Goal: Communication & Community: Answer question/provide support

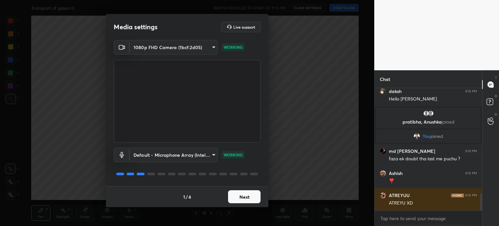
scroll to position [834, 0]
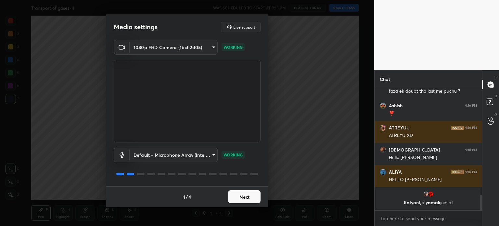
click at [241, 200] on button "Next" at bounding box center [244, 196] width 32 height 13
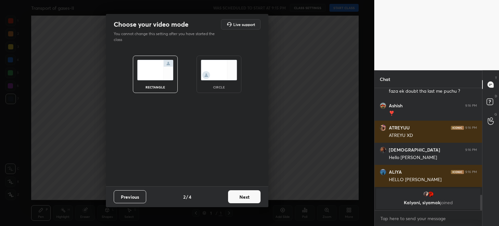
click at [239, 198] on button "Next" at bounding box center [244, 196] width 32 height 13
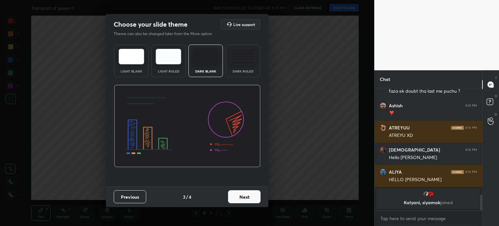
click at [239, 198] on button "Next" at bounding box center [244, 196] width 32 height 13
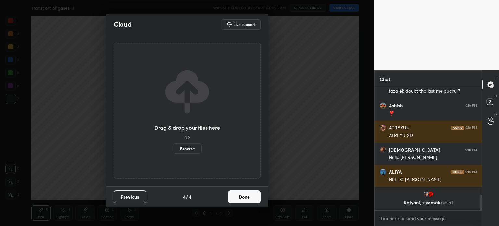
click at [239, 198] on button "Done" at bounding box center [244, 196] width 32 height 13
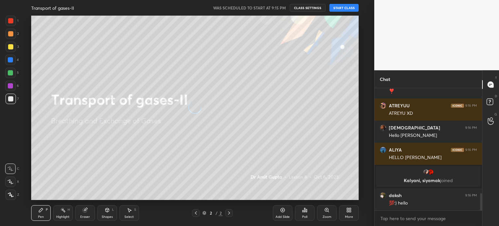
scroll to position [746, 0]
click at [340, 4] on button "START CLASS" at bounding box center [343, 8] width 29 height 8
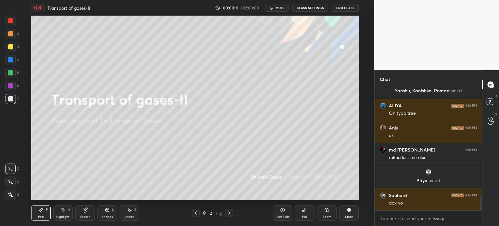
scroll to position [935, 0]
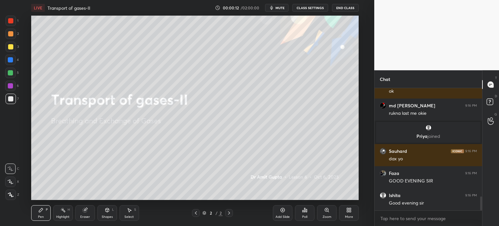
click at [12, 183] on icon at bounding box center [10, 181] width 6 height 5
click at [13, 183] on icon at bounding box center [10, 181] width 6 height 5
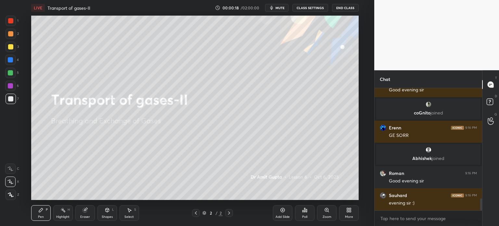
scroll to position [0, 0]
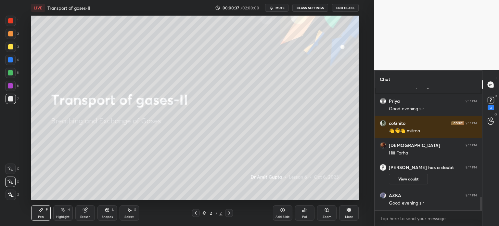
drag, startPoint x: 282, startPoint y: 7, endPoint x: 277, endPoint y: 15, distance: 8.8
click at [282, 9] on span "mute" at bounding box center [279, 8] width 9 height 5
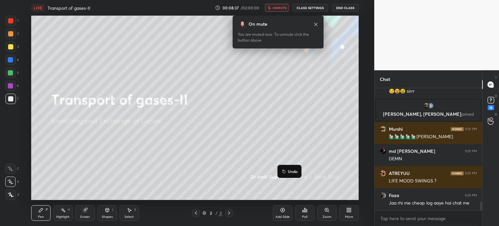
scroll to position [1613, 0]
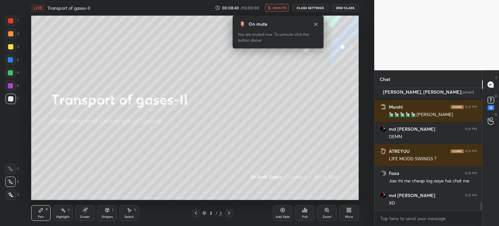
click at [280, 8] on span "unmute" at bounding box center [279, 8] width 14 height 5
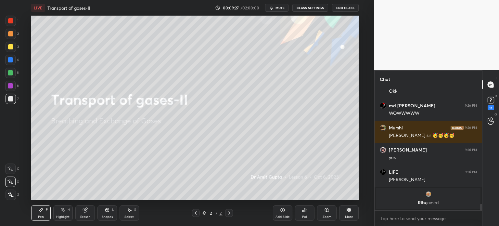
scroll to position [2210, 0]
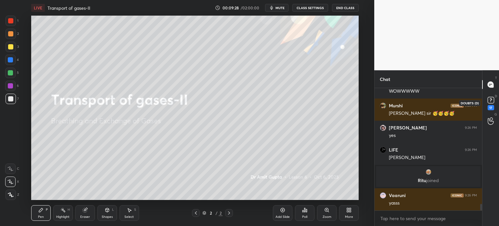
click at [492, 104] on icon at bounding box center [491, 100] width 10 height 10
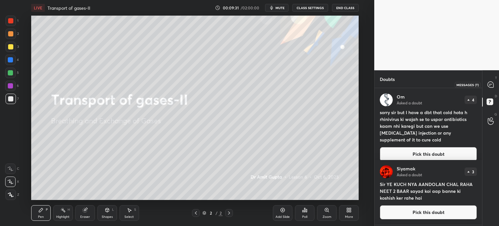
click at [494, 86] on div at bounding box center [490, 85] width 13 height 12
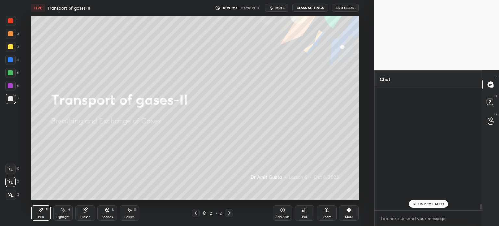
scroll to position [120, 106]
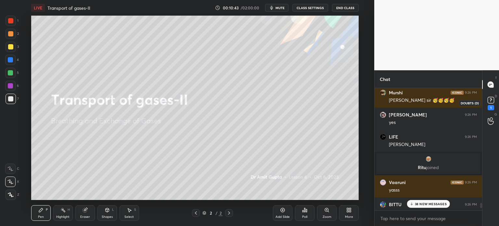
click at [489, 104] on icon at bounding box center [491, 100] width 10 height 10
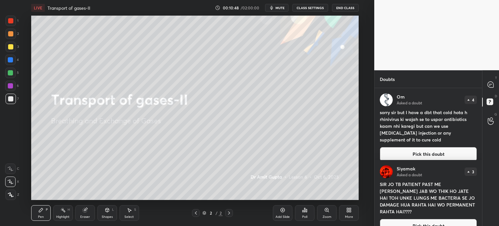
click at [438, 148] on button "Pick this doubt" at bounding box center [428, 154] width 97 height 14
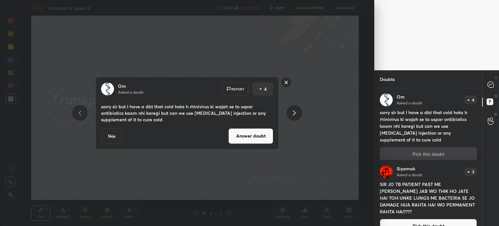
click at [263, 137] on button "Answer doubt" at bounding box center [250, 136] width 45 height 16
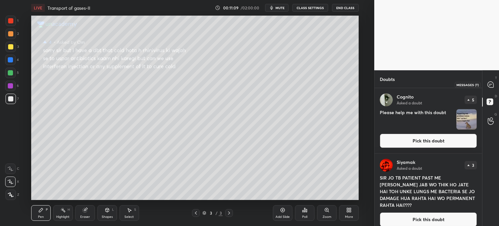
click at [492, 85] on icon at bounding box center [490, 84] width 6 height 6
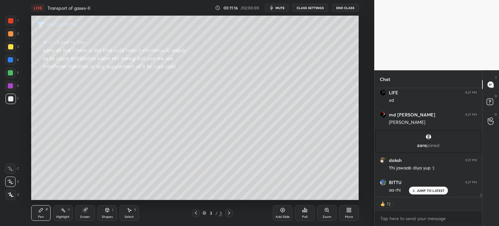
scroll to position [3126, 0]
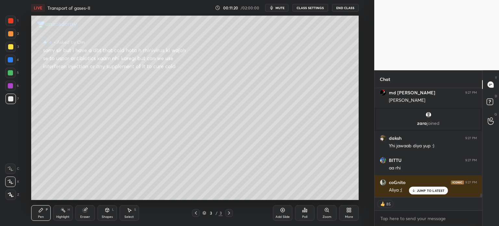
type textarea "x"
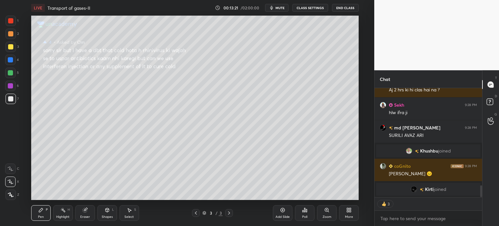
scroll to position [888, 0]
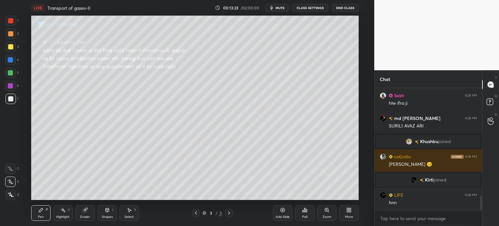
click at [284, 7] on button "mute" at bounding box center [276, 8] width 23 height 8
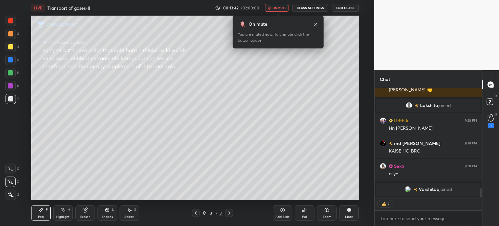
click at [286, 9] on span "unmute" at bounding box center [279, 8] width 14 height 5
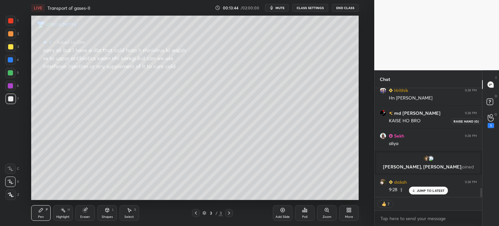
click at [492, 121] on icon at bounding box center [490, 117] width 6 height 7
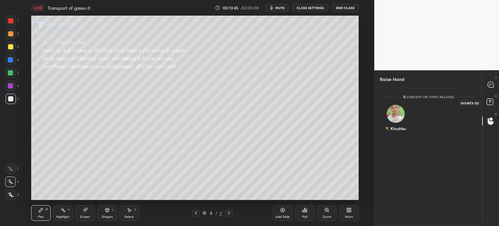
click at [491, 105] on rect at bounding box center [489, 102] width 6 height 6
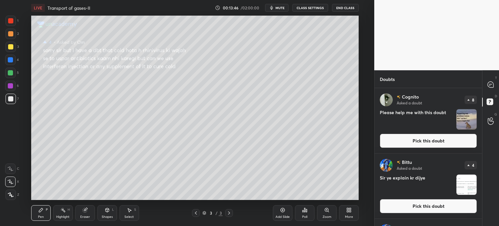
click at [438, 139] on button "Pick this doubt" at bounding box center [428, 140] width 97 height 14
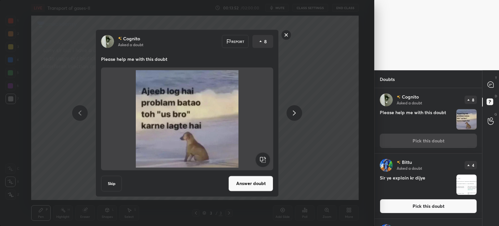
click at [115, 181] on button "Skip" at bounding box center [111, 183] width 21 height 16
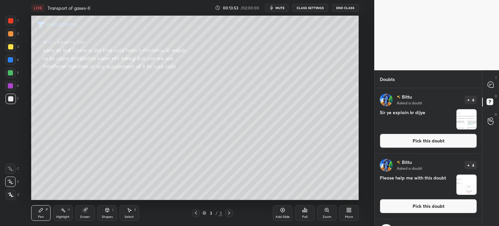
click at [393, 140] on button "Pick this doubt" at bounding box center [428, 140] width 97 height 14
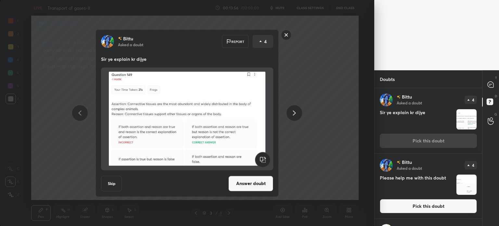
click at [242, 180] on button "Answer doubt" at bounding box center [250, 183] width 45 height 16
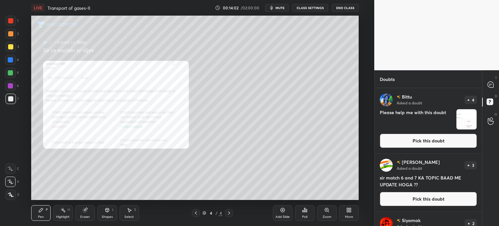
click at [327, 213] on div "Zoom" at bounding box center [326, 213] width 19 height 16
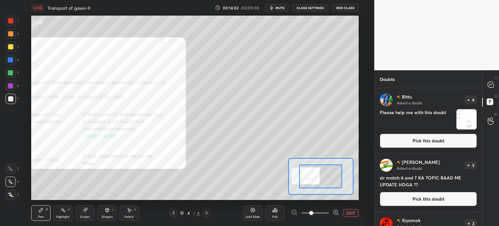
click at [327, 213] on span at bounding box center [314, 213] width 27 height 10
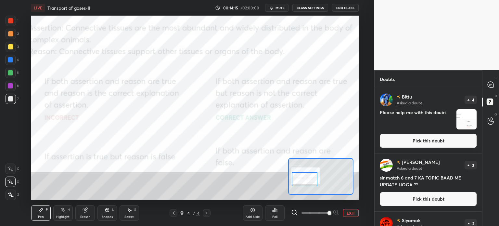
drag, startPoint x: 324, startPoint y: 179, endPoint x: 308, endPoint y: 182, distance: 16.5
click at [308, 182] on div at bounding box center [305, 179] width 26 height 14
click at [13, 24] on div at bounding box center [11, 21] width 10 height 10
click at [12, 22] on div at bounding box center [10, 20] width 5 height 5
click at [13, 23] on div at bounding box center [10, 20] width 5 height 5
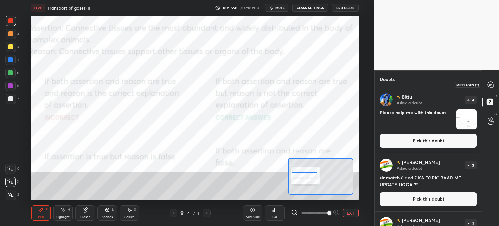
click at [488, 81] on div at bounding box center [490, 85] width 13 height 12
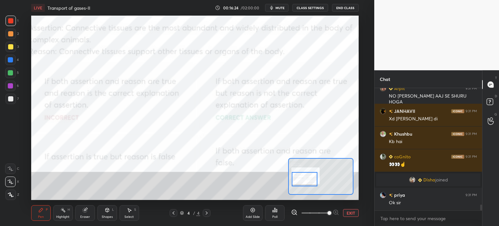
scroll to position [2412, 0]
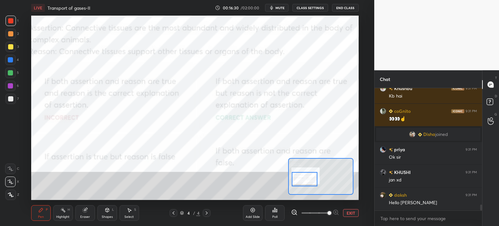
click at [347, 213] on button "EXIT" at bounding box center [351, 213] width 16 height 8
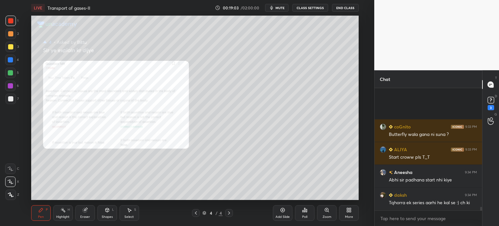
scroll to position [3916, 0]
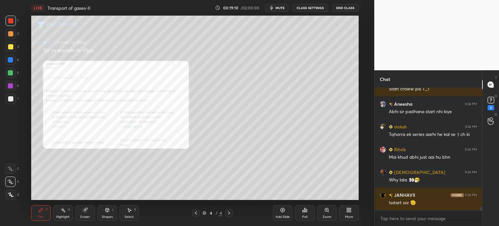
click at [351, 211] on div "More" at bounding box center [348, 213] width 19 height 16
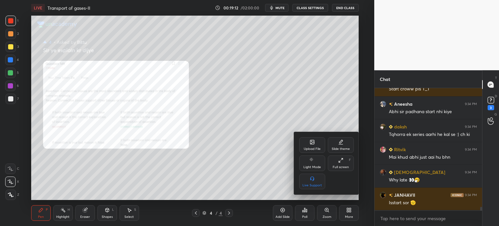
drag, startPoint x: 272, startPoint y: 157, endPoint x: 269, endPoint y: 163, distance: 6.5
click at [271, 159] on div at bounding box center [249, 113] width 499 height 226
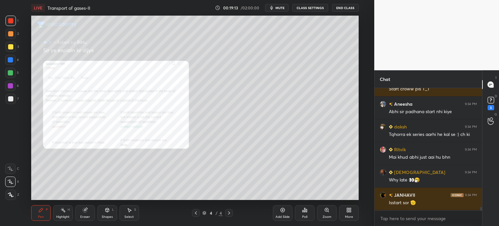
click at [196, 215] on icon at bounding box center [195, 212] width 5 height 5
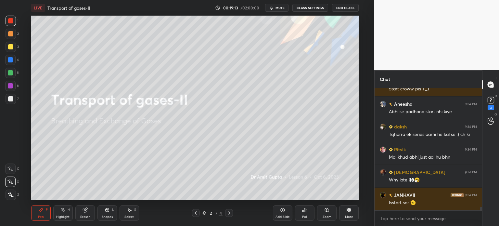
click at [196, 215] on icon at bounding box center [195, 212] width 5 height 5
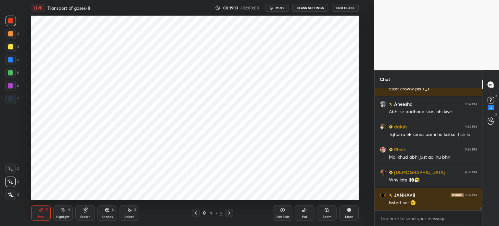
click at [196, 215] on icon at bounding box center [195, 212] width 5 height 5
click at [229, 212] on icon at bounding box center [229, 212] width 2 height 3
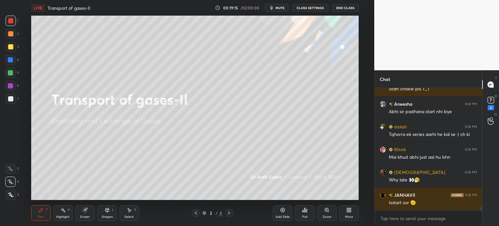
scroll to position [3873, 0]
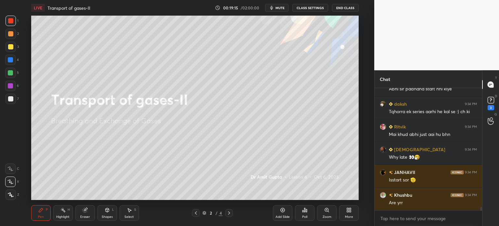
click at [193, 211] on div at bounding box center [196, 213] width 8 height 8
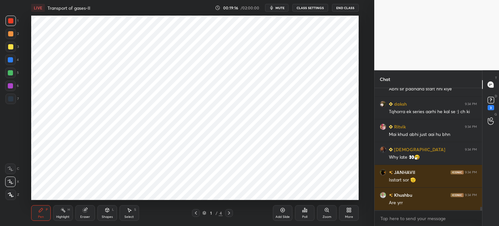
click at [349, 210] on icon at bounding box center [350, 211] width 2 height 2
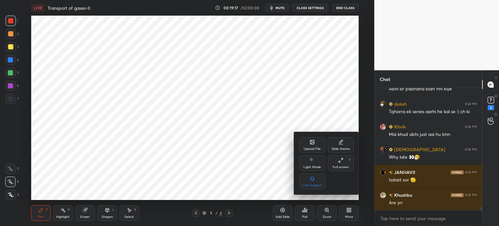
scroll to position [3896, 0]
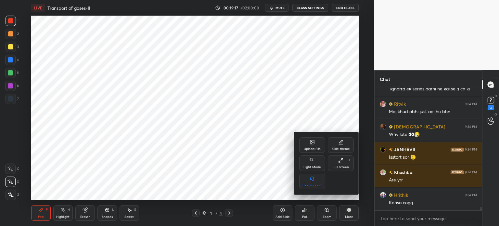
click at [310, 143] on icon at bounding box center [312, 142] width 4 height 4
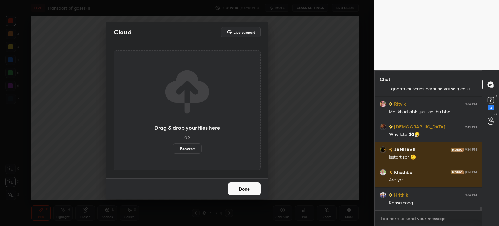
scroll to position [3919, 0]
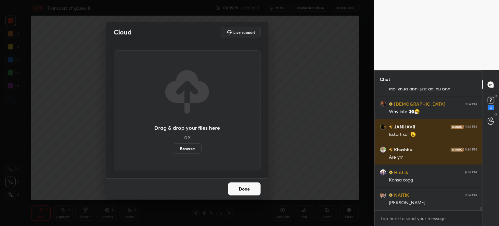
click at [188, 150] on label "Browse" at bounding box center [187, 148] width 29 height 10
click at [173, 150] on input "Browse" at bounding box center [173, 148] width 0 height 10
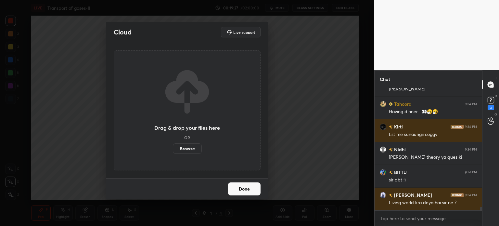
scroll to position [4055, 0]
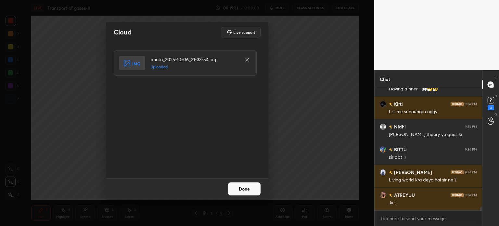
click at [242, 189] on button "Done" at bounding box center [244, 188] width 32 height 13
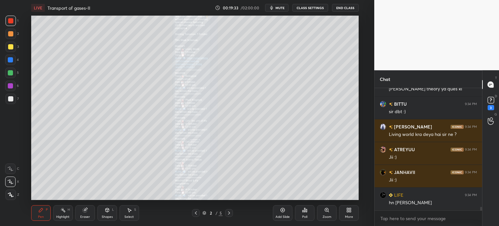
scroll to position [4044, 0]
click at [325, 209] on icon at bounding box center [326, 209] width 5 height 5
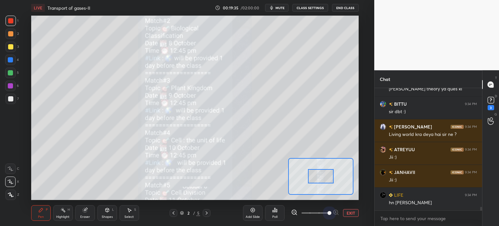
click at [325, 209] on span at bounding box center [314, 213] width 27 height 10
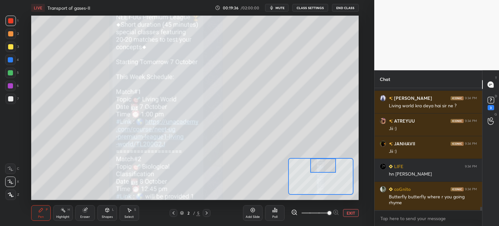
scroll to position [4095, 0]
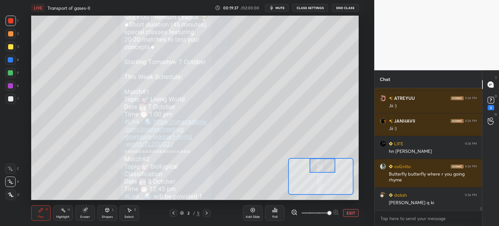
click at [329, 156] on div "Setting up your live class Poll for secs No correct answer Start poll" at bounding box center [194, 108] width 327 height 184
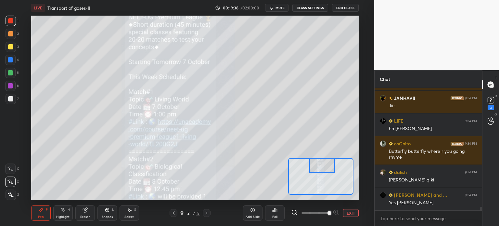
click at [331, 214] on span at bounding box center [329, 213] width 4 height 4
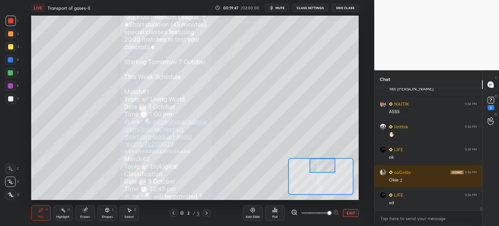
scroll to position [4202, 0]
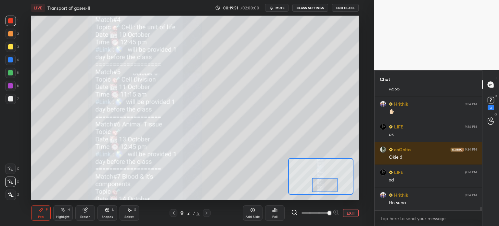
drag, startPoint x: 325, startPoint y: 161, endPoint x: 331, endPoint y: 184, distance: 23.5
click at [330, 183] on div at bounding box center [325, 185] width 26 height 14
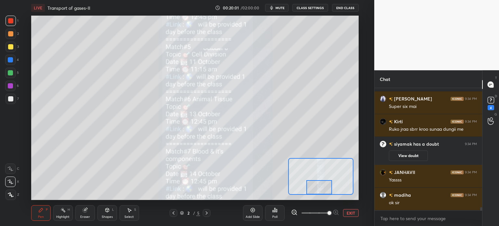
scroll to position [4366, 0]
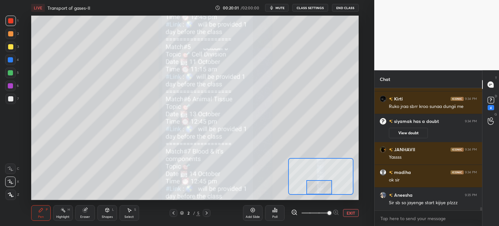
drag, startPoint x: 322, startPoint y: 184, endPoint x: 314, endPoint y: 192, distance: 11.5
click at [314, 192] on div at bounding box center [319, 187] width 26 height 14
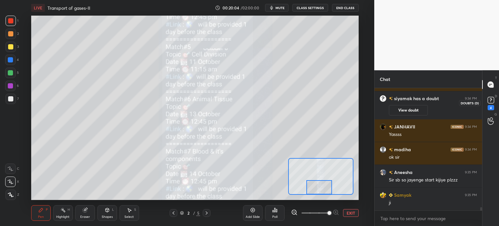
click at [494, 98] on icon at bounding box center [491, 100] width 10 height 10
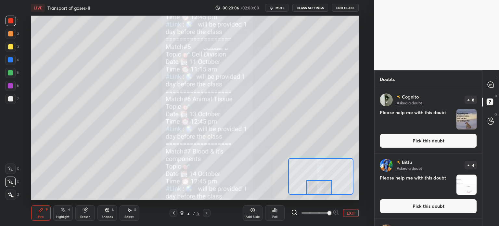
click at [434, 141] on button "Pick this doubt" at bounding box center [428, 140] width 97 height 14
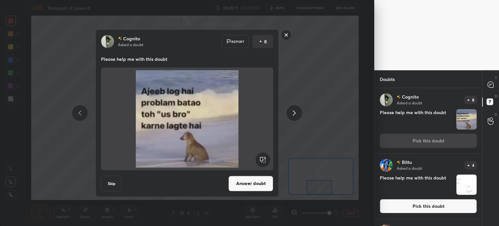
click at [235, 45] on div "Report" at bounding box center [235, 41] width 27 height 13
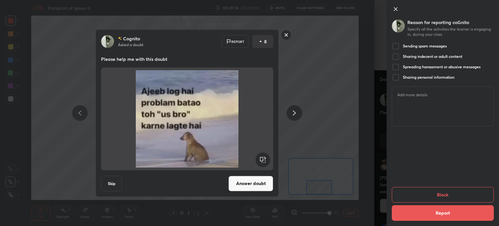
click at [392, 45] on div at bounding box center [396, 46] width 8 height 8
click at [418, 193] on button "Block" at bounding box center [443, 195] width 102 height 16
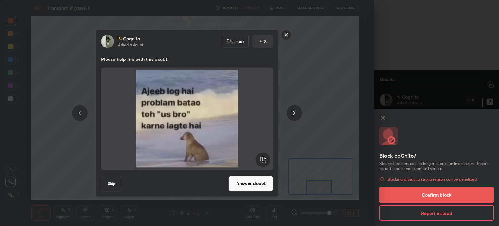
click at [432, 195] on button "Confirm block" at bounding box center [436, 195] width 114 height 16
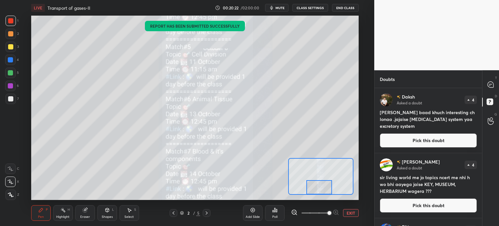
click at [423, 144] on button "Pick this doubt" at bounding box center [428, 140] width 97 height 14
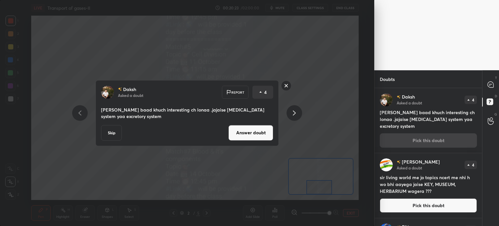
click at [265, 134] on button "Answer doubt" at bounding box center [250, 133] width 45 height 16
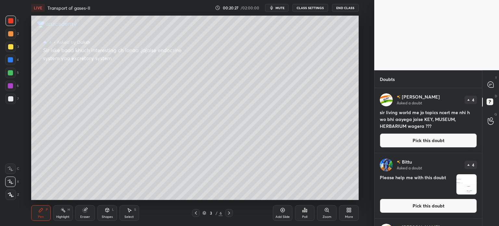
click at [398, 139] on button "Pick this doubt" at bounding box center [428, 140] width 97 height 14
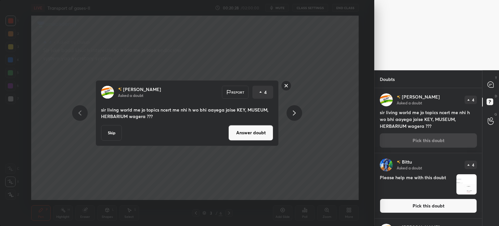
click at [254, 131] on button "Answer doubt" at bounding box center [250, 133] width 45 height 16
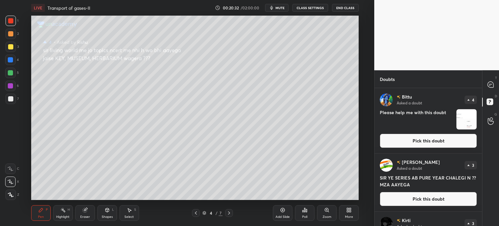
click at [408, 140] on button "Pick this doubt" at bounding box center [428, 140] width 97 height 14
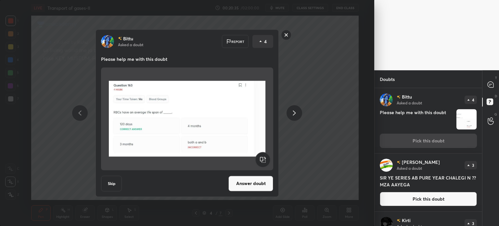
click at [250, 179] on button "Answer doubt" at bounding box center [250, 183] width 45 height 16
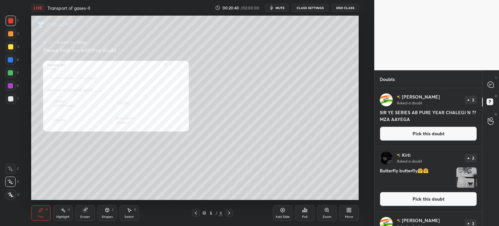
click at [407, 133] on button "Pick this doubt" at bounding box center [428, 133] width 97 height 14
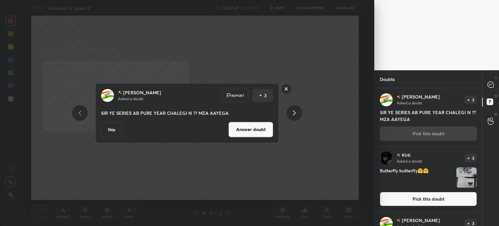
click at [264, 136] on button "Answer doubt" at bounding box center [250, 129] width 45 height 16
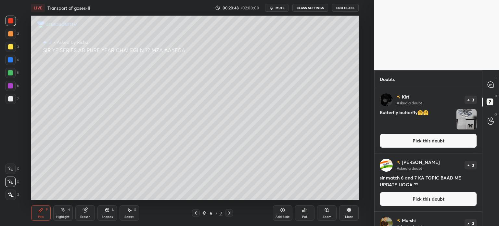
click at [422, 140] on button "Pick this doubt" at bounding box center [428, 140] width 97 height 14
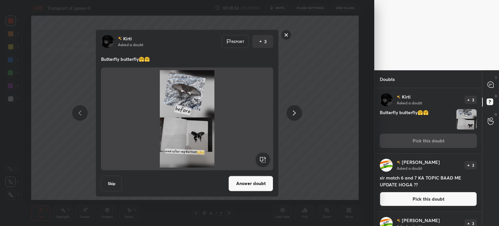
click at [289, 38] on rect at bounding box center [286, 35] width 10 height 10
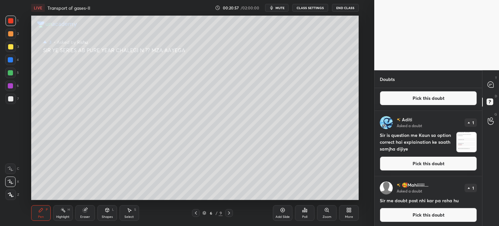
scroll to position [1020, 0]
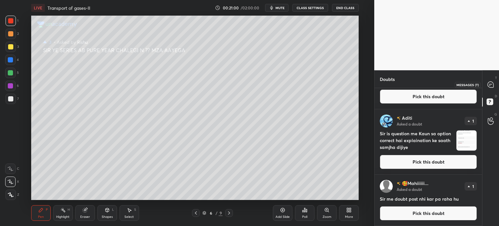
click at [490, 82] on icon at bounding box center [490, 84] width 6 height 6
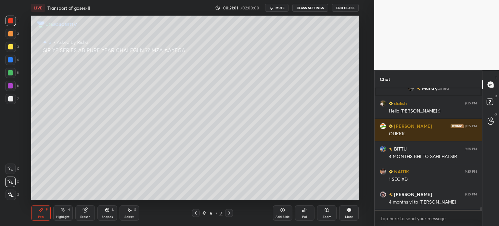
scroll to position [4331, 0]
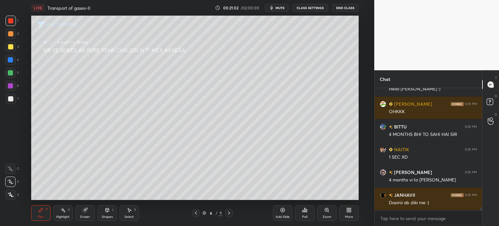
click at [310, 6] on button "CLASS SETTINGS" at bounding box center [310, 8] width 36 height 8
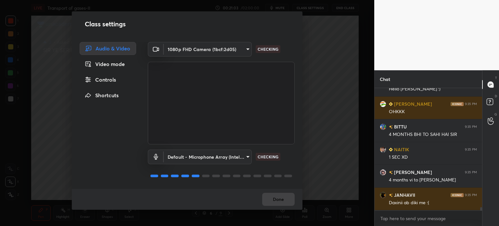
click at [104, 81] on div "Controls" at bounding box center [108, 79] width 56 height 13
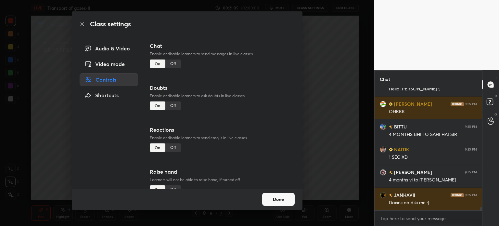
click at [171, 108] on div "Off" at bounding box center [173, 105] width 16 height 8
click at [173, 148] on div "Off" at bounding box center [173, 147] width 16 height 8
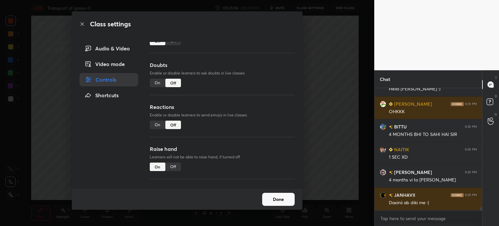
scroll to position [4354, 0]
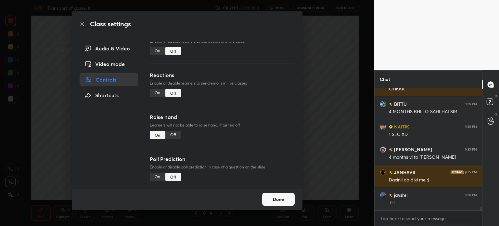
click at [172, 135] on div "Off" at bounding box center [173, 135] width 16 height 8
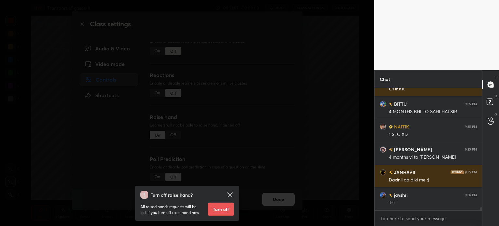
scroll to position [4377, 0]
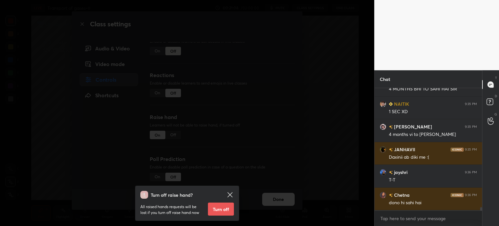
click at [229, 211] on button "Turn off" at bounding box center [221, 208] width 26 height 13
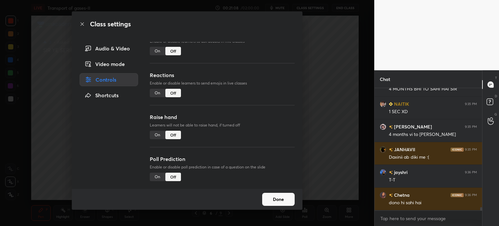
click at [270, 197] on button "Done" at bounding box center [278, 199] width 32 height 13
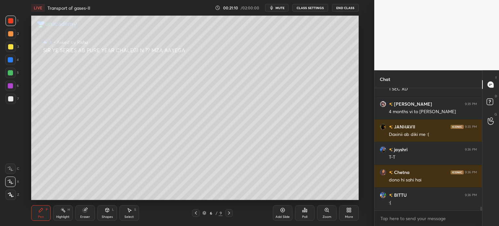
scroll to position [4220, 0]
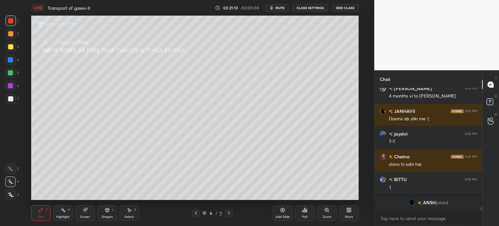
click at [194, 213] on icon at bounding box center [195, 212] width 5 height 5
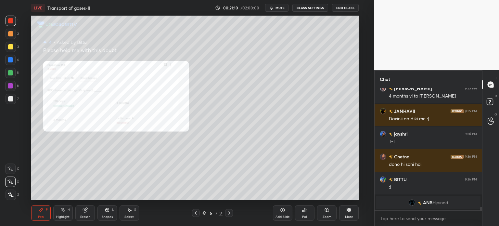
click at [194, 213] on icon at bounding box center [195, 212] width 5 height 5
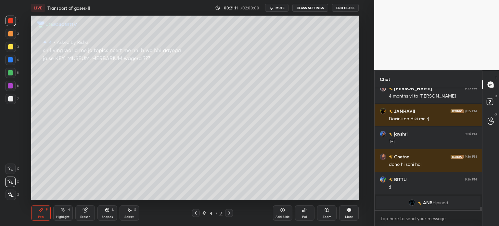
click at [194, 213] on icon at bounding box center [195, 212] width 5 height 5
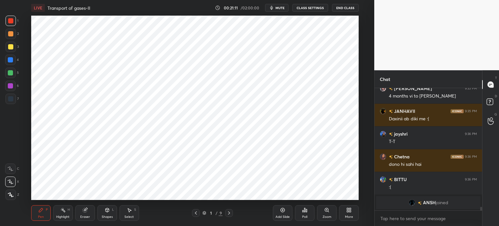
click at [194, 213] on icon at bounding box center [195, 212] width 5 height 5
click at [233, 211] on div "1 / 9" at bounding box center [212, 213] width 121 height 8
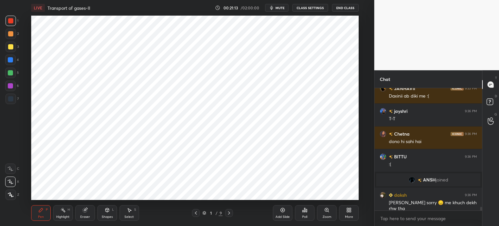
click at [228, 212] on icon at bounding box center [228, 212] width 5 height 5
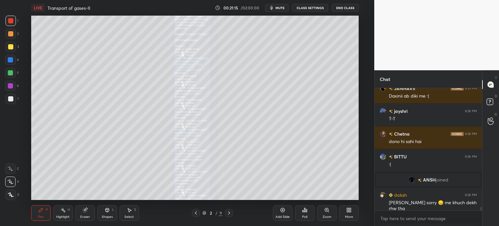
click at [234, 211] on div "2 / 9" at bounding box center [212, 213] width 121 height 8
click at [229, 213] on icon at bounding box center [228, 212] width 5 height 5
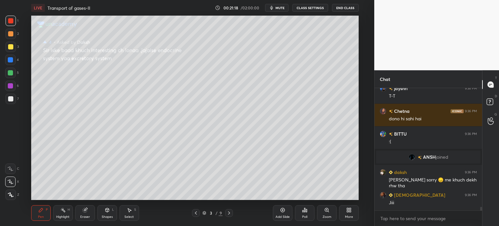
click at [195, 211] on icon at bounding box center [195, 212] width 5 height 5
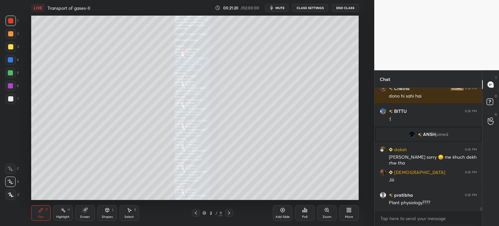
click at [278, 210] on div "Add Slide" at bounding box center [282, 213] width 19 height 16
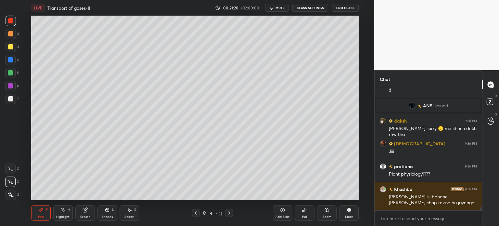
click at [278, 210] on div "Add Slide" at bounding box center [282, 213] width 19 height 16
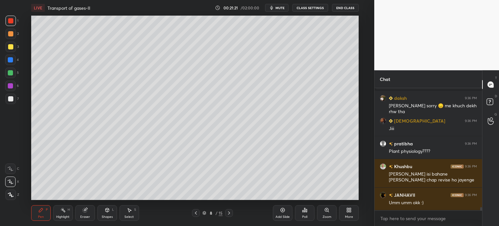
click at [278, 210] on div "Add Slide" at bounding box center [282, 213] width 19 height 16
click at [197, 213] on icon at bounding box center [195, 212] width 5 height 5
click at [197, 212] on icon at bounding box center [195, 212] width 5 height 5
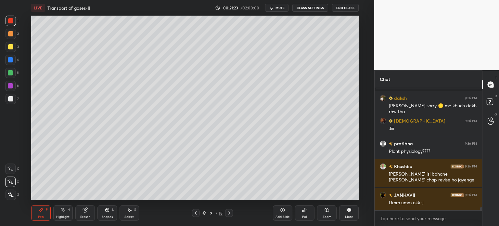
click at [197, 212] on icon at bounding box center [195, 212] width 5 height 5
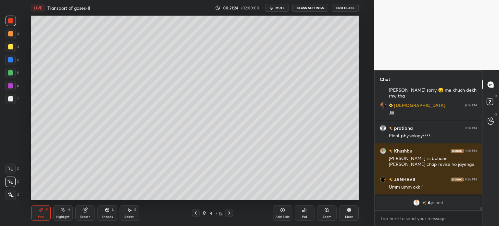
click at [197, 212] on icon at bounding box center [195, 212] width 5 height 5
click at [196, 212] on icon at bounding box center [195, 212] width 5 height 5
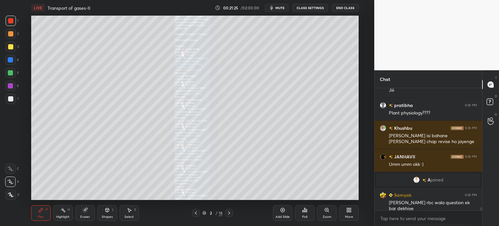
scroll to position [4314, 0]
click at [229, 211] on icon at bounding box center [228, 212] width 5 height 5
click at [229, 210] on icon at bounding box center [228, 212] width 5 height 5
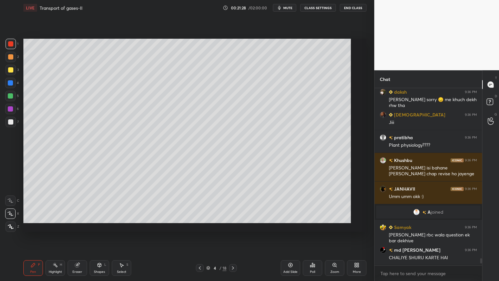
scroll to position [952, 0]
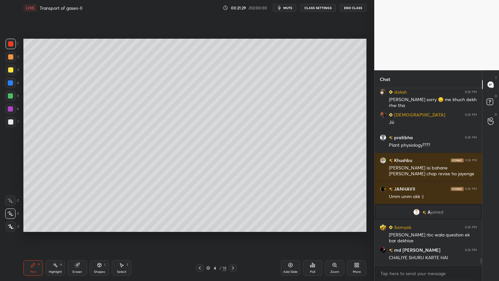
click at [9, 123] on div at bounding box center [10, 121] width 5 height 5
click at [9, 124] on div at bounding box center [10, 121] width 5 height 5
click at [97, 225] on icon at bounding box center [99, 264] width 5 height 5
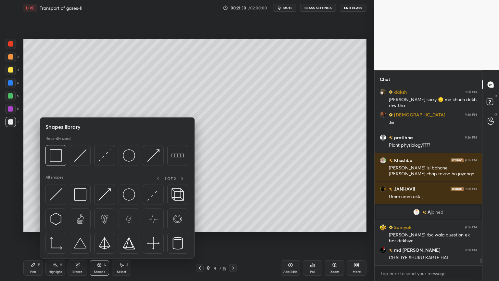
click at [98, 225] on icon at bounding box center [99, 264] width 5 height 5
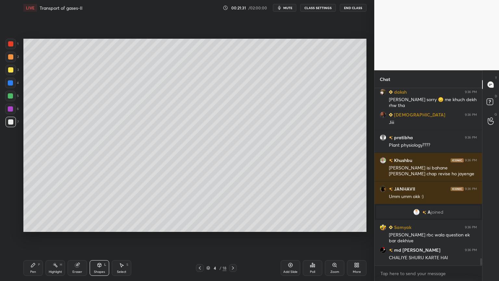
click at [357, 225] on icon at bounding box center [358, 266] width 2 height 2
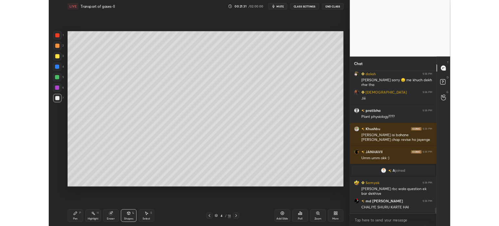
scroll to position [4305, 0]
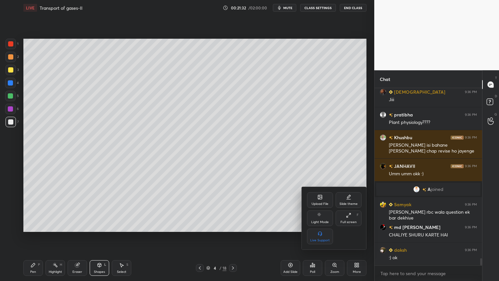
click at [322, 200] on div "Upload File" at bounding box center [320, 200] width 26 height 16
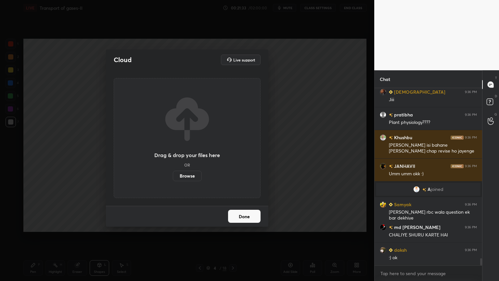
drag, startPoint x: 187, startPoint y: 176, endPoint x: 187, endPoint y: 136, distance: 39.6
click at [187, 176] on label "Browse" at bounding box center [187, 175] width 29 height 10
click at [173, 176] on input "Browse" at bounding box center [173, 175] width 0 height 10
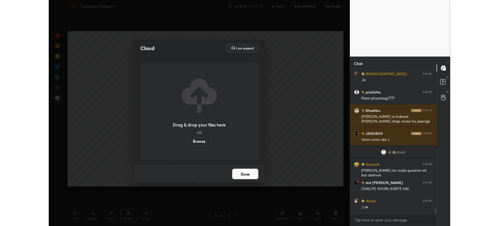
scroll to position [2, 2]
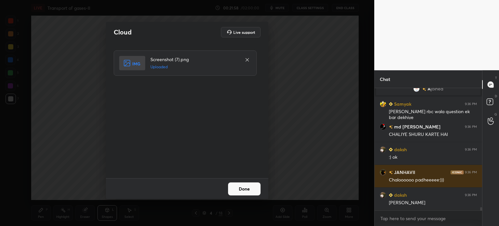
click at [236, 188] on button "Done" at bounding box center [244, 188] width 32 height 13
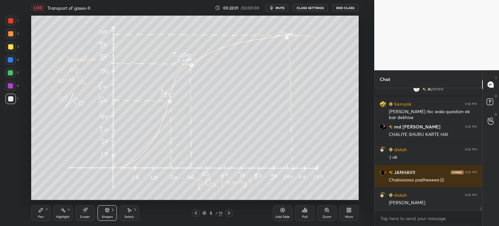
click at [351, 210] on icon at bounding box center [348, 209] width 5 height 5
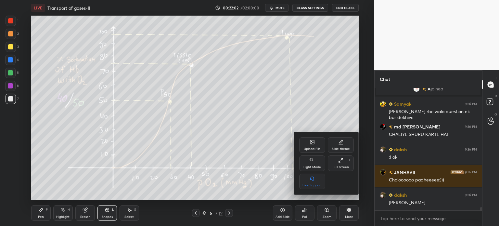
click at [313, 149] on div "Upload File" at bounding box center [312, 148] width 17 height 3
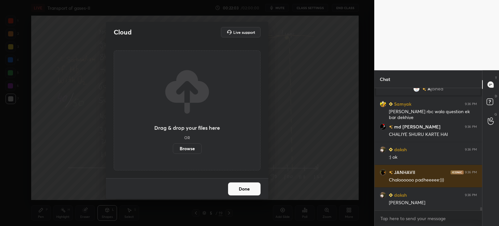
click at [190, 150] on label "Browse" at bounding box center [187, 148] width 29 height 10
click at [173, 150] on input "Browse" at bounding box center [173, 148] width 0 height 10
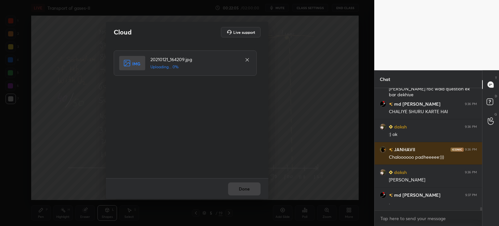
scroll to position [4393, 0]
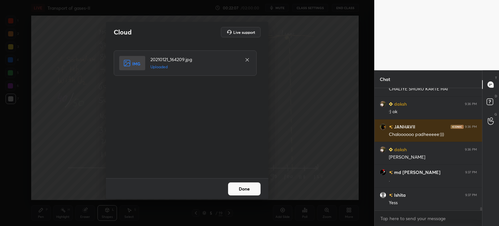
click at [247, 192] on button "Done" at bounding box center [244, 188] width 32 height 13
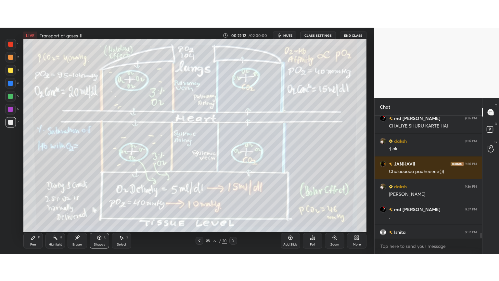
scroll to position [239, 348]
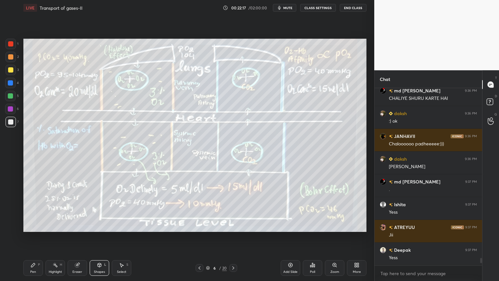
click at [58, 225] on div "Highlight H" at bounding box center [54, 268] width 19 height 16
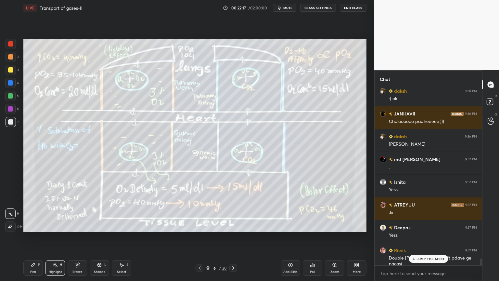
click at [58, 225] on div "Highlight H" at bounding box center [54, 268] width 19 height 16
click at [59, 225] on div "Highlight H" at bounding box center [54, 268] width 19 height 16
click at [200, 225] on icon at bounding box center [199, 267] width 5 height 5
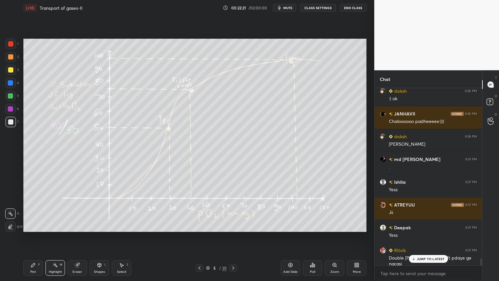
click at [234, 225] on icon at bounding box center [233, 267] width 5 height 5
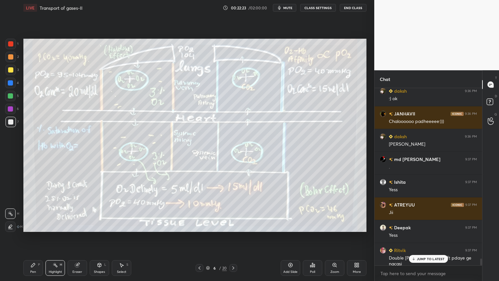
drag, startPoint x: 291, startPoint y: 265, endPoint x: 283, endPoint y: 256, distance: 12.2
click at [291, 225] on icon at bounding box center [290, 264] width 5 height 5
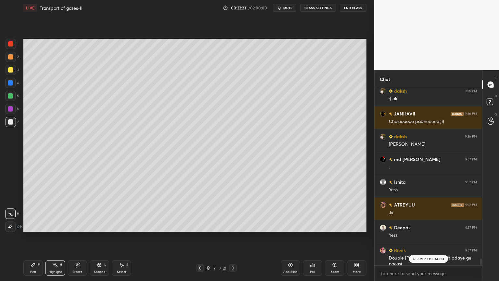
click at [12, 126] on div at bounding box center [11, 122] width 10 height 10
drag, startPoint x: 41, startPoint y: 266, endPoint x: 38, endPoint y: 263, distance: 3.7
click at [40, 225] on div "Pen P" at bounding box center [32, 268] width 19 height 16
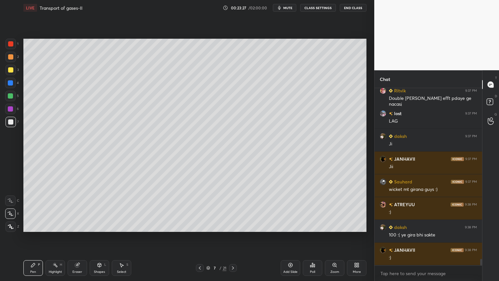
scroll to position [4607, 0]
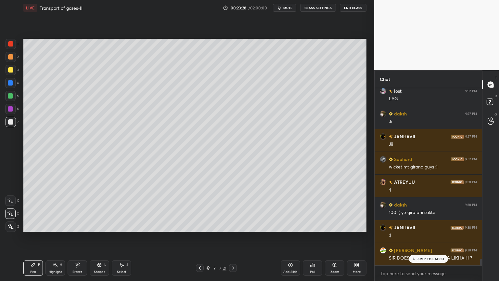
click at [11, 70] on div at bounding box center [10, 69] width 5 height 5
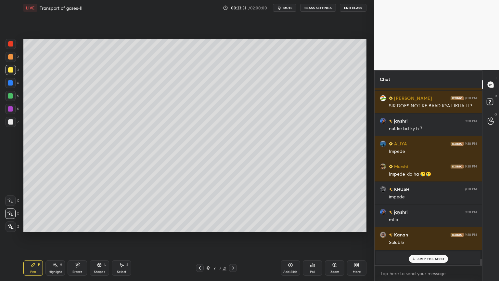
scroll to position [4782, 0]
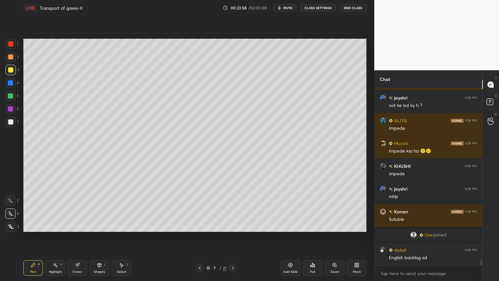
drag, startPoint x: 9, startPoint y: 122, endPoint x: 19, endPoint y: 120, distance: 10.9
click at [9, 123] on div at bounding box center [10, 121] width 5 height 5
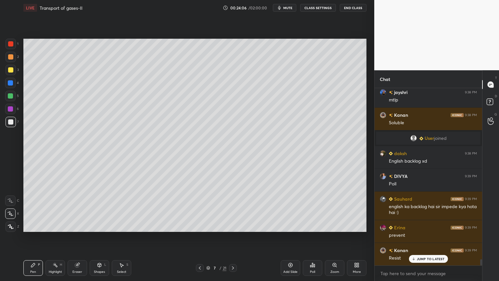
scroll to position [4901, 0]
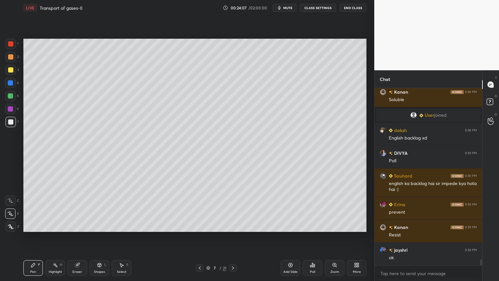
click at [314, 225] on div "Poll" at bounding box center [312, 268] width 19 height 16
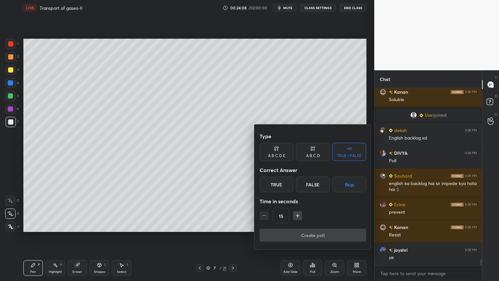
click at [311, 157] on div "A B C D" at bounding box center [313, 156] width 14 height 4
drag, startPoint x: 293, startPoint y: 184, endPoint x: 292, endPoint y: 187, distance: 3.4
click at [293, 184] on div "B" at bounding box center [290, 184] width 19 height 16
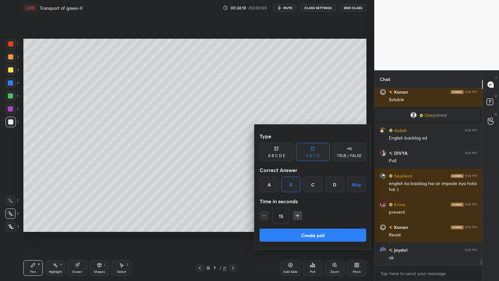
click at [300, 225] on button "Create poll" at bounding box center [312, 234] width 106 height 13
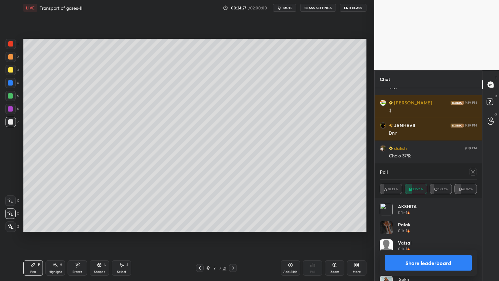
scroll to position [5075, 0]
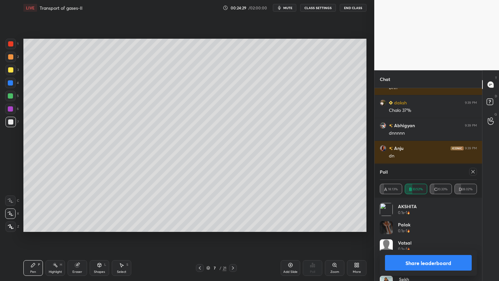
click at [414, 225] on button "Share leaderboard" at bounding box center [428, 263] width 87 height 16
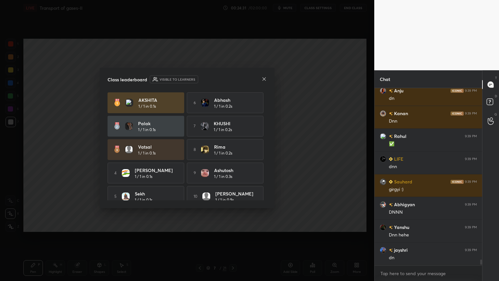
click at [264, 79] on icon at bounding box center [263, 78] width 5 height 5
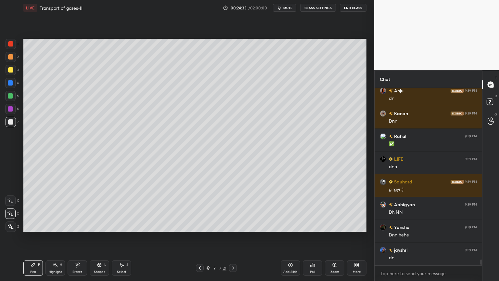
click at [8, 82] on div at bounding box center [10, 82] width 5 height 5
drag, startPoint x: 9, startPoint y: 83, endPoint x: 22, endPoint y: 82, distance: 13.0
click at [10, 83] on div at bounding box center [10, 82] width 5 height 5
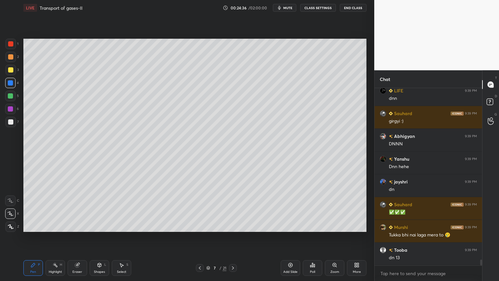
click at [13, 121] on div at bounding box center [11, 122] width 10 height 10
click at [14, 125] on div at bounding box center [11, 122] width 10 height 10
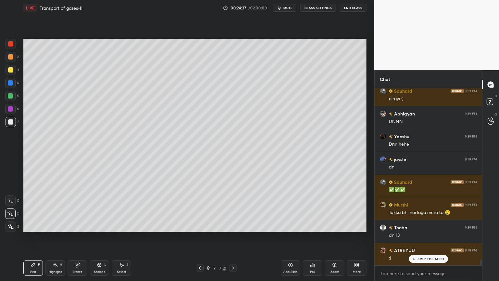
click at [9, 201] on icon at bounding box center [10, 200] width 6 height 5
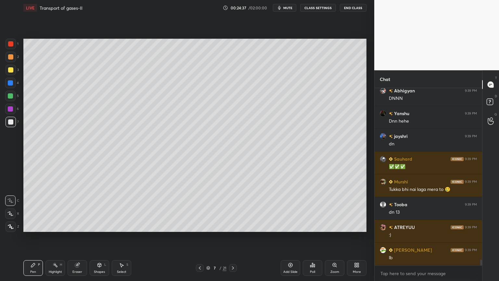
click at [9, 225] on icon at bounding box center [11, 226] width 6 height 5
click at [106, 225] on div "Shapes L" at bounding box center [99, 268] width 19 height 16
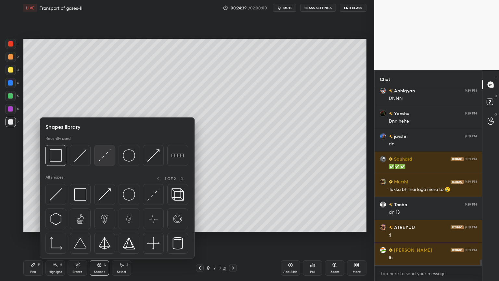
click at [107, 160] on img at bounding box center [104, 155] width 12 height 12
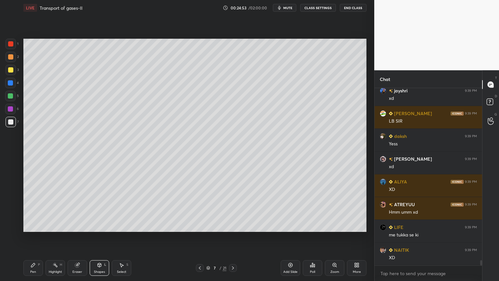
click at [311, 225] on div "Poll" at bounding box center [312, 268] width 19 height 16
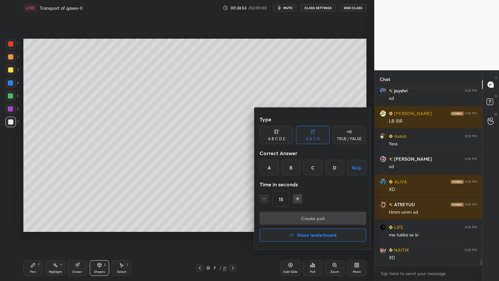
click at [316, 225] on h4 "Share leaderboard" at bounding box center [317, 234] width 40 height 5
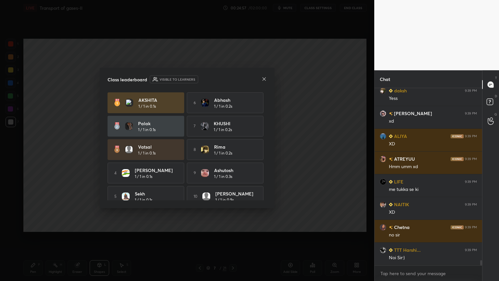
click at [264, 173] on div "[PERSON_NAME] 1 / 1 in 0.1s 6 [PERSON_NAME] 1 / 1 in 0.2s Palak 1 / 1 in 0.1s 7…" at bounding box center [186, 149] width 159 height 114
drag, startPoint x: 264, startPoint y: 165, endPoint x: 266, endPoint y: 160, distance: 5.2
click at [266, 160] on div "[PERSON_NAME] 1 / 1 in 0.1s 6 [PERSON_NAME] 1 / 1 in 0.2s Palak 1 / 1 in 0.1s 7…" at bounding box center [186, 146] width 159 height 108
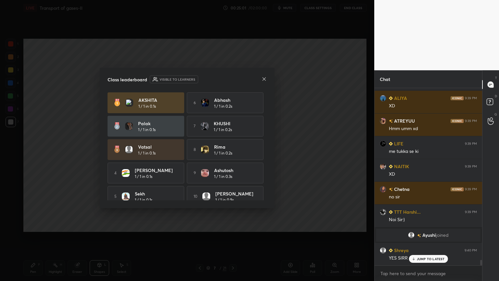
click at [264, 77] on icon at bounding box center [263, 78] width 5 height 5
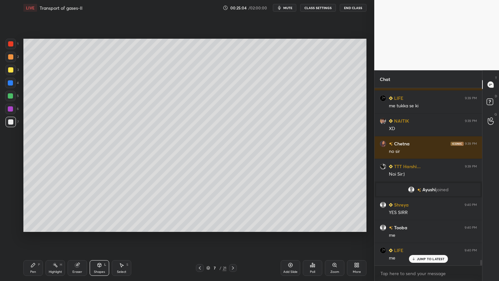
click at [13, 121] on div at bounding box center [11, 122] width 10 height 10
click at [13, 119] on div at bounding box center [11, 122] width 10 height 10
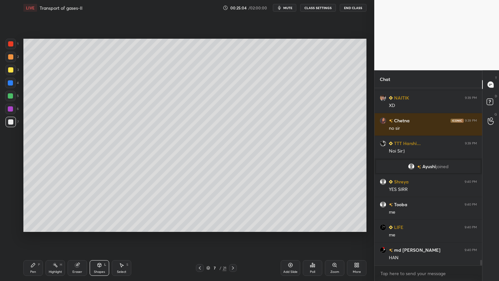
click at [13, 85] on div at bounding box center [10, 83] width 10 height 10
drag, startPoint x: 12, startPoint y: 85, endPoint x: 17, endPoint y: 96, distance: 12.2
click at [12, 86] on div at bounding box center [10, 83] width 10 height 10
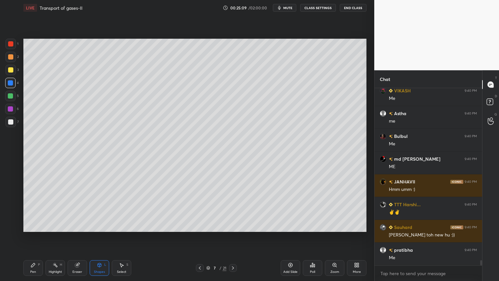
click at [32, 225] on div "Pen P" at bounding box center [32, 268] width 19 height 16
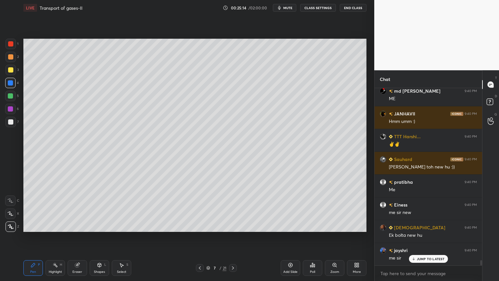
click at [11, 47] on div at bounding box center [11, 44] width 10 height 10
click at [12, 47] on div at bounding box center [11, 44] width 10 height 10
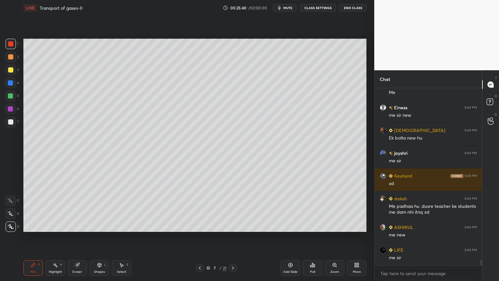
drag, startPoint x: 11, startPoint y: 44, endPoint x: 16, endPoint y: 44, distance: 4.6
click at [13, 44] on div at bounding box center [10, 43] width 5 height 5
click at [9, 82] on div at bounding box center [10, 82] width 5 height 5
click at [99, 225] on icon at bounding box center [100, 265] width 4 height 4
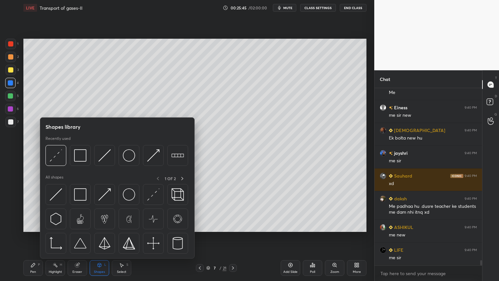
click at [77, 225] on div "Eraser" at bounding box center [77, 268] width 19 height 16
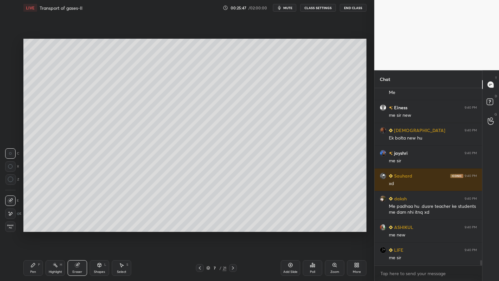
click at [31, 225] on div "Pen P" at bounding box center [32, 268] width 19 height 16
click at [9, 82] on div at bounding box center [10, 82] width 5 height 5
drag, startPoint x: 9, startPoint y: 85, endPoint x: 20, endPoint y: 97, distance: 17.0
click at [10, 86] on div at bounding box center [10, 83] width 10 height 10
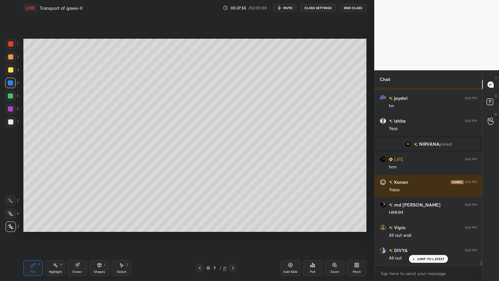
scroll to position [6261, 0]
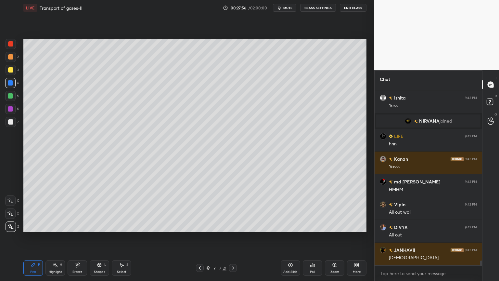
click at [12, 85] on div at bounding box center [10, 83] width 10 height 10
click at [11, 225] on icon at bounding box center [10, 226] width 5 height 4
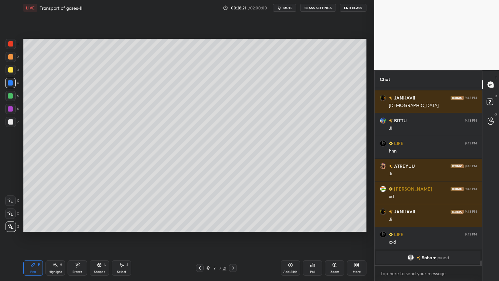
scroll to position [6301, 0]
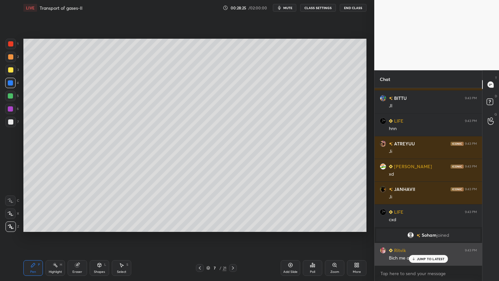
drag, startPoint x: 427, startPoint y: 260, endPoint x: 424, endPoint y: 262, distance: 4.0
click at [427, 225] on div "JUMP TO LATEST" at bounding box center [427, 259] width 39 height 8
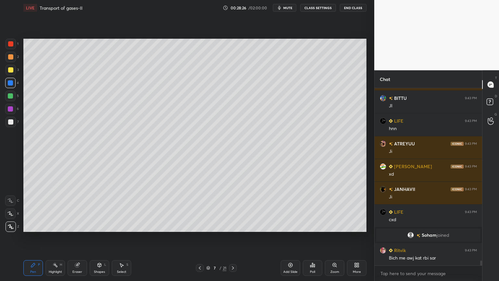
scroll to position [6324, 0]
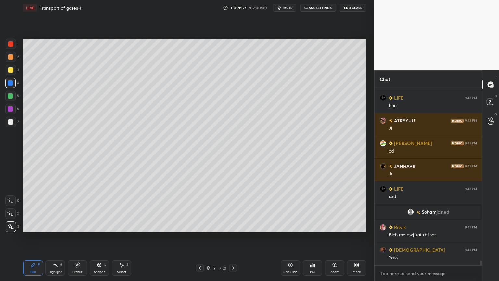
drag, startPoint x: 56, startPoint y: 268, endPoint x: 57, endPoint y: 262, distance: 5.5
click at [55, 225] on div "Highlight H" at bounding box center [54, 268] width 19 height 16
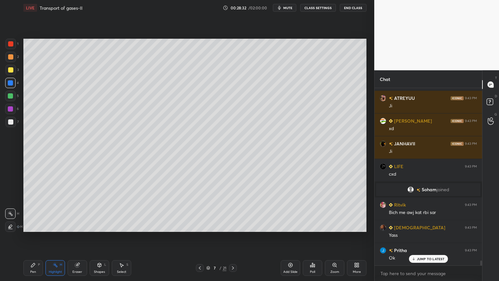
click at [306, 225] on div "Setting up your live class Poll for secs No correct answer Start poll" at bounding box center [195, 135] width 348 height 239
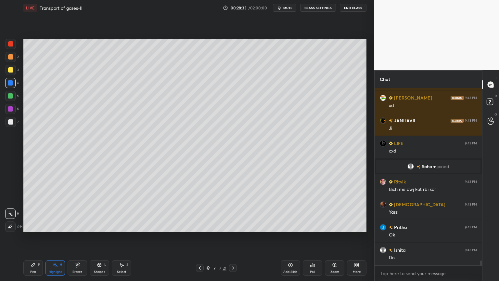
click at [301, 225] on div "Setting up your live class Poll for secs No correct answer Start poll" at bounding box center [195, 135] width 348 height 239
click at [313, 225] on icon at bounding box center [312, 264] width 5 height 5
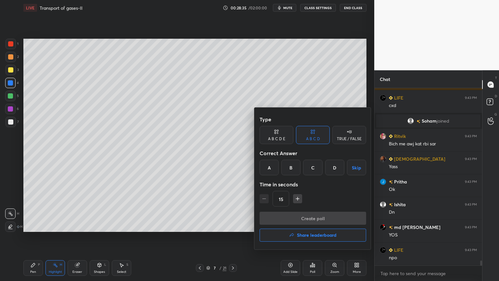
click at [351, 139] on div "TRUE / FALSE" at bounding box center [349, 139] width 25 height 4
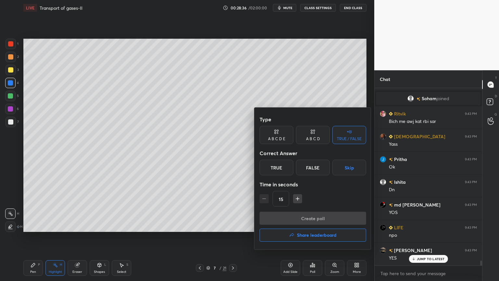
click at [352, 168] on button "Skip" at bounding box center [349, 167] width 34 height 16
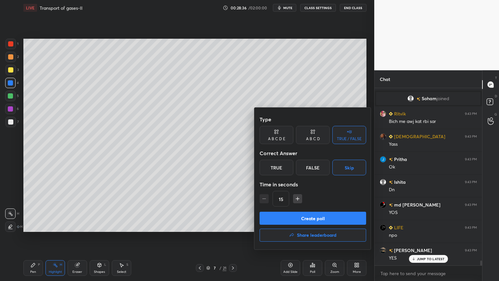
click at [330, 218] on button "Create poll" at bounding box center [312, 217] width 106 height 13
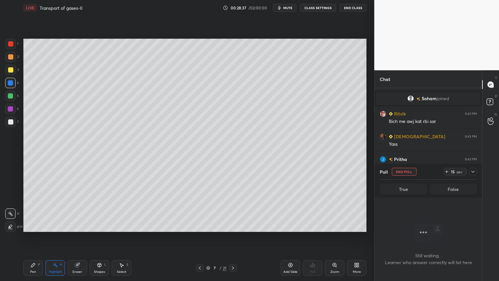
scroll to position [141, 106]
click at [79, 225] on div "Eraser" at bounding box center [77, 268] width 19 height 16
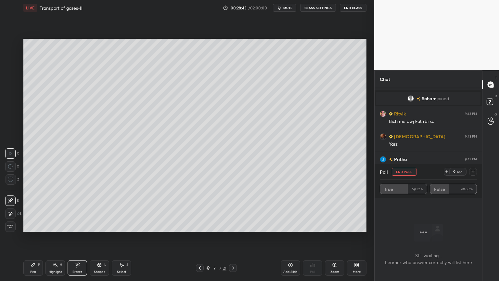
click at [30, 225] on div "Pen P" at bounding box center [32, 268] width 19 height 16
click at [411, 169] on button "End Poll" at bounding box center [404, 172] width 25 height 8
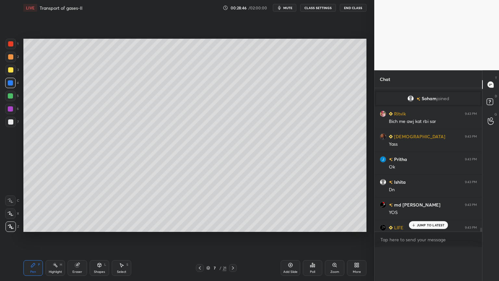
scroll to position [152, 106]
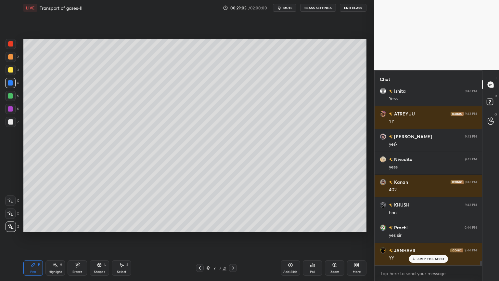
click at [200, 225] on icon at bounding box center [199, 267] width 5 height 5
click at [200, 225] on div at bounding box center [200, 268] width 8 height 8
click at [231, 225] on div at bounding box center [233, 268] width 8 height 8
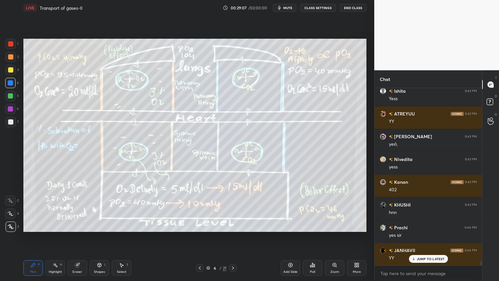
click at [53, 225] on div "Highlight H" at bounding box center [54, 268] width 19 height 16
click at [57, 225] on div "Highlight" at bounding box center [55, 271] width 13 height 3
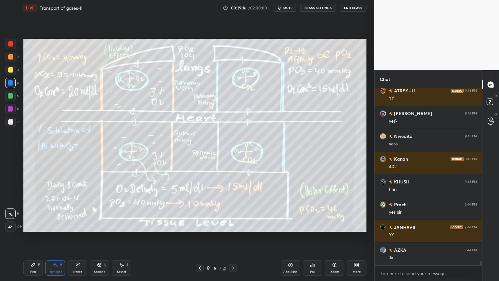
click at [233, 225] on icon at bounding box center [232, 267] width 5 height 5
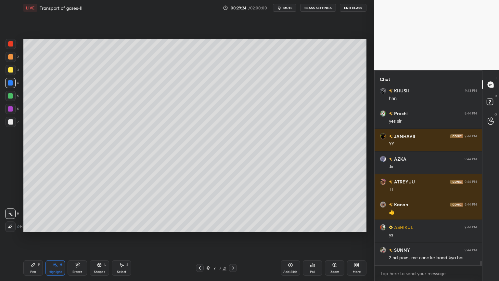
click at [199, 225] on icon at bounding box center [199, 267] width 5 height 5
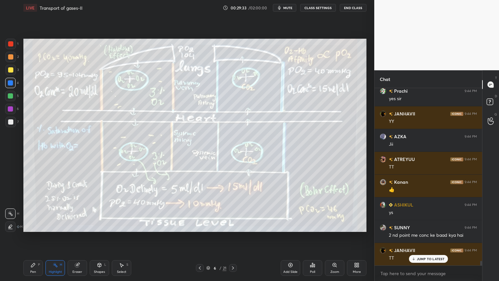
click at [16, 117] on div "1 2 3 4 5 6 7" at bounding box center [12, 84] width 14 height 91
click at [13, 121] on div at bounding box center [10, 121] width 5 height 5
click at [11, 123] on div at bounding box center [10, 121] width 5 height 5
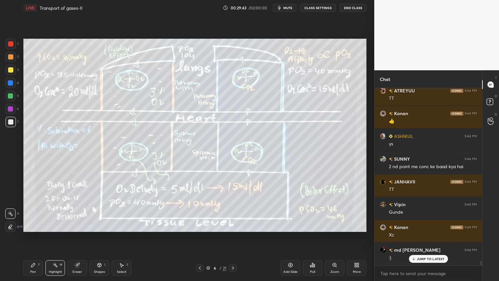
scroll to position [6892, 0]
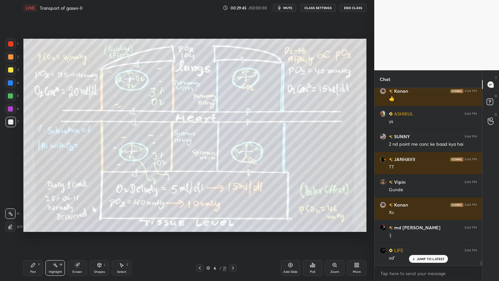
click at [234, 225] on icon at bounding box center [232, 267] width 5 height 5
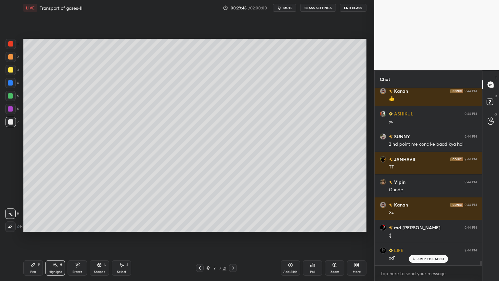
click at [201, 225] on icon at bounding box center [199, 267] width 5 height 5
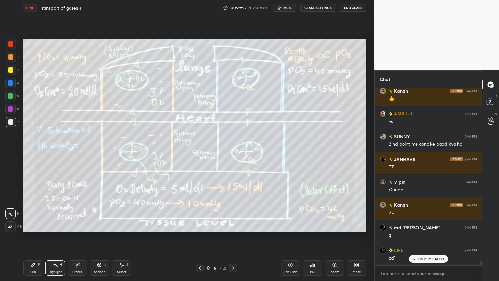
scroll to position [6908, 0]
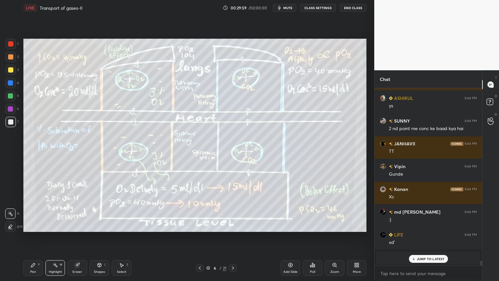
click at [234, 225] on icon at bounding box center [232, 267] width 5 height 5
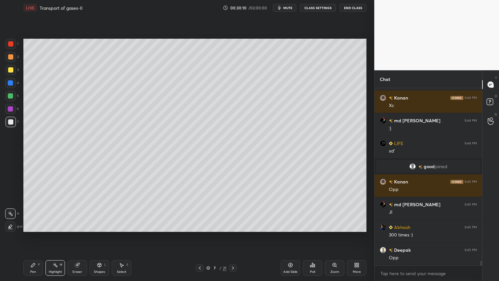
scroll to position [6854, 0]
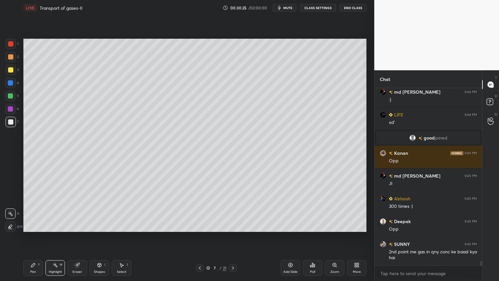
click at [201, 225] on div at bounding box center [200, 268] width 8 height 8
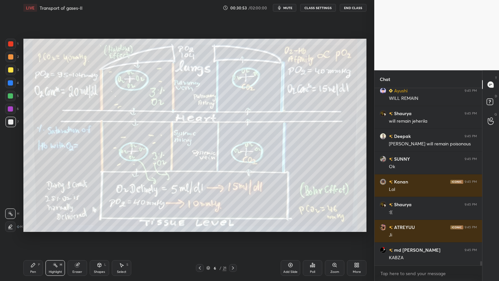
scroll to position [7059, 0]
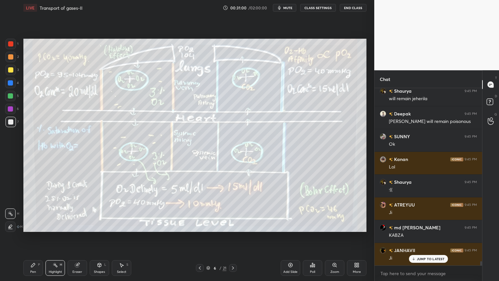
click at [234, 225] on icon at bounding box center [232, 267] width 5 height 5
click at [235, 225] on icon at bounding box center [232, 267] width 5 height 5
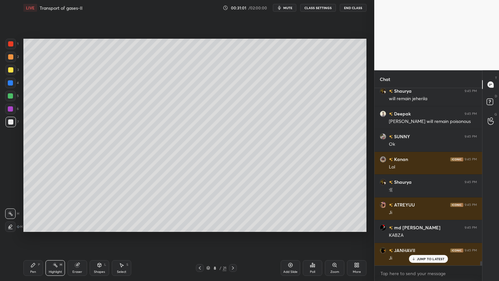
scroll to position [7082, 0]
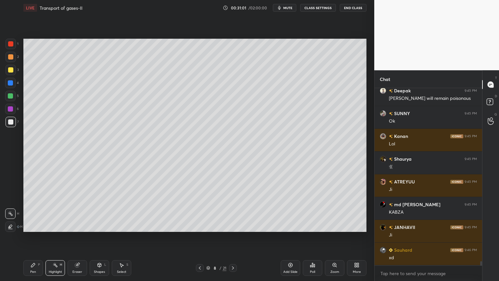
click at [199, 225] on icon at bounding box center [199, 267] width 5 height 5
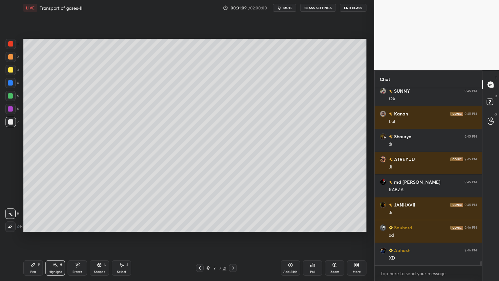
scroll to position [7127, 0]
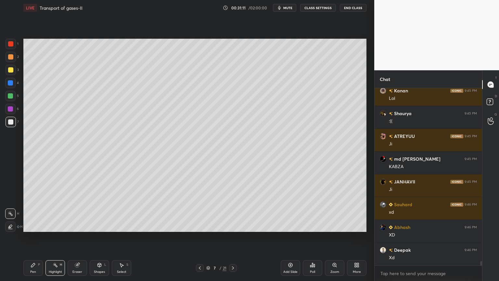
click at [201, 225] on icon at bounding box center [199, 267] width 5 height 5
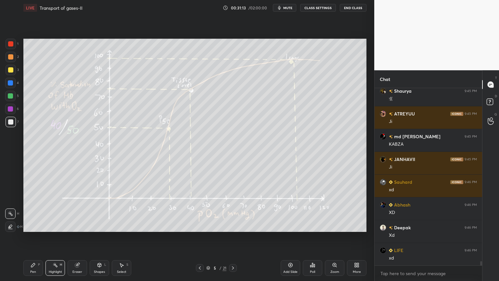
scroll to position [7172, 0]
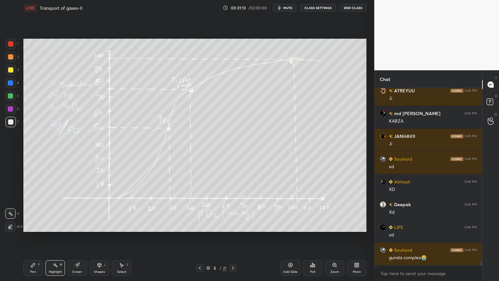
click at [230, 225] on icon at bounding box center [232, 267] width 5 height 5
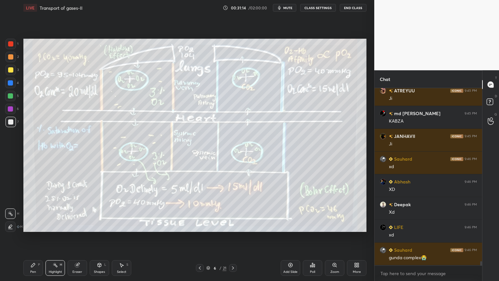
click at [288, 225] on icon at bounding box center [290, 265] width 4 height 4
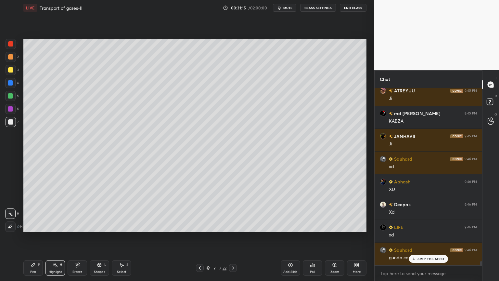
scroll to position [7195, 0]
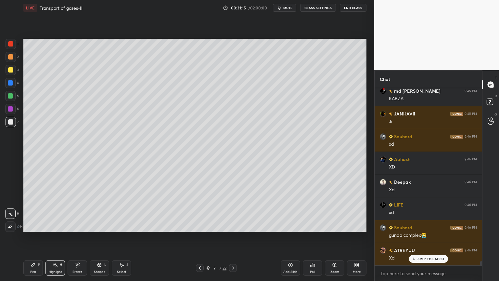
click at [6, 122] on div "1 2 3 4 5 6 7 C X Z C X Z E E Erase all H H" at bounding box center [10, 135] width 21 height 193
click at [7, 127] on div "7" at bounding box center [12, 123] width 13 height 13
click at [31, 225] on div "Pen P" at bounding box center [32, 268] width 19 height 16
click at [32, 225] on div "Pen P" at bounding box center [32, 268] width 19 height 16
drag, startPoint x: 12, startPoint y: 223, endPoint x: 9, endPoint y: 197, distance: 26.2
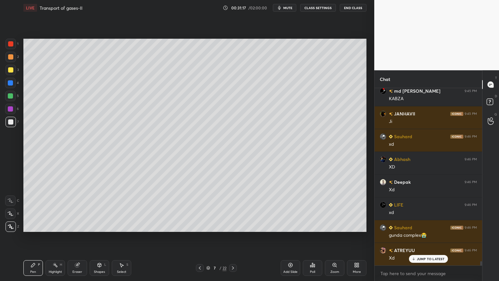
click at [13, 224] on div at bounding box center [11, 226] width 10 height 10
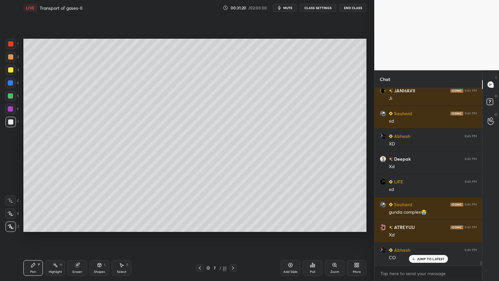
scroll to position [7240, 0]
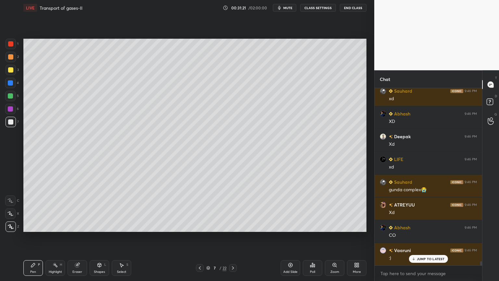
click at [12, 43] on div at bounding box center [10, 43] width 5 height 5
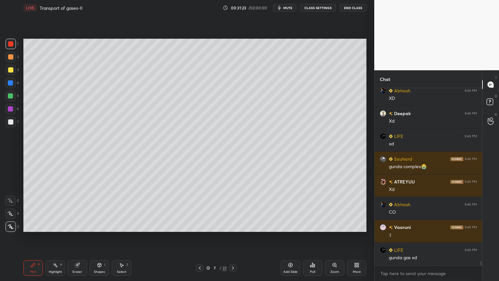
click at [81, 225] on div "Eraser" at bounding box center [77, 268] width 19 height 16
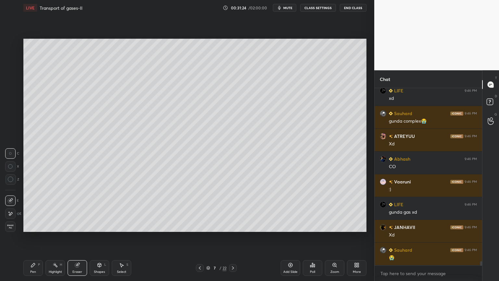
scroll to position [7331, 0]
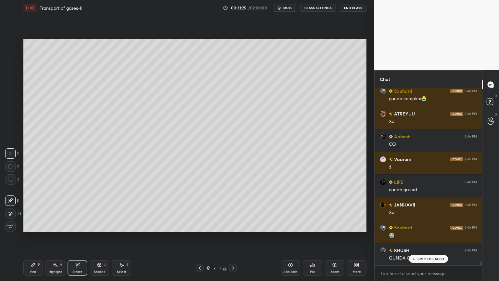
click at [36, 225] on div "Pen P" at bounding box center [32, 268] width 19 height 16
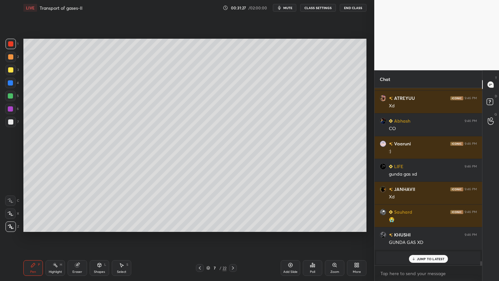
drag, startPoint x: 11, startPoint y: 42, endPoint x: 20, endPoint y: 46, distance: 10.2
click at [10, 44] on div at bounding box center [10, 43] width 5 height 5
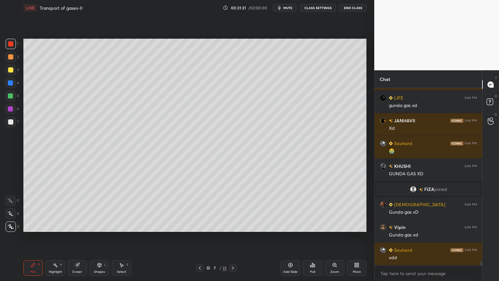
scroll to position [7438, 0]
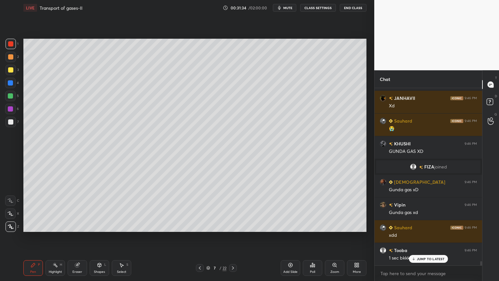
click at [9, 108] on div at bounding box center [10, 108] width 5 height 5
drag, startPoint x: 11, startPoint y: 108, endPoint x: 20, endPoint y: 101, distance: 11.2
click at [11, 108] on div at bounding box center [10, 108] width 5 height 5
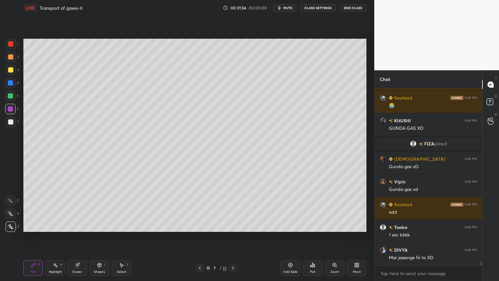
scroll to position [7483, 0]
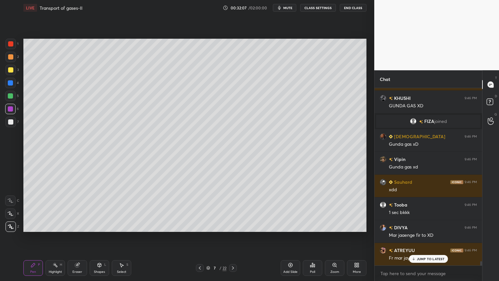
drag, startPoint x: 12, startPoint y: 42, endPoint x: 22, endPoint y: 50, distance: 13.8
click at [12, 44] on div at bounding box center [10, 43] width 5 height 5
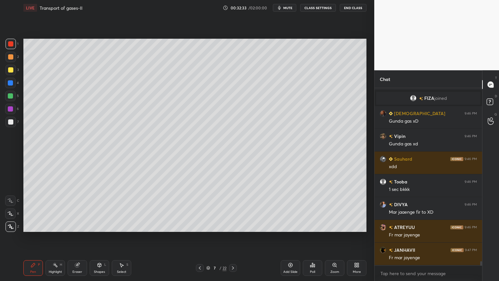
drag, startPoint x: 56, startPoint y: 265, endPoint x: 56, endPoint y: 261, distance: 3.9
click at [57, 225] on icon at bounding box center [55, 264] width 5 height 5
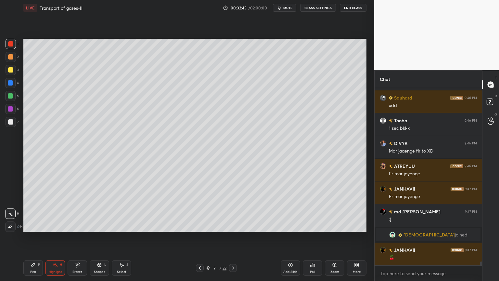
scroll to position [7590, 0]
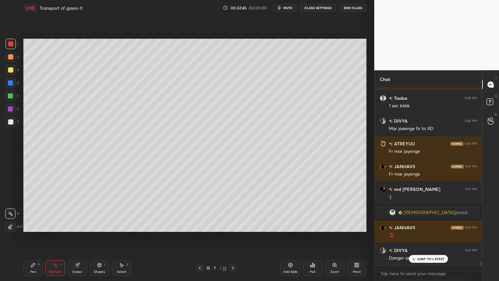
drag, startPoint x: 78, startPoint y: 264, endPoint x: 75, endPoint y: 237, distance: 26.9
click at [78, 225] on icon at bounding box center [77, 264] width 5 height 5
click at [29, 225] on div "Pen P" at bounding box center [32, 268] width 19 height 16
drag, startPoint x: 9, startPoint y: 110, endPoint x: 12, endPoint y: 104, distance: 6.7
click at [9, 110] on div at bounding box center [10, 108] width 5 height 5
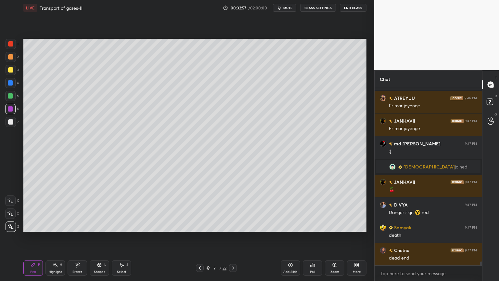
scroll to position [7658, 0]
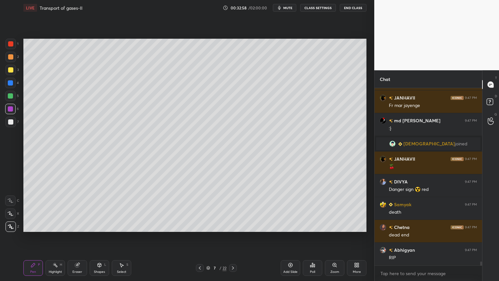
drag, startPoint x: 79, startPoint y: 263, endPoint x: 78, endPoint y: 259, distance: 4.1
click at [79, 225] on div "Eraser" at bounding box center [77, 268] width 19 height 16
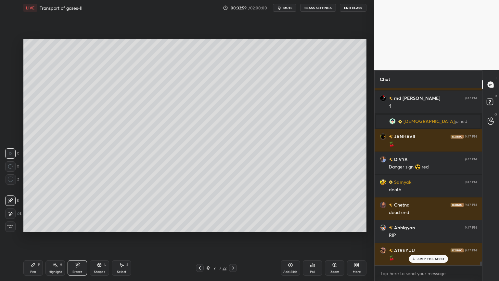
drag, startPoint x: 12, startPoint y: 148, endPoint x: 19, endPoint y: 139, distance: 11.2
click at [13, 149] on div at bounding box center [10, 153] width 10 height 10
click at [32, 225] on icon at bounding box center [33, 265] width 4 height 4
click at [11, 108] on div at bounding box center [10, 108] width 5 height 5
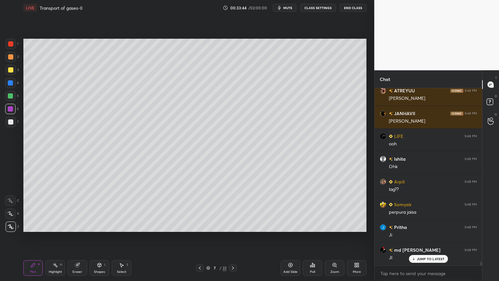
scroll to position [8105, 0]
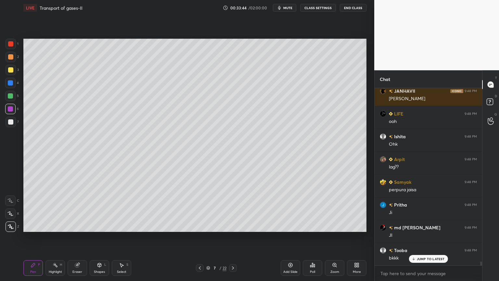
click at [12, 58] on div at bounding box center [10, 56] width 5 height 5
click at [12, 59] on div at bounding box center [11, 57] width 10 height 10
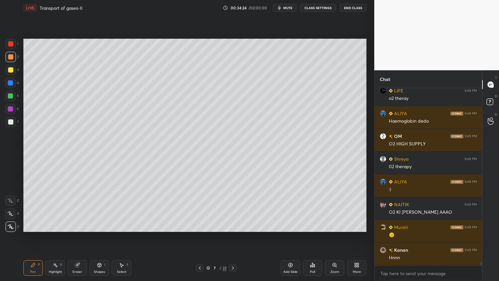
scroll to position [8634, 0]
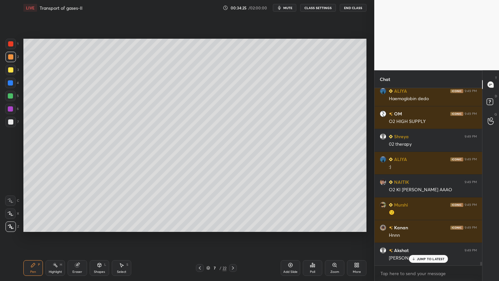
drag, startPoint x: 11, startPoint y: 57, endPoint x: 21, endPoint y: 61, distance: 10.5
click at [12, 59] on div at bounding box center [10, 56] width 5 height 5
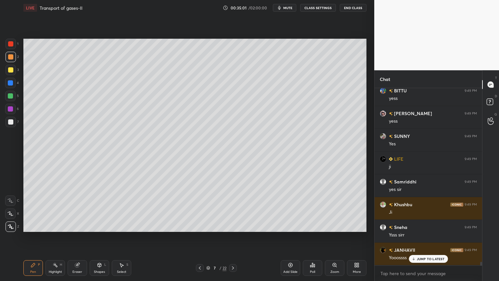
scroll to position [8957, 0]
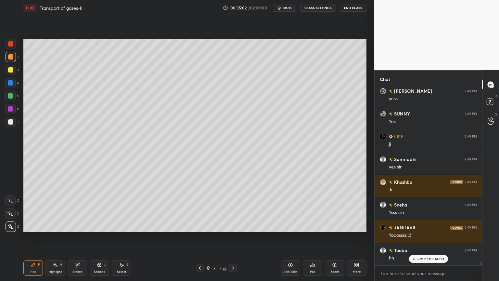
click at [310, 225] on div "Poll" at bounding box center [312, 271] width 5 height 3
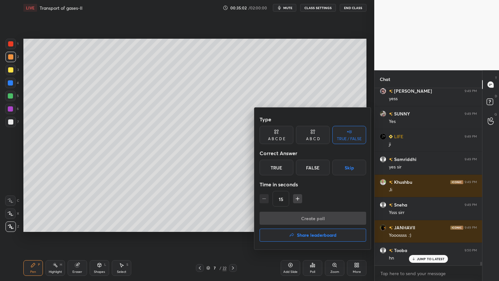
click at [349, 169] on button "Skip" at bounding box center [349, 167] width 34 height 16
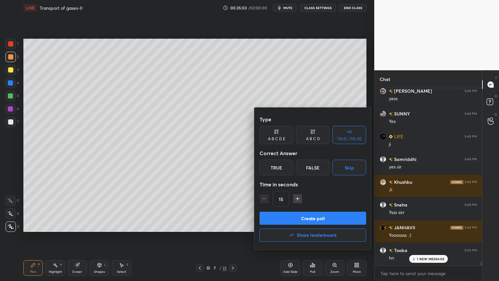
click at [334, 221] on button "Create poll" at bounding box center [312, 217] width 106 height 13
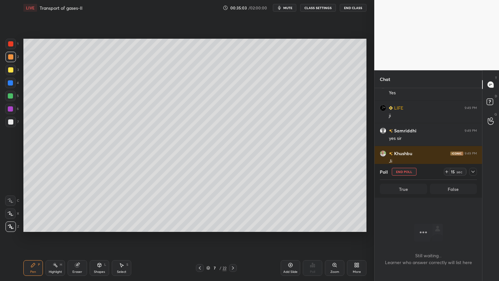
scroll to position [2, 2]
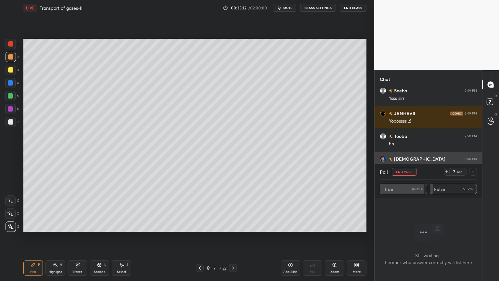
click at [405, 171] on button "End Poll" at bounding box center [404, 172] width 25 height 8
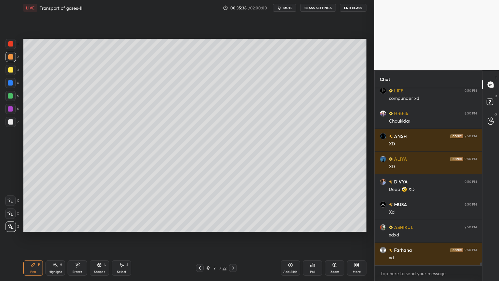
drag, startPoint x: 79, startPoint y: 265, endPoint x: 94, endPoint y: 241, distance: 29.1
click at [81, 225] on div "Eraser" at bounding box center [77, 268] width 19 height 16
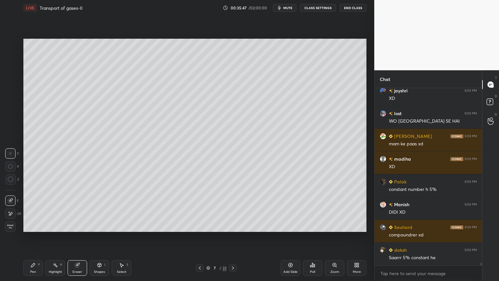
click at [201, 225] on icon at bounding box center [199, 267] width 5 height 5
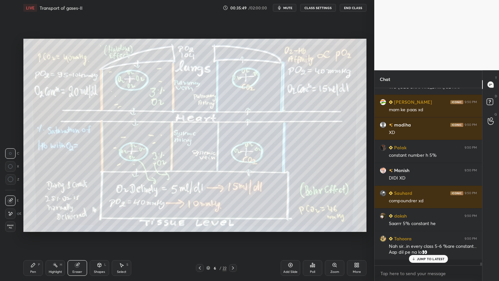
click at [54, 225] on div "Highlight H" at bounding box center [54, 268] width 19 height 16
drag, startPoint x: 13, startPoint y: 48, endPoint x: 12, endPoint y: 45, distance: 3.3
click at [11, 45] on div at bounding box center [11, 44] width 10 height 10
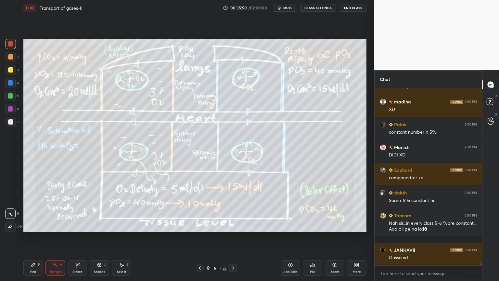
drag, startPoint x: 12, startPoint y: 45, endPoint x: 20, endPoint y: 48, distance: 8.4
click at [12, 47] on div at bounding box center [11, 44] width 10 height 10
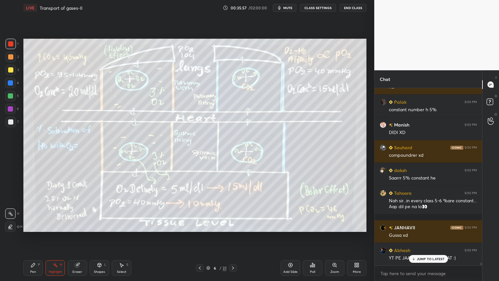
click at [233, 225] on icon at bounding box center [233, 267] width 2 height 3
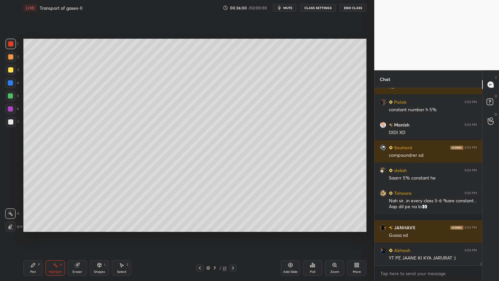
click at [198, 225] on icon at bounding box center [199, 267] width 5 height 5
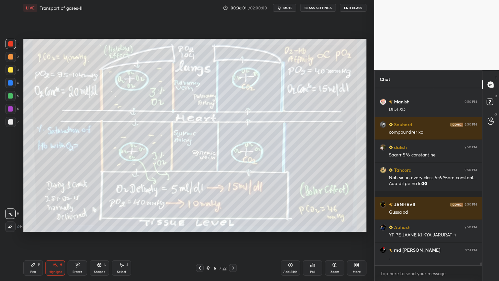
click at [12, 120] on div at bounding box center [11, 122] width 10 height 10
click at [13, 83] on div at bounding box center [10, 83] width 10 height 10
click at [235, 225] on icon at bounding box center [232, 267] width 5 height 5
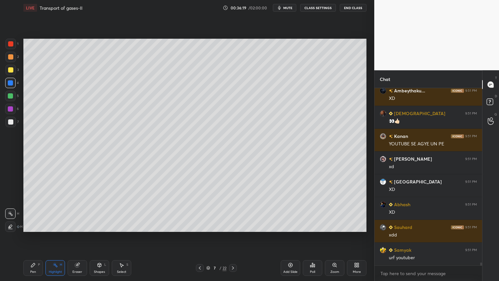
scroll to position [10703, 0]
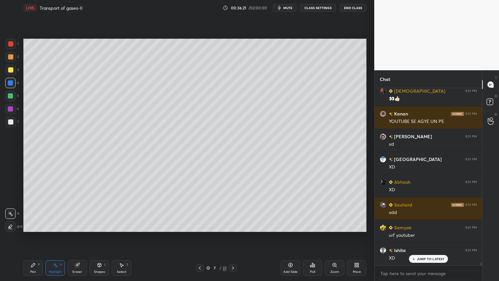
drag, startPoint x: 98, startPoint y: 265, endPoint x: 96, endPoint y: 261, distance: 4.8
click at [98, 225] on icon at bounding box center [100, 265] width 4 height 4
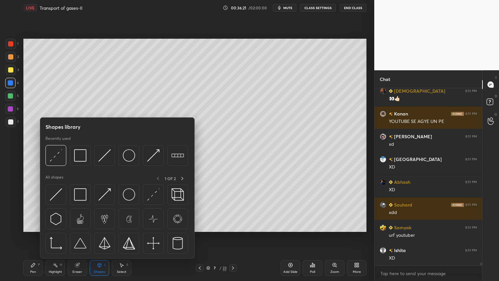
scroll to position [10726, 0]
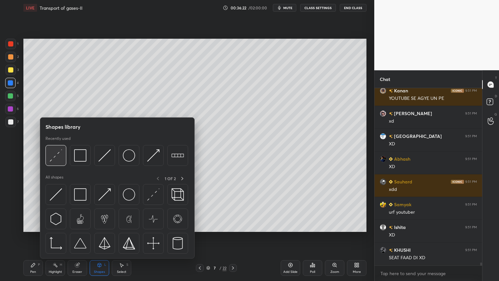
click at [60, 157] on img at bounding box center [56, 155] width 12 height 12
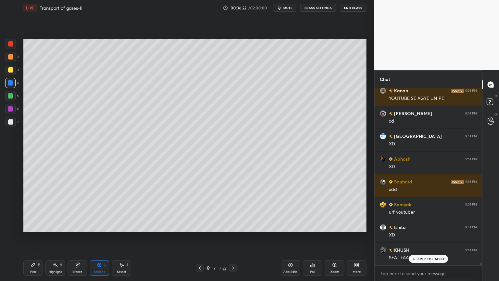
scroll to position [10748, 0]
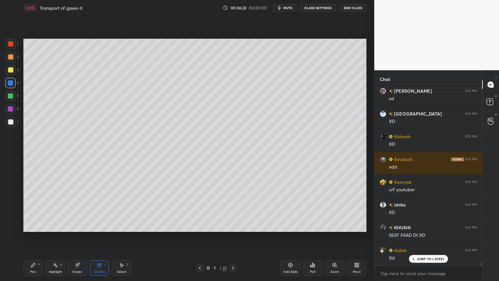
drag, startPoint x: 11, startPoint y: 107, endPoint x: 13, endPoint y: 112, distance: 5.5
click at [10, 109] on div at bounding box center [10, 108] width 5 height 5
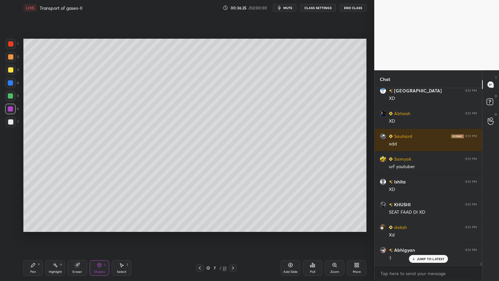
scroll to position [10794, 0]
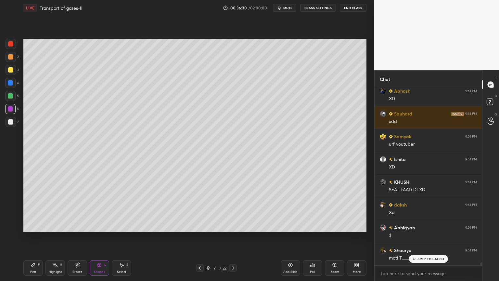
drag, startPoint x: 10, startPoint y: 120, endPoint x: 12, endPoint y: 125, distance: 4.6
click at [10, 121] on div at bounding box center [10, 121] width 5 height 5
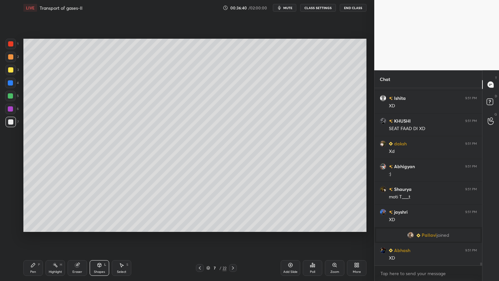
scroll to position [10162, 0]
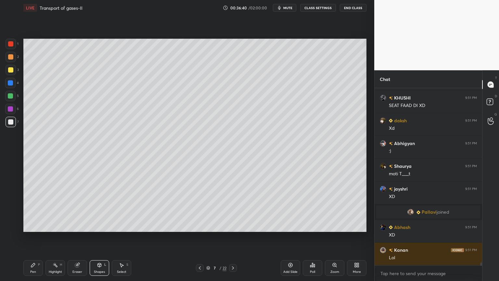
click at [36, 225] on div "Pen P" at bounding box center [32, 268] width 19 height 16
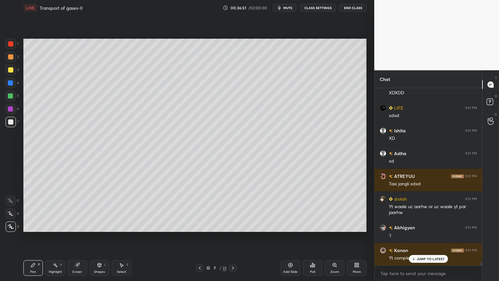
scroll to position [10463, 0]
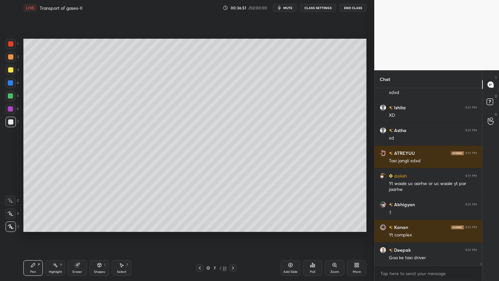
click at [33, 225] on icon at bounding box center [33, 264] width 5 height 5
click at [13, 69] on div at bounding box center [10, 69] width 5 height 5
click at [14, 74] on div at bounding box center [11, 70] width 10 height 10
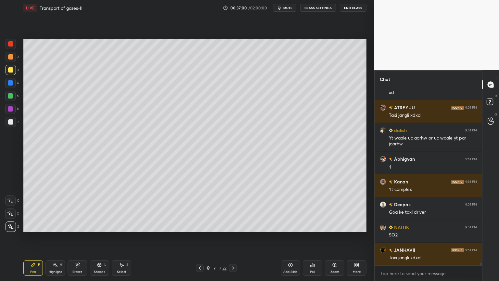
scroll to position [10531, 0]
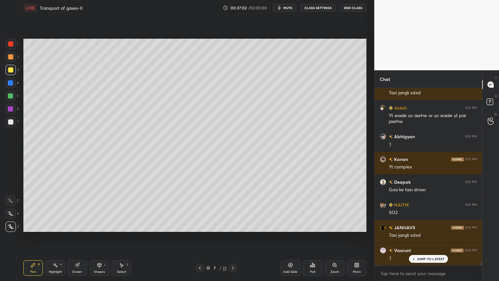
click at [14, 119] on div at bounding box center [11, 122] width 10 height 10
click at [15, 121] on div at bounding box center [11, 122] width 10 height 10
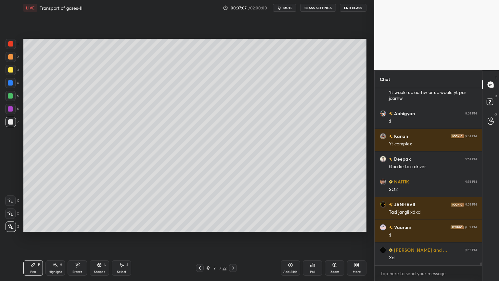
click at [9, 82] on div at bounding box center [10, 82] width 5 height 5
click at [10, 85] on div at bounding box center [10, 82] width 5 height 5
click at [7, 95] on div at bounding box center [10, 96] width 10 height 10
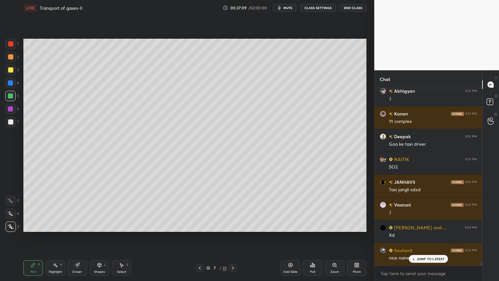
click at [8, 95] on div at bounding box center [10, 96] width 10 height 10
click at [9, 69] on div at bounding box center [10, 69] width 5 height 5
click at [10, 70] on div at bounding box center [10, 69] width 5 height 5
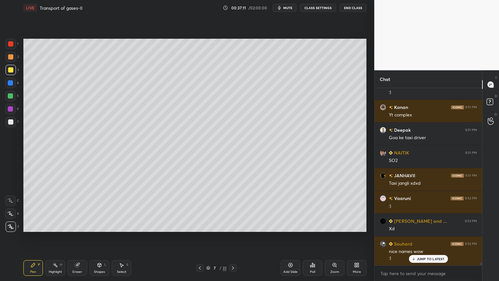
click at [8, 83] on div at bounding box center [10, 82] width 5 height 5
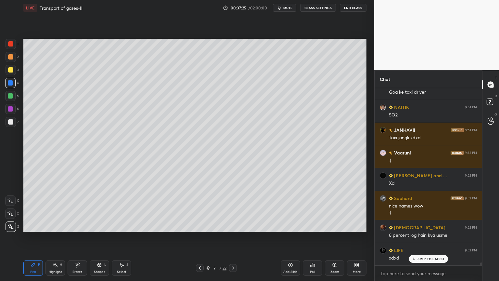
scroll to position [10652, 0]
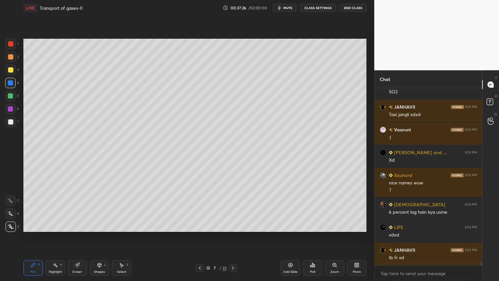
drag, startPoint x: 10, startPoint y: 122, endPoint x: 15, endPoint y: 129, distance: 7.9
click at [10, 122] on div at bounding box center [10, 121] width 5 height 5
click at [10, 123] on div at bounding box center [10, 121] width 5 height 5
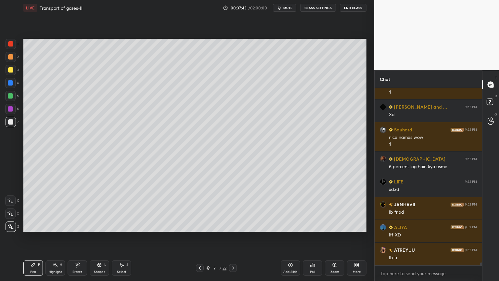
scroll to position [10704, 0]
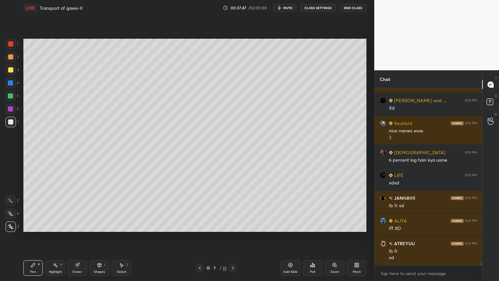
click at [76, 225] on div "Eraser" at bounding box center [77, 268] width 19 height 16
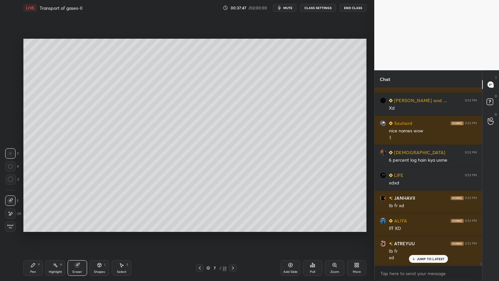
scroll to position [10726, 0]
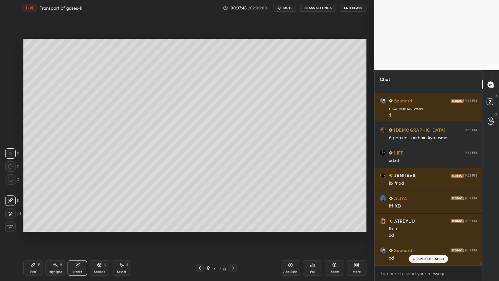
drag, startPoint x: 122, startPoint y: 267, endPoint x: 128, endPoint y: 249, distance: 18.6
click at [122, 225] on icon at bounding box center [121, 264] width 5 height 5
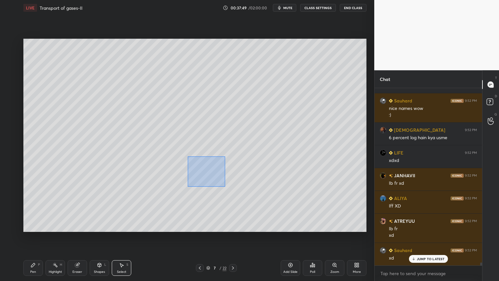
drag, startPoint x: 187, startPoint y: 156, endPoint x: 225, endPoint y: 186, distance: 47.8
click at [225, 186] on div "0 ° Undo Copy Duplicate Duplicate to new slide Delete" at bounding box center [194, 135] width 343 height 193
drag, startPoint x: 214, startPoint y: 172, endPoint x: 211, endPoint y: 163, distance: 9.7
click at [211, 163] on div "0 ° Undo Copy Duplicate Duplicate to new slide Delete" at bounding box center [194, 135] width 343 height 193
click at [326, 168] on div "0 ° Undo Copy Duplicate Duplicate to new slide Delete" at bounding box center [194, 135] width 343 height 193
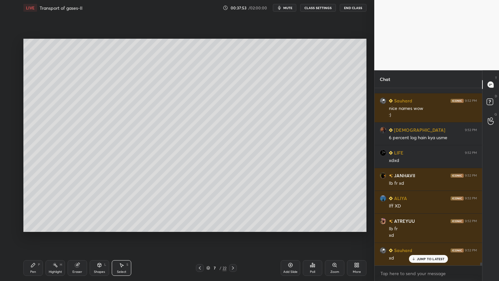
click at [27, 225] on div "Pen P" at bounding box center [32, 268] width 19 height 16
click at [11, 70] on div at bounding box center [10, 69] width 5 height 5
click at [12, 70] on div at bounding box center [10, 69] width 5 height 5
click at [9, 109] on div at bounding box center [10, 108] width 5 height 5
click at [10, 108] on div at bounding box center [10, 108] width 5 height 5
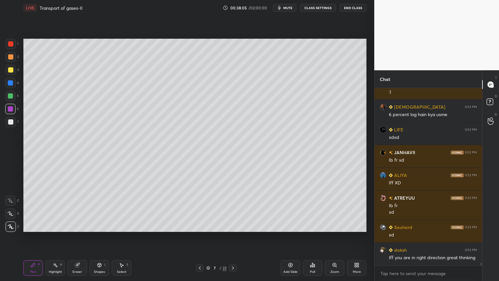
scroll to position [10772, 0]
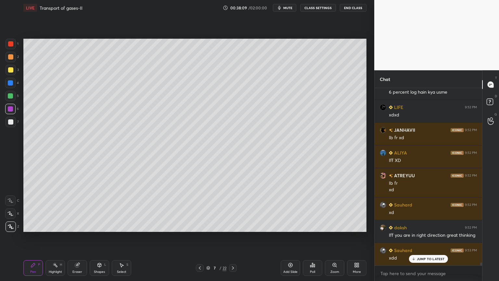
click at [6, 83] on div at bounding box center [10, 83] width 10 height 10
click at [10, 121] on div at bounding box center [10, 121] width 5 height 5
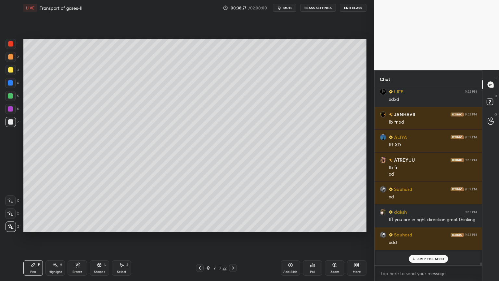
click at [425, 225] on p "JUMP TO LATEST" at bounding box center [431, 258] width 28 height 4
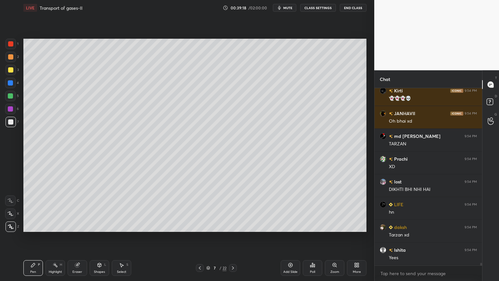
scroll to position [11787, 0]
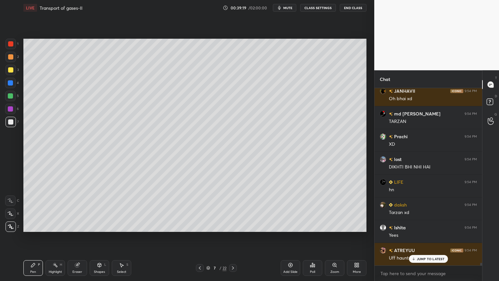
click at [14, 224] on div at bounding box center [11, 226] width 10 height 10
drag, startPoint x: 10, startPoint y: 69, endPoint x: 12, endPoint y: 66, distance: 3.5
click at [11, 68] on div at bounding box center [10, 69] width 5 height 5
click at [12, 56] on div at bounding box center [10, 56] width 5 height 5
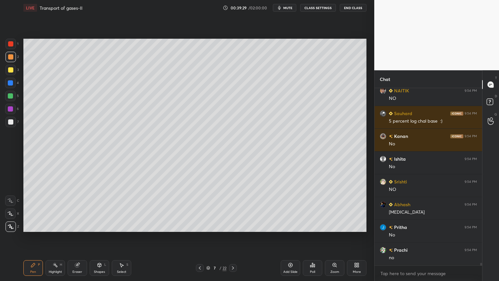
drag, startPoint x: 11, startPoint y: 57, endPoint x: 10, endPoint y: 61, distance: 4.3
click at [10, 58] on div at bounding box center [10, 56] width 5 height 5
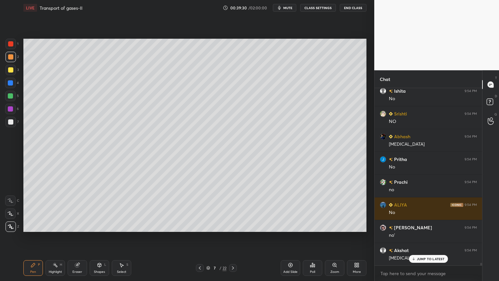
click at [12, 214] on icon at bounding box center [10, 213] width 6 height 5
click at [15, 216] on div at bounding box center [10, 213] width 10 height 10
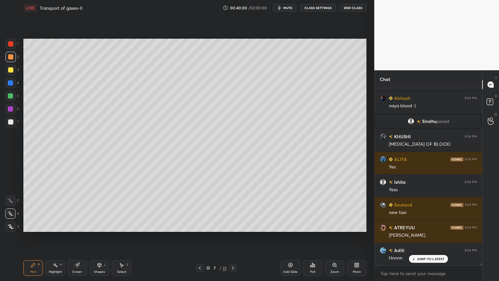
click at [234, 225] on icon at bounding box center [232, 267] width 5 height 5
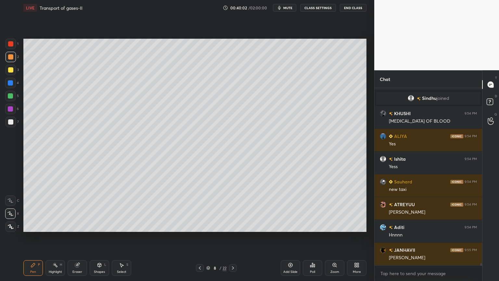
click at [200, 225] on icon at bounding box center [199, 267] width 5 height 5
drag, startPoint x: 74, startPoint y: 269, endPoint x: 86, endPoint y: 251, distance: 22.0
click at [74, 225] on div "Eraser" at bounding box center [77, 268] width 19 height 16
drag, startPoint x: 26, startPoint y: 266, endPoint x: 23, endPoint y: 236, distance: 30.0
click at [27, 225] on div "Pen P" at bounding box center [32, 268] width 19 height 16
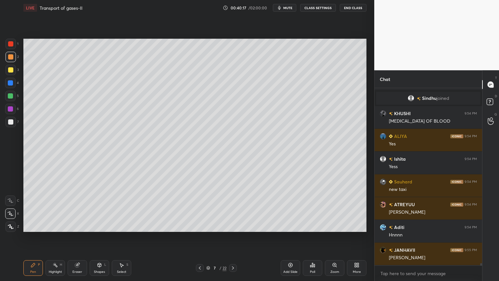
drag, startPoint x: 12, startPoint y: 109, endPoint x: 22, endPoint y: 112, distance: 11.0
click at [10, 110] on div at bounding box center [10, 108] width 5 height 5
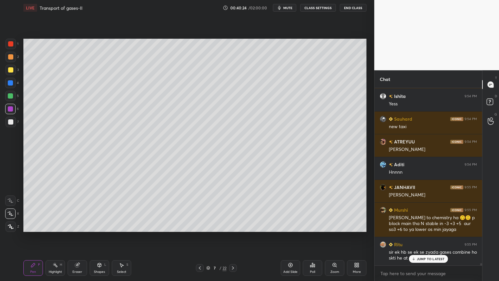
scroll to position [12912, 0]
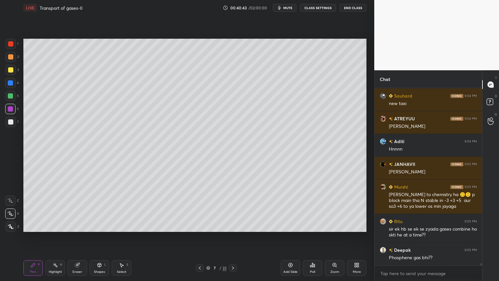
click at [232, 225] on icon at bounding box center [233, 267] width 2 height 3
drag, startPoint x: 61, startPoint y: 265, endPoint x: 60, endPoint y: 261, distance: 3.9
click at [60, 225] on div "H" at bounding box center [61, 264] width 2 height 3
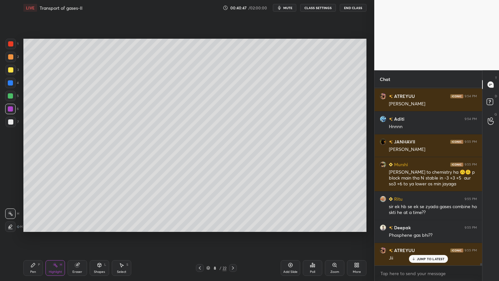
scroll to position [12979, 0]
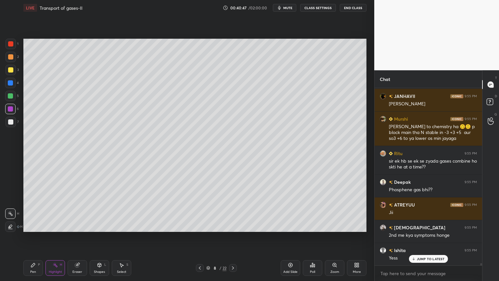
drag, startPoint x: 200, startPoint y: 268, endPoint x: 198, endPoint y: 274, distance: 6.9
click at [200, 225] on icon at bounding box center [199, 267] width 5 height 5
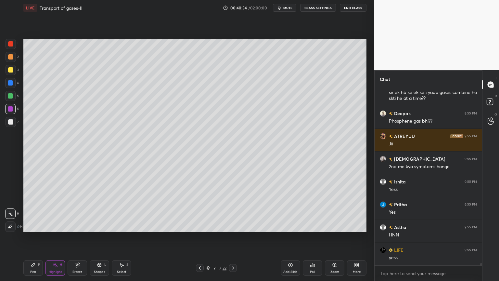
scroll to position [13070, 0]
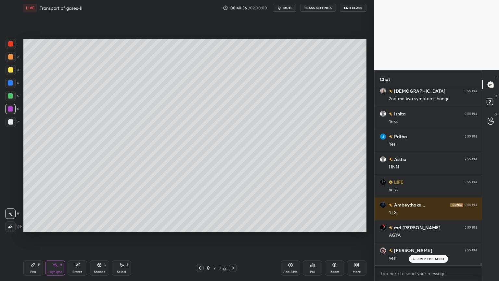
click at [312, 225] on div "Poll" at bounding box center [312, 268] width 19 height 16
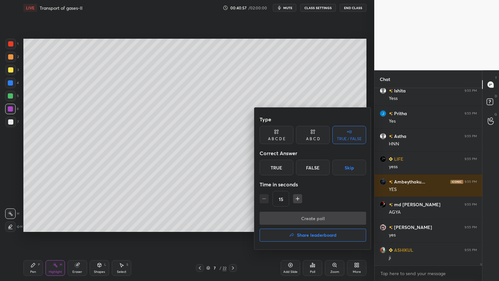
drag, startPoint x: 350, startPoint y: 169, endPoint x: 342, endPoint y: 193, distance: 25.8
click at [350, 169] on button "Skip" at bounding box center [349, 167] width 34 height 16
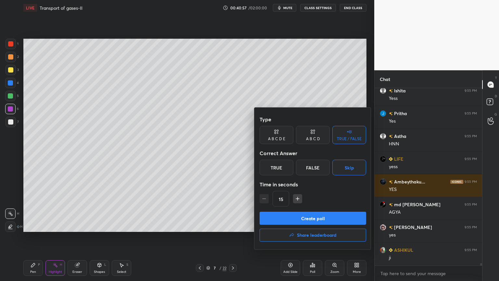
click at [332, 215] on button "Create poll" at bounding box center [312, 217] width 106 height 13
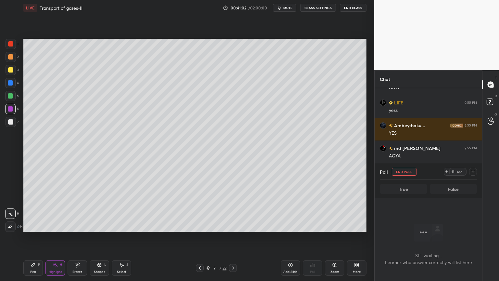
scroll to position [13218, 0]
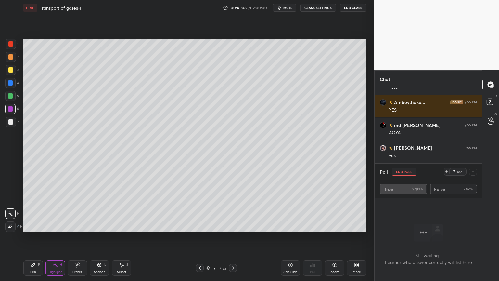
drag, startPoint x: 410, startPoint y: 170, endPoint x: 406, endPoint y: 173, distance: 5.7
click at [410, 170] on button "End Poll" at bounding box center [404, 172] width 25 height 8
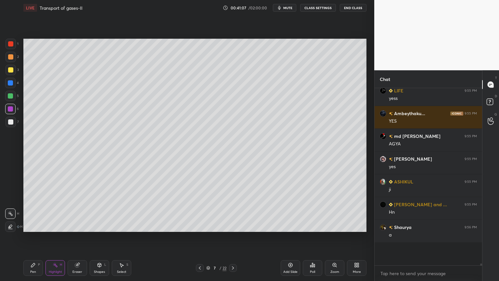
scroll to position [2, 2]
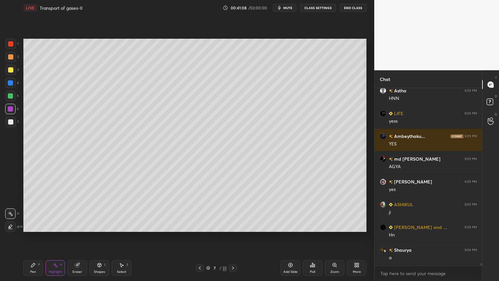
click at [201, 225] on icon at bounding box center [199, 267] width 5 height 5
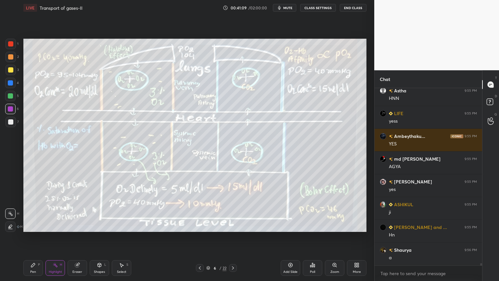
click at [234, 225] on icon at bounding box center [232, 267] width 5 height 5
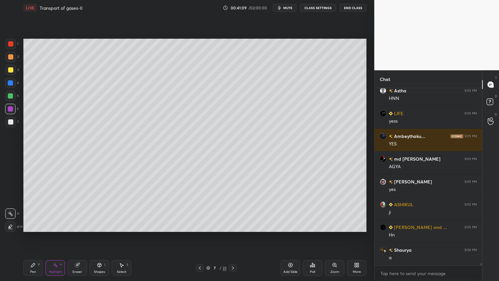
click at [233, 225] on icon at bounding box center [232, 267] width 5 height 5
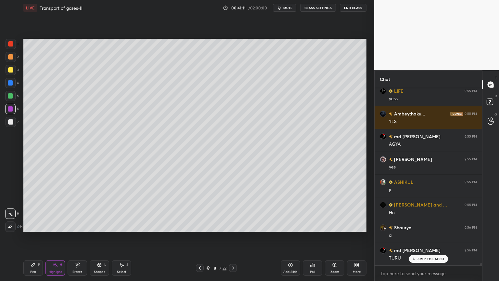
click at [199, 225] on icon at bounding box center [199, 267] width 5 height 5
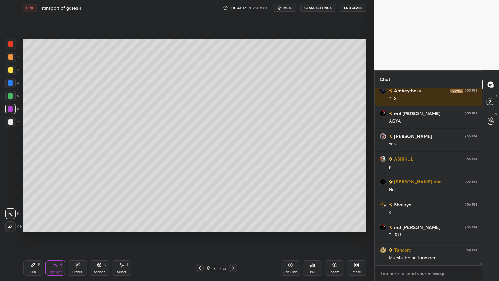
click at [291, 225] on icon at bounding box center [290, 264] width 5 height 5
click at [13, 122] on div at bounding box center [11, 122] width 10 height 10
click at [11, 122] on div at bounding box center [10, 121] width 5 height 5
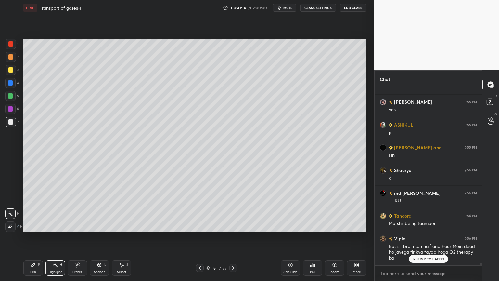
drag, startPoint x: 12, startPoint y: 226, endPoint x: 13, endPoint y: 229, distance: 3.4
click at [11, 225] on icon at bounding box center [10, 226] width 5 height 5
click at [31, 225] on icon at bounding box center [33, 265] width 4 height 4
click at [32, 225] on icon at bounding box center [33, 265] width 4 height 4
click at [100, 225] on div "Shapes L" at bounding box center [99, 268] width 19 height 16
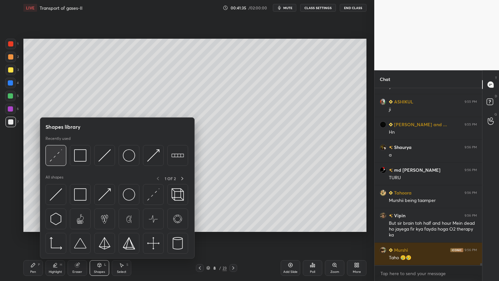
click at [58, 160] on img at bounding box center [56, 155] width 12 height 12
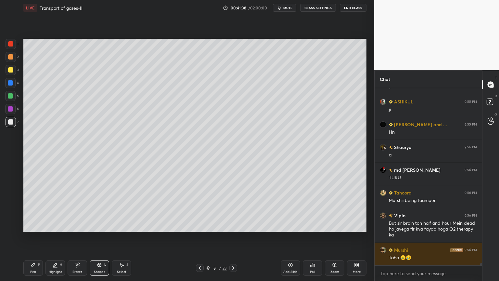
click at [232, 225] on icon at bounding box center [233, 267] width 5 height 5
drag, startPoint x: 57, startPoint y: 265, endPoint x: 49, endPoint y: 244, distance: 22.9
click at [57, 225] on icon at bounding box center [55, 264] width 5 height 5
click at [13, 215] on div at bounding box center [10, 213] width 10 height 10
drag, startPoint x: 13, startPoint y: 214, endPoint x: 19, endPoint y: 212, distance: 6.7
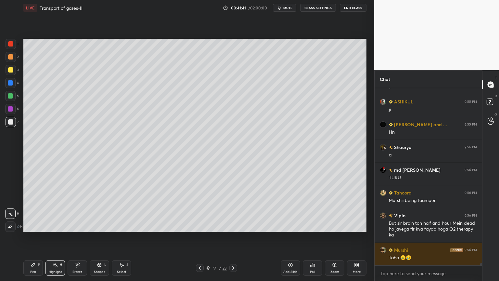
click at [12, 215] on div at bounding box center [10, 213] width 10 height 10
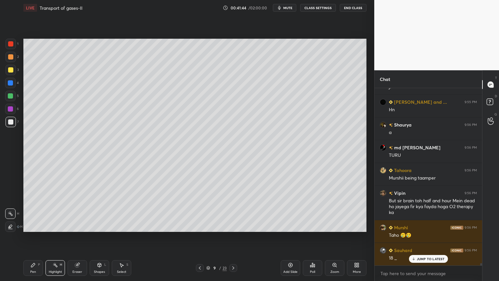
click at [85, 157] on div "Setting up your live class Poll for secs No correct answer Start poll" at bounding box center [195, 135] width 348 height 239
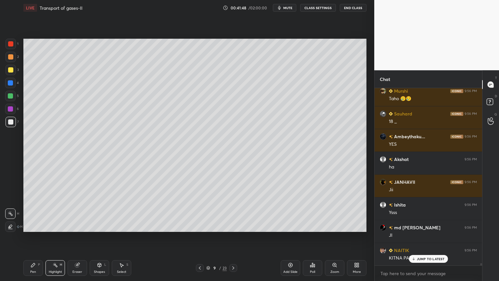
click at [315, 225] on div "Poll" at bounding box center [312, 268] width 19 height 16
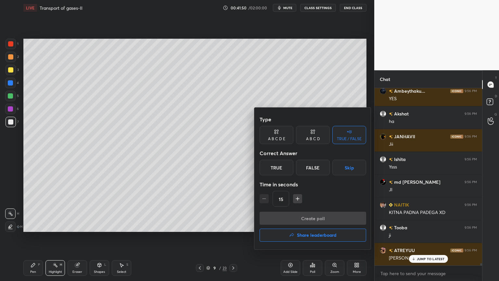
click at [348, 169] on button "Skip" at bounding box center [349, 167] width 34 height 16
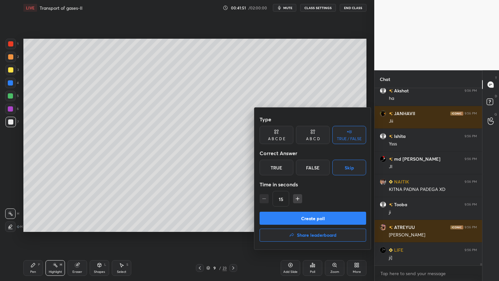
click at [331, 218] on button "Create poll" at bounding box center [312, 217] width 106 height 13
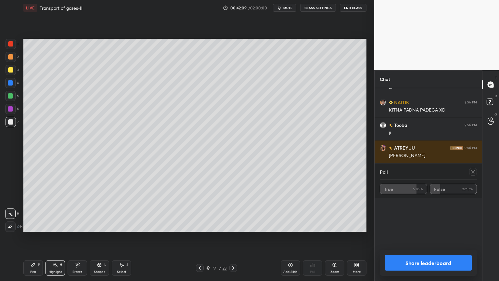
click at [395, 225] on button "Share leaderboard" at bounding box center [428, 263] width 87 height 16
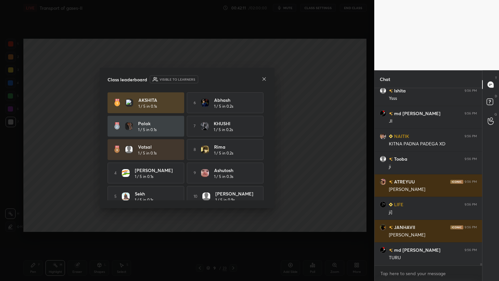
click at [264, 80] on icon at bounding box center [263, 78] width 5 height 5
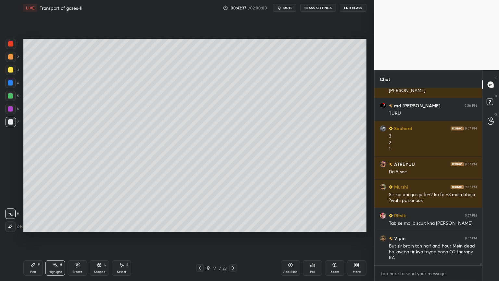
click at [309, 225] on div "Poll" at bounding box center [312, 268] width 19 height 16
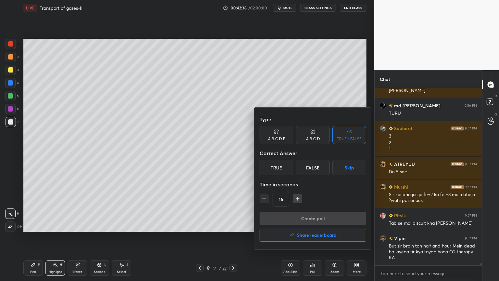
click at [346, 168] on button "Skip" at bounding box center [349, 167] width 34 height 16
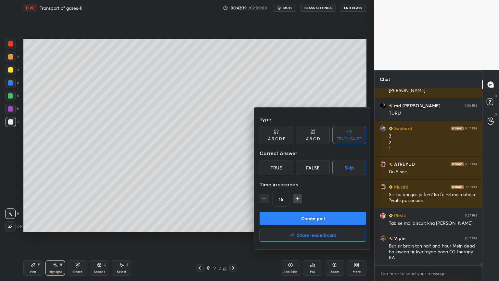
click at [324, 219] on button "Create poll" at bounding box center [312, 217] width 106 height 13
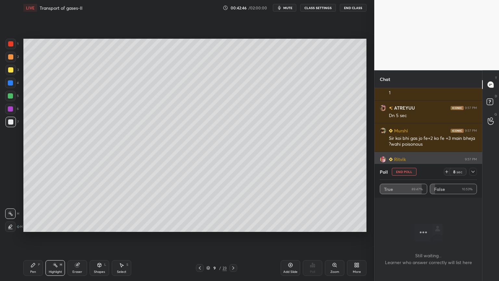
click at [404, 171] on button "End Poll" at bounding box center [404, 172] width 25 height 8
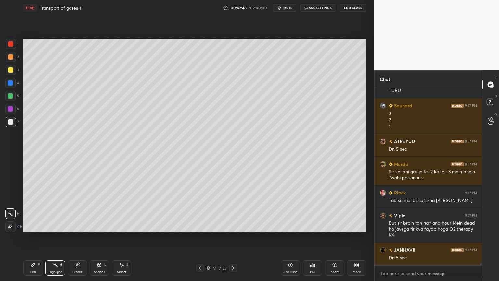
click at [201, 225] on icon at bounding box center [199, 267] width 5 height 5
drag, startPoint x: 8, startPoint y: 120, endPoint x: 9, endPoint y: 106, distance: 14.0
click at [9, 121] on div at bounding box center [11, 122] width 10 height 10
click at [10, 83] on div at bounding box center [10, 82] width 5 height 5
click at [10, 84] on div at bounding box center [10, 82] width 5 height 5
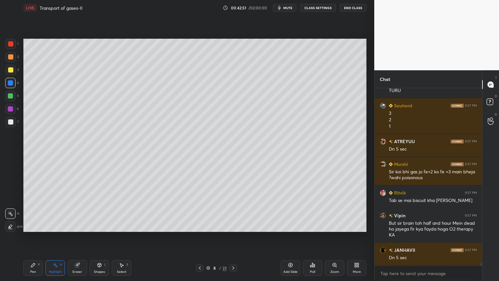
click at [10, 96] on div at bounding box center [10, 95] width 5 height 5
click at [32, 225] on icon at bounding box center [33, 265] width 4 height 4
click at [10, 225] on icon at bounding box center [11, 226] width 6 height 5
drag, startPoint x: 10, startPoint y: 122, endPoint x: 18, endPoint y: 115, distance: 9.7
click at [10, 123] on div at bounding box center [10, 121] width 5 height 5
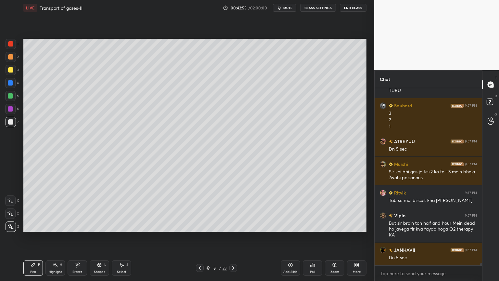
drag, startPoint x: 12, startPoint y: 55, endPoint x: 21, endPoint y: 56, distance: 9.5
click at [11, 56] on div at bounding box center [10, 56] width 5 height 5
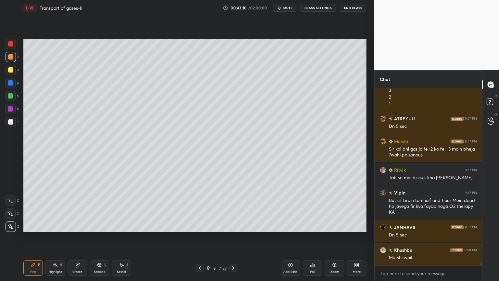
scroll to position [13756, 0]
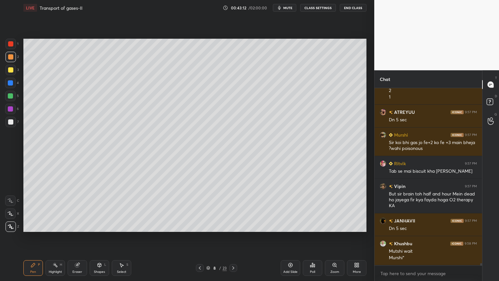
drag, startPoint x: 80, startPoint y: 266, endPoint x: 74, endPoint y: 249, distance: 17.8
click at [80, 225] on div "Eraser" at bounding box center [77, 268] width 19 height 16
drag, startPoint x: 98, startPoint y: 268, endPoint x: 95, endPoint y: 264, distance: 5.8
click at [98, 225] on div "Shapes L" at bounding box center [99, 268] width 19 height 16
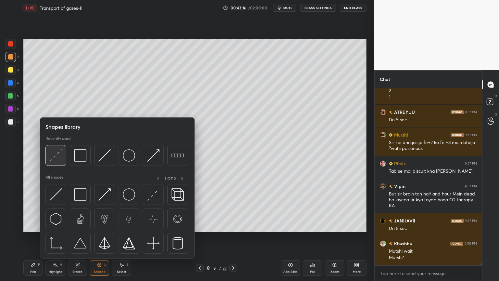
click at [56, 157] on img at bounding box center [56, 155] width 12 height 12
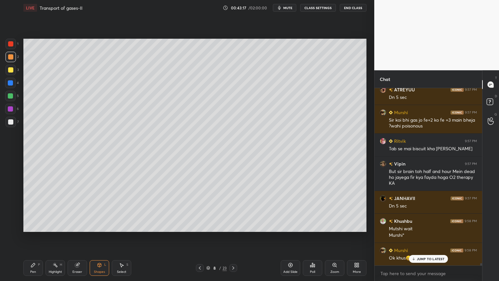
click at [95, 225] on div "Shapes L" at bounding box center [99, 268] width 19 height 16
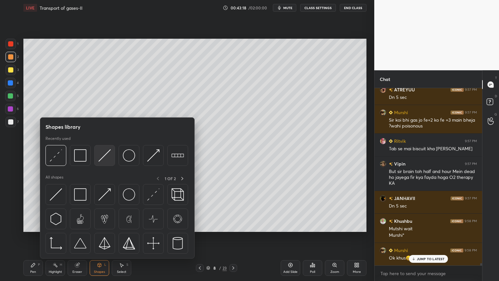
click at [102, 160] on img at bounding box center [104, 155] width 12 height 12
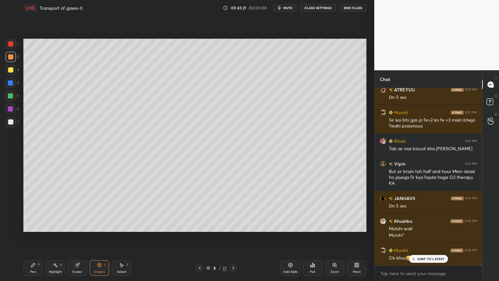
click at [34, 225] on div "Pen P" at bounding box center [32, 268] width 19 height 16
click at [8, 69] on div at bounding box center [10, 69] width 5 height 5
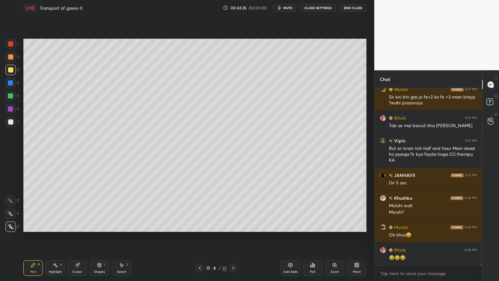
drag, startPoint x: 9, startPoint y: 210, endPoint x: 19, endPoint y: 194, distance: 18.7
click at [9, 210] on div at bounding box center [10, 213] width 10 height 10
drag, startPoint x: 10, startPoint y: 58, endPoint x: 18, endPoint y: 57, distance: 7.2
click at [10, 58] on div at bounding box center [10, 56] width 5 height 5
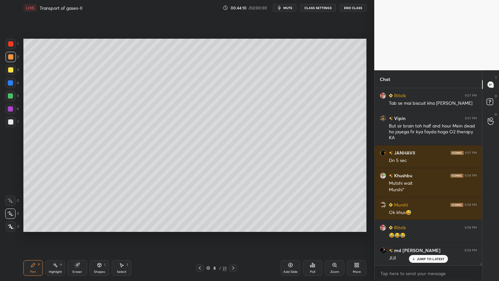
scroll to position [13847, 0]
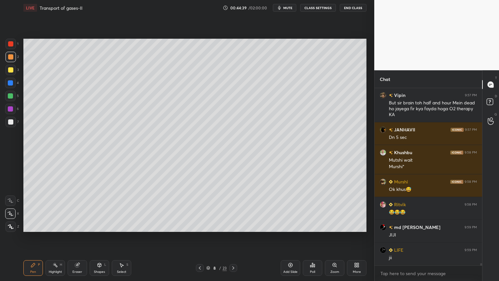
click at [81, 225] on div "Eraser" at bounding box center [77, 268] width 19 height 16
drag, startPoint x: 35, startPoint y: 268, endPoint x: 42, endPoint y: 245, distance: 23.7
click at [36, 225] on div "Pen P" at bounding box center [32, 268] width 19 height 16
click at [9, 94] on div at bounding box center [10, 95] width 5 height 5
click at [9, 44] on div at bounding box center [10, 43] width 5 height 5
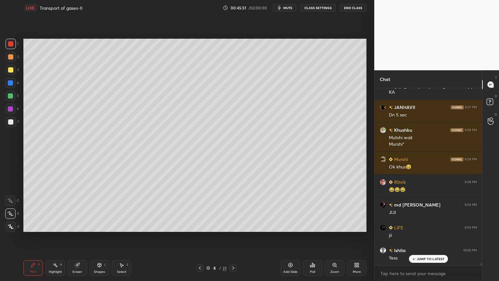
scroll to position [13885, 0]
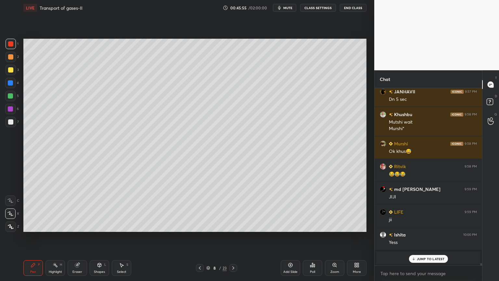
click at [12, 57] on div at bounding box center [10, 56] width 5 height 5
click at [12, 96] on div at bounding box center [10, 95] width 5 height 5
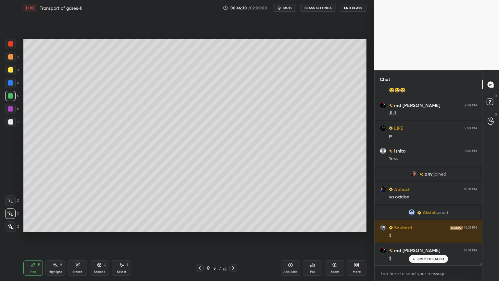
scroll to position [12882, 0]
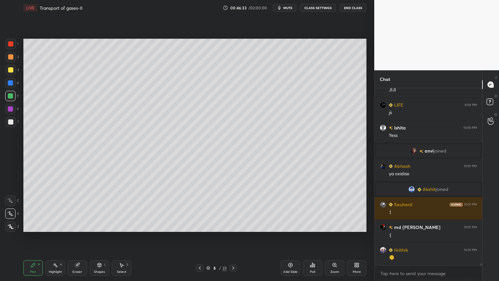
click at [79, 225] on div "Eraser" at bounding box center [77, 268] width 19 height 16
click at [119, 225] on div "Select S" at bounding box center [121, 268] width 19 height 16
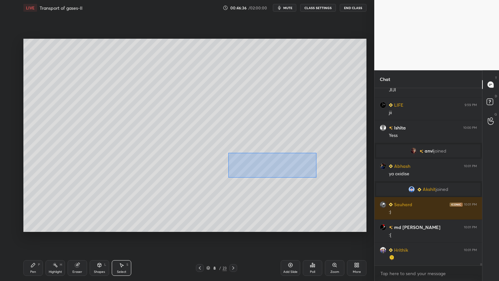
drag, startPoint x: 228, startPoint y: 153, endPoint x: 317, endPoint y: 176, distance: 91.7
click at [318, 177] on div "0 ° Undo Copy Duplicate Duplicate to new slide Delete" at bounding box center [194, 135] width 343 height 193
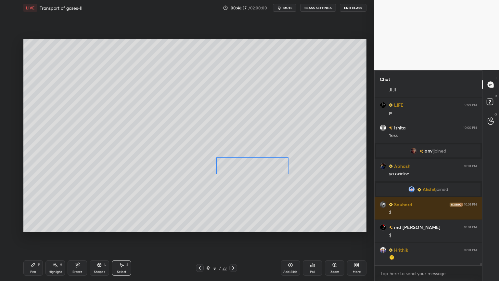
drag, startPoint x: 283, startPoint y: 165, endPoint x: 266, endPoint y: 165, distance: 16.9
click at [267, 164] on div "0 ° Undo Copy Duplicate Duplicate to new slide Delete" at bounding box center [194, 135] width 343 height 193
drag, startPoint x: 239, startPoint y: 197, endPoint x: 264, endPoint y: 178, distance: 31.4
click at [238, 198] on div "0 ° Undo Copy Duplicate Duplicate to new slide Delete" at bounding box center [194, 135] width 343 height 193
click at [38, 225] on div "Pen P" at bounding box center [32, 268] width 19 height 16
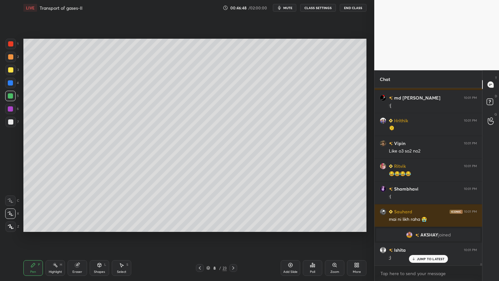
scroll to position [12972, 0]
click at [12, 44] on div at bounding box center [10, 43] width 5 height 5
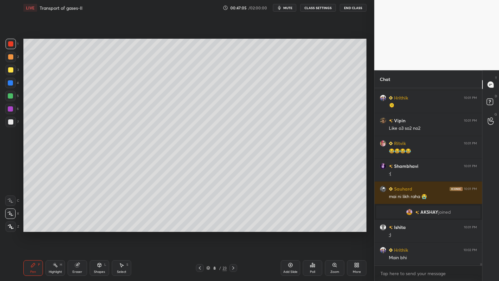
click at [8, 109] on div at bounding box center [10, 109] width 10 height 10
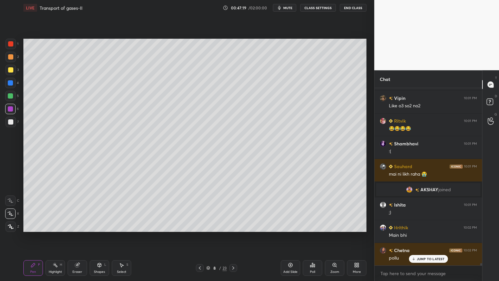
click at [292, 225] on icon at bounding box center [290, 264] width 5 height 5
drag, startPoint x: 9, startPoint y: 121, endPoint x: 13, endPoint y: 121, distance: 3.6
click at [9, 121] on div at bounding box center [10, 121] width 5 height 5
click at [13, 121] on div at bounding box center [10, 121] width 5 height 5
click at [100, 225] on icon at bounding box center [100, 265] width 4 height 4
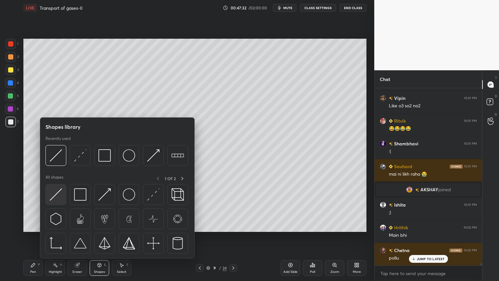
click at [60, 199] on img at bounding box center [56, 194] width 12 height 12
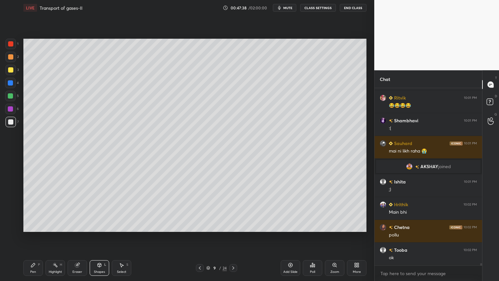
scroll to position [13063, 0]
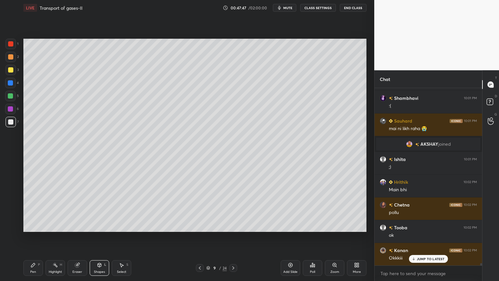
click at [10, 46] on div at bounding box center [11, 44] width 10 height 10
click at [10, 95] on div at bounding box center [10, 95] width 5 height 5
click at [12, 97] on div at bounding box center [10, 95] width 5 height 5
click at [36, 225] on div "Pen P" at bounding box center [32, 268] width 19 height 16
drag, startPoint x: 10, startPoint y: 83, endPoint x: 22, endPoint y: 88, distance: 13.3
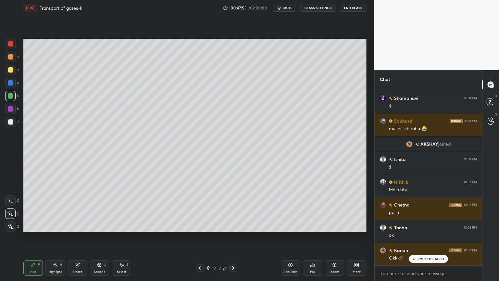
click at [10, 84] on div at bounding box center [10, 82] width 5 height 5
drag, startPoint x: 9, startPoint y: 43, endPoint x: 21, endPoint y: 53, distance: 15.9
click at [11, 45] on div at bounding box center [11, 44] width 10 height 10
click at [12, 85] on div at bounding box center [10, 82] width 5 height 5
click at [12, 124] on div at bounding box center [10, 121] width 5 height 5
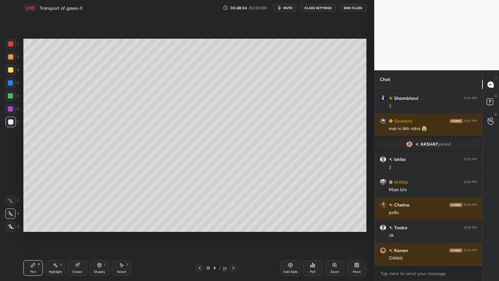
scroll to position [13086, 0]
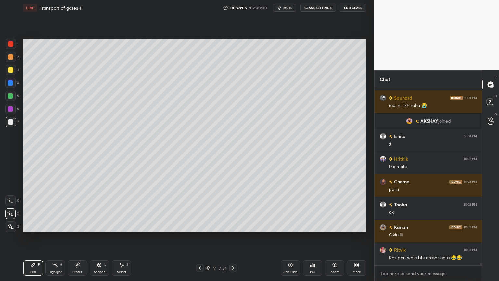
click at [95, 225] on div "Shapes L" at bounding box center [99, 268] width 19 height 16
drag, startPoint x: 31, startPoint y: 267, endPoint x: 30, endPoint y: 255, distance: 12.1
click at [32, 225] on icon at bounding box center [33, 264] width 5 height 5
click at [13, 84] on div at bounding box center [10, 83] width 10 height 10
click at [12, 120] on div at bounding box center [10, 121] width 5 height 5
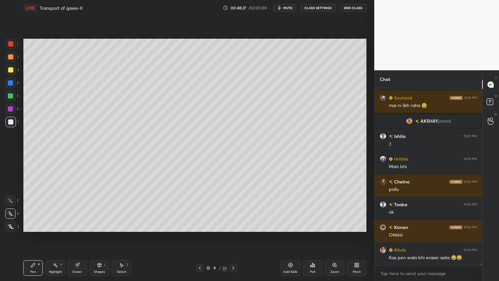
drag, startPoint x: 82, startPoint y: 265, endPoint x: 79, endPoint y: 263, distance: 4.0
click at [80, 225] on div "Eraser" at bounding box center [77, 268] width 19 height 16
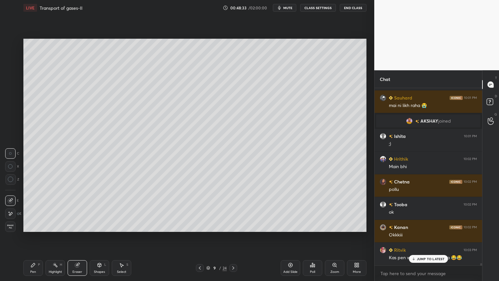
scroll to position [13108, 0]
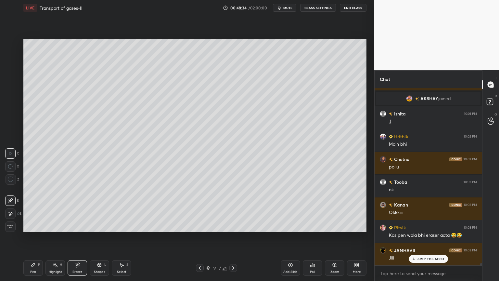
click at [32, 225] on div "Pen P" at bounding box center [32, 268] width 19 height 16
click at [197, 225] on icon at bounding box center [199, 267] width 5 height 5
click at [235, 225] on div at bounding box center [233, 268] width 8 height 8
click at [201, 225] on icon at bounding box center [199, 267] width 5 height 5
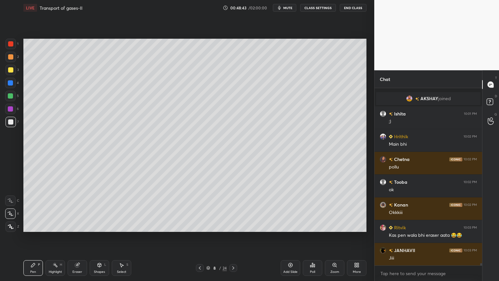
scroll to position [13131, 0]
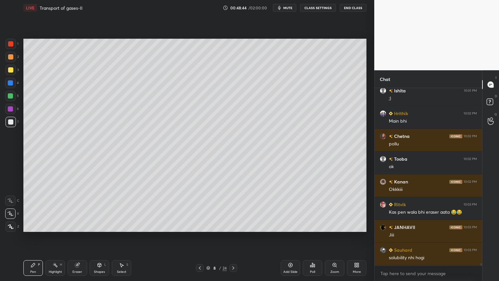
click at [13, 58] on div at bounding box center [11, 57] width 10 height 10
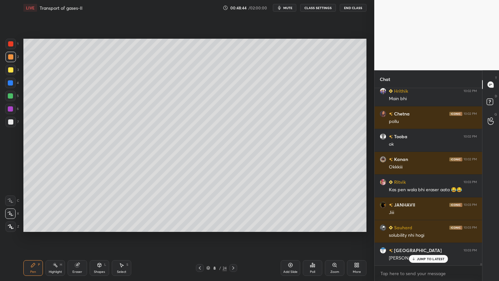
drag, startPoint x: 102, startPoint y: 266, endPoint x: 97, endPoint y: 260, distance: 7.4
click at [101, 225] on div "Shapes L" at bounding box center [99, 268] width 19 height 16
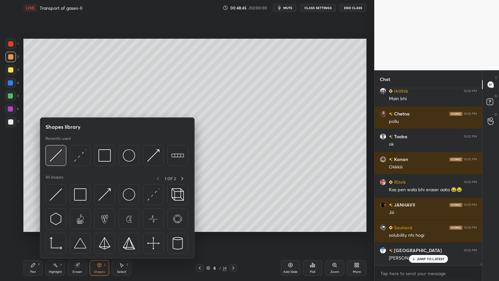
click at [59, 157] on img at bounding box center [56, 155] width 12 height 12
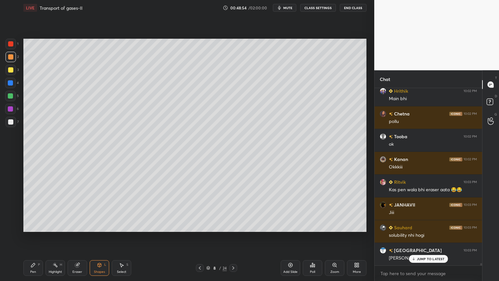
click at [233, 225] on icon at bounding box center [233, 267] width 5 height 5
drag, startPoint x: 29, startPoint y: 267, endPoint x: 23, endPoint y: 248, distance: 19.9
click at [27, 225] on div "Pen P" at bounding box center [32, 268] width 19 height 16
click at [14, 84] on div at bounding box center [10, 83] width 10 height 10
click at [12, 45] on div at bounding box center [10, 43] width 5 height 5
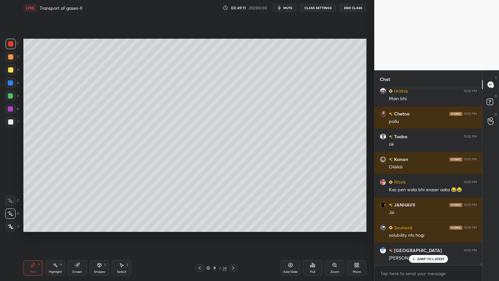
scroll to position [13176, 0]
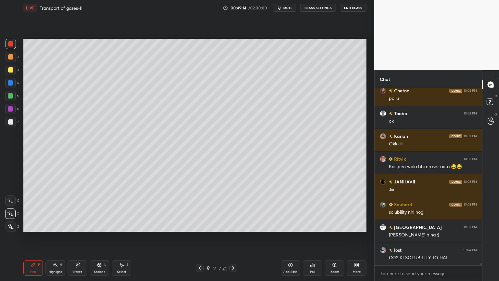
click at [52, 225] on div "Highlight H" at bounding box center [54, 268] width 19 height 16
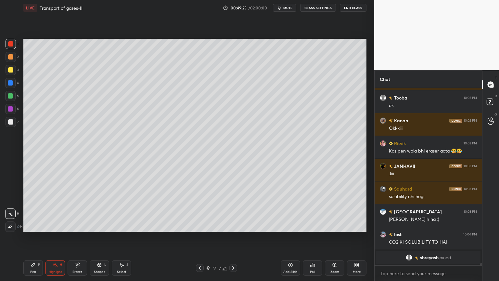
scroll to position [13200, 0]
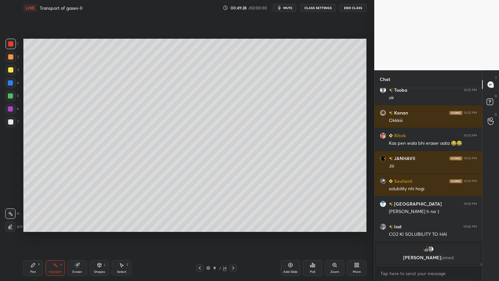
click at [31, 225] on div "Pen P Highlight H Eraser Shapes L Select S 9 / 24 Add Slide Poll Zoom More" at bounding box center [194, 268] width 343 height 26
click at [12, 69] on div at bounding box center [10, 69] width 5 height 5
click at [34, 225] on div "Pen P" at bounding box center [32, 268] width 19 height 16
click at [35, 225] on div "Pen P" at bounding box center [32, 268] width 19 height 16
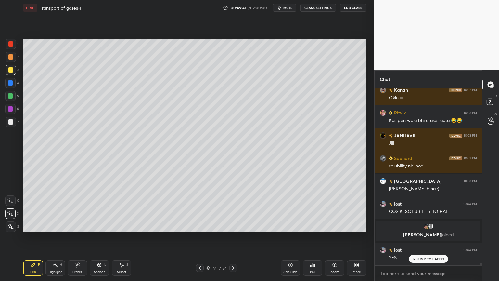
scroll to position [13112, 0]
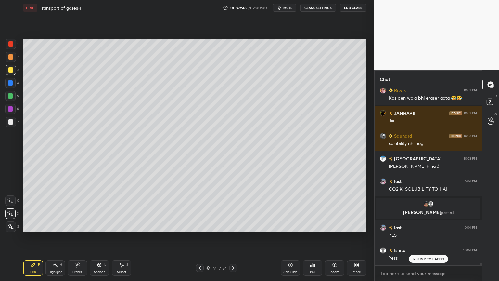
click at [53, 225] on div "Highlight H" at bounding box center [54, 268] width 19 height 16
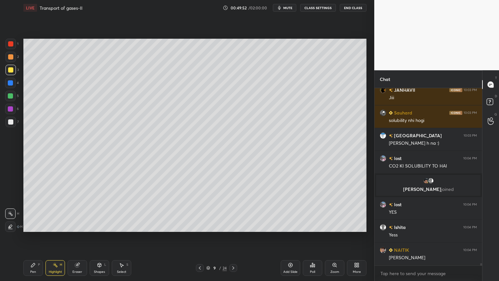
click at [199, 225] on div at bounding box center [200, 268] width 8 height 8
click at [232, 225] on icon at bounding box center [233, 267] width 5 height 5
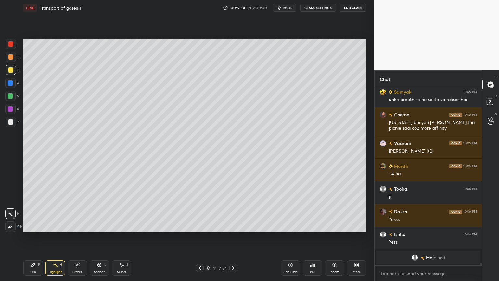
scroll to position [13903, 0]
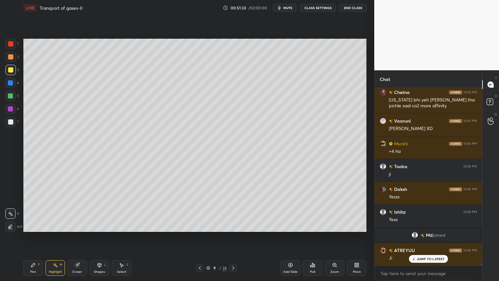
click at [234, 225] on icon at bounding box center [233, 267] width 5 height 5
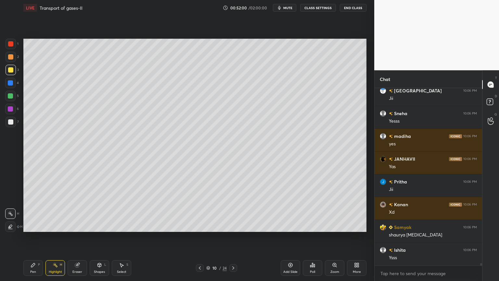
scroll to position [14357, 0]
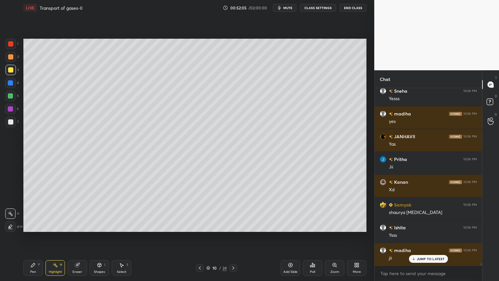
click at [200, 225] on icon at bounding box center [199, 267] width 5 height 5
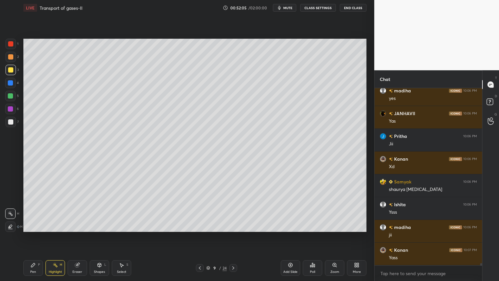
click at [198, 225] on icon at bounding box center [199, 267] width 5 height 5
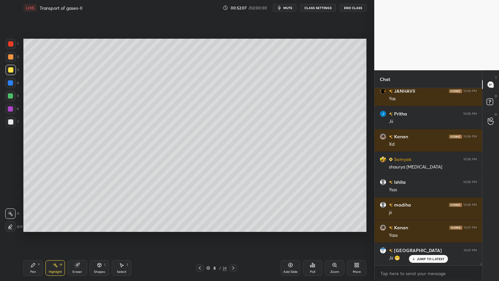
scroll to position [14448, 0]
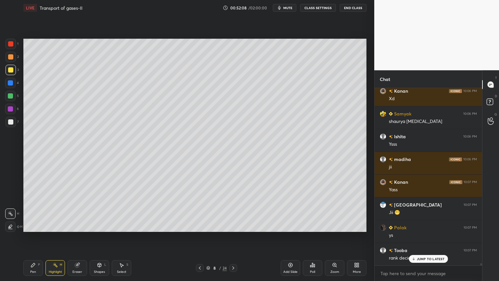
click at [231, 225] on div "Pen P Highlight H Eraser Shapes L Select S 8 / 24 Add Slide Poll Zoom More" at bounding box center [194, 268] width 343 height 26
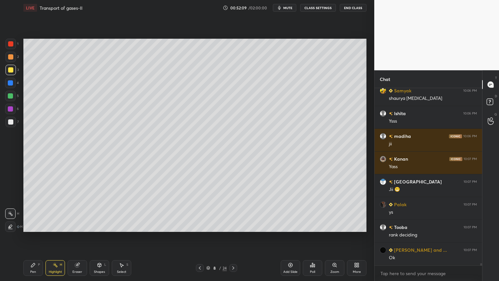
drag, startPoint x: 231, startPoint y: 268, endPoint x: 213, endPoint y: 234, distance: 37.8
click at [230, 225] on div at bounding box center [233, 268] width 8 height 8
click at [314, 225] on div "Poll" at bounding box center [312, 268] width 19 height 16
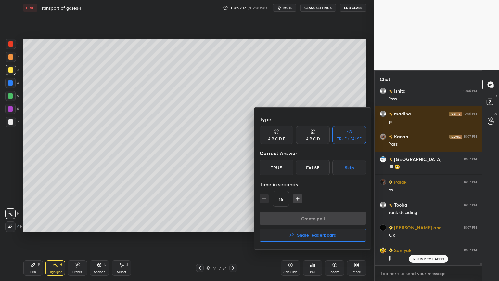
drag, startPoint x: 356, startPoint y: 166, endPoint x: 353, endPoint y: 169, distance: 4.1
click at [355, 166] on button "Skip" at bounding box center [349, 167] width 34 height 16
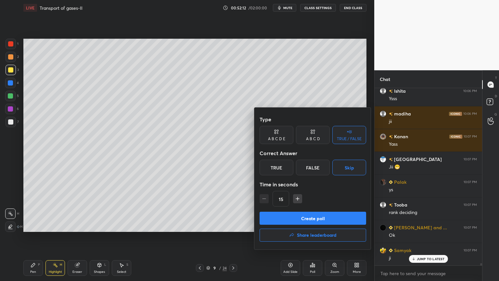
scroll to position [14517, 0]
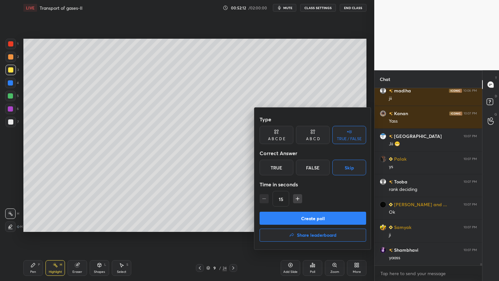
click at [334, 219] on button "Create poll" at bounding box center [312, 217] width 106 height 13
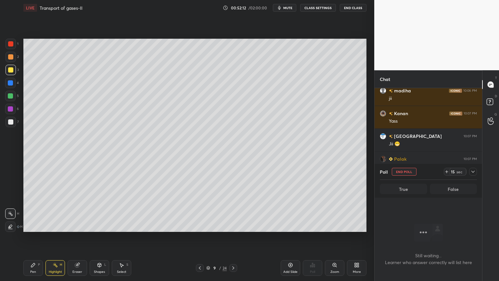
scroll to position [14553, 0]
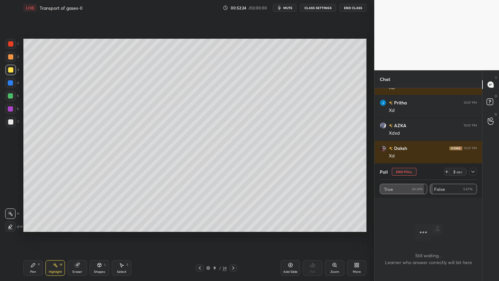
click at [410, 172] on button "End Poll" at bounding box center [404, 172] width 25 height 8
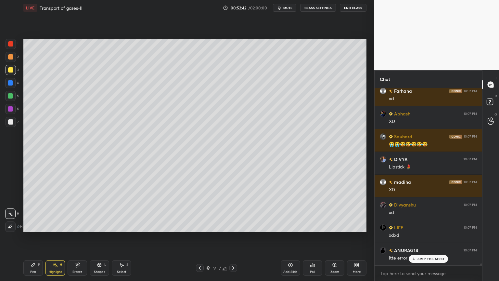
click at [201, 225] on icon at bounding box center [199, 267] width 5 height 5
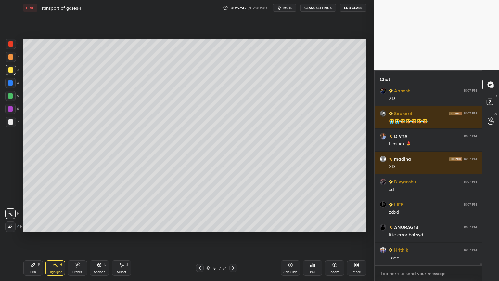
click at [201, 225] on icon at bounding box center [199, 267] width 5 height 5
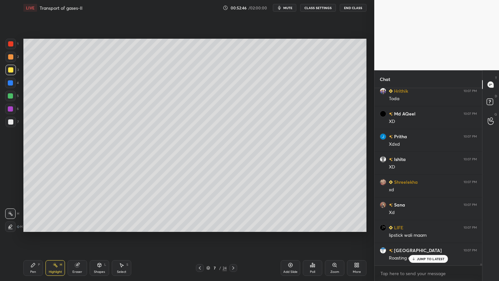
click at [310, 225] on div "Poll" at bounding box center [312, 271] width 5 height 3
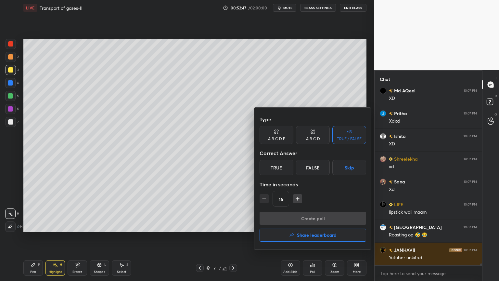
drag, startPoint x: 226, startPoint y: 232, endPoint x: 222, endPoint y: 236, distance: 5.7
click at [225, 225] on div at bounding box center [249, 140] width 499 height 281
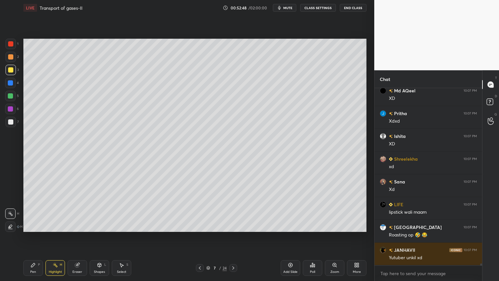
click at [196, 225] on div at bounding box center [200, 268] width 8 height 8
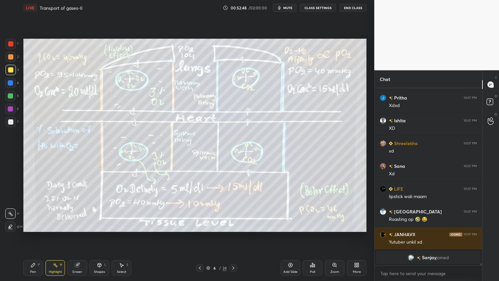
click at [231, 225] on icon at bounding box center [233, 267] width 5 height 5
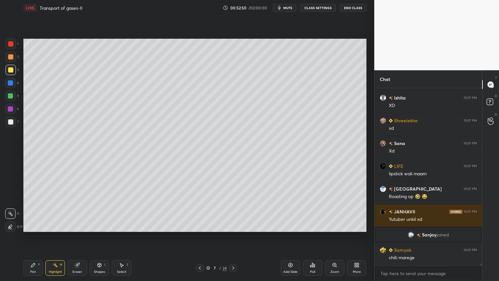
click at [315, 225] on div "Poll" at bounding box center [312, 268] width 19 height 16
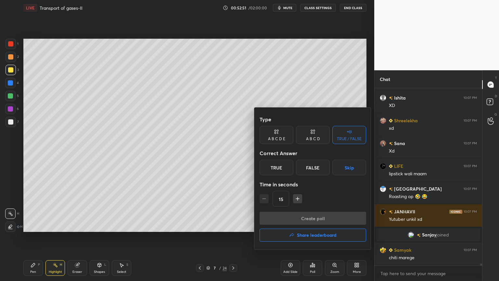
click at [351, 168] on button "Skip" at bounding box center [349, 167] width 34 height 16
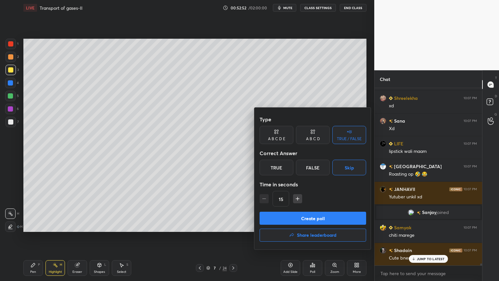
click at [328, 219] on button "Create poll" at bounding box center [312, 217] width 106 height 13
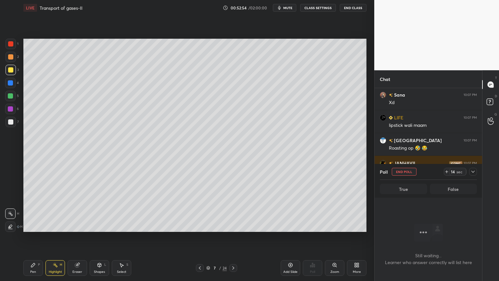
click at [273, 24] on div "Setting up your live class Poll for secs No correct answer Start poll" at bounding box center [195, 135] width 348 height 239
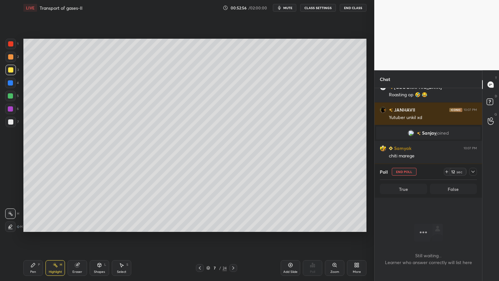
click at [121, 225] on icon at bounding box center [121, 264] width 5 height 5
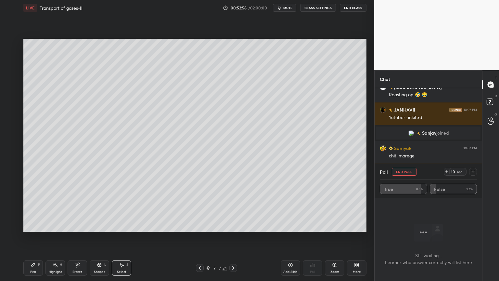
click at [174, 223] on div "0 ° Undo Copy Duplicate Duplicate to new slide Delete" at bounding box center [194, 135] width 343 height 193
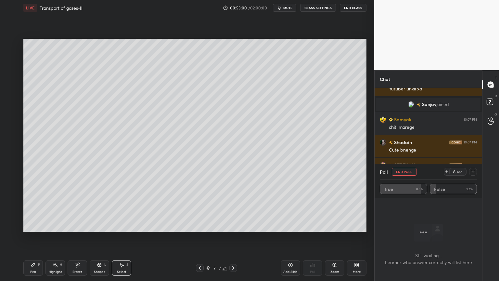
drag, startPoint x: 29, startPoint y: 265, endPoint x: 35, endPoint y: 264, distance: 5.9
click at [30, 225] on div "Pen P" at bounding box center [32, 268] width 19 height 16
click at [35, 225] on icon at bounding box center [33, 264] width 5 height 5
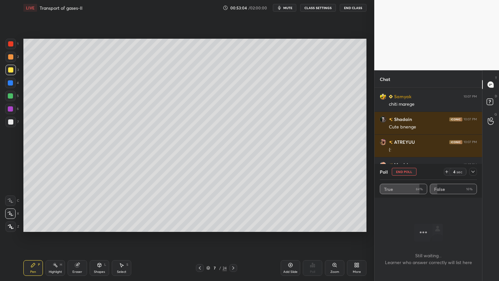
click at [409, 172] on button "End Poll" at bounding box center [404, 172] width 25 height 8
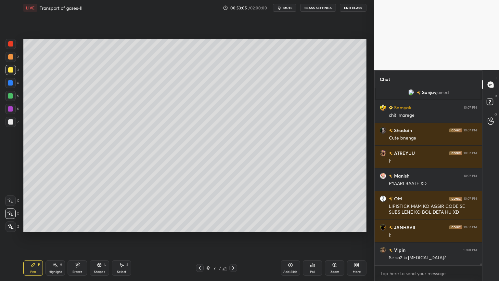
click at [232, 225] on icon at bounding box center [233, 267] width 5 height 5
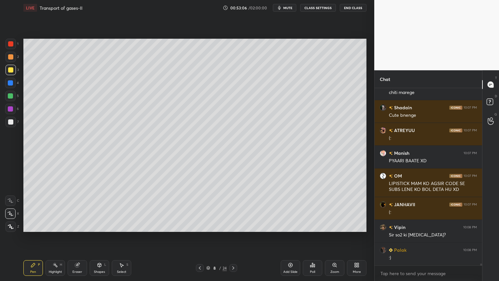
drag, startPoint x: 57, startPoint y: 270, endPoint x: 66, endPoint y: 244, distance: 27.1
click at [57, 225] on div "Highlight H" at bounding box center [54, 268] width 19 height 16
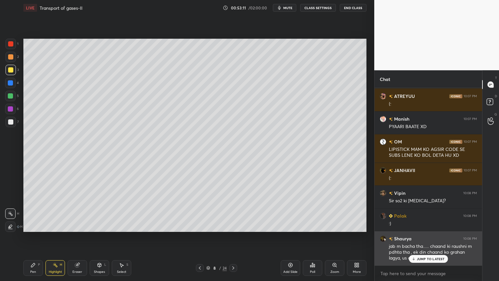
click at [417, 225] on p "JUMP TO LATEST" at bounding box center [431, 258] width 28 height 4
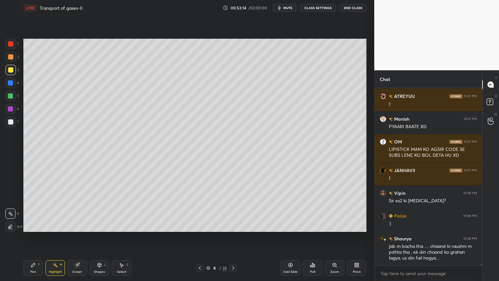
click at [308, 225] on div "Poll" at bounding box center [312, 268] width 19 height 16
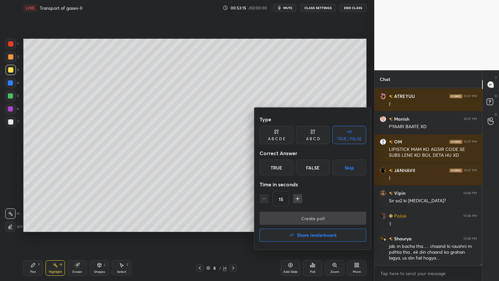
click at [345, 169] on button "Skip" at bounding box center [349, 167] width 34 height 16
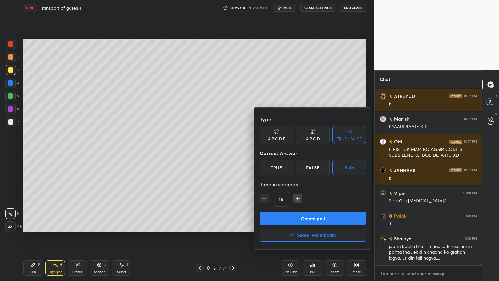
click at [326, 219] on button "Create poll" at bounding box center [312, 217] width 106 height 13
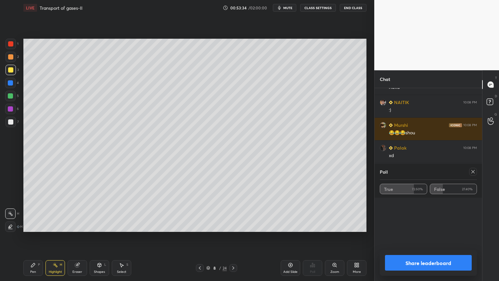
click at [473, 171] on icon at bounding box center [472, 171] width 5 height 5
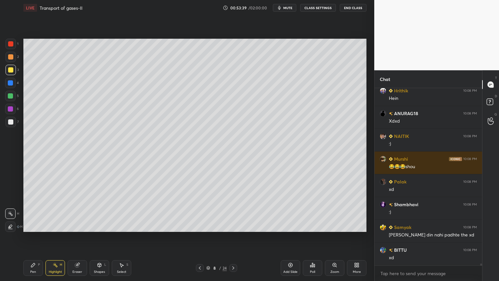
click at [38, 225] on div "Setting up your live class Poll for secs No correct answer Start poll" at bounding box center [195, 135] width 348 height 239
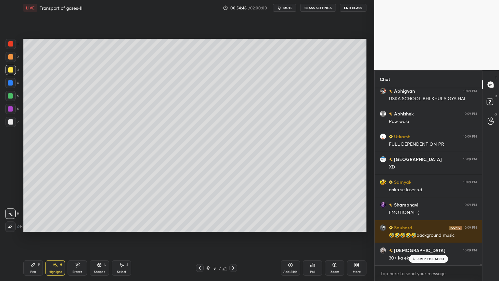
click at [78, 225] on div "Eraser" at bounding box center [77, 271] width 10 height 3
click at [57, 225] on div "Highlight H" at bounding box center [54, 268] width 19 height 16
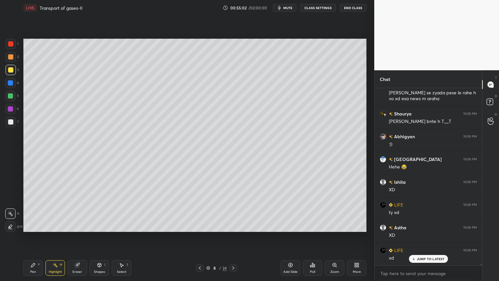
click at [313, 225] on div "Poll" at bounding box center [312, 268] width 19 height 16
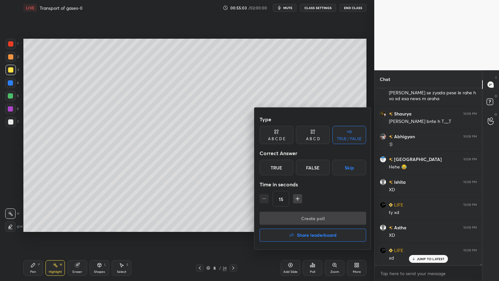
click at [344, 168] on button "Skip" at bounding box center [349, 167] width 34 height 16
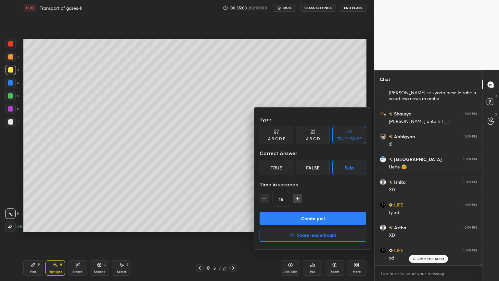
click at [325, 223] on button "Create poll" at bounding box center [312, 217] width 106 height 13
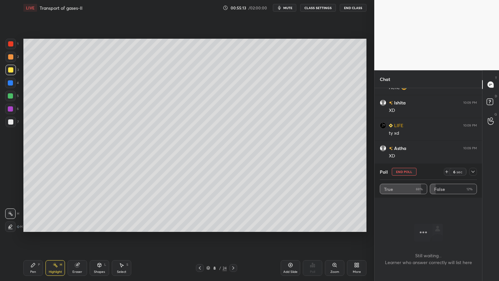
click at [409, 171] on button "End Poll" at bounding box center [404, 172] width 25 height 8
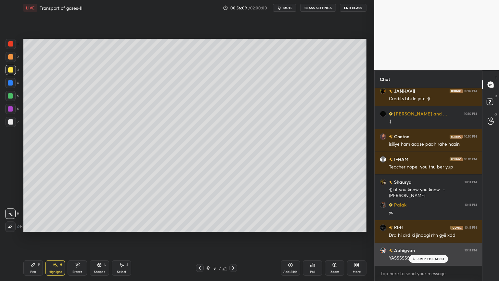
click at [421, 225] on p "JUMP TO LATEST" at bounding box center [431, 258] width 28 height 4
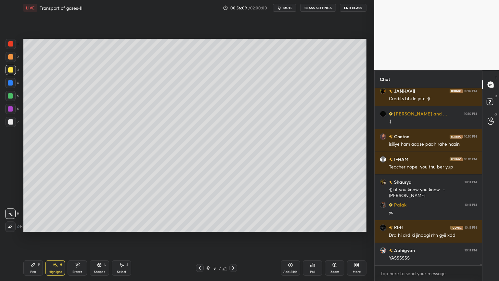
click at [294, 225] on div "Setting up your live class Poll for secs No correct answer Start poll" at bounding box center [195, 135] width 348 height 239
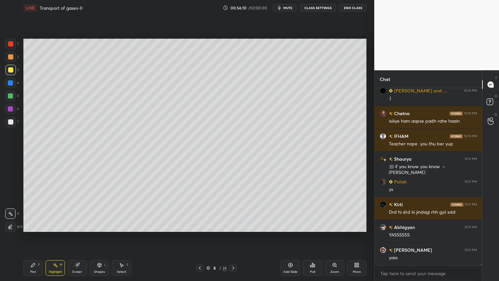
click at [35, 225] on div "Pen P" at bounding box center [32, 268] width 19 height 16
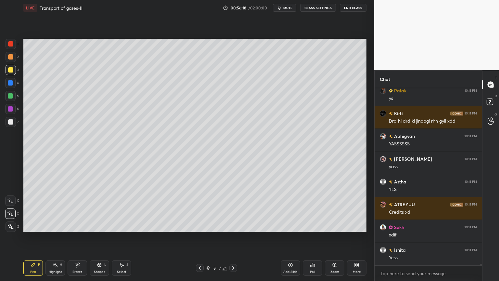
click at [60, 225] on div "Highlight H" at bounding box center [54, 268] width 19 height 16
click at [59, 225] on div "Highlight H" at bounding box center [54, 268] width 19 height 16
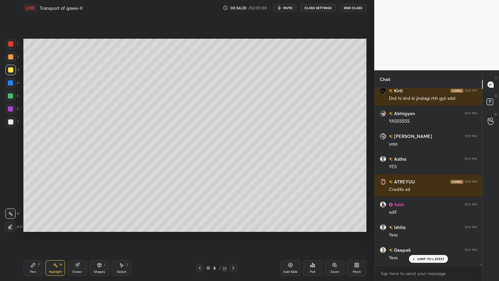
click at [348, 225] on div "Setting up your live class Poll for secs No correct answer Start poll" at bounding box center [195, 135] width 348 height 239
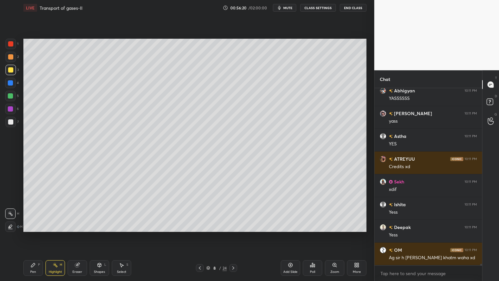
click at [349, 225] on div "Setting up your live class Poll for secs No correct answer Start poll" at bounding box center [195, 135] width 348 height 239
click at [353, 225] on div "Setting up your live class Poll for secs No correct answer Start poll" at bounding box center [195, 135] width 348 height 239
click at [355, 225] on div "Setting up your live class Poll for secs No correct answer Start poll" at bounding box center [195, 135] width 348 height 239
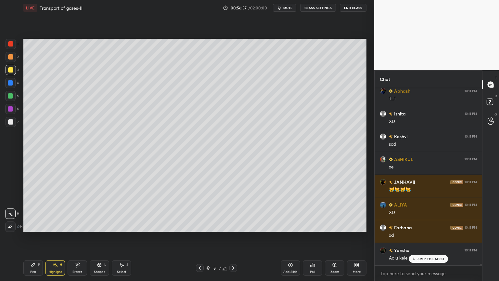
click at [38, 225] on div "Pen P" at bounding box center [32, 268] width 19 height 16
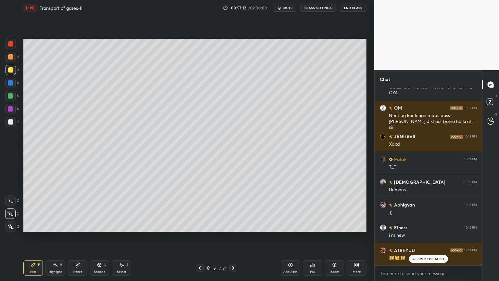
click at [233, 225] on icon at bounding box center [233, 267] width 5 height 5
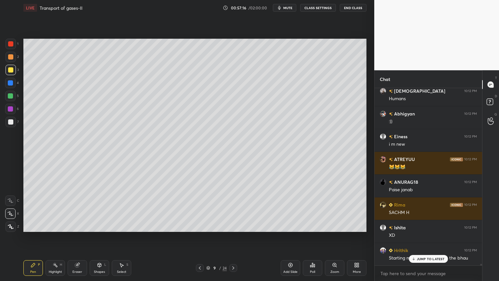
drag, startPoint x: 419, startPoint y: 256, endPoint x: 415, endPoint y: 257, distance: 4.1
click at [419, 225] on p "JUMP TO LATEST" at bounding box center [431, 258] width 28 height 4
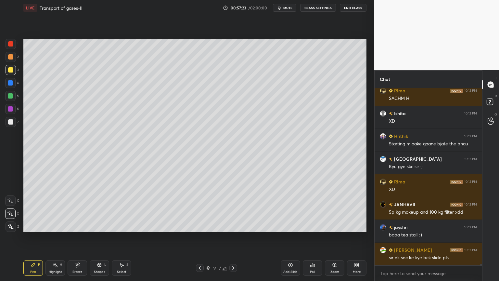
click at [58, 225] on div "Highlight H" at bounding box center [54, 268] width 19 height 16
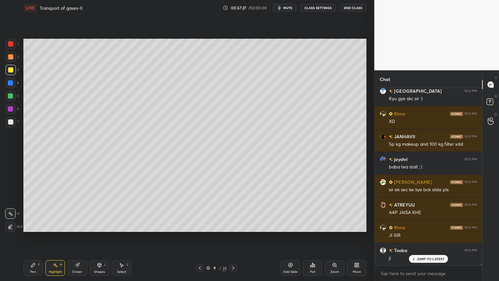
click at [196, 225] on div at bounding box center [200, 268] width 8 height 8
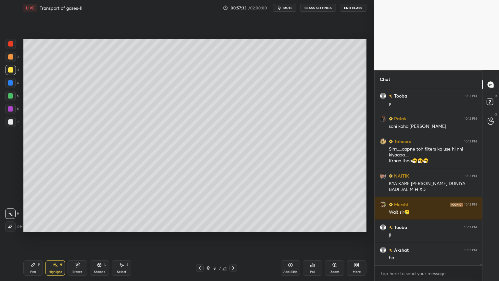
click at [313, 225] on div "Poll" at bounding box center [312, 271] width 5 height 3
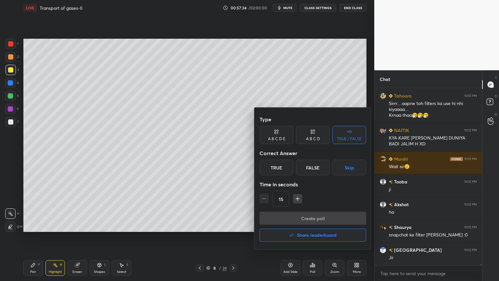
click at [350, 168] on button "Skip" at bounding box center [349, 167] width 34 height 16
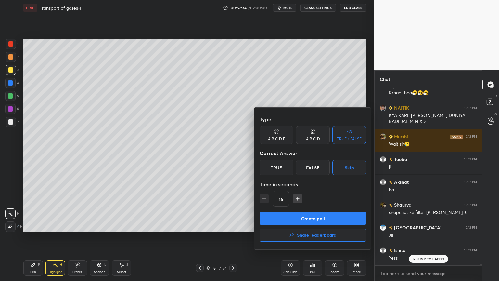
click at [337, 218] on button "Create poll" at bounding box center [312, 217] width 106 height 13
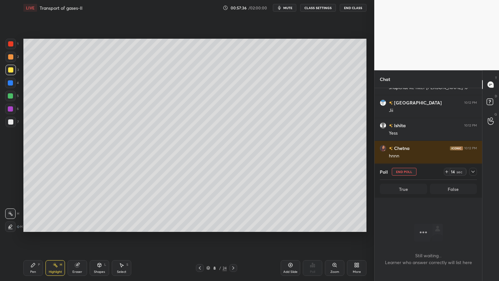
click at [119, 225] on icon at bounding box center [121, 264] width 5 height 5
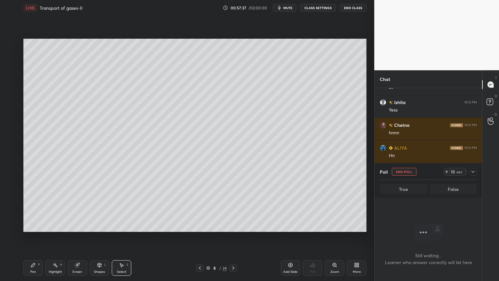
click at [36, 225] on div "Pen P" at bounding box center [32, 268] width 19 height 16
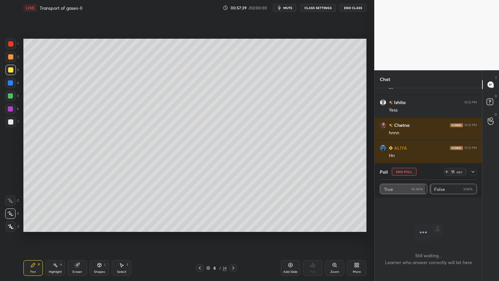
click at [404, 170] on button "End Poll" at bounding box center [404, 172] width 25 height 8
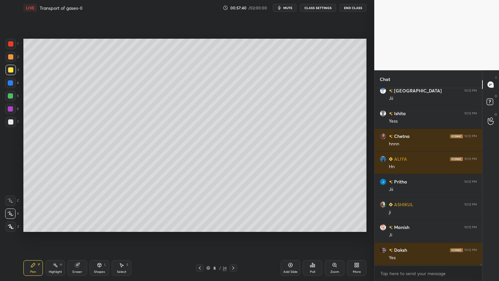
drag, startPoint x: 236, startPoint y: 268, endPoint x: 232, endPoint y: 269, distance: 3.6
click at [234, 225] on div at bounding box center [233, 268] width 8 height 8
click at [55, 225] on icon at bounding box center [55, 264] width 5 height 5
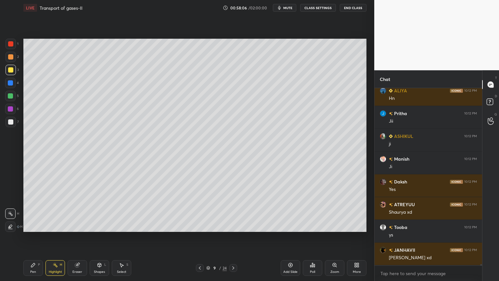
click at [313, 225] on div "Poll" at bounding box center [312, 271] width 5 height 3
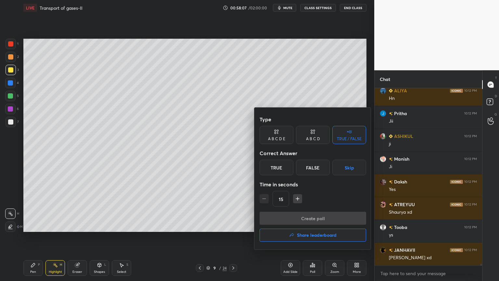
click at [351, 169] on button "Skip" at bounding box center [349, 167] width 34 height 16
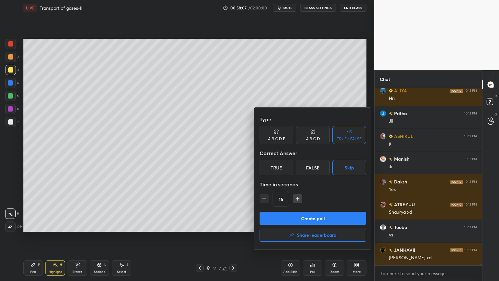
click at [329, 221] on button "Create poll" at bounding box center [312, 217] width 106 height 13
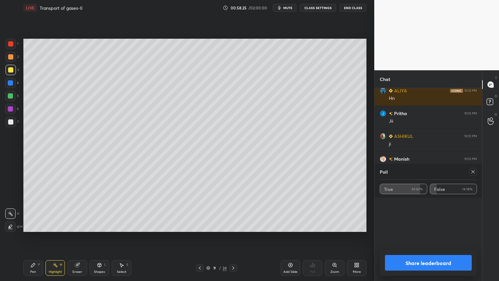
click at [414, 225] on button "Share leaderboard" at bounding box center [428, 263] width 87 height 16
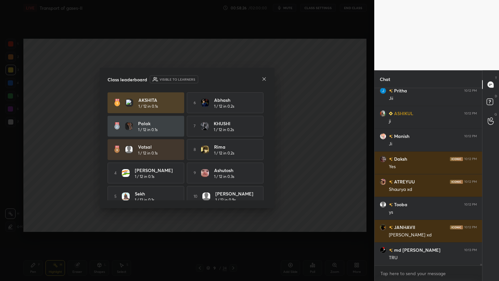
click at [265, 77] on icon at bounding box center [263, 78] width 5 height 5
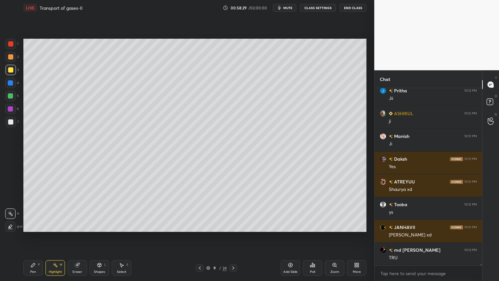
click at [233, 225] on icon at bounding box center [233, 267] width 5 height 5
click at [232, 225] on icon at bounding box center [233, 267] width 5 height 5
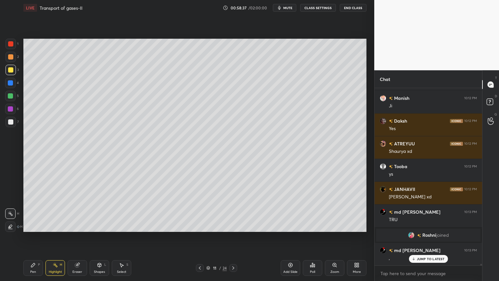
click at [99, 225] on icon at bounding box center [100, 264] width 4 height 1
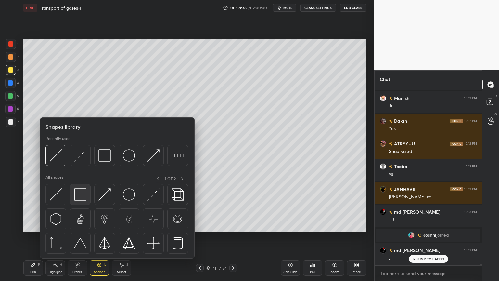
click at [81, 198] on img at bounding box center [80, 194] width 12 height 12
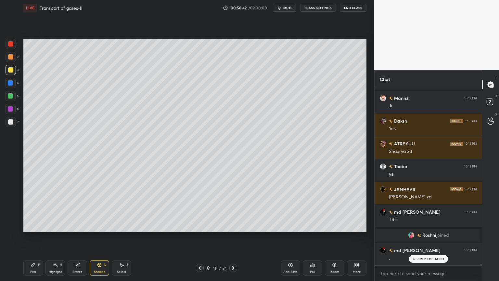
click at [9, 123] on div at bounding box center [10, 121] width 5 height 5
click at [33, 225] on icon at bounding box center [33, 265] width 4 height 4
click at [202, 225] on div at bounding box center [200, 268] width 8 height 8
click at [201, 225] on icon at bounding box center [199, 267] width 5 height 5
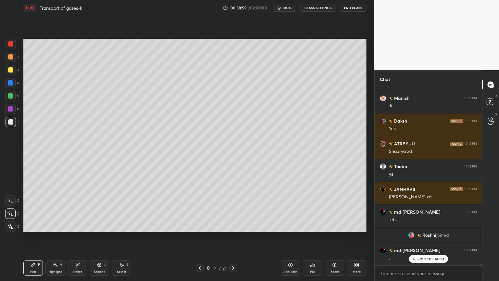
click at [200, 225] on icon at bounding box center [199, 267] width 5 height 5
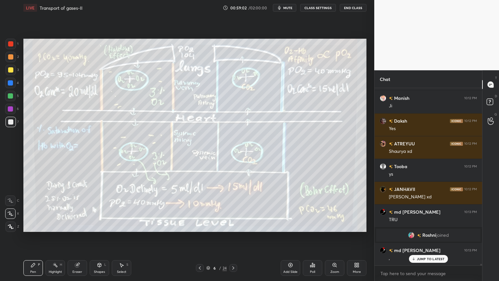
drag, startPoint x: 53, startPoint y: 269, endPoint x: 57, endPoint y: 269, distance: 4.9
click at [53, 225] on div "Highlight H" at bounding box center [54, 268] width 19 height 16
click at [57, 225] on div "Highlight" at bounding box center [55, 271] width 13 height 3
click at [9, 103] on div "5" at bounding box center [12, 97] width 14 height 13
click at [8, 104] on div at bounding box center [10, 109] width 10 height 10
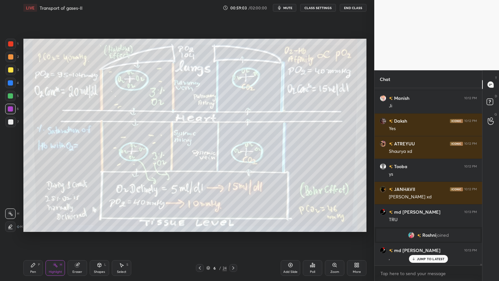
drag, startPoint x: 9, startPoint y: 107, endPoint x: 12, endPoint y: 110, distance: 4.4
click at [9, 108] on div at bounding box center [10, 108] width 5 height 5
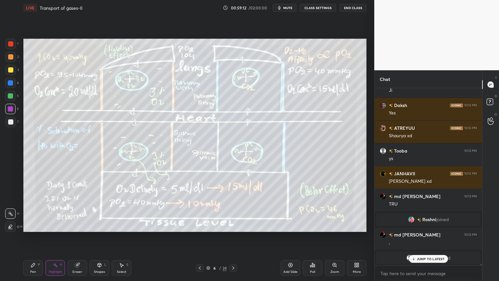
scroll to position [19875, 0]
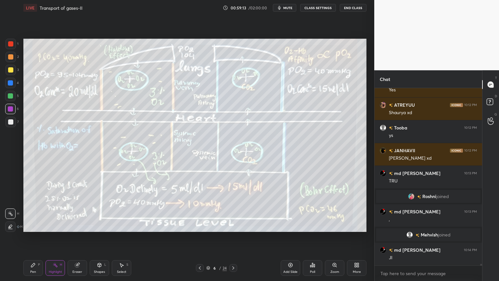
click at [234, 225] on icon at bounding box center [233, 267] width 5 height 5
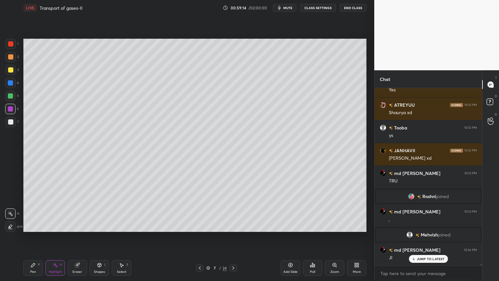
scroll to position [19898, 0]
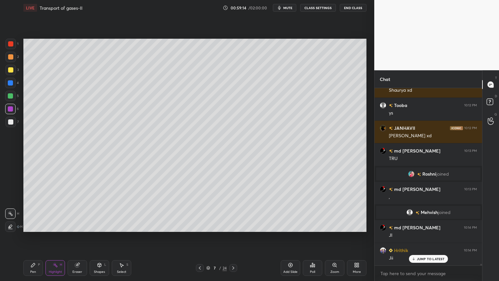
click at [235, 225] on icon at bounding box center [233, 267] width 5 height 5
click at [234, 225] on div at bounding box center [233, 268] width 8 height 8
click at [235, 225] on icon at bounding box center [233, 267] width 5 height 5
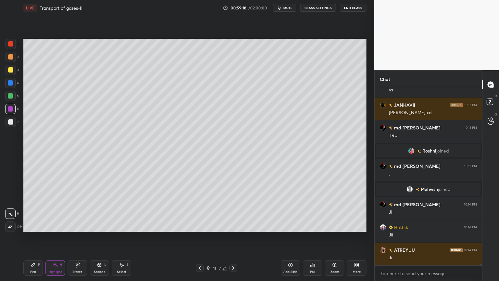
click at [34, 225] on div "Pen P" at bounding box center [32, 268] width 19 height 16
drag, startPoint x: 12, startPoint y: 217, endPoint x: 23, endPoint y: 227, distance: 15.4
click at [12, 217] on div at bounding box center [10, 213] width 10 height 10
drag, startPoint x: 96, startPoint y: 265, endPoint x: 94, endPoint y: 261, distance: 4.4
click at [96, 225] on div "Shapes L" at bounding box center [99, 268] width 19 height 16
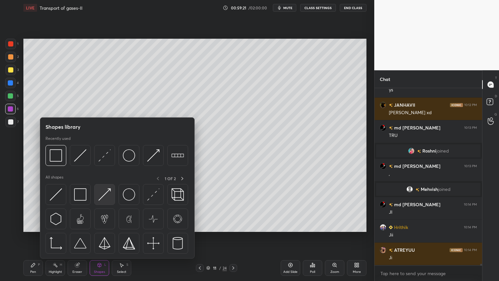
click at [105, 194] on img at bounding box center [104, 194] width 12 height 12
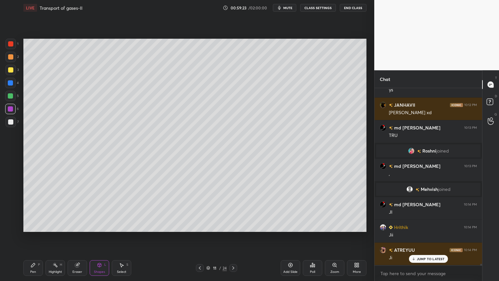
scroll to position [19943, 0]
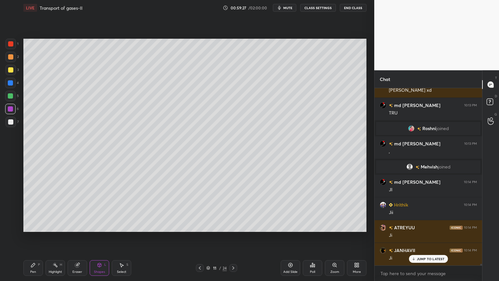
click at [10, 122] on div at bounding box center [10, 121] width 5 height 5
click at [29, 225] on div "Pen P" at bounding box center [32, 268] width 19 height 16
click at [31, 225] on icon at bounding box center [33, 264] width 5 height 5
click at [10, 73] on div at bounding box center [11, 70] width 10 height 10
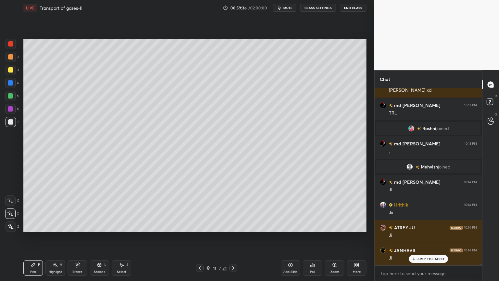
click at [10, 73] on div at bounding box center [11, 70] width 10 height 10
click at [12, 210] on div at bounding box center [10, 213] width 10 height 10
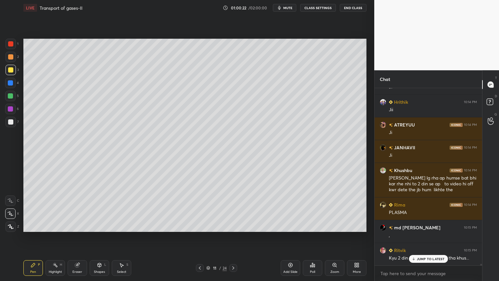
scroll to position [20069, 0]
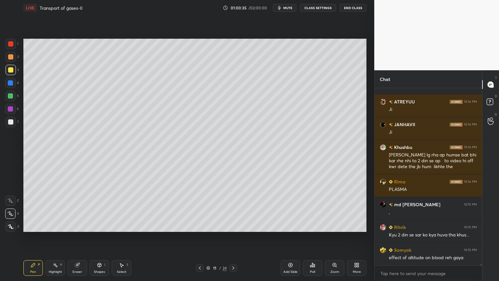
click at [78, 225] on icon at bounding box center [77, 265] width 4 height 4
drag, startPoint x: 78, startPoint y: 268, endPoint x: 83, endPoint y: 235, distance: 32.8
click at [78, 225] on div "Eraser" at bounding box center [77, 268] width 19 height 16
drag, startPoint x: 40, startPoint y: 268, endPoint x: 38, endPoint y: 253, distance: 14.4
click at [41, 225] on div "Pen P" at bounding box center [32, 268] width 19 height 16
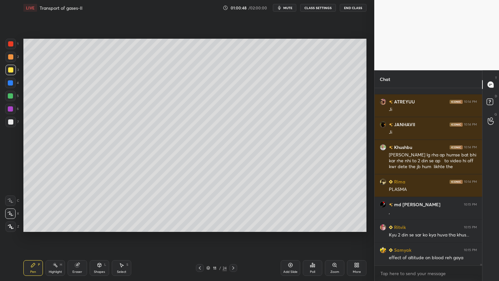
drag, startPoint x: 10, startPoint y: 71, endPoint x: 23, endPoint y: 81, distance: 16.3
click at [13, 74] on div at bounding box center [11, 70] width 10 height 10
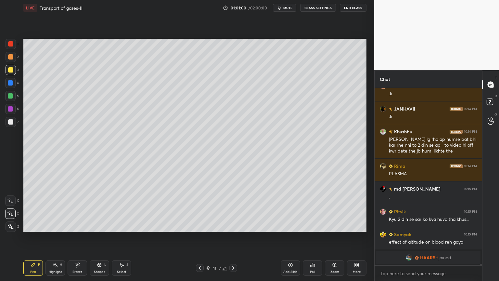
click at [12, 82] on div at bounding box center [10, 83] width 10 height 10
drag, startPoint x: 14, startPoint y: 82, endPoint x: 14, endPoint y: 90, distance: 7.2
click at [13, 83] on div at bounding box center [10, 83] width 10 height 10
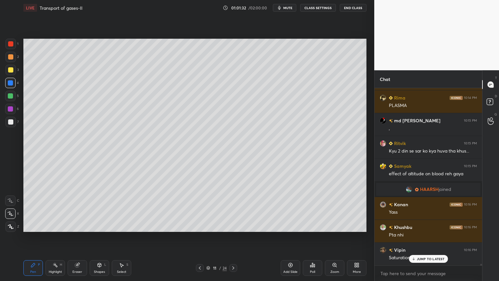
scroll to position [20060, 0]
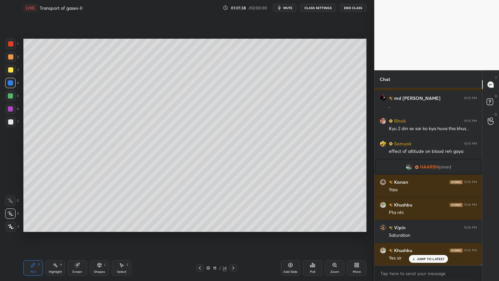
drag, startPoint x: 82, startPoint y: 266, endPoint x: 98, endPoint y: 244, distance: 26.8
click at [83, 225] on div "Eraser" at bounding box center [77, 268] width 19 height 16
drag, startPoint x: 38, startPoint y: 269, endPoint x: 75, endPoint y: 241, distance: 46.6
click at [39, 225] on div "Pen P" at bounding box center [32, 268] width 19 height 16
drag, startPoint x: 9, startPoint y: 69, endPoint x: 13, endPoint y: 70, distance: 4.1
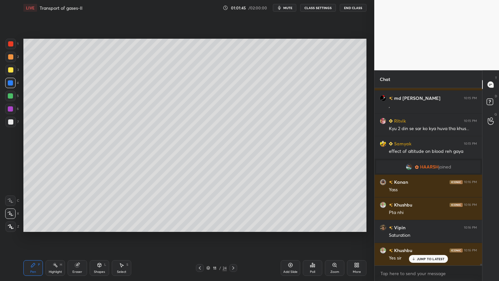
click at [11, 69] on div at bounding box center [10, 69] width 5 height 5
click at [97, 225] on icon at bounding box center [99, 264] width 5 height 5
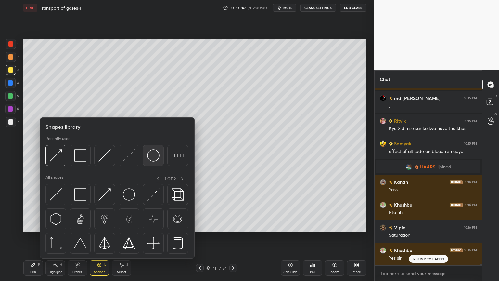
click at [150, 156] on img at bounding box center [153, 155] width 12 height 12
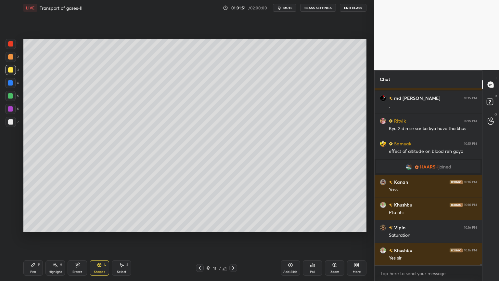
scroll to position [20083, 0]
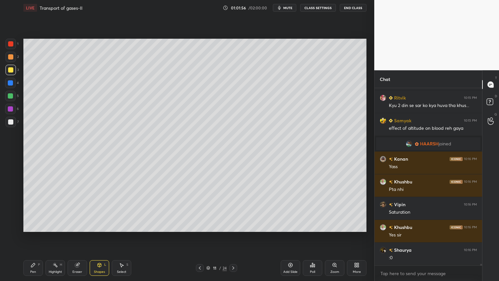
click at [311, 225] on div "Poll" at bounding box center [312, 271] width 5 height 3
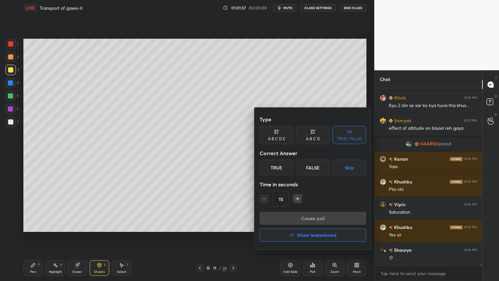
click at [351, 168] on button "Skip" at bounding box center [349, 167] width 34 height 16
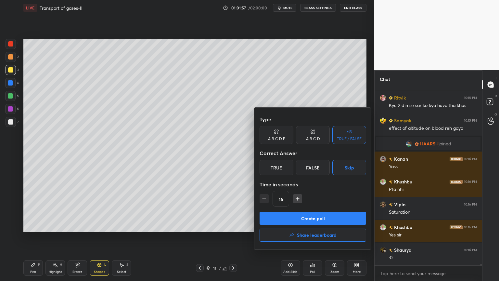
click at [330, 217] on button "Create poll" at bounding box center [312, 217] width 106 height 13
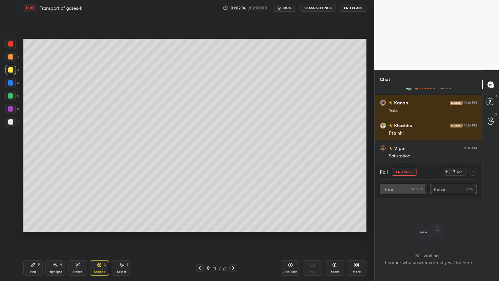
scroll to position [20162, 0]
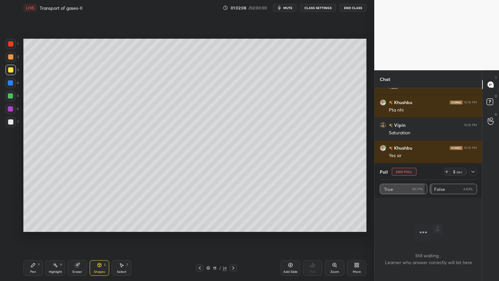
click at [403, 171] on button "End Poll" at bounding box center [404, 172] width 25 height 8
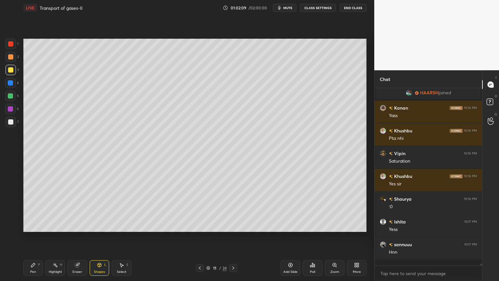
scroll to position [2, 2]
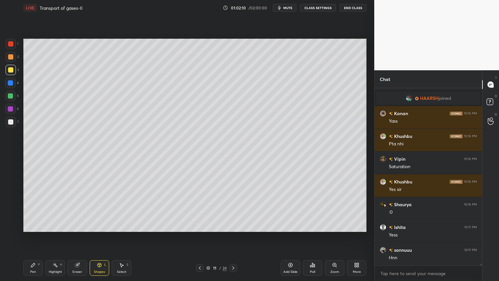
click at [58, 225] on div "Highlight H" at bounding box center [54, 268] width 19 height 16
click at [10, 85] on div at bounding box center [10, 82] width 5 height 5
click at [9, 84] on div at bounding box center [10, 82] width 5 height 5
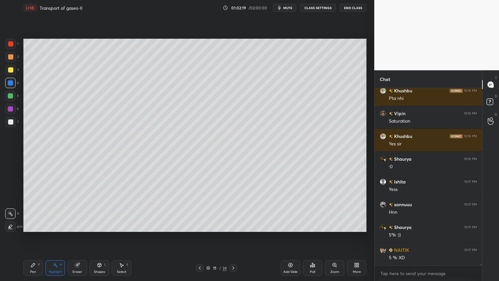
drag, startPoint x: 11, startPoint y: 119, endPoint x: 8, endPoint y: 121, distance: 3.7
click at [8, 121] on div at bounding box center [11, 122] width 10 height 10
click at [9, 122] on div at bounding box center [10, 121] width 5 height 5
drag, startPoint x: 8, startPoint y: 59, endPoint x: 12, endPoint y: 56, distance: 5.1
click at [9, 58] on div at bounding box center [10, 56] width 5 height 5
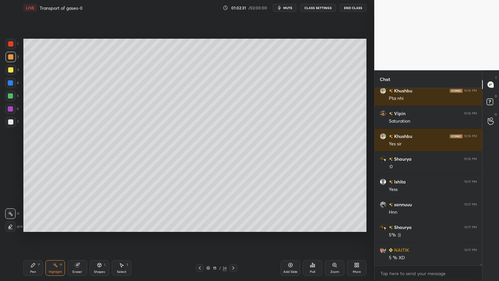
click at [11, 60] on div at bounding box center [11, 57] width 10 height 10
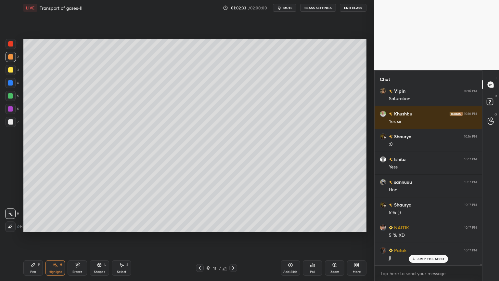
click at [31, 225] on icon at bounding box center [33, 264] width 5 height 5
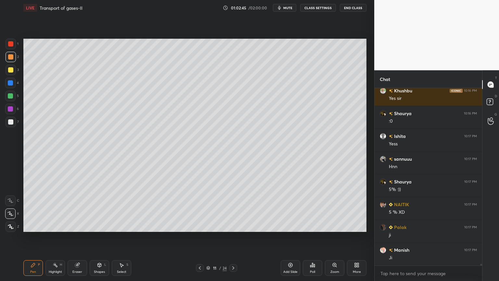
click at [13, 47] on div at bounding box center [11, 44] width 10 height 10
click at [13, 70] on div at bounding box center [11, 70] width 10 height 10
click at [10, 96] on div at bounding box center [10, 95] width 5 height 5
drag, startPoint x: 13, startPoint y: 97, endPoint x: 23, endPoint y: 104, distance: 11.8
click at [13, 98] on div at bounding box center [10, 96] width 10 height 10
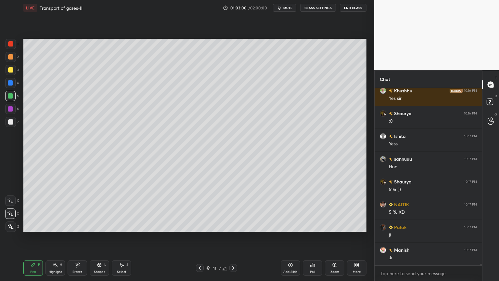
drag, startPoint x: 79, startPoint y: 267, endPoint x: 79, endPoint y: 237, distance: 29.9
click at [79, 225] on icon at bounding box center [77, 264] width 5 height 5
click at [31, 225] on div "Pen P" at bounding box center [32, 268] width 19 height 16
click at [10, 46] on div at bounding box center [10, 43] width 5 height 5
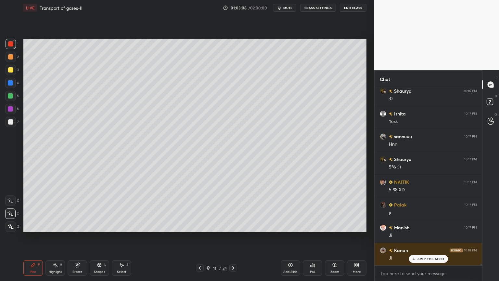
click at [12, 95] on div at bounding box center [10, 95] width 5 height 5
click at [13, 96] on div at bounding box center [10, 95] width 5 height 5
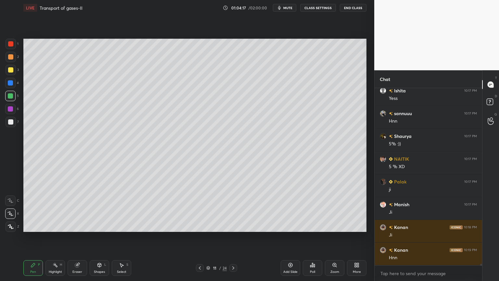
click at [77, 225] on div "Eraser" at bounding box center [77, 268] width 19 height 16
click at [10, 181] on icon at bounding box center [11, 179] width 6 height 6
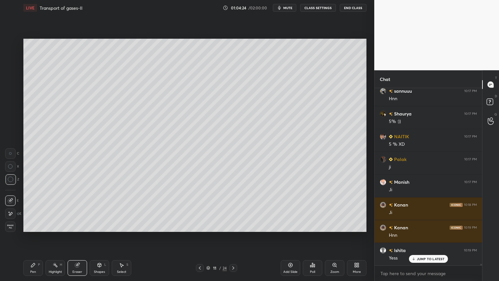
click at [34, 225] on icon at bounding box center [33, 264] width 5 height 5
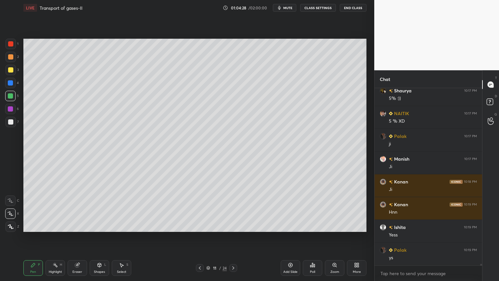
click at [10, 96] on div at bounding box center [10, 95] width 5 height 5
drag, startPoint x: 10, startPoint y: 96, endPoint x: 21, endPoint y: 89, distance: 12.8
click at [13, 95] on div at bounding box center [10, 96] width 10 height 10
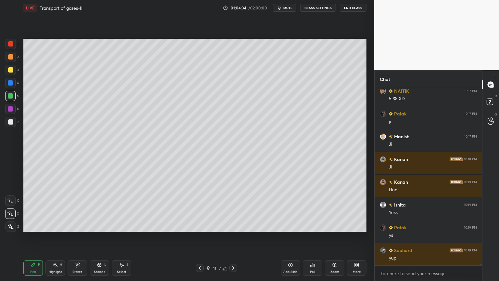
scroll to position [20356, 0]
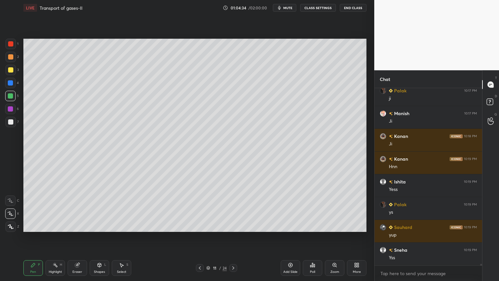
drag, startPoint x: 81, startPoint y: 268, endPoint x: 86, endPoint y: 241, distance: 27.7
click at [81, 225] on div "Eraser" at bounding box center [77, 268] width 19 height 16
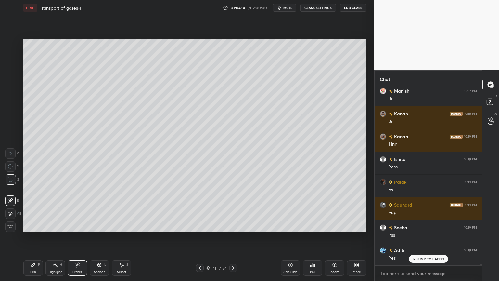
drag, startPoint x: 58, startPoint y: 265, endPoint x: 54, endPoint y: 264, distance: 4.9
click at [57, 225] on div "Highlight H" at bounding box center [54, 268] width 19 height 16
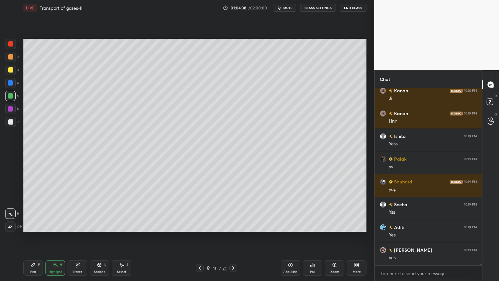
scroll to position [20424, 0]
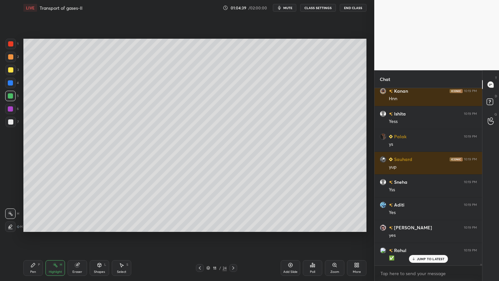
click at [10, 108] on div at bounding box center [10, 108] width 5 height 5
drag, startPoint x: 10, startPoint y: 107, endPoint x: 21, endPoint y: 106, distance: 10.8
click at [12, 108] on div at bounding box center [10, 108] width 5 height 5
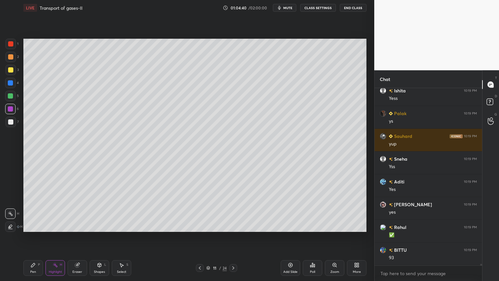
click at [11, 225] on icon at bounding box center [10, 226] width 5 height 5
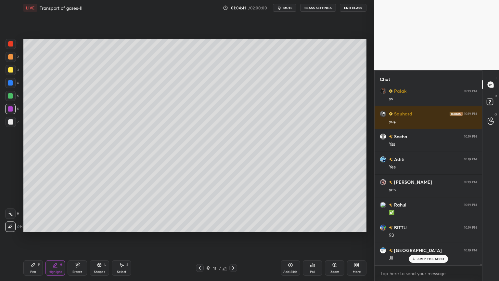
click at [34, 225] on div "Pen P" at bounding box center [32, 268] width 19 height 16
click at [10, 225] on icon at bounding box center [11, 226] width 6 height 5
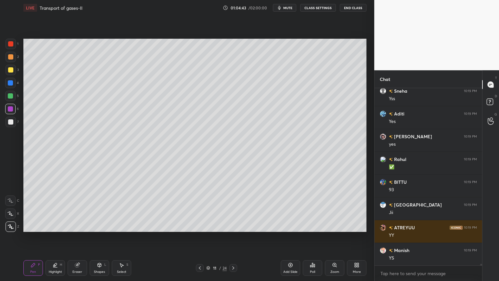
scroll to position [20538, 0]
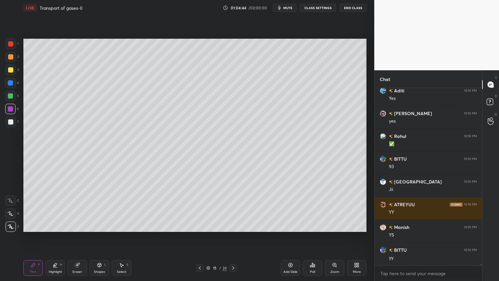
click at [8, 225] on icon at bounding box center [10, 226] width 5 height 4
click at [10, 121] on div at bounding box center [10, 121] width 5 height 5
drag, startPoint x: 12, startPoint y: 99, endPoint x: 16, endPoint y: 105, distance: 7.0
click at [12, 100] on div at bounding box center [10, 96] width 10 height 10
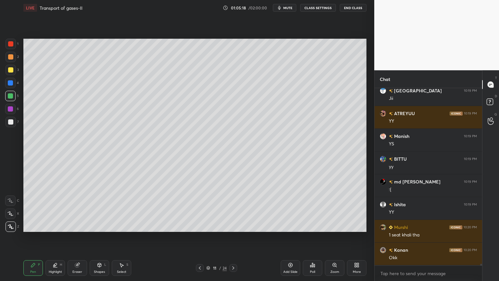
scroll to position [20651, 0]
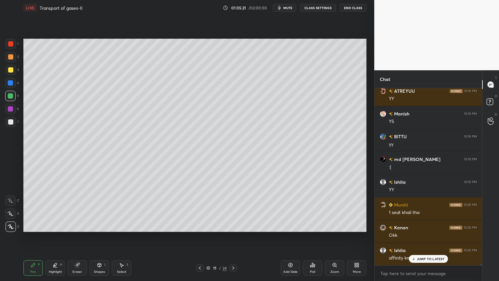
click at [11, 106] on div at bounding box center [10, 108] width 5 height 5
click at [9, 107] on div at bounding box center [10, 108] width 5 height 5
click at [9, 92] on div at bounding box center [10, 96] width 10 height 10
drag, startPoint x: 10, startPoint y: 95, endPoint x: 16, endPoint y: 109, distance: 15.6
click at [9, 96] on div at bounding box center [10, 95] width 5 height 5
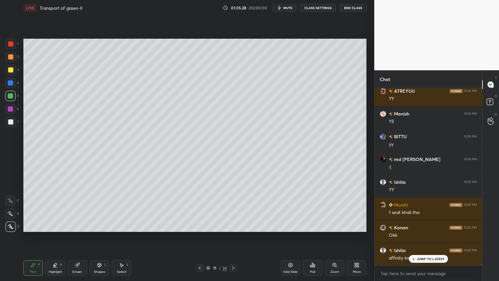
scroll to position [20674, 0]
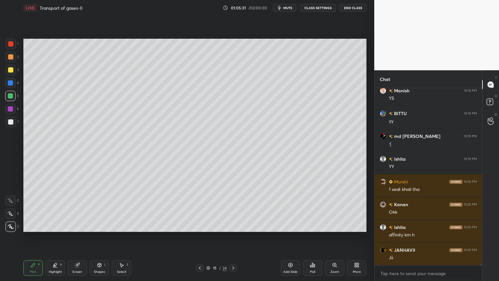
click at [12, 212] on icon at bounding box center [10, 213] width 6 height 5
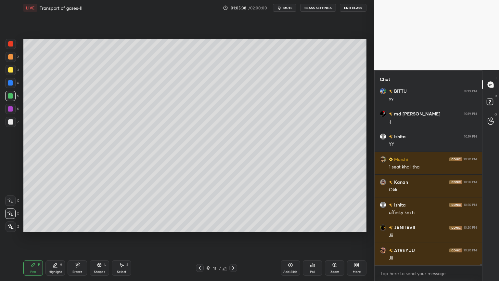
scroll to position [20719, 0]
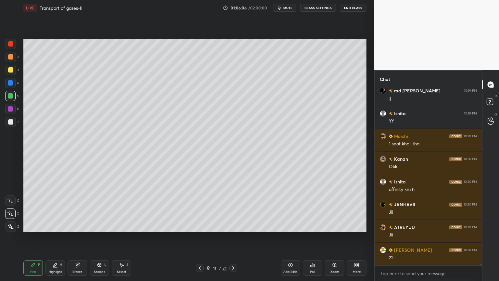
click at [12, 96] on div at bounding box center [10, 95] width 5 height 5
click at [10, 122] on div at bounding box center [10, 121] width 5 height 5
click at [14, 121] on div at bounding box center [11, 122] width 10 height 10
click at [13, 225] on icon at bounding box center [11, 226] width 6 height 5
drag, startPoint x: 57, startPoint y: 265, endPoint x: 52, endPoint y: 252, distance: 13.8
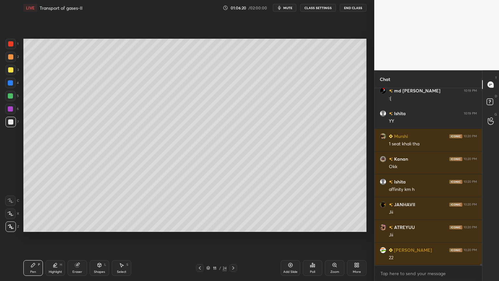
click at [57, 225] on div "Highlight H" at bounding box center [54, 268] width 19 height 16
click at [12, 215] on icon at bounding box center [10, 213] width 5 height 5
click at [12, 213] on icon at bounding box center [10, 213] width 5 height 5
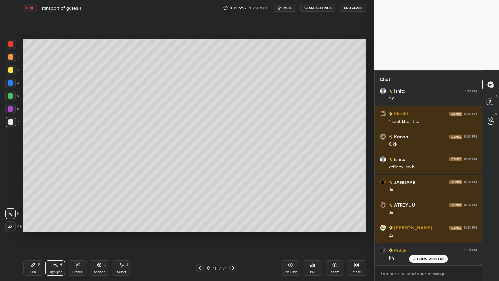
scroll to position [20765, 0]
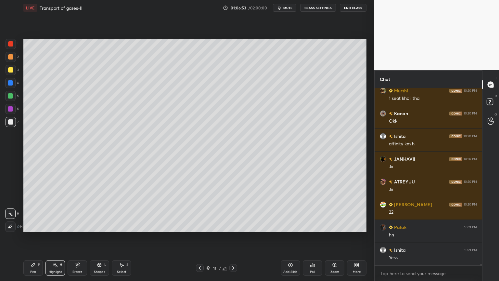
click at [37, 225] on div "Pen P" at bounding box center [32, 268] width 19 height 16
click at [10, 125] on div at bounding box center [11, 122] width 10 height 10
click at [10, 216] on div at bounding box center [10, 213] width 10 height 10
drag, startPoint x: 9, startPoint y: 97, endPoint x: 21, endPoint y: 104, distance: 13.5
click at [10, 97] on div at bounding box center [10, 95] width 5 height 5
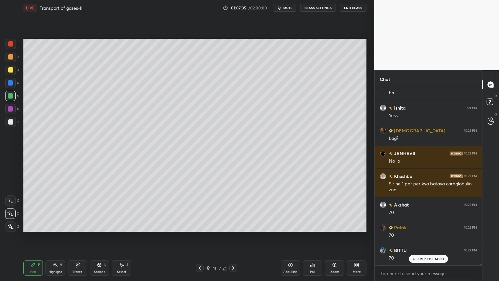
scroll to position [20998, 0]
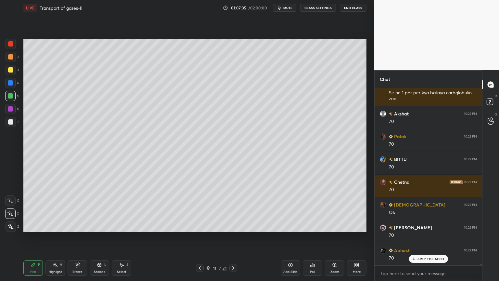
drag, startPoint x: 56, startPoint y: 264, endPoint x: 65, endPoint y: 244, distance: 21.7
click at [57, 225] on div "Highlight H" at bounding box center [54, 268] width 19 height 16
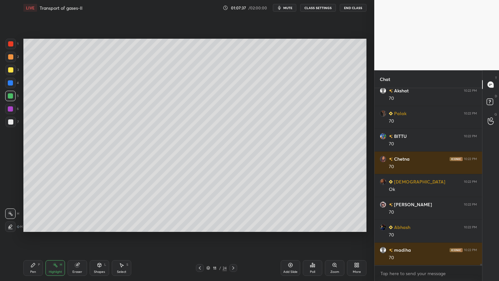
scroll to position [21043, 0]
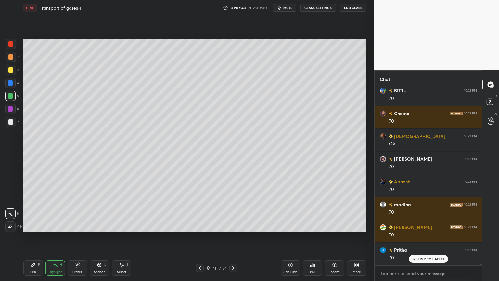
click at [72, 225] on div "Eraser" at bounding box center [77, 268] width 19 height 16
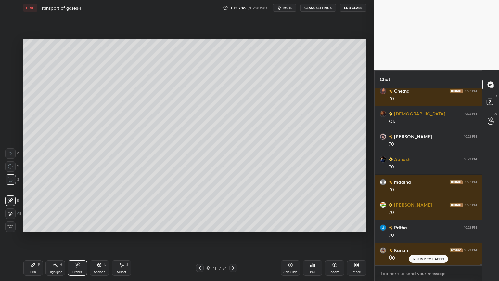
click at [57, 225] on div "Highlight H" at bounding box center [54, 268] width 19 height 16
click at [63, 225] on div "LIVE Transport of gases-II 01:07:45 / 02:00:00 mute CLASS SETTINGS End Class Se…" at bounding box center [195, 140] width 348 height 281
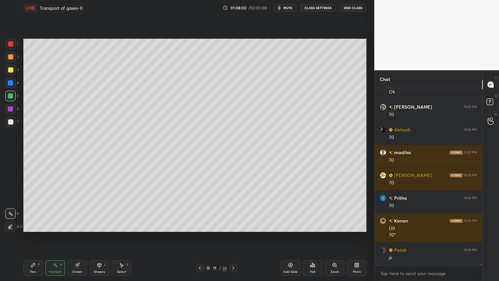
scroll to position [21141, 0]
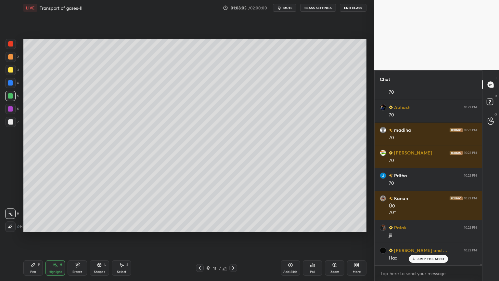
click at [33, 225] on div "Pen P" at bounding box center [32, 268] width 19 height 16
click at [57, 225] on div "Highlight H" at bounding box center [54, 268] width 19 height 16
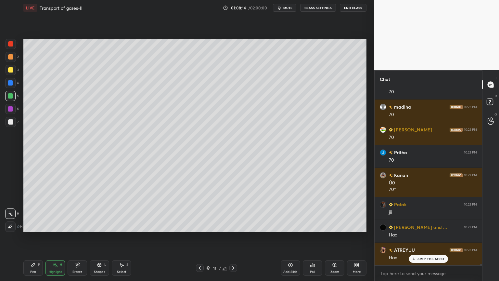
scroll to position [21186, 0]
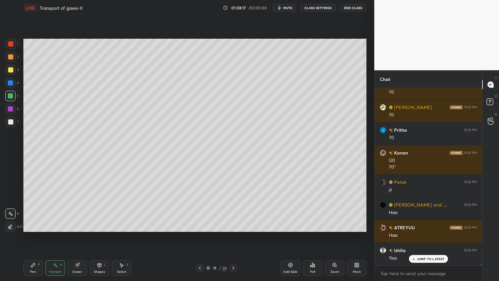
click at [35, 225] on icon at bounding box center [33, 264] width 5 height 5
drag, startPoint x: 37, startPoint y: 264, endPoint x: 32, endPoint y: 256, distance: 8.9
click at [35, 225] on div "Pen P" at bounding box center [32, 268] width 19 height 16
click at [11, 202] on icon at bounding box center [10, 200] width 6 height 5
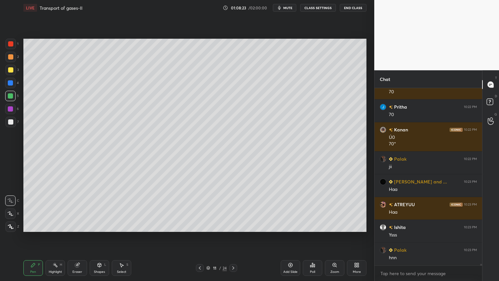
click at [318, 225] on div "Poll" at bounding box center [312, 268] width 19 height 16
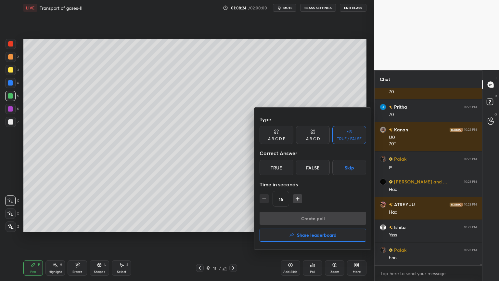
click at [344, 171] on button "Skip" at bounding box center [349, 167] width 34 height 16
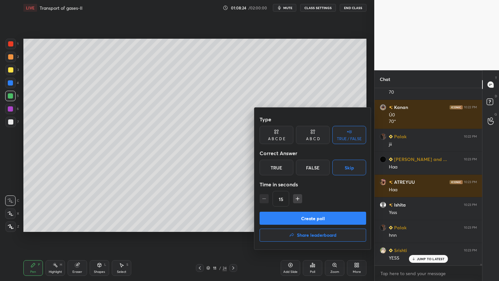
click at [320, 225] on div "Create poll Share leaderboard" at bounding box center [312, 227] width 106 height 32
drag, startPoint x: 320, startPoint y: 219, endPoint x: 314, endPoint y: 224, distance: 7.7
click at [319, 220] on button "Create poll" at bounding box center [312, 217] width 106 height 13
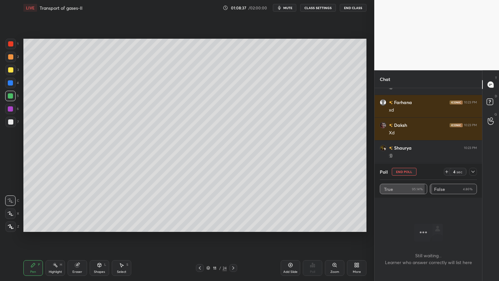
scroll to position [21902, 0]
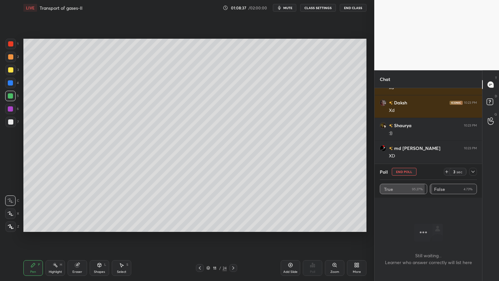
drag, startPoint x: 406, startPoint y: 172, endPoint x: 395, endPoint y: 175, distance: 11.8
click at [406, 172] on button "End Poll" at bounding box center [404, 172] width 25 height 8
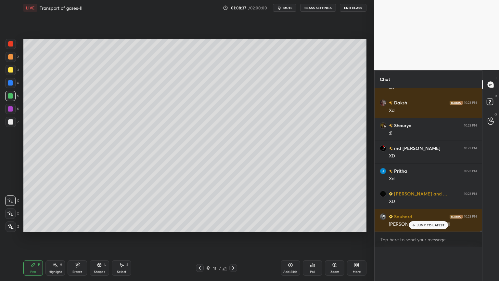
scroll to position [152, 106]
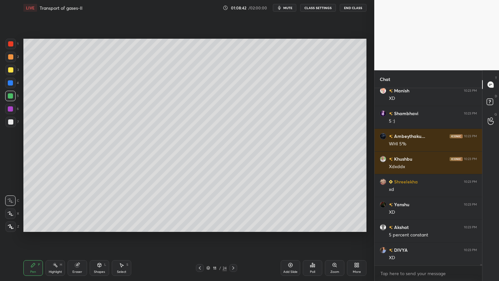
drag, startPoint x: 79, startPoint y: 268, endPoint x: 86, endPoint y: 259, distance: 11.4
click at [79, 225] on div "Eraser" at bounding box center [77, 268] width 19 height 16
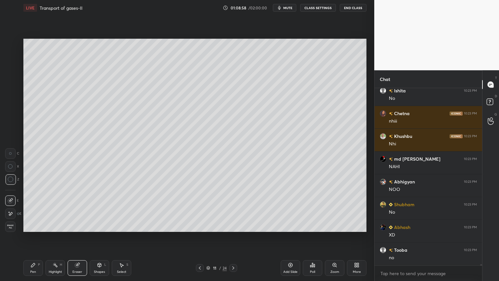
click at [49, 225] on div "Highlight H" at bounding box center [54, 268] width 19 height 16
click at [54, 225] on div "Highlight H" at bounding box center [54, 268] width 19 height 16
click at [6, 85] on div at bounding box center [10, 83] width 10 height 10
click at [9, 84] on div at bounding box center [10, 82] width 5 height 5
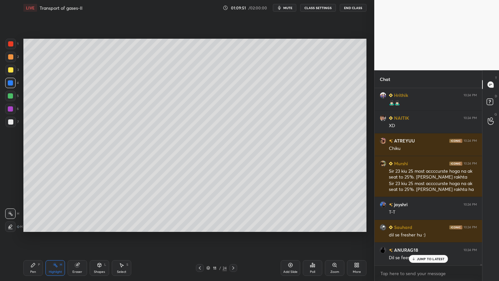
scroll to position [22886, 0]
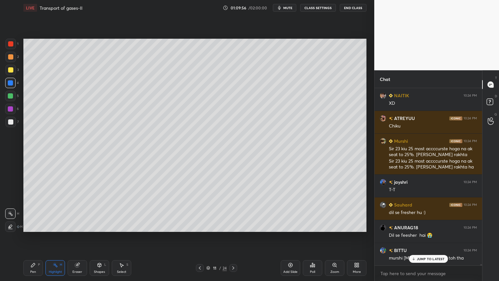
drag, startPoint x: 35, startPoint y: 267, endPoint x: 32, endPoint y: 261, distance: 6.1
click at [34, 225] on icon at bounding box center [33, 264] width 5 height 5
drag, startPoint x: 16, startPoint y: 45, endPoint x: 12, endPoint y: 44, distance: 4.3
click at [14, 45] on div "1" at bounding box center [12, 44] width 13 height 10
drag, startPoint x: 11, startPoint y: 45, endPoint x: 13, endPoint y: 65, distance: 19.6
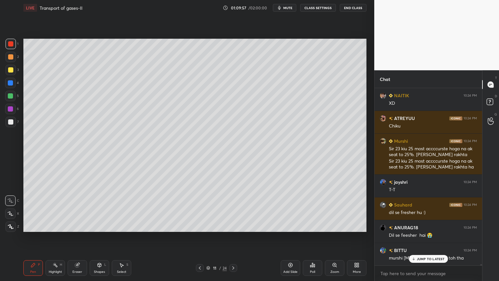
click at [10, 49] on div at bounding box center [11, 44] width 10 height 10
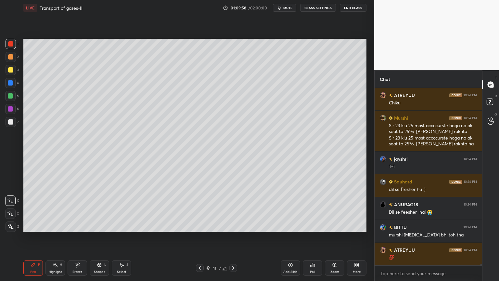
drag, startPoint x: 106, startPoint y: 273, endPoint x: 99, endPoint y: 259, distance: 15.4
click at [105, 225] on div "Shapes L" at bounding box center [99, 268] width 19 height 16
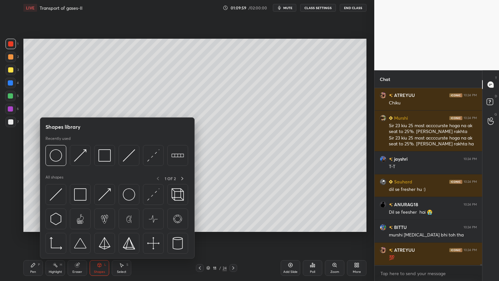
scroll to position [22931, 0]
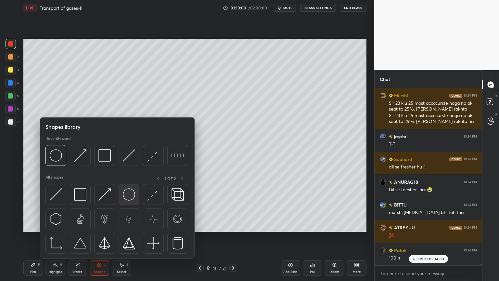
click at [132, 198] on img at bounding box center [129, 194] width 12 height 12
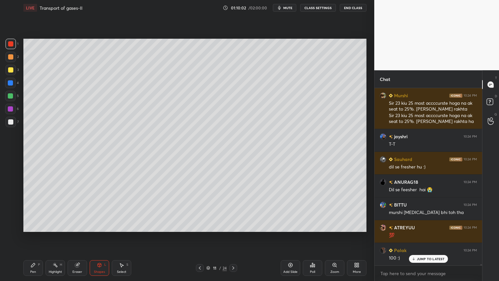
scroll to position [22960, 0]
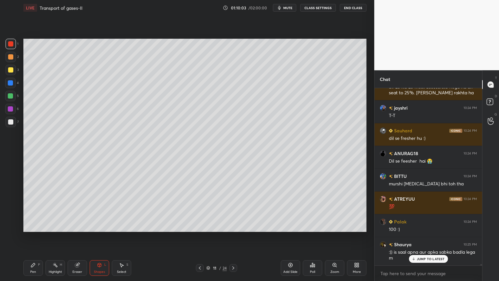
click at [34, 225] on icon at bounding box center [33, 264] width 5 height 5
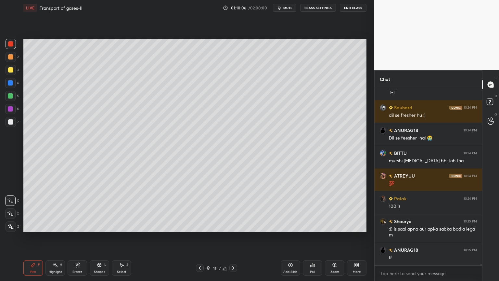
click at [9, 84] on div at bounding box center [10, 82] width 5 height 5
click at [14, 85] on div at bounding box center [10, 83] width 10 height 10
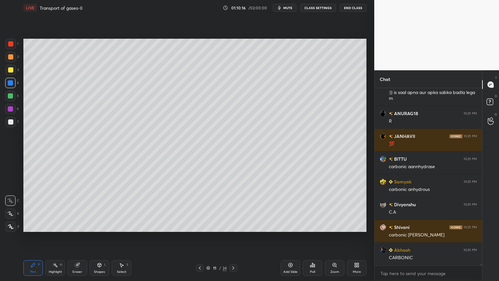
scroll to position [23142, 0]
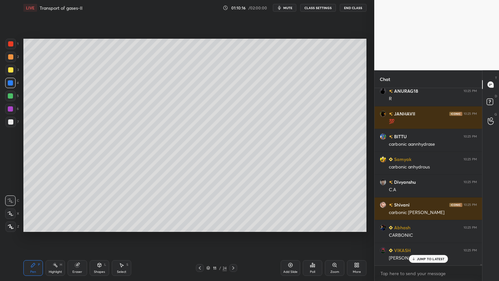
click at [13, 213] on icon at bounding box center [10, 213] width 6 height 5
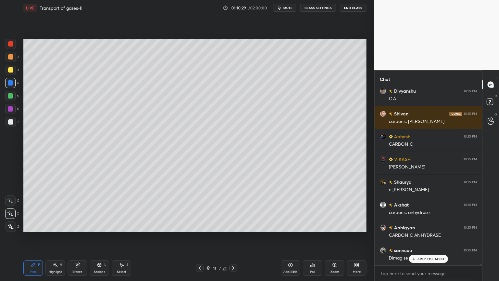
scroll to position [23256, 0]
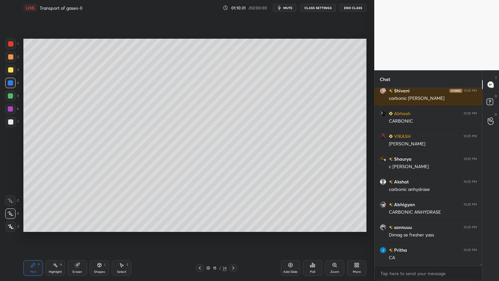
drag, startPoint x: 10, startPoint y: 123, endPoint x: 22, endPoint y: 130, distance: 13.9
click at [10, 125] on div at bounding box center [11, 122] width 10 height 10
click at [12, 96] on div at bounding box center [10, 95] width 5 height 5
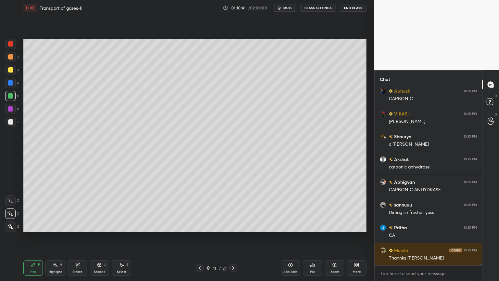
scroll to position [23301, 0]
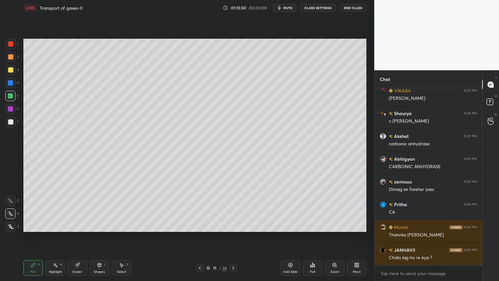
click at [7, 111] on div at bounding box center [10, 109] width 10 height 10
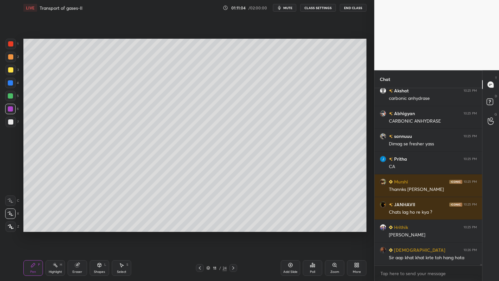
scroll to position [23369, 0]
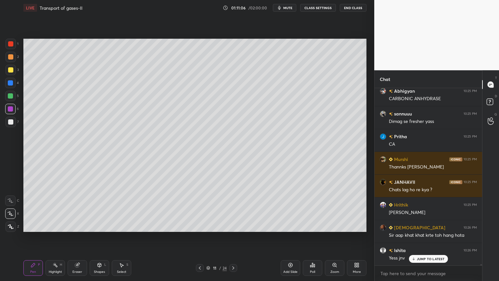
click at [13, 44] on div at bounding box center [10, 43] width 5 height 5
click at [12, 87] on div at bounding box center [10, 83] width 10 height 10
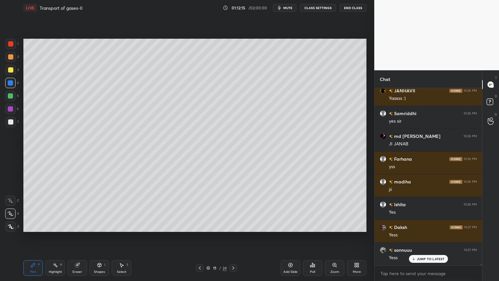
scroll to position [23687, 0]
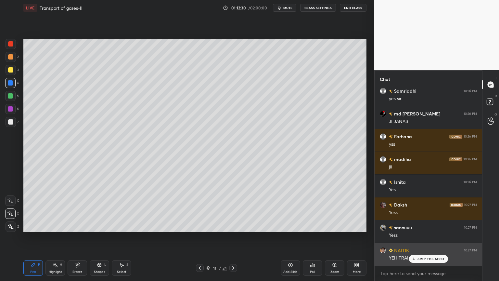
drag, startPoint x: 422, startPoint y: 257, endPoint x: 411, endPoint y: 258, distance: 11.1
click at [422, 225] on p "JUMP TO LATEST" at bounding box center [431, 258] width 28 height 4
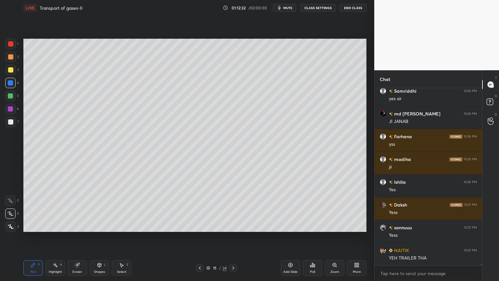
click at [306, 225] on div "Poll" at bounding box center [312, 268] width 19 height 16
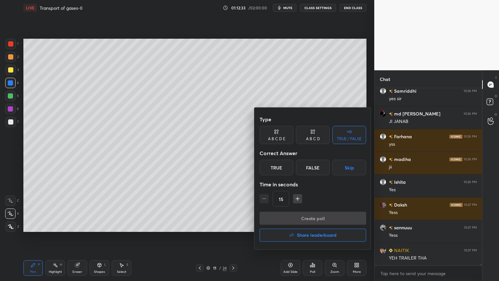
click at [344, 175] on div "Type A B C D E A B C D TRUE / FALSE Correct Answer True False Skip Time in seco…" at bounding box center [312, 162] width 106 height 99
click at [349, 170] on button "Skip" at bounding box center [349, 167] width 34 height 16
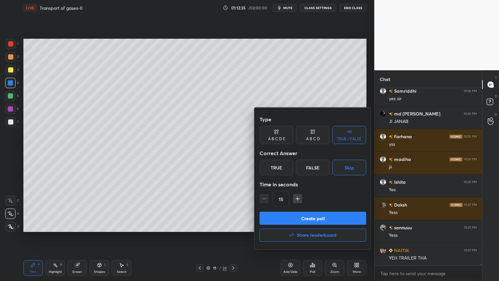
click at [329, 214] on button "Create poll" at bounding box center [312, 217] width 106 height 13
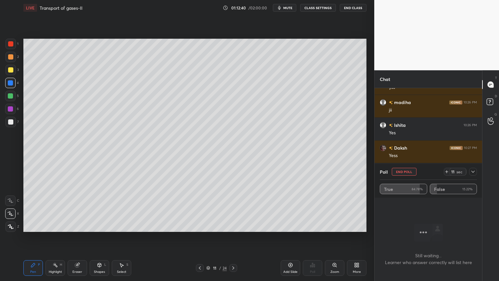
scroll to position [23767, 0]
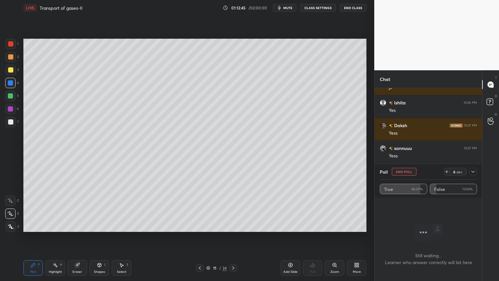
click at [411, 172] on button "End Poll" at bounding box center [404, 172] width 25 height 8
click at [411, 171] on div "Chat [PERSON_NAME] 10:26 PM Yess jnv JANHAVII 10:26 PM T_T ATREYUU 10:26 PM Ys …" at bounding box center [428, 175] width 108 height 210
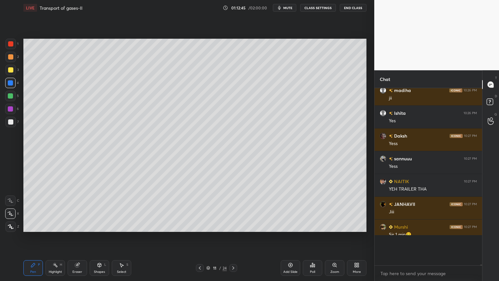
scroll to position [2, 2]
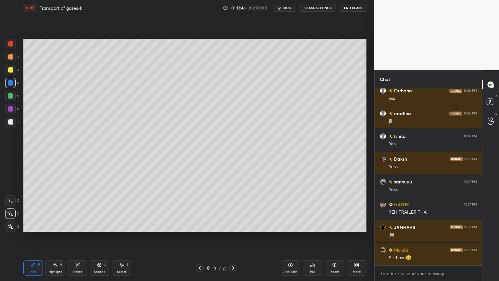
click at [291, 225] on icon at bounding box center [290, 264] width 5 height 5
click at [11, 114] on div "6" at bounding box center [12, 110] width 14 height 13
click at [10, 120] on div at bounding box center [10, 121] width 5 height 5
drag, startPoint x: 99, startPoint y: 269, endPoint x: 94, endPoint y: 260, distance: 10.7
click at [98, 225] on div "Shapes" at bounding box center [99, 271] width 11 height 3
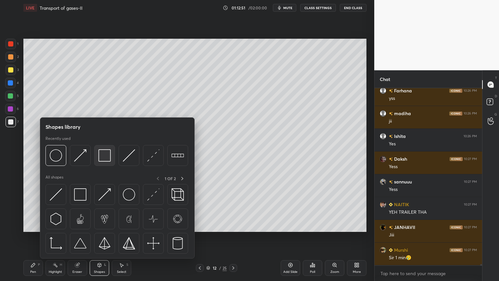
click at [107, 158] on img at bounding box center [104, 155] width 12 height 12
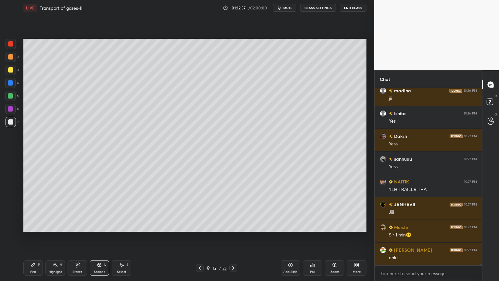
drag, startPoint x: 34, startPoint y: 266, endPoint x: 32, endPoint y: 256, distance: 10.3
click at [34, 225] on icon at bounding box center [33, 264] width 5 height 5
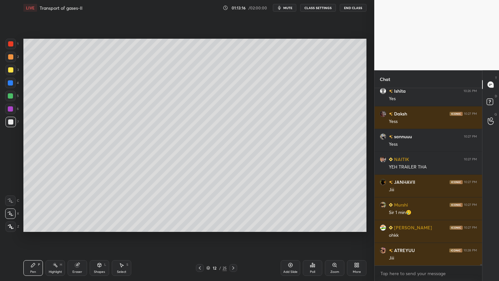
scroll to position [23801, 0]
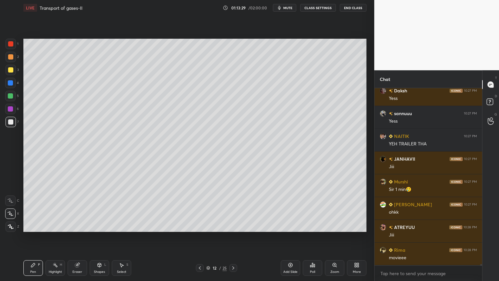
click at [291, 225] on icon at bounding box center [290, 265] width 4 height 4
click at [98, 225] on div "Shapes L" at bounding box center [99, 268] width 19 height 16
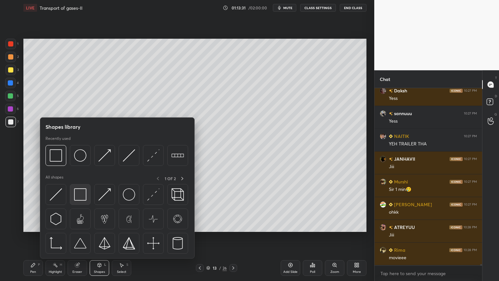
click at [83, 198] on img at bounding box center [80, 194] width 12 height 12
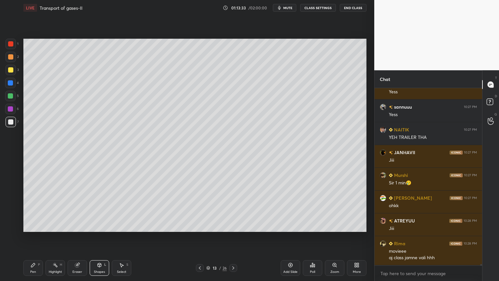
scroll to position [23830, 0]
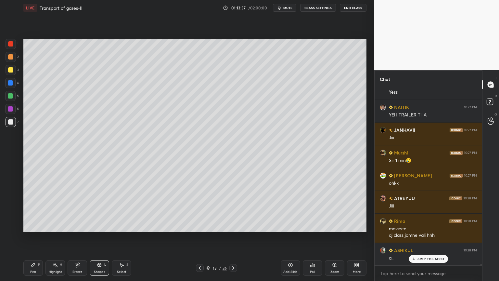
click at [34, 225] on div "Pen" at bounding box center [33, 271] width 6 height 3
drag, startPoint x: 34, startPoint y: 269, endPoint x: 34, endPoint y: 253, distance: 16.6
click at [35, 225] on div "Pen P" at bounding box center [32, 268] width 19 height 16
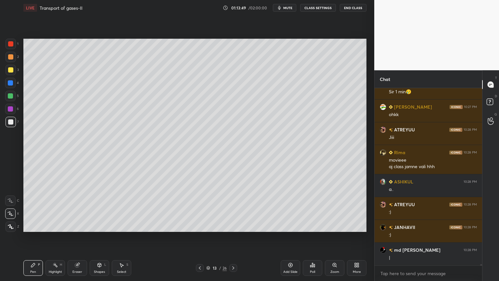
scroll to position [23921, 0]
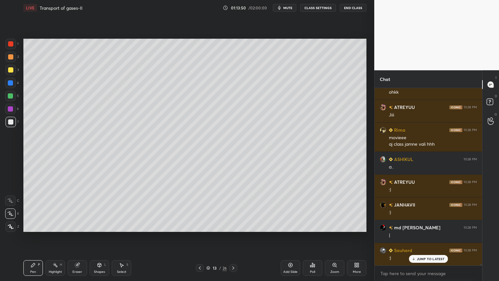
click at [104, 225] on div "Shapes L" at bounding box center [99, 268] width 19 height 16
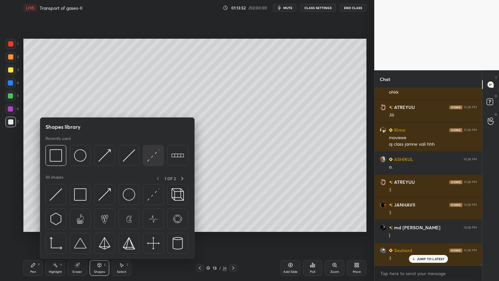
click at [153, 158] on img at bounding box center [153, 155] width 12 height 12
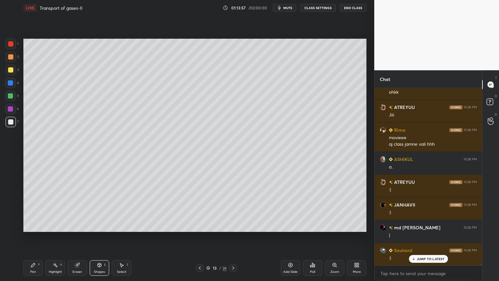
click at [35, 225] on div "Pen P" at bounding box center [32, 268] width 19 height 16
click at [12, 57] on div at bounding box center [10, 56] width 5 height 5
drag, startPoint x: 13, startPoint y: 57, endPoint x: 17, endPoint y: 87, distance: 30.4
click at [12, 59] on div at bounding box center [10, 56] width 5 height 5
click at [101, 225] on div "Shapes L" at bounding box center [99, 268] width 19 height 16
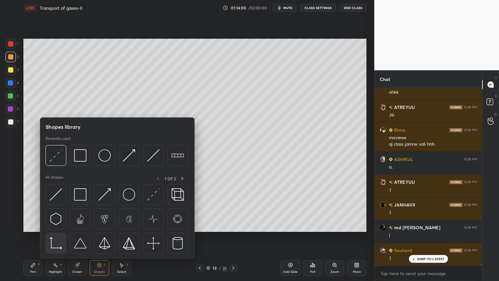
scroll to position [23944, 0]
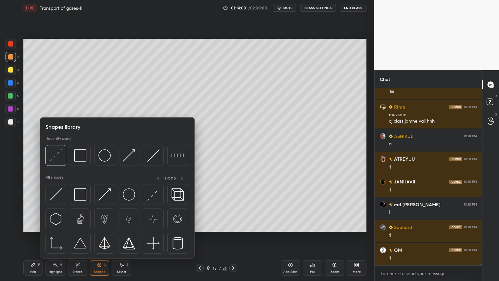
click at [37, 225] on div "Pen P" at bounding box center [32, 268] width 19 height 16
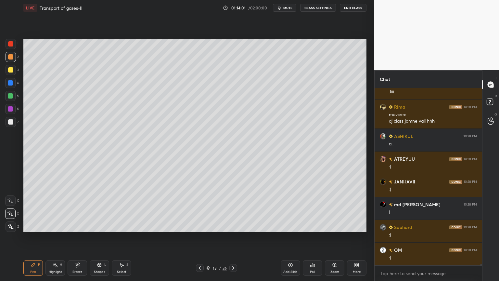
drag, startPoint x: 9, startPoint y: 227, endPoint x: 22, endPoint y: 235, distance: 15.1
click at [10, 225] on div at bounding box center [11, 226] width 10 height 10
click at [96, 225] on div "Shapes L" at bounding box center [99, 268] width 19 height 16
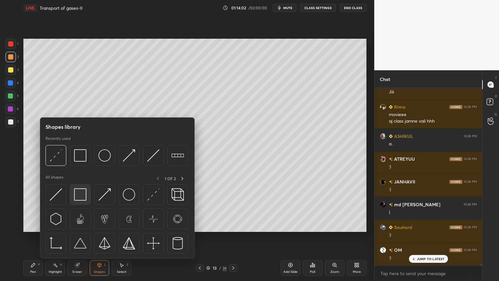
scroll to position [23967, 0]
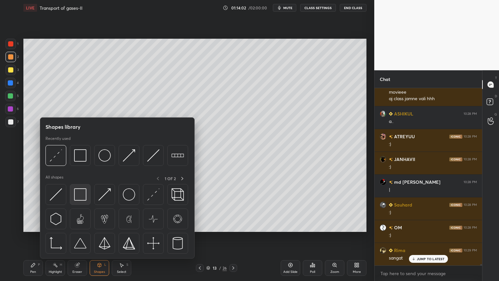
click at [83, 198] on img at bounding box center [80, 194] width 12 height 12
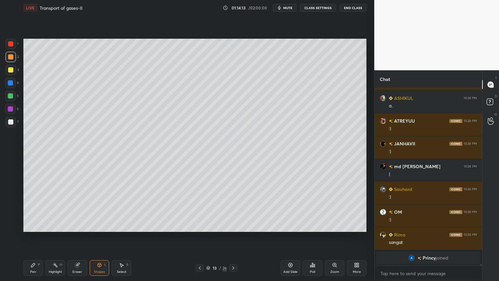
scroll to position [24005, 0]
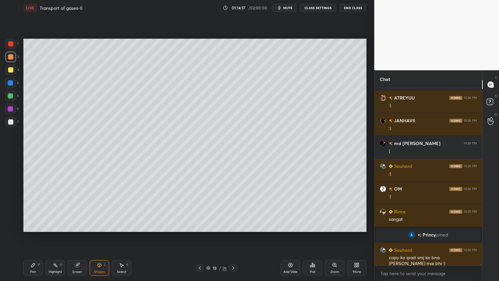
drag, startPoint x: 33, startPoint y: 265, endPoint x: 17, endPoint y: 192, distance: 75.5
click at [32, 225] on icon at bounding box center [33, 265] width 4 height 4
drag, startPoint x: 11, startPoint y: 44, endPoint x: 11, endPoint y: 51, distance: 6.2
click at [10, 45] on div at bounding box center [10, 43] width 5 height 5
click at [99, 225] on div "Shapes L" at bounding box center [99, 268] width 19 height 16
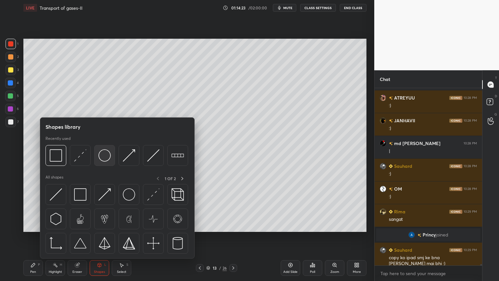
click at [106, 159] on img at bounding box center [104, 155] width 12 height 12
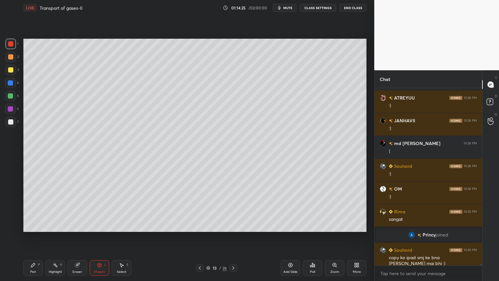
scroll to position [24028, 0]
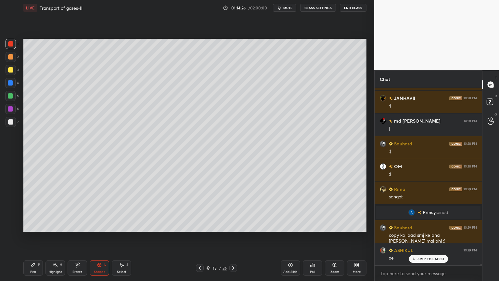
click at [98, 225] on icon at bounding box center [99, 264] width 5 height 5
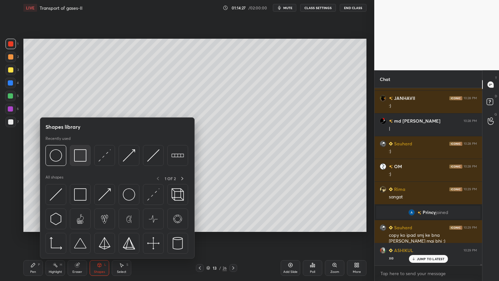
click at [83, 161] on img at bounding box center [80, 155] width 12 height 12
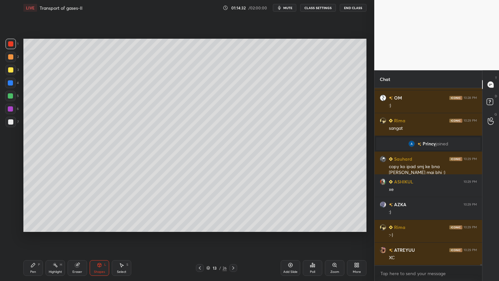
scroll to position [24118, 0]
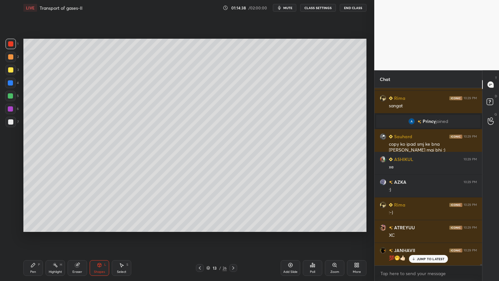
drag, startPoint x: 23, startPoint y: 270, endPoint x: 28, endPoint y: 270, distance: 4.6
click at [27, 225] on div "Pen P" at bounding box center [32, 268] width 19 height 16
click at [32, 225] on div "Pen" at bounding box center [33, 271] width 6 height 3
click at [34, 225] on div "Pen P" at bounding box center [32, 268] width 19 height 16
drag, startPoint x: 78, startPoint y: 232, endPoint x: 79, endPoint y: 236, distance: 4.0
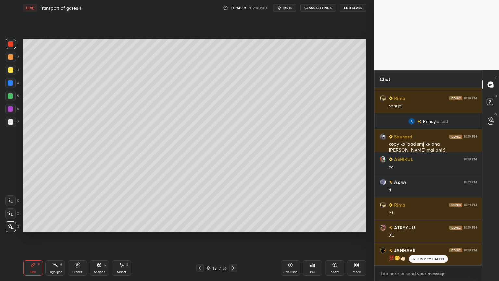
click at [79, 225] on div "Setting up your live class Poll for secs No correct answer Start poll" at bounding box center [195, 135] width 348 height 239
click at [82, 225] on div "Setting up your live class Poll for secs No correct answer Start poll" at bounding box center [195, 135] width 348 height 239
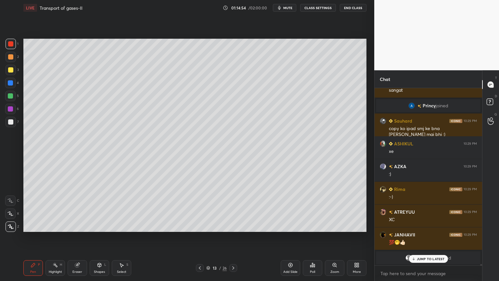
click at [102, 225] on icon at bounding box center [99, 264] width 5 height 5
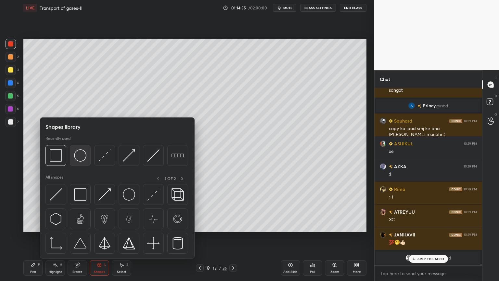
click at [81, 158] on img at bounding box center [80, 155] width 12 height 12
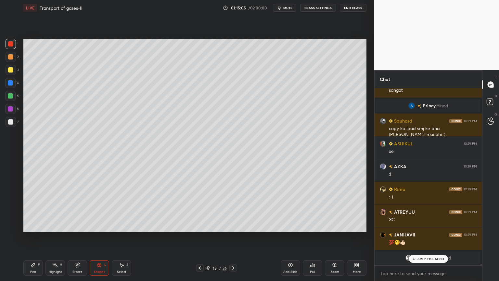
drag, startPoint x: 124, startPoint y: 268, endPoint x: 128, endPoint y: 240, distance: 28.2
click at [125, 225] on div "Select S" at bounding box center [121, 268] width 19 height 16
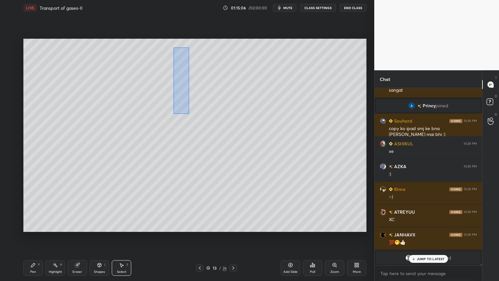
drag, startPoint x: 175, startPoint y: 48, endPoint x: 188, endPoint y: 118, distance: 71.0
click at [189, 119] on div "0 ° Undo Copy Duplicate Duplicate to new slide Delete" at bounding box center [194, 135] width 343 height 193
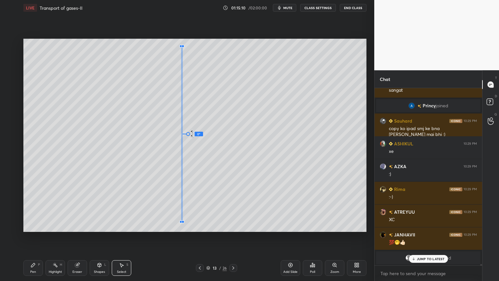
click at [189, 134] on div at bounding box center [188, 134] width 4 height 4
click at [188, 133] on div at bounding box center [188, 134] width 4 height 4
drag, startPoint x: 182, startPoint y: 140, endPoint x: 188, endPoint y: 141, distance: 5.9
click at [188, 141] on div "0 ° Undo Copy Duplicate Duplicate to new slide Delete" at bounding box center [194, 135] width 343 height 193
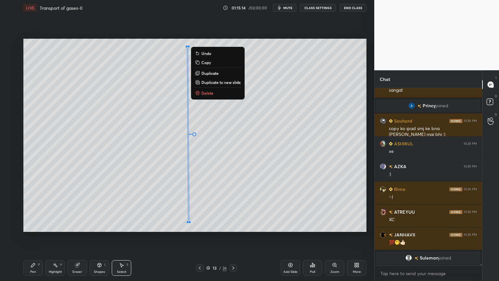
scroll to position [24157, 0]
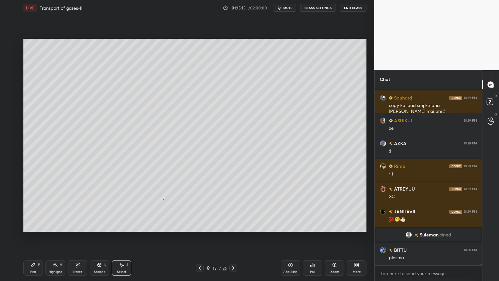
click at [163, 199] on div "0 ° Undo Copy Duplicate Duplicate to new slide Delete" at bounding box center [194, 135] width 343 height 193
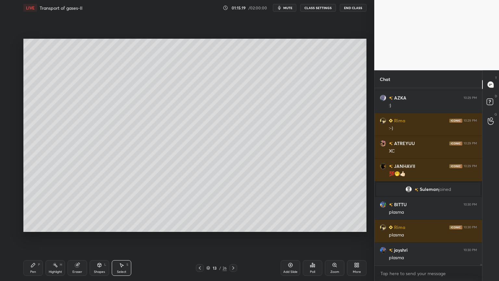
click at [79, 225] on div "Eraser" at bounding box center [77, 268] width 19 height 16
click at [12, 212] on icon at bounding box center [10, 214] width 5 height 6
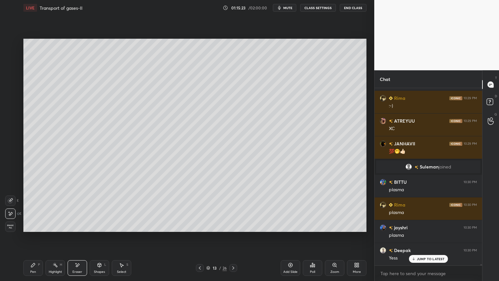
click at [10, 204] on div at bounding box center [10, 200] width 10 height 10
click at [102, 225] on div "Shapes L" at bounding box center [99, 268] width 19 height 16
drag, startPoint x: 16, startPoint y: 44, endPoint x: 13, endPoint y: 44, distance: 3.3
click at [14, 44] on div "1" at bounding box center [12, 44] width 13 height 10
click at [93, 225] on div "Pen P Highlight H Eraser Shapes L Select S 13 / 26 Add Slide Poll Zoom More" at bounding box center [194, 268] width 343 height 26
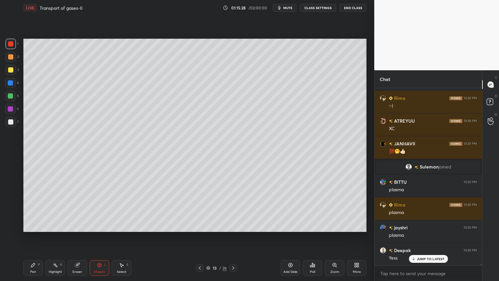
click at [99, 225] on icon at bounding box center [99, 265] width 0 height 2
drag, startPoint x: 35, startPoint y: 267, endPoint x: 22, endPoint y: 230, distance: 39.2
click at [35, 225] on div "Pen P" at bounding box center [32, 268] width 19 height 16
drag, startPoint x: 124, startPoint y: 266, endPoint x: 110, endPoint y: 232, distance: 36.7
click at [123, 225] on div "Select S" at bounding box center [121, 268] width 19 height 16
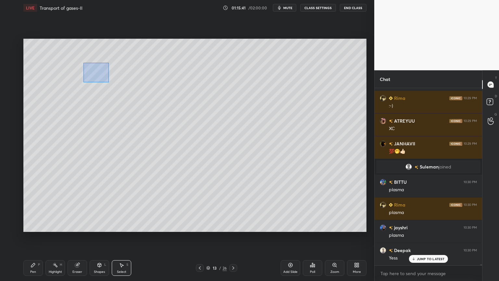
drag, startPoint x: 83, startPoint y: 62, endPoint x: 109, endPoint y: 82, distance: 32.6
click at [108, 82] on div "0 ° Undo Copy Duplicate Duplicate to new slide Delete" at bounding box center [194, 135] width 343 height 193
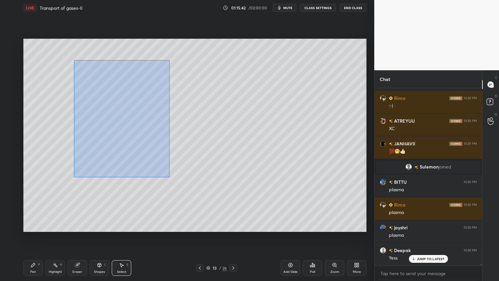
drag, startPoint x: 75, startPoint y: 61, endPoint x: 166, endPoint y: 175, distance: 146.2
click at [168, 177] on div "0 ° Undo Copy Duplicate Duplicate to new slide Delete" at bounding box center [194, 135] width 343 height 193
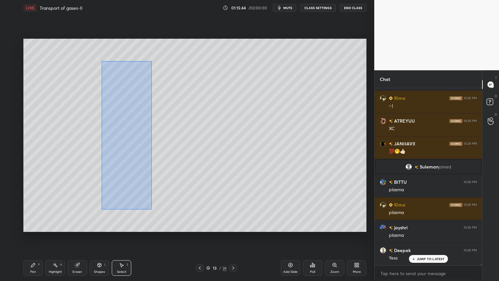
drag, startPoint x: 152, startPoint y: 61, endPoint x: 101, endPoint y: 207, distance: 154.5
click at [102, 209] on div "0 ° Undo Copy Duplicate Duplicate to new slide Delete" at bounding box center [194, 135] width 343 height 193
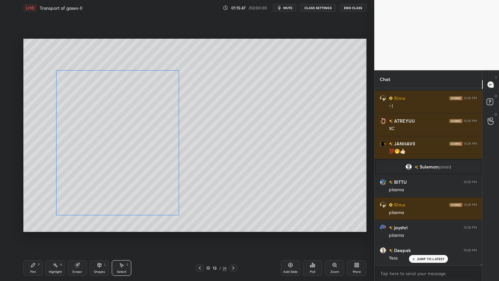
drag, startPoint x: 120, startPoint y: 151, endPoint x: 119, endPoint y: 163, distance: 12.7
click at [119, 163] on div "0 ° Undo Copy Duplicate Duplicate to new slide Delete" at bounding box center [194, 135] width 343 height 193
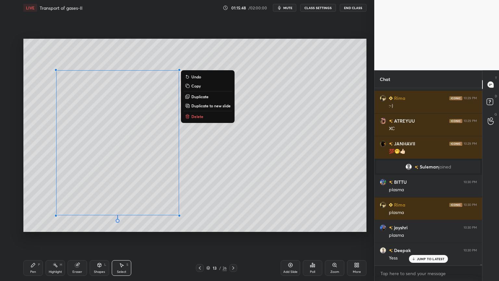
click at [232, 170] on div "0 ° Undo Copy Duplicate Duplicate to new slide Delete" at bounding box center [194, 135] width 343 height 193
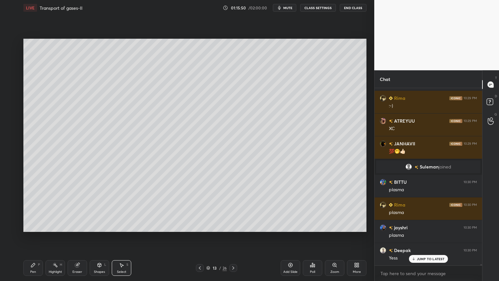
click at [34, 225] on div "Pen" at bounding box center [33, 271] width 6 height 3
drag, startPoint x: 10, startPoint y: 71, endPoint x: 22, endPoint y: 70, distance: 11.8
click at [8, 73] on div at bounding box center [11, 70] width 10 height 10
click at [122, 225] on div "Select S" at bounding box center [121, 268] width 19 height 16
drag, startPoint x: 21, startPoint y: 45, endPoint x: 45, endPoint y: 60, distance: 28.1
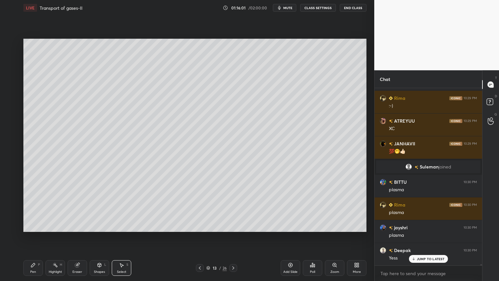
click at [44, 77] on div "0 ° Undo Copy Duplicate Duplicate to new slide Delete Setting up your live clas…" at bounding box center [195, 135] width 348 height 239
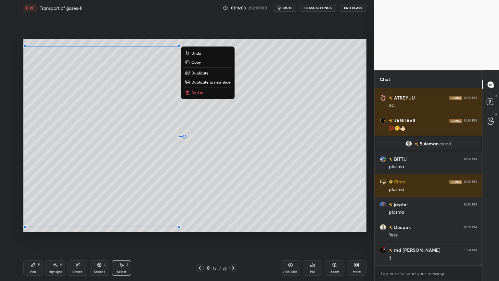
drag, startPoint x: 52, startPoint y: 56, endPoint x: 31, endPoint y: 118, distance: 65.5
click at [30, 118] on div "0 ° Undo Copy Duplicate Duplicate to new slide Delete" at bounding box center [194, 135] width 343 height 193
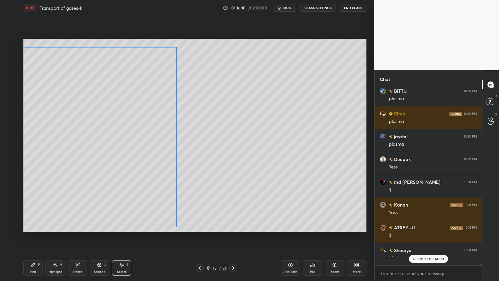
scroll to position [24339, 0]
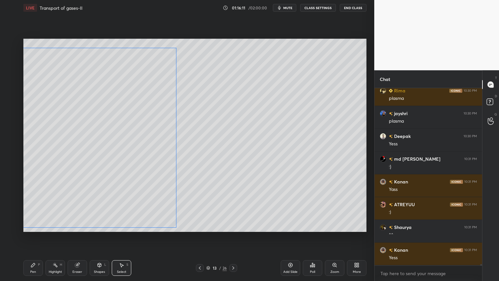
drag, startPoint x: 119, startPoint y: 135, endPoint x: 115, endPoint y: 136, distance: 3.4
click at [116, 137] on div "0 ° Undo Copy Duplicate Duplicate to new slide Delete" at bounding box center [194, 135] width 343 height 193
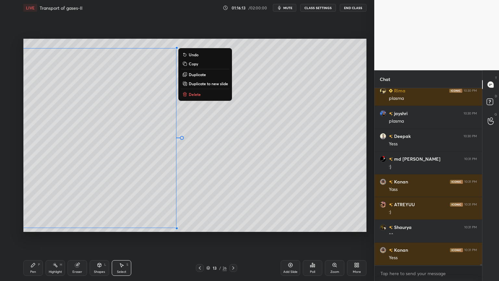
scroll to position [24361, 0]
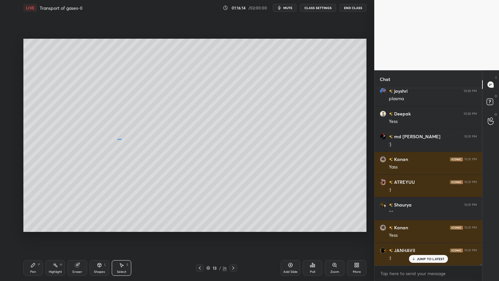
drag, startPoint x: 121, startPoint y: 139, endPoint x: 117, endPoint y: 138, distance: 4.6
click at [117, 139] on div "0 ° Undo Copy Duplicate Duplicate to new slide Delete" at bounding box center [194, 135] width 343 height 193
drag, startPoint x: 118, startPoint y: 138, endPoint x: 114, endPoint y: 139, distance: 4.1
click at [115, 139] on div "0 ° Undo Copy Duplicate Duplicate to new slide Delete" at bounding box center [194, 135] width 343 height 193
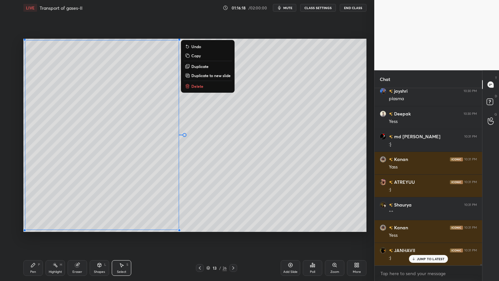
drag, startPoint x: 26, startPoint y: 42, endPoint x: 186, endPoint y: 229, distance: 245.9
click at [188, 225] on div "0 ° Undo Copy Duplicate Duplicate to new slide Delete" at bounding box center [194, 135] width 343 height 193
click at [139, 173] on div "0 ° Undo Copy Duplicate Duplicate to new slide Delete" at bounding box center [194, 135] width 343 height 193
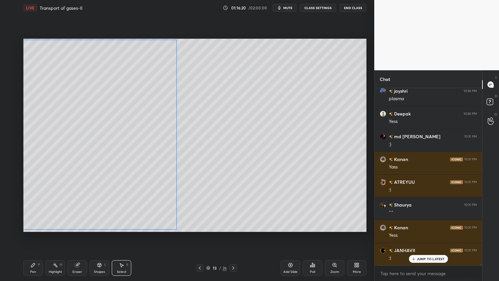
scroll to position [24384, 0]
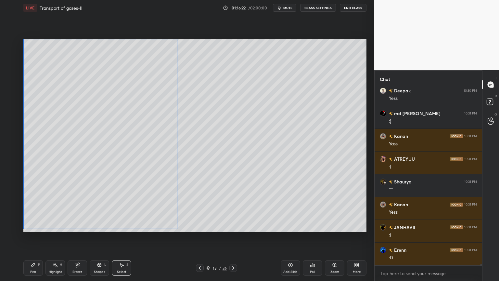
click at [137, 171] on div "0 ° Undo Copy Duplicate Duplicate to new slide Delete" at bounding box center [194, 135] width 343 height 193
click at [253, 150] on div "0 ° Undo Copy Duplicate Duplicate to new slide Delete" at bounding box center [194, 135] width 343 height 193
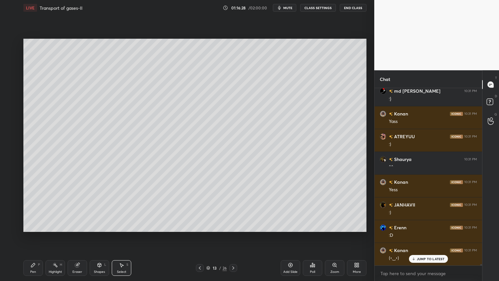
click at [39, 225] on div "P" at bounding box center [39, 264] width 2 height 3
click at [39, 225] on div "Pen P" at bounding box center [32, 268] width 19 height 16
drag, startPoint x: 10, startPoint y: 46, endPoint x: 19, endPoint y: 59, distance: 15.0
click at [11, 48] on div at bounding box center [11, 44] width 10 height 10
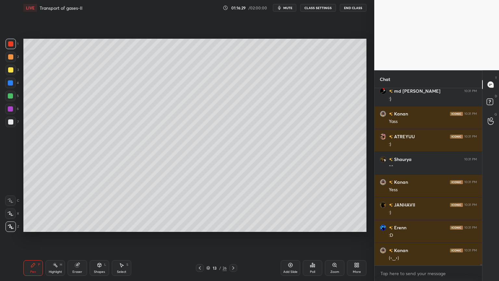
scroll to position [24430, 0]
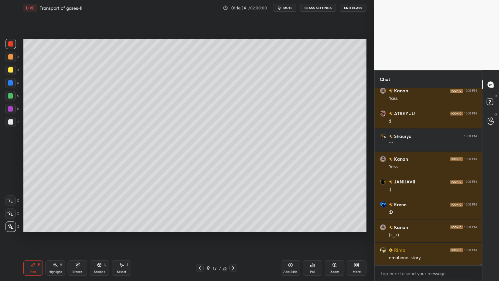
click at [11, 97] on div at bounding box center [10, 95] width 5 height 5
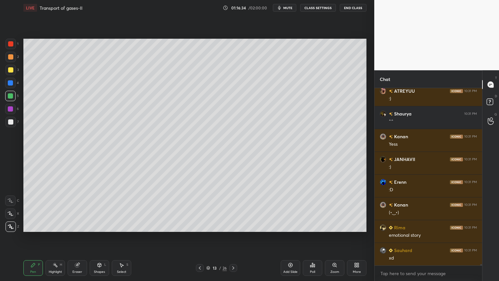
click at [11, 96] on div at bounding box center [10, 95] width 5 height 5
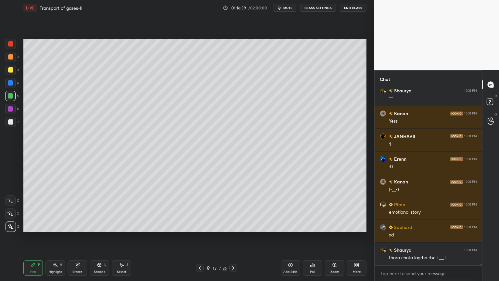
scroll to position [24498, 0]
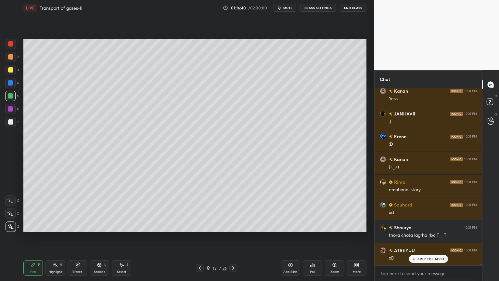
click at [103, 225] on div "Shapes L" at bounding box center [99, 268] width 19 height 16
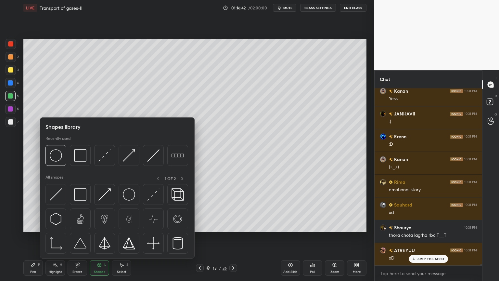
click at [36, 225] on div "Pen P" at bounding box center [32, 268] width 19 height 16
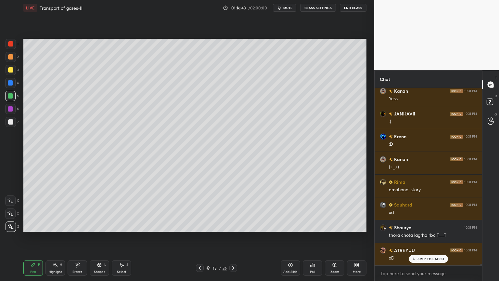
drag, startPoint x: 56, startPoint y: 267, endPoint x: 52, endPoint y: 262, distance: 6.0
click at [56, 225] on div "Highlight H" at bounding box center [54, 268] width 19 height 16
drag, startPoint x: 12, startPoint y: 225, endPoint x: 16, endPoint y: 222, distance: 4.4
click at [13, 225] on icon at bounding box center [10, 226] width 5 height 5
click at [33, 225] on icon at bounding box center [33, 264] width 5 height 5
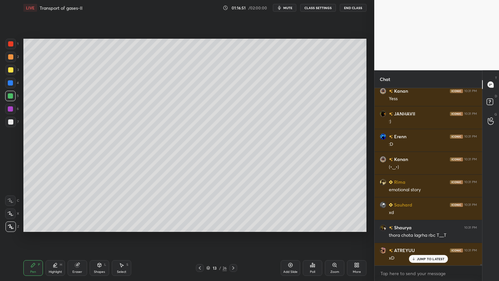
drag, startPoint x: 34, startPoint y: 265, endPoint x: 32, endPoint y: 261, distance: 4.4
click at [35, 225] on div "Pen P" at bounding box center [32, 268] width 19 height 16
click at [10, 225] on icon at bounding box center [11, 226] width 6 height 5
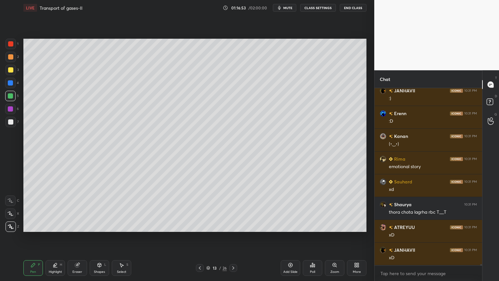
scroll to position [24536, 0]
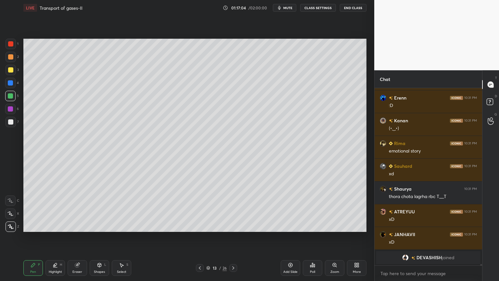
click at [74, 225] on div "Eraser" at bounding box center [77, 271] width 10 height 3
click at [30, 225] on div "Pen P" at bounding box center [32, 268] width 19 height 16
click at [10, 43] on div at bounding box center [10, 43] width 5 height 5
drag, startPoint x: 12, startPoint y: 44, endPoint x: 18, endPoint y: 54, distance: 11.8
click at [11, 45] on div at bounding box center [10, 43] width 5 height 5
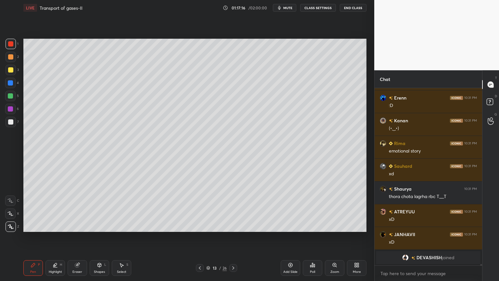
drag, startPoint x: 102, startPoint y: 268, endPoint x: 98, endPoint y: 260, distance: 8.6
click at [101, 225] on div "Shapes L" at bounding box center [99, 268] width 19 height 16
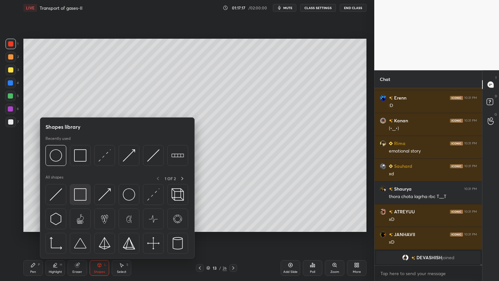
click at [79, 196] on img at bounding box center [80, 194] width 12 height 12
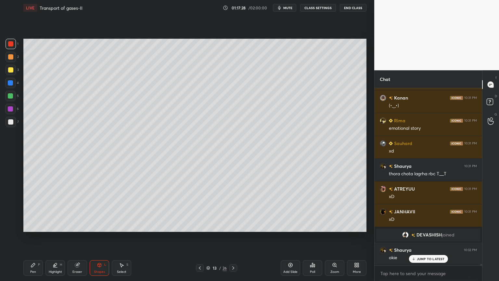
scroll to position [23241, 0]
click at [38, 225] on div "Pen P" at bounding box center [32, 268] width 19 height 16
click at [36, 225] on div "Pen P" at bounding box center [32, 268] width 19 height 16
click at [9, 217] on div at bounding box center [10, 213] width 10 height 10
drag, startPoint x: 10, startPoint y: 216, endPoint x: 20, endPoint y: 219, distance: 9.9
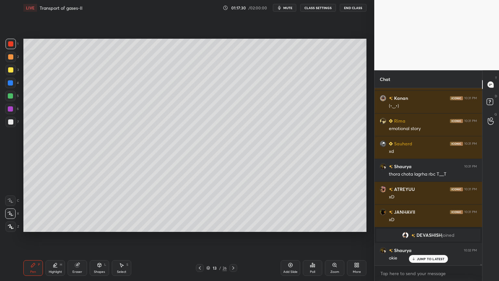
click at [10, 216] on div at bounding box center [10, 213] width 10 height 10
drag, startPoint x: 103, startPoint y: 269, endPoint x: 98, endPoint y: 258, distance: 10.9
click at [102, 225] on div "Shapes L" at bounding box center [99, 268] width 19 height 16
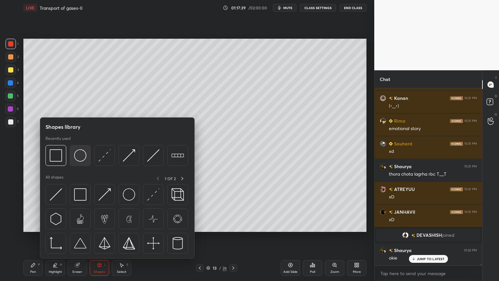
click at [78, 160] on img at bounding box center [80, 155] width 12 height 12
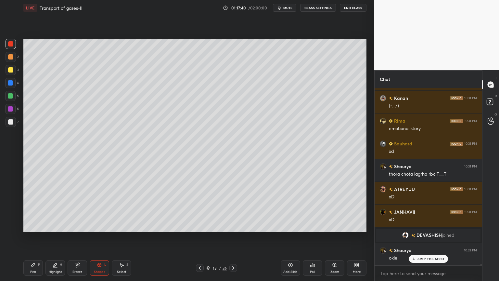
click at [38, 225] on div "Pen P" at bounding box center [32, 268] width 19 height 16
click at [12, 225] on icon at bounding box center [11, 226] width 6 height 5
click at [102, 225] on div "Shapes L" at bounding box center [99, 268] width 19 height 16
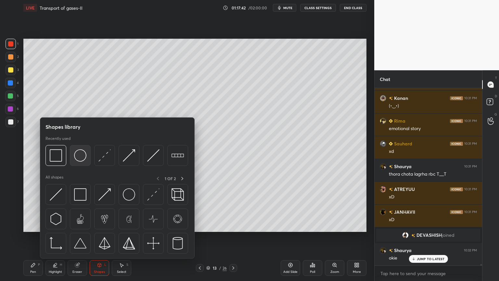
click at [82, 158] on img at bounding box center [80, 155] width 12 height 12
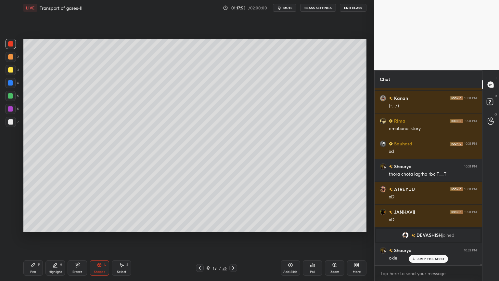
click at [35, 225] on icon at bounding box center [33, 264] width 5 height 5
click at [9, 72] on div at bounding box center [10, 69] width 5 height 5
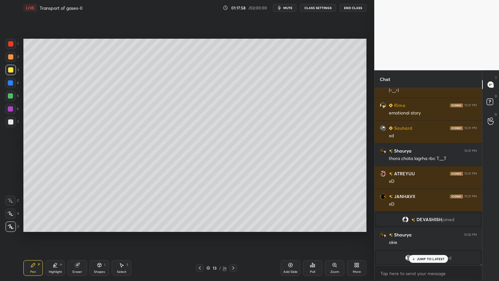
drag, startPoint x: 292, startPoint y: 8, endPoint x: 292, endPoint y: 13, distance: 5.2
click at [292, 8] on span "mute" at bounding box center [287, 8] width 9 height 5
click at [287, 8] on span "unmute" at bounding box center [287, 8] width 14 height 5
click at [56, 225] on icon at bounding box center [55, 264] width 5 height 5
click at [10, 214] on rect at bounding box center [10, 213] width 3 height 3
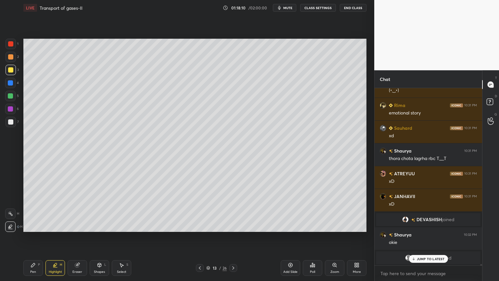
click at [10, 215] on icon at bounding box center [10, 213] width 5 height 5
click at [10, 123] on div at bounding box center [10, 121] width 5 height 5
click at [11, 123] on div at bounding box center [10, 121] width 5 height 5
click at [37, 225] on div "Pen P" at bounding box center [32, 268] width 19 height 16
click at [9, 57] on div at bounding box center [10, 56] width 5 height 5
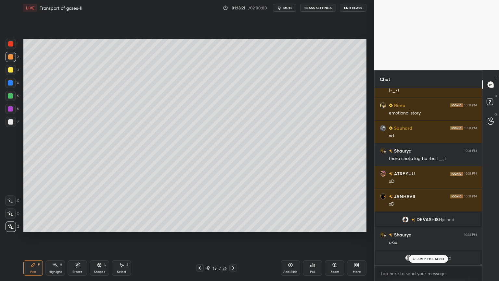
click at [13, 124] on div at bounding box center [11, 122] width 10 height 10
click at [12, 123] on div at bounding box center [11, 122] width 10 height 10
click at [55, 225] on rect at bounding box center [55, 265] width 3 height 3
click at [38, 225] on div "Pen P" at bounding box center [32, 268] width 19 height 16
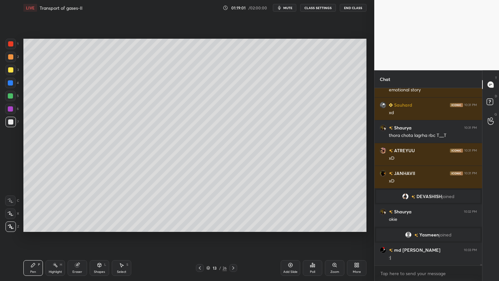
click at [58, 225] on div "Highlight H" at bounding box center [54, 268] width 19 height 16
drag, startPoint x: 58, startPoint y: 264, endPoint x: 60, endPoint y: 239, distance: 25.1
click at [58, 225] on div "Highlight H" at bounding box center [54, 268] width 19 height 16
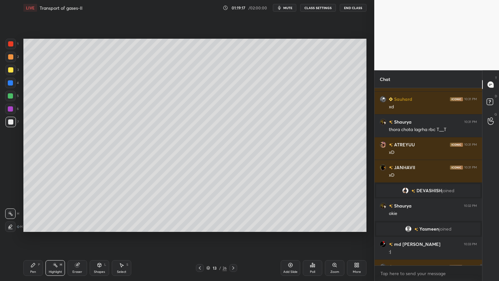
scroll to position [23296, 0]
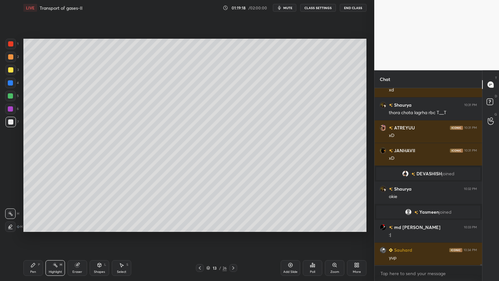
click at [309, 225] on div "Poll" at bounding box center [312, 268] width 19 height 16
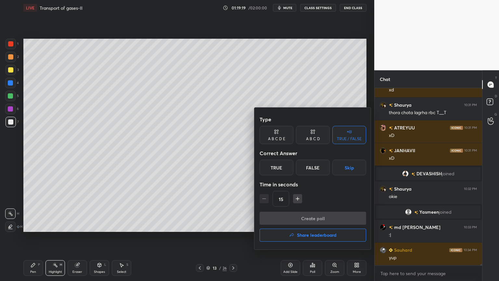
click at [346, 173] on button "Skip" at bounding box center [349, 167] width 34 height 16
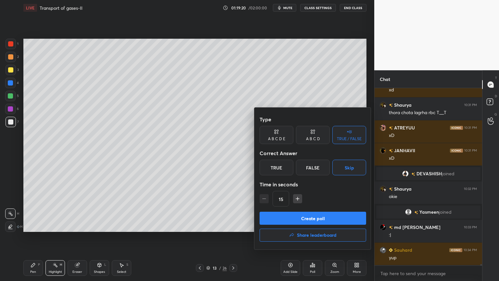
drag, startPoint x: 324, startPoint y: 217, endPoint x: 321, endPoint y: 222, distance: 6.0
click at [323, 218] on button "Create poll" at bounding box center [312, 217] width 106 height 13
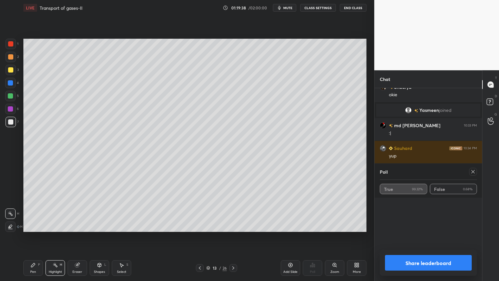
scroll to position [23421, 0]
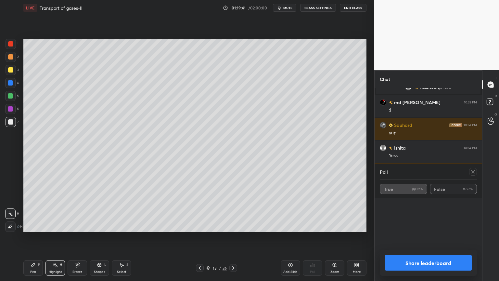
click at [472, 169] on icon at bounding box center [472, 171] width 5 height 5
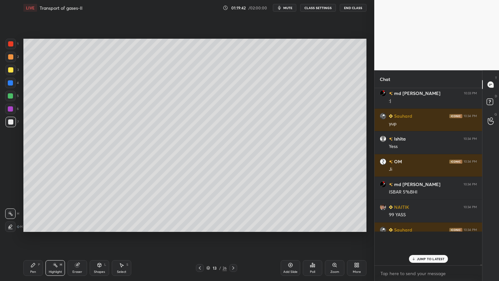
scroll to position [2, 2]
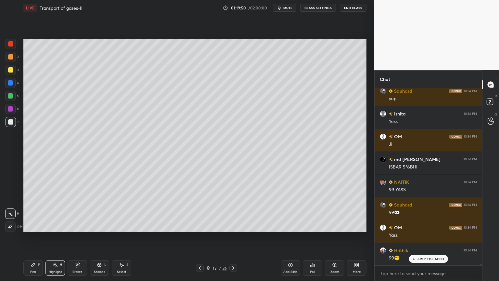
click at [201, 225] on icon at bounding box center [199, 267] width 5 height 5
click at [9, 47] on div at bounding box center [11, 44] width 10 height 10
click at [9, 50] on div "1" at bounding box center [12, 45] width 13 height 13
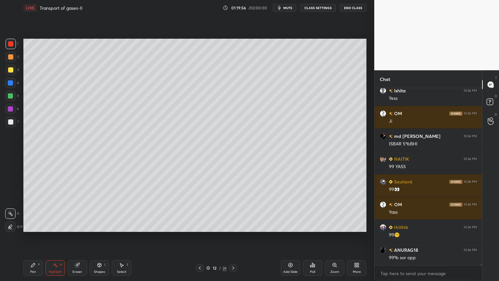
click at [233, 225] on icon at bounding box center [233, 267] width 5 height 5
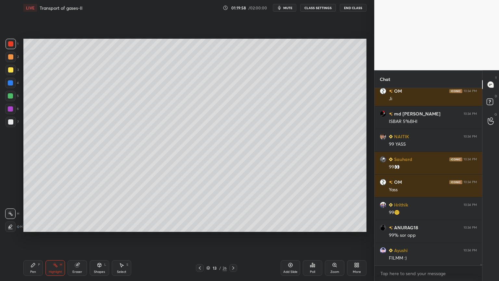
drag, startPoint x: 203, startPoint y: 267, endPoint x: 195, endPoint y: 260, distance: 10.1
click at [201, 225] on div at bounding box center [200, 268] width 8 height 8
click at [13, 44] on div at bounding box center [11, 44] width 10 height 10
click at [100, 225] on div "Shapes L" at bounding box center [99, 268] width 19 height 16
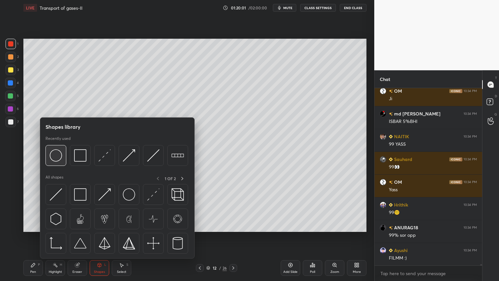
click at [59, 159] on img at bounding box center [56, 155] width 12 height 12
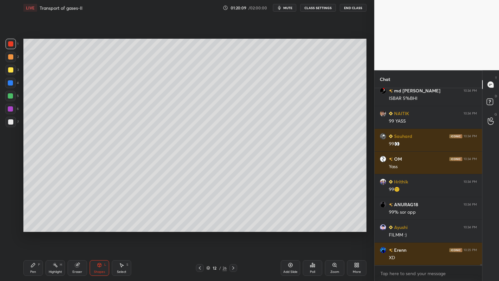
drag, startPoint x: 33, startPoint y: 261, endPoint x: 30, endPoint y: 263, distance: 3.5
click at [31, 225] on div "Pen P" at bounding box center [32, 268] width 19 height 16
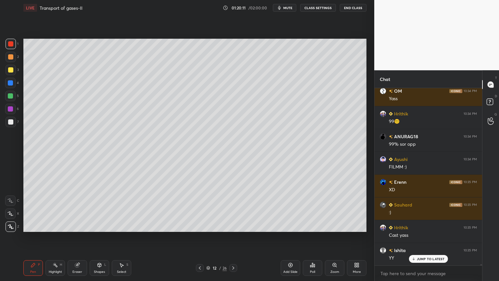
click at [13, 71] on div at bounding box center [11, 70] width 10 height 10
click at [10, 119] on div at bounding box center [10, 121] width 5 height 5
drag, startPoint x: 12, startPoint y: 120, endPoint x: 19, endPoint y: 119, distance: 6.8
click at [13, 121] on div at bounding box center [11, 122] width 10 height 10
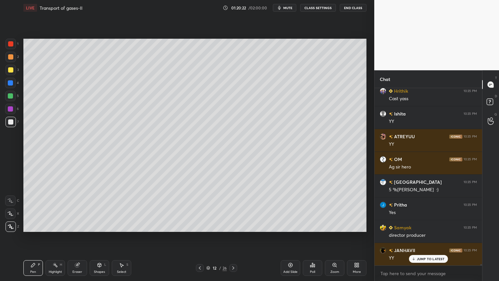
click at [10, 97] on div at bounding box center [10, 95] width 5 height 5
click at [10, 123] on div at bounding box center [10, 121] width 5 height 5
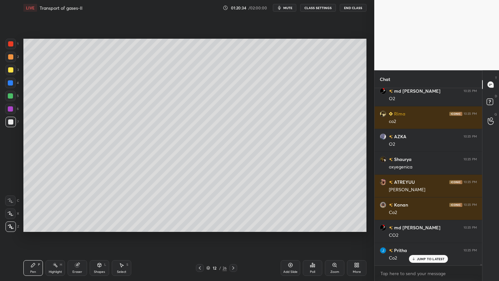
click at [77, 225] on div "Eraser" at bounding box center [77, 268] width 19 height 16
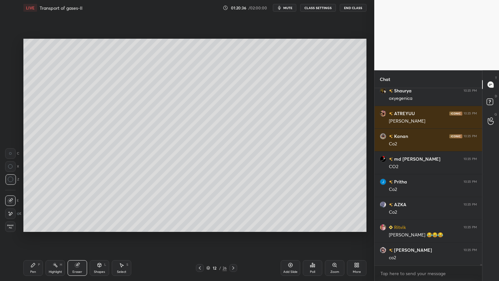
click at [36, 225] on div "Pen P" at bounding box center [32, 268] width 19 height 16
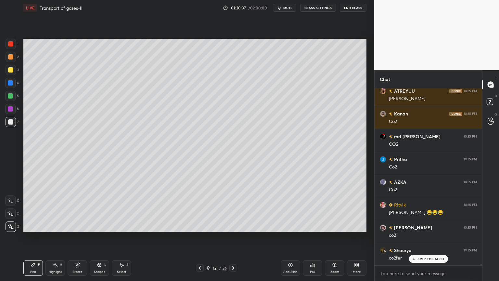
click at [10, 87] on div at bounding box center [10, 83] width 10 height 10
drag, startPoint x: 12, startPoint y: 84, endPoint x: 21, endPoint y: 91, distance: 11.4
click at [11, 86] on div at bounding box center [10, 83] width 10 height 10
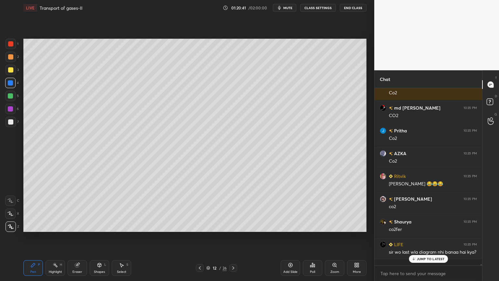
drag, startPoint x: 78, startPoint y: 267, endPoint x: 83, endPoint y: 258, distance: 10.6
click at [80, 225] on div "Eraser" at bounding box center [77, 268] width 19 height 16
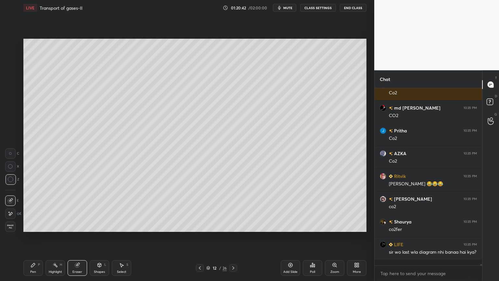
scroll to position [24097, 0]
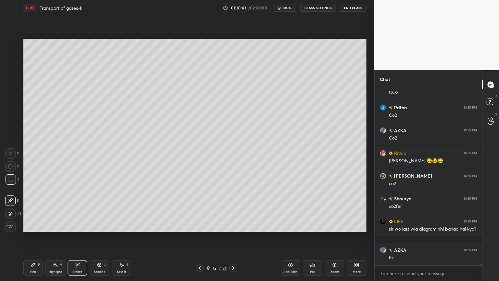
drag, startPoint x: 36, startPoint y: 267, endPoint x: 40, endPoint y: 257, distance: 10.5
click at [36, 225] on div "Pen P" at bounding box center [32, 268] width 19 height 16
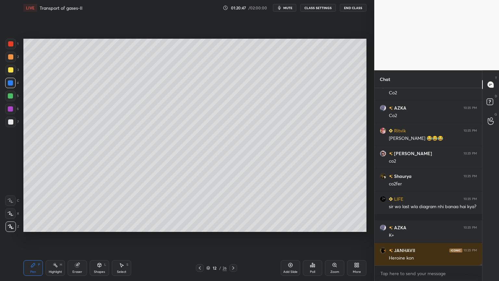
scroll to position [24143, 0]
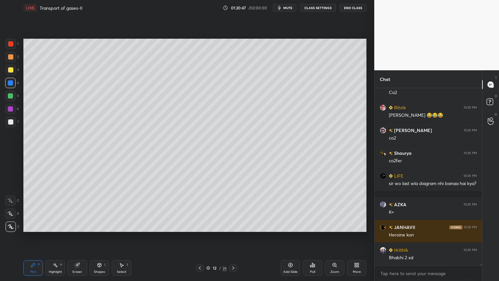
click at [10, 120] on div at bounding box center [10, 121] width 5 height 5
click at [9, 122] on div at bounding box center [10, 121] width 5 height 5
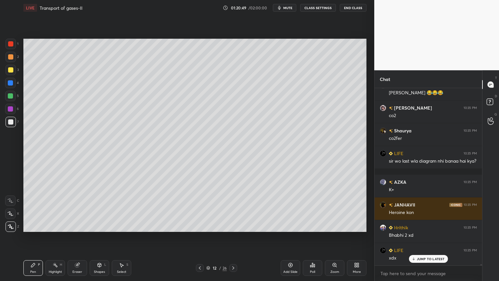
drag, startPoint x: 9, startPoint y: 69, endPoint x: 9, endPoint y: 73, distance: 3.6
click at [8, 72] on div at bounding box center [10, 69] width 5 height 5
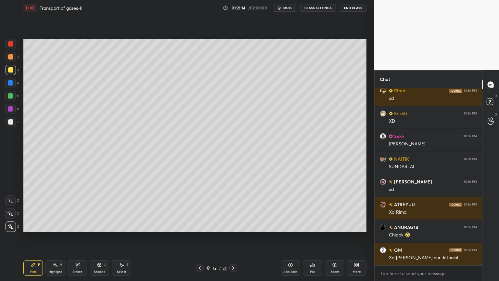
scroll to position [24665, 0]
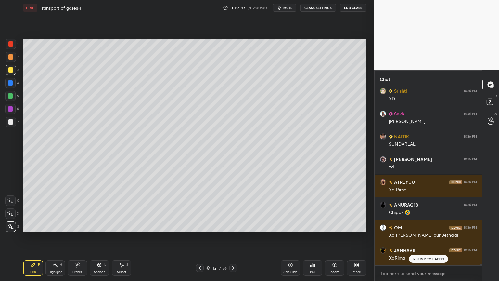
drag, startPoint x: 12, startPoint y: 113, endPoint x: 11, endPoint y: 109, distance: 3.3
click at [11, 111] on div at bounding box center [10, 109] width 10 height 10
click at [10, 112] on div at bounding box center [10, 109] width 10 height 10
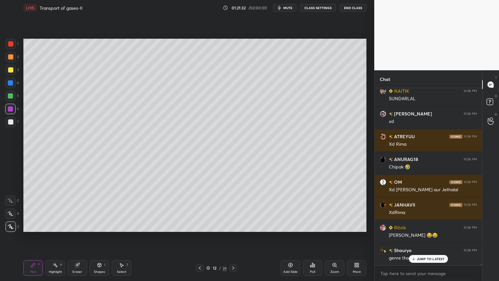
scroll to position [24734, 0]
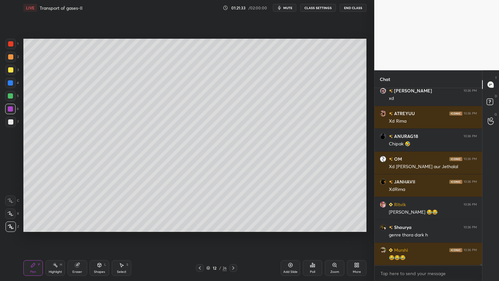
click at [13, 123] on div at bounding box center [11, 122] width 10 height 10
click at [14, 122] on div at bounding box center [11, 122] width 10 height 10
click at [10, 97] on div at bounding box center [10, 95] width 5 height 5
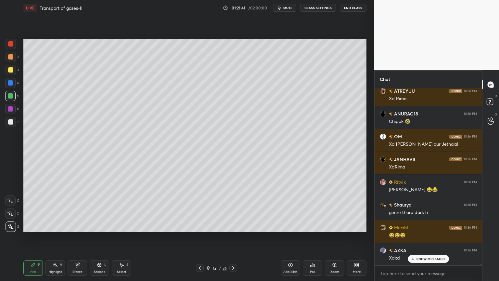
click at [60, 225] on div "H" at bounding box center [61, 264] width 2 height 3
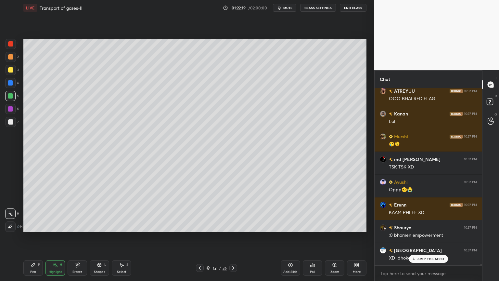
scroll to position [25073, 0]
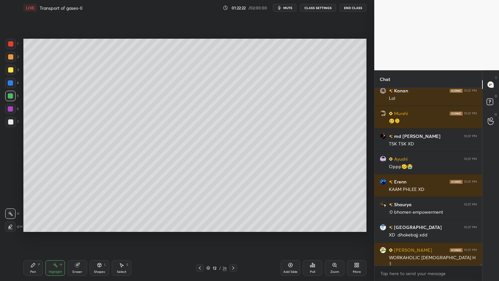
click at [77, 225] on icon at bounding box center [77, 265] width 4 height 4
click at [57, 225] on div "Highlight H" at bounding box center [54, 268] width 19 height 16
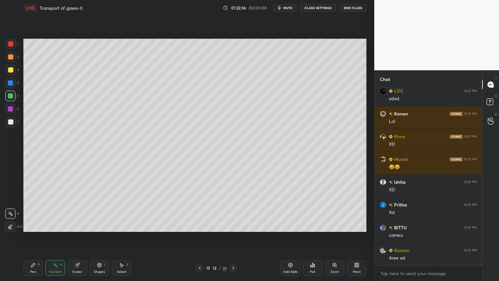
scroll to position [25436, 0]
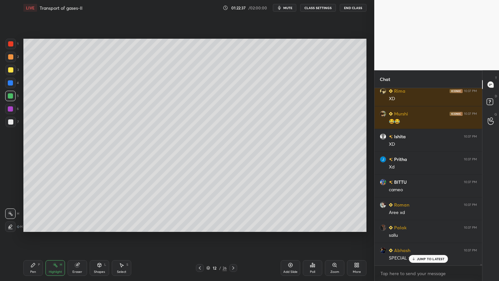
click at [231, 225] on icon at bounding box center [233, 267] width 5 height 5
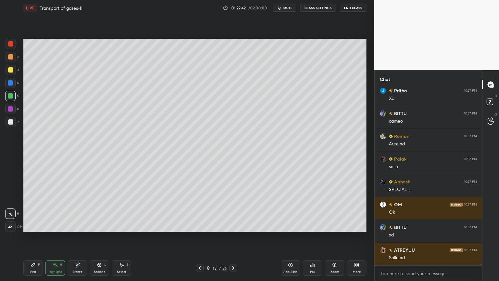
scroll to position [25573, 0]
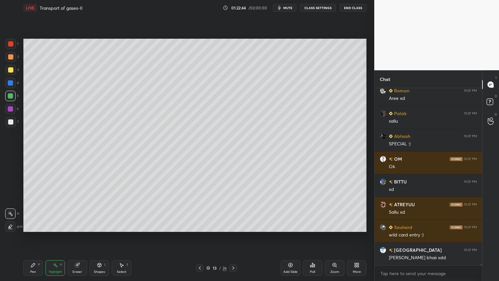
click at [82, 225] on div "Eraser" at bounding box center [77, 268] width 19 height 16
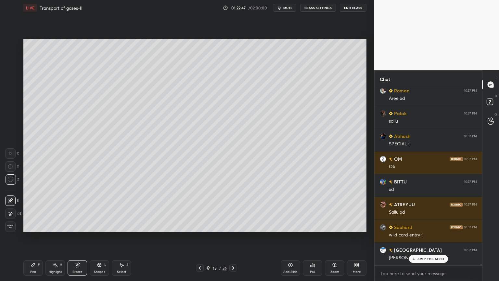
scroll to position [25595, 0]
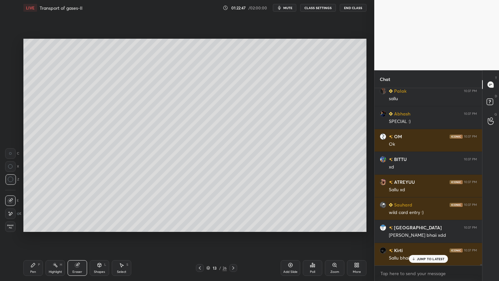
drag, startPoint x: 31, startPoint y: 261, endPoint x: 31, endPoint y: 256, distance: 4.2
click at [31, 225] on div "Pen P" at bounding box center [32, 268] width 19 height 16
click at [12, 122] on div at bounding box center [10, 121] width 5 height 5
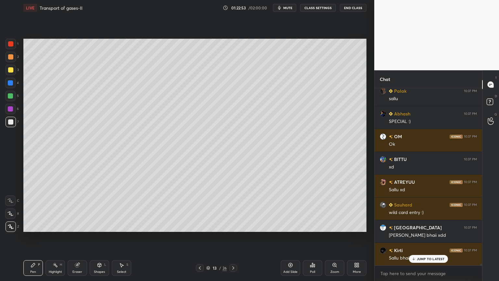
drag, startPoint x: 10, startPoint y: 221, endPoint x: 4, endPoint y: 196, distance: 26.5
click at [10, 222] on div at bounding box center [11, 226] width 10 height 10
click at [12, 124] on div at bounding box center [10, 121] width 5 height 5
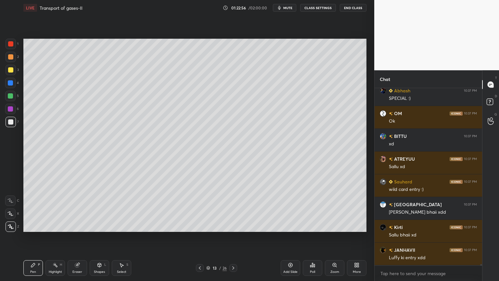
scroll to position [25641, 0]
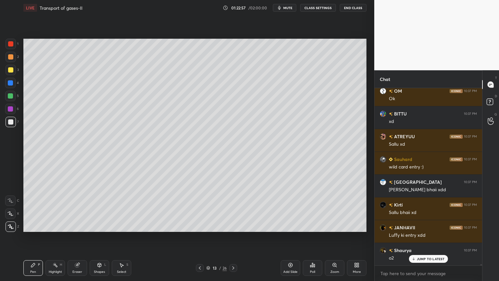
click at [12, 94] on div at bounding box center [10, 95] width 5 height 5
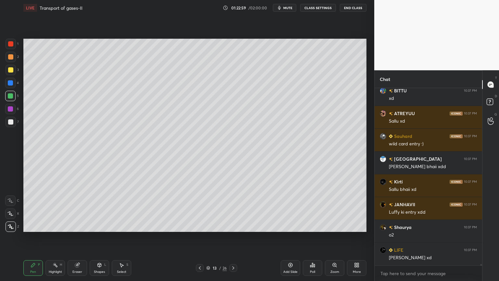
drag, startPoint x: 10, startPoint y: 108, endPoint x: 19, endPoint y: 91, distance: 18.9
click at [11, 107] on div at bounding box center [10, 108] width 5 height 5
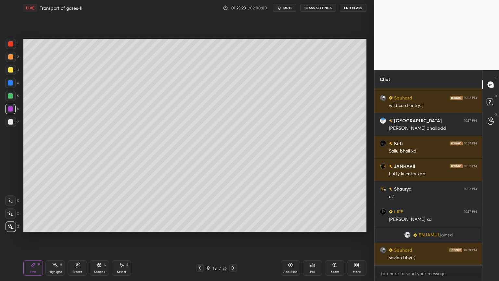
scroll to position [25420, 0]
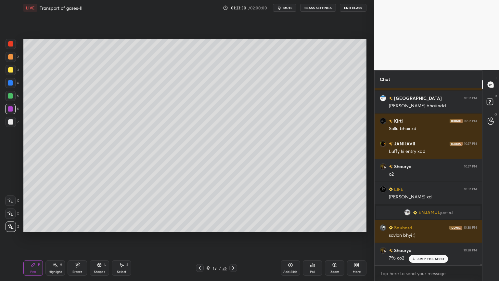
click at [10, 121] on div at bounding box center [10, 121] width 5 height 5
click at [11, 72] on div at bounding box center [10, 69] width 5 height 5
drag, startPoint x: 12, startPoint y: 119, endPoint x: 22, endPoint y: 98, distance: 24.2
click at [11, 119] on div at bounding box center [11, 122] width 10 height 10
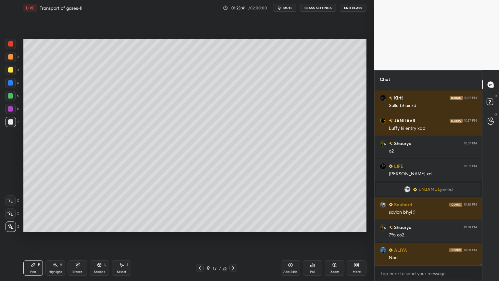
drag, startPoint x: 62, startPoint y: 266, endPoint x: 54, endPoint y: 243, distance: 24.6
click at [60, 225] on div "Highlight H" at bounding box center [54, 268] width 19 height 16
click at [30, 225] on div "Pen P" at bounding box center [32, 268] width 19 height 16
drag, startPoint x: 32, startPoint y: 264, endPoint x: 27, endPoint y: 255, distance: 10.0
click at [31, 225] on icon at bounding box center [33, 264] width 5 height 5
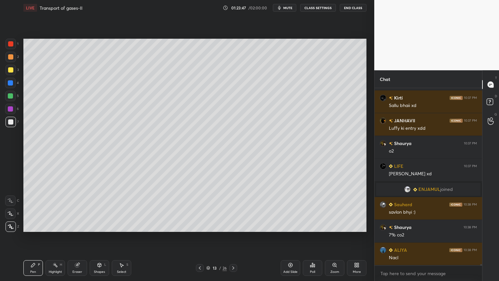
click at [13, 205] on div at bounding box center [10, 200] width 10 height 10
drag, startPoint x: 13, startPoint y: 214, endPoint x: 9, endPoint y: 199, distance: 15.4
click at [12, 214] on icon at bounding box center [10, 213] width 6 height 5
click at [53, 225] on div "Highlight H" at bounding box center [54, 268] width 19 height 16
click at [56, 225] on icon at bounding box center [55, 264] width 5 height 5
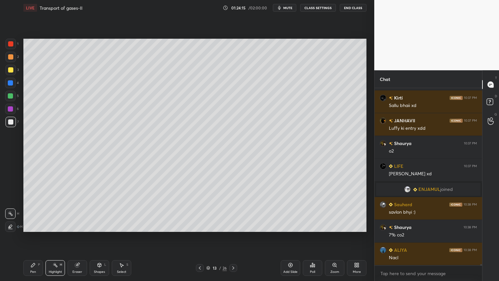
click at [12, 95] on div at bounding box center [10, 95] width 5 height 5
click at [32, 225] on icon at bounding box center [33, 264] width 5 height 5
drag, startPoint x: 9, startPoint y: 214, endPoint x: 19, endPoint y: 203, distance: 14.7
click at [10, 213] on icon at bounding box center [10, 213] width 5 height 4
drag, startPoint x: 51, startPoint y: 268, endPoint x: 45, endPoint y: 254, distance: 15.6
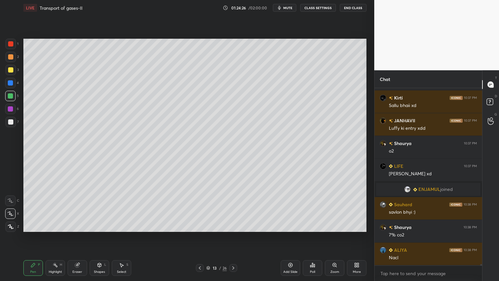
click at [51, 225] on div "Highlight H" at bounding box center [54, 268] width 19 height 16
click at [31, 225] on div "Pen" at bounding box center [33, 271] width 6 height 3
drag, startPoint x: 9, startPoint y: 98, endPoint x: 17, endPoint y: 123, distance: 26.6
click at [9, 100] on div at bounding box center [10, 96] width 10 height 10
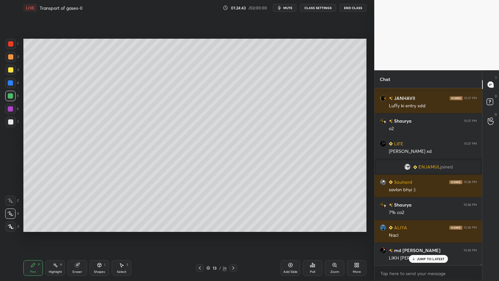
click at [53, 225] on div "Highlight" at bounding box center [55, 271] width 13 height 3
click at [9, 102] on div "5" at bounding box center [12, 97] width 14 height 13
click at [9, 213] on icon at bounding box center [10, 213] width 5 height 5
click at [11, 98] on div at bounding box center [10, 96] width 10 height 10
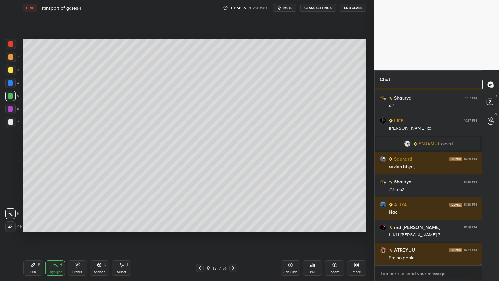
click at [31, 225] on icon at bounding box center [33, 264] width 5 height 5
click at [77, 225] on icon at bounding box center [77, 265] width 4 height 4
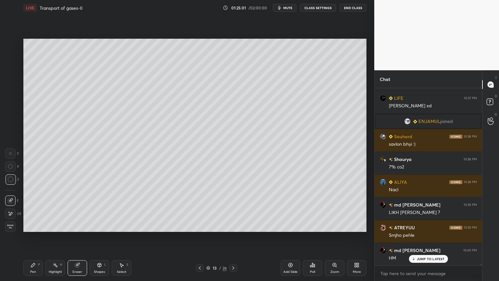
drag, startPoint x: 36, startPoint y: 269, endPoint x: 25, endPoint y: 249, distance: 22.5
click at [35, 225] on div "Pen P" at bounding box center [32, 268] width 19 height 16
click at [11, 119] on div at bounding box center [11, 122] width 10 height 10
click at [12, 71] on div at bounding box center [10, 69] width 5 height 5
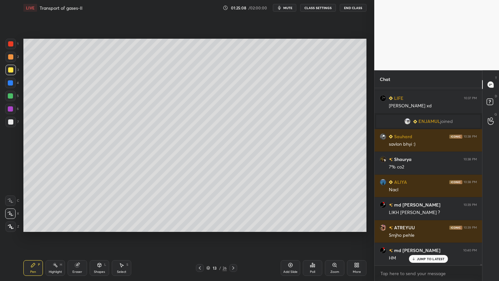
scroll to position [25534, 0]
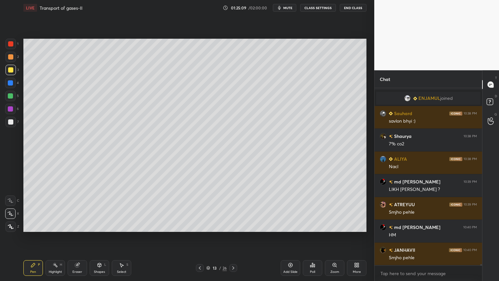
click at [11, 83] on div at bounding box center [10, 82] width 5 height 5
click at [11, 121] on div at bounding box center [10, 121] width 5 height 5
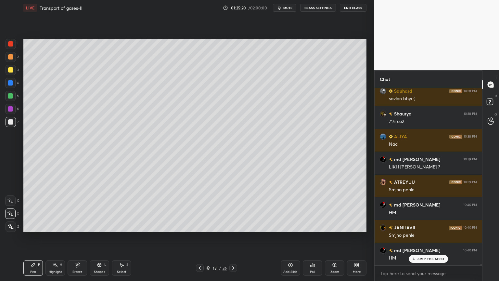
click at [13, 84] on div at bounding box center [10, 82] width 5 height 5
drag, startPoint x: 9, startPoint y: 120, endPoint x: 22, endPoint y: 115, distance: 14.4
click at [11, 121] on div at bounding box center [10, 121] width 5 height 5
drag, startPoint x: 11, startPoint y: 83, endPoint x: 19, endPoint y: 87, distance: 9.4
click at [11, 85] on div at bounding box center [10, 82] width 5 height 5
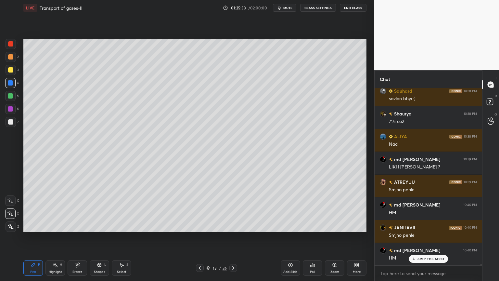
click at [52, 225] on div "Pen P Highlight H Eraser Shapes L Select S 13 / 26 Add Slide Poll Zoom More" at bounding box center [194, 268] width 343 height 26
drag, startPoint x: 55, startPoint y: 262, endPoint x: 56, endPoint y: 265, distance: 3.6
click at [55, 225] on icon at bounding box center [55, 264] width 5 height 5
click at [55, 225] on rect at bounding box center [55, 265] width 3 height 3
click at [54, 225] on icon at bounding box center [55, 264] width 5 height 5
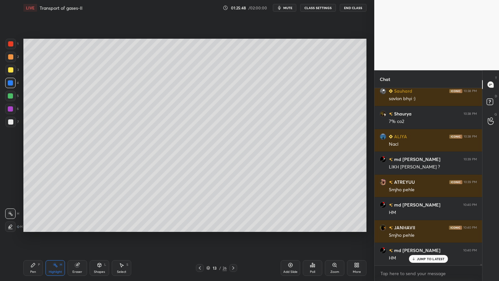
drag, startPoint x: 11, startPoint y: 94, endPoint x: 16, endPoint y: 128, distance: 34.4
click at [10, 97] on div at bounding box center [10, 95] width 5 height 5
click at [32, 225] on icon at bounding box center [33, 264] width 5 height 5
drag, startPoint x: 53, startPoint y: 268, endPoint x: 46, endPoint y: 238, distance: 30.9
click at [53, 225] on div "Highlight H" at bounding box center [54, 268] width 19 height 16
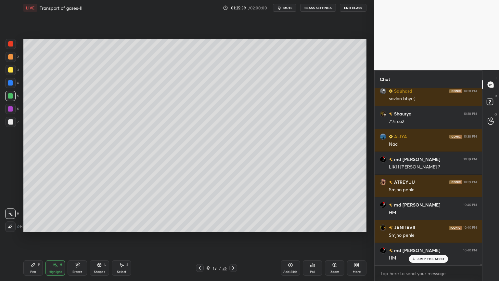
click at [36, 225] on div "Pen P" at bounding box center [32, 268] width 19 height 16
click at [10, 81] on div "1 2 3 4 5 6 7" at bounding box center [12, 84] width 14 height 91
drag, startPoint x: 12, startPoint y: 82, endPoint x: 22, endPoint y: 81, distance: 10.1
click at [12, 83] on div at bounding box center [10, 82] width 5 height 5
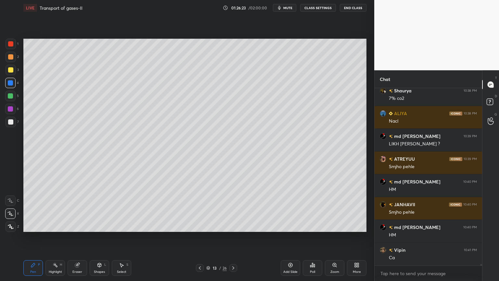
click at [10, 121] on div at bounding box center [10, 121] width 5 height 5
drag, startPoint x: 12, startPoint y: 122, endPoint x: 21, endPoint y: 122, distance: 9.1
click at [12, 123] on div at bounding box center [10, 121] width 5 height 5
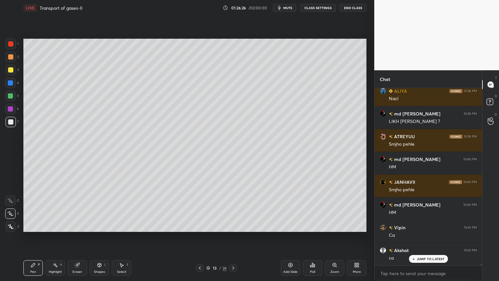
scroll to position [25625, 0]
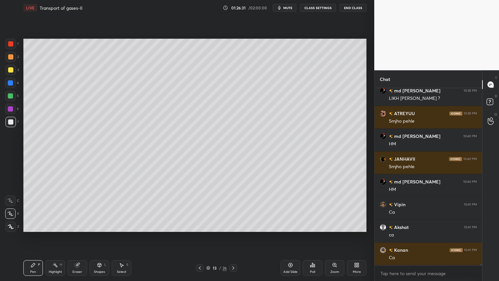
click at [12, 85] on div at bounding box center [10, 83] width 10 height 10
drag, startPoint x: 12, startPoint y: 121, endPoint x: 19, endPoint y: 121, distance: 7.8
click at [13, 121] on div at bounding box center [10, 121] width 5 height 5
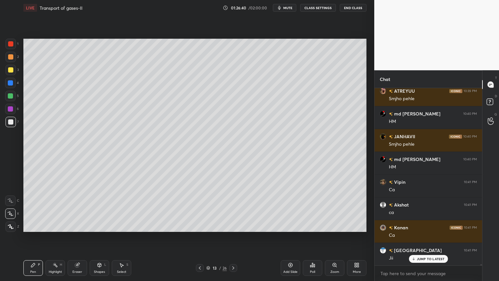
click at [11, 86] on div at bounding box center [10, 83] width 10 height 10
click at [57, 225] on div "Highlight H" at bounding box center [54, 268] width 19 height 16
drag, startPoint x: 58, startPoint y: 264, endPoint x: 66, endPoint y: 231, distance: 33.2
click at [59, 225] on div "Highlight H" at bounding box center [54, 268] width 19 height 16
click at [34, 225] on icon at bounding box center [33, 264] width 5 height 5
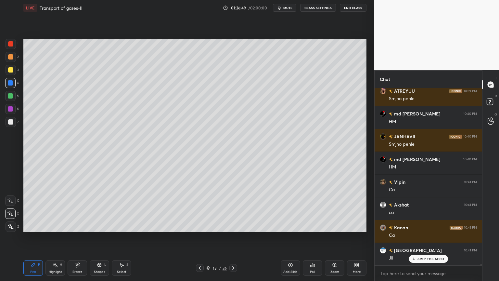
drag, startPoint x: 11, startPoint y: 211, endPoint x: 3, endPoint y: 184, distance: 28.1
click at [9, 206] on div "X" at bounding box center [12, 212] width 14 height 13
click at [11, 97] on div at bounding box center [10, 95] width 5 height 5
click at [55, 225] on rect at bounding box center [55, 265] width 3 height 3
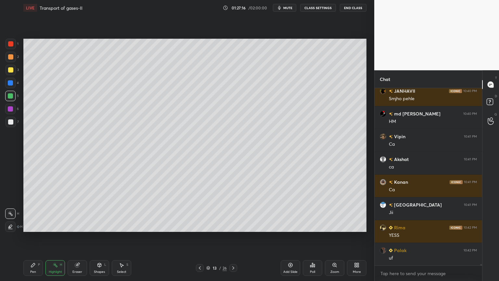
scroll to position [25716, 0]
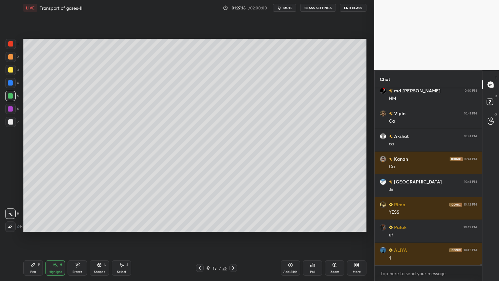
drag, startPoint x: 34, startPoint y: 266, endPoint x: 30, endPoint y: 263, distance: 5.4
click at [32, 225] on div "Pen P" at bounding box center [32, 268] width 19 height 16
click at [12, 213] on icon at bounding box center [10, 213] width 6 height 5
click at [58, 225] on div "Highlight H" at bounding box center [54, 268] width 19 height 16
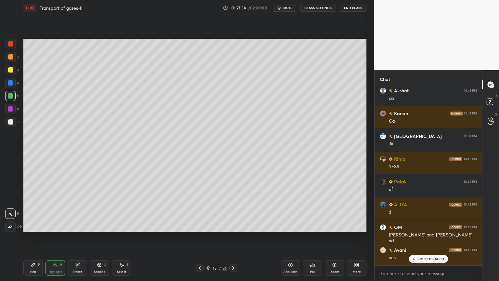
scroll to position [25783, 0]
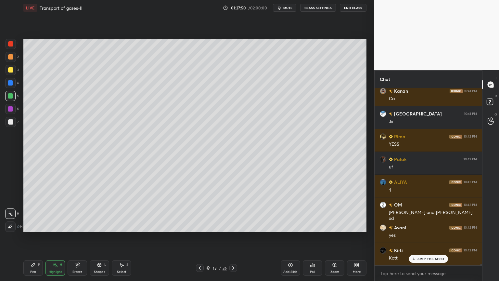
drag, startPoint x: 11, startPoint y: 85, endPoint x: 10, endPoint y: 88, distance: 3.7
click at [11, 86] on div at bounding box center [10, 83] width 10 height 10
click at [31, 225] on div "Pen P" at bounding box center [32, 268] width 19 height 16
drag, startPoint x: 8, startPoint y: 219, endPoint x: 6, endPoint y: 216, distance: 3.7
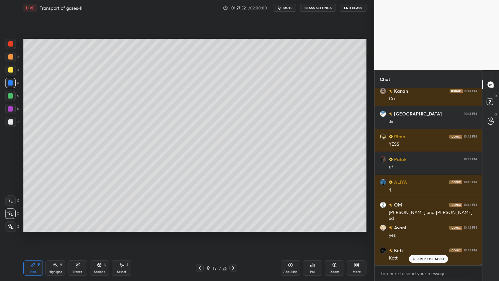
click at [8, 219] on div "Z" at bounding box center [13, 225] width 14 height 13
click at [12, 213] on icon at bounding box center [10, 213] width 6 height 5
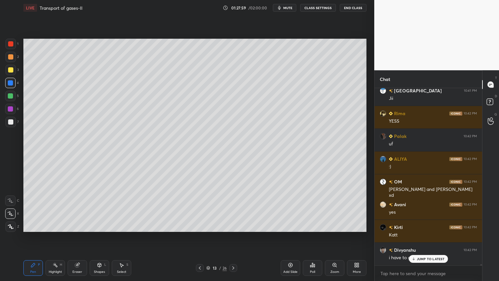
scroll to position [25829, 0]
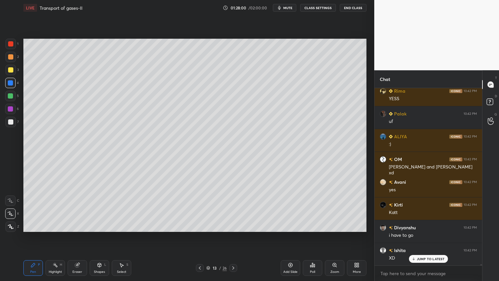
click at [11, 222] on div at bounding box center [11, 226] width 10 height 10
drag, startPoint x: 10, startPoint y: 117, endPoint x: 9, endPoint y: 120, distance: 3.8
click at [9, 119] on div at bounding box center [11, 122] width 10 height 10
click at [9, 123] on div at bounding box center [10, 121] width 5 height 5
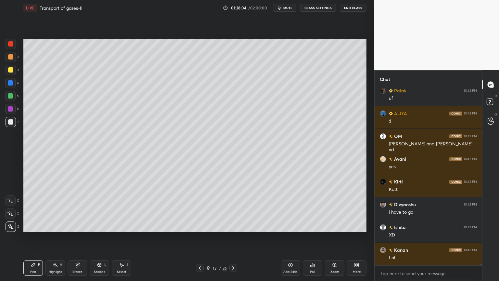
scroll to position [25874, 0]
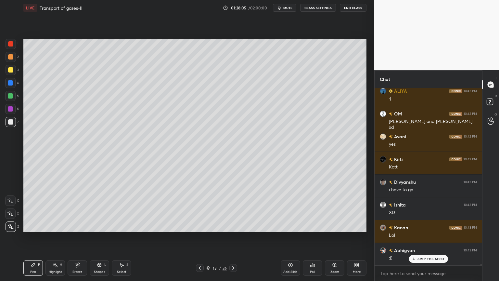
drag, startPoint x: 10, startPoint y: 82, endPoint x: 22, endPoint y: 79, distance: 12.8
click at [13, 82] on div at bounding box center [10, 82] width 5 height 5
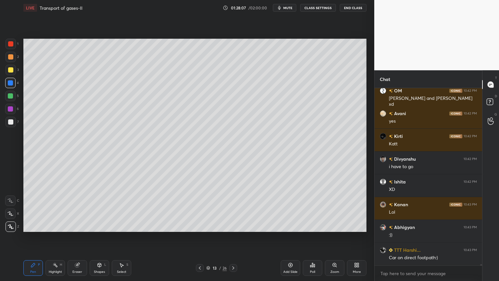
scroll to position [25920, 0]
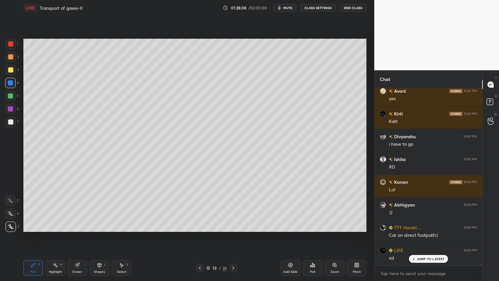
drag, startPoint x: 10, startPoint y: 121, endPoint x: 17, endPoint y: 109, distance: 13.8
click at [10, 119] on div at bounding box center [10, 121] width 5 height 5
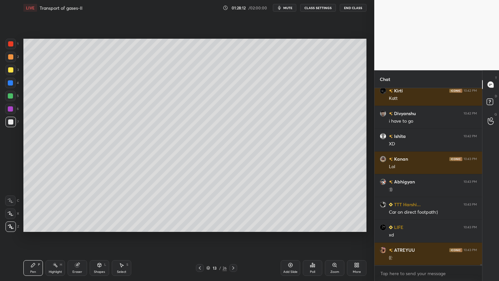
click at [11, 214] on icon at bounding box center [10, 213] width 6 height 5
drag, startPoint x: 10, startPoint y: 99, endPoint x: 21, endPoint y: 94, distance: 11.8
click at [13, 98] on div at bounding box center [10, 96] width 10 height 10
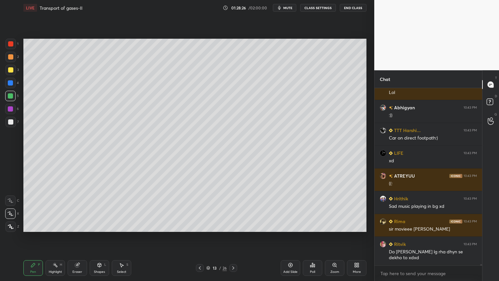
scroll to position [26039, 0]
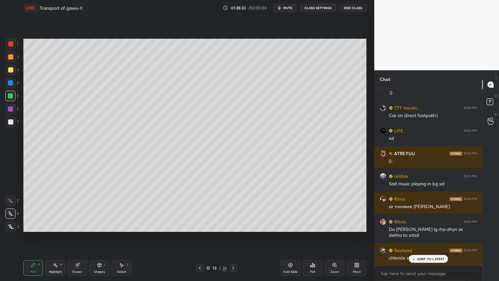
drag, startPoint x: 75, startPoint y: 265, endPoint x: 81, endPoint y: 260, distance: 7.6
click at [79, 225] on icon at bounding box center [77, 264] width 5 height 5
click at [9, 155] on icon at bounding box center [10, 153] width 3 height 3
click at [10, 155] on div at bounding box center [10, 153] width 10 height 10
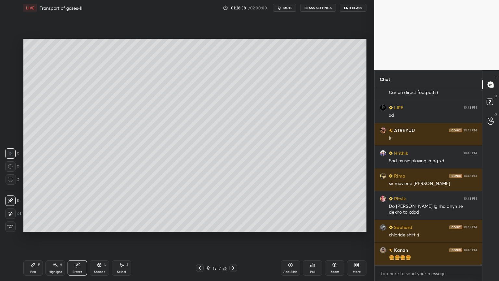
click at [35, 225] on icon at bounding box center [33, 264] width 5 height 5
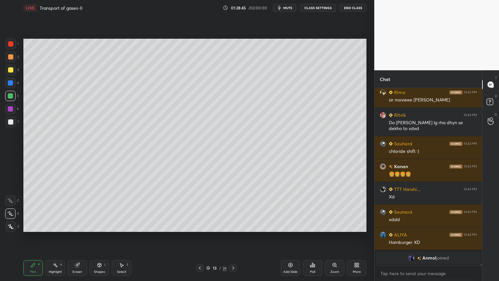
scroll to position [26169, 0]
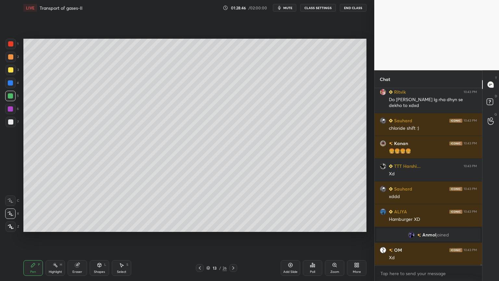
click at [57, 225] on icon at bounding box center [55, 264] width 5 height 5
click at [11, 97] on div at bounding box center [10, 95] width 5 height 5
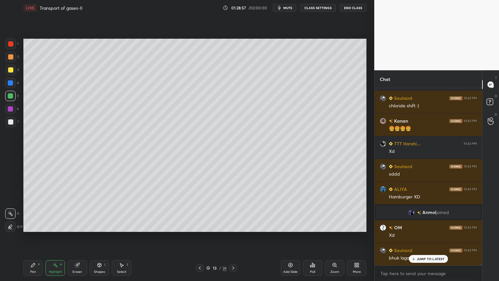
scroll to position [26214, 0]
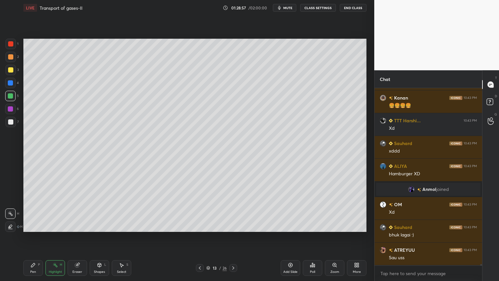
drag, startPoint x: 81, startPoint y: 263, endPoint x: 91, endPoint y: 255, distance: 12.3
click at [82, 225] on div "Eraser" at bounding box center [77, 268] width 19 height 16
click at [36, 225] on div "Pen P" at bounding box center [32, 268] width 19 height 16
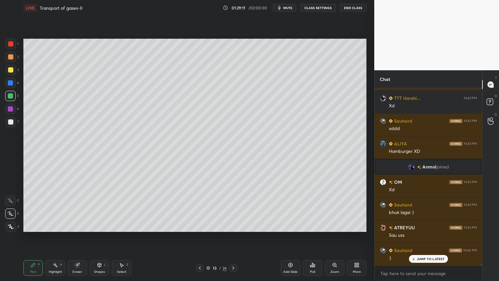
drag, startPoint x: 53, startPoint y: 268, endPoint x: 55, endPoint y: 240, distance: 27.4
click at [55, 225] on icon at bounding box center [55, 264] width 5 height 5
drag, startPoint x: 336, startPoint y: 268, endPoint x: 332, endPoint y: 261, distance: 7.6
click at [335, 225] on div "Zoom" at bounding box center [334, 268] width 19 height 16
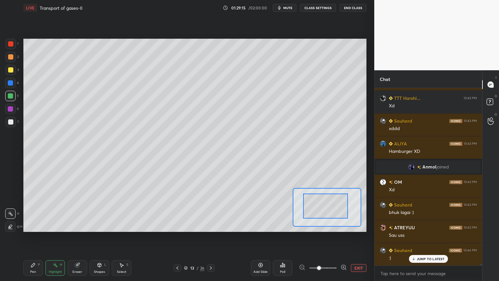
drag, startPoint x: 312, startPoint y: 190, endPoint x: 319, endPoint y: 194, distance: 8.3
click at [311, 193] on div at bounding box center [325, 205] width 45 height 25
click at [319, 195] on div at bounding box center [317, 200] width 45 height 25
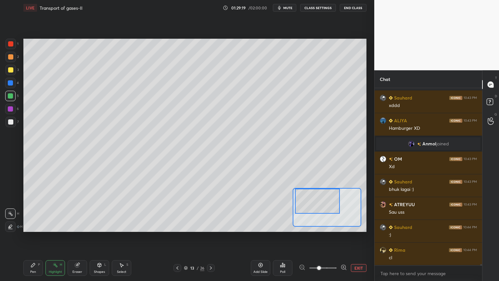
drag, startPoint x: 31, startPoint y: 265, endPoint x: 32, endPoint y: 252, distance: 13.3
click at [31, 225] on icon at bounding box center [33, 265] width 4 height 4
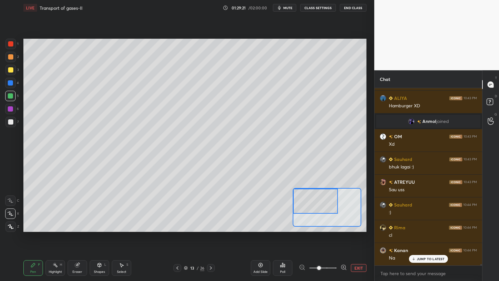
scroll to position [26305, 0]
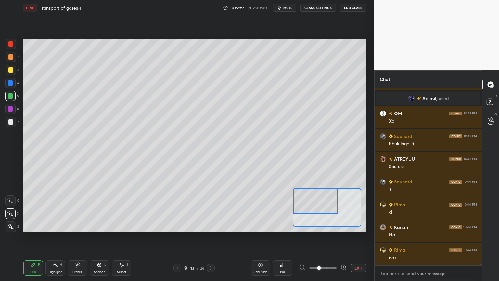
drag, startPoint x: 320, startPoint y: 204, endPoint x: 317, endPoint y: 203, distance: 3.7
click at [317, 203] on div at bounding box center [315, 200] width 45 height 25
drag, startPoint x: 11, startPoint y: 121, endPoint x: 10, endPoint y: 130, distance: 8.8
click at [11, 121] on div at bounding box center [10, 121] width 5 height 5
click at [60, 225] on div "H" at bounding box center [61, 264] width 2 height 3
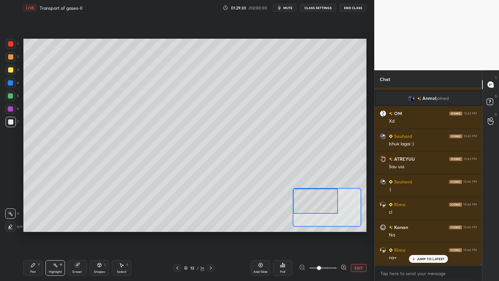
scroll to position [26328, 0]
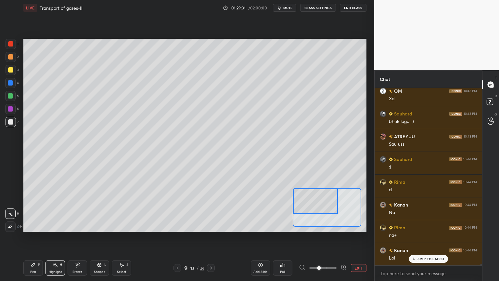
click at [36, 225] on div "Pen P" at bounding box center [32, 268] width 19 height 16
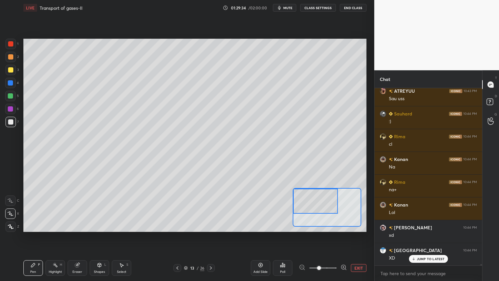
scroll to position [26396, 0]
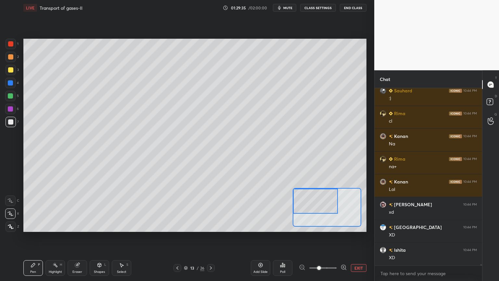
click at [58, 225] on div "Highlight H" at bounding box center [54, 268] width 19 height 16
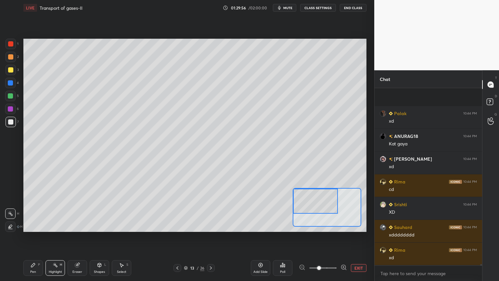
scroll to position [26896, 0]
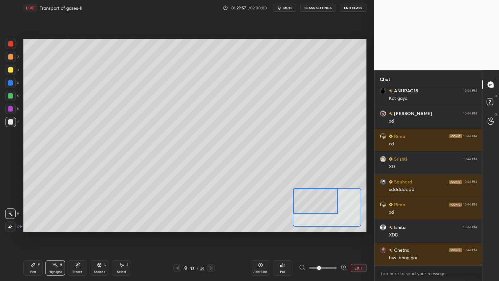
drag, startPoint x: 13, startPoint y: 82, endPoint x: 11, endPoint y: 87, distance: 5.2
click at [12, 84] on div at bounding box center [10, 83] width 10 height 10
click at [32, 225] on div "Pen P" at bounding box center [32, 268] width 19 height 16
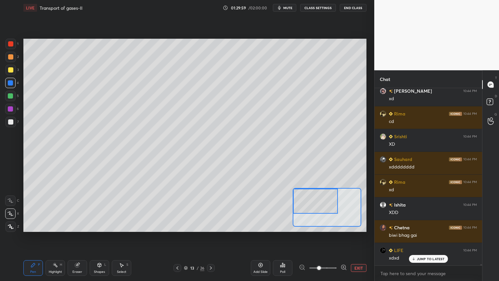
click at [10, 213] on icon at bounding box center [10, 213] width 6 height 5
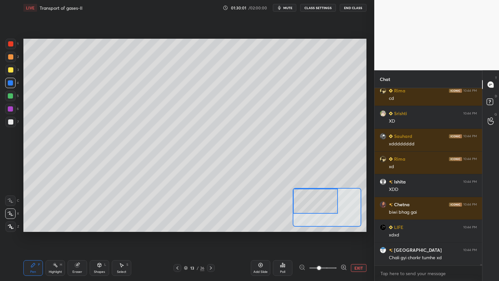
click at [74, 225] on div "Eraser" at bounding box center [77, 268] width 19 height 16
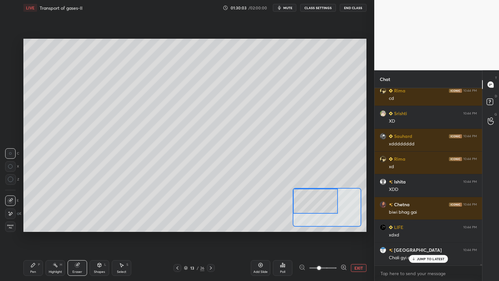
scroll to position [26964, 0]
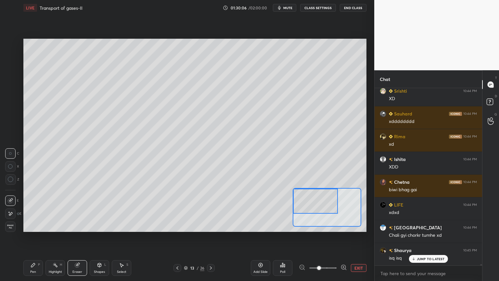
drag, startPoint x: 34, startPoint y: 266, endPoint x: 17, endPoint y: 244, distance: 28.5
click at [32, 225] on icon at bounding box center [33, 264] width 5 height 5
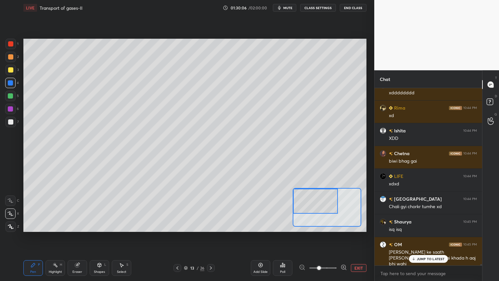
click at [8, 122] on div at bounding box center [11, 122] width 10 height 10
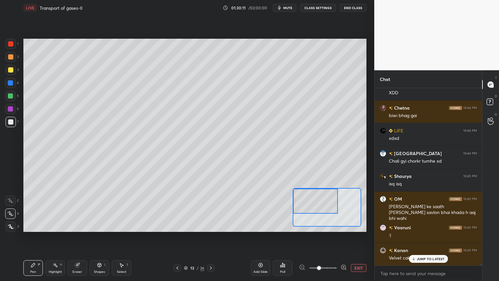
click at [56, 225] on div "Highlight H" at bounding box center [54, 268] width 19 height 16
click at [11, 214] on icon at bounding box center [10, 213] width 5 height 5
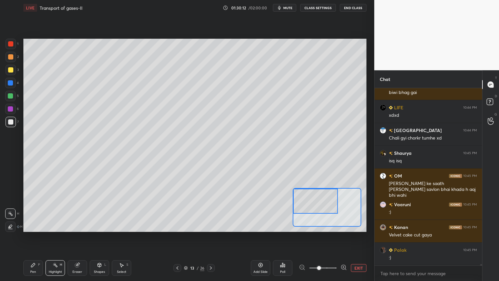
click at [12, 225] on div at bounding box center [10, 226] width 10 height 10
click at [30, 225] on div "Pen P" at bounding box center [32, 268] width 19 height 16
drag, startPoint x: 12, startPoint y: 215, endPoint x: 10, endPoint y: 204, distance: 10.8
click at [11, 215] on icon at bounding box center [10, 213] width 5 height 4
drag, startPoint x: 10, startPoint y: 83, endPoint x: 15, endPoint y: 83, distance: 4.9
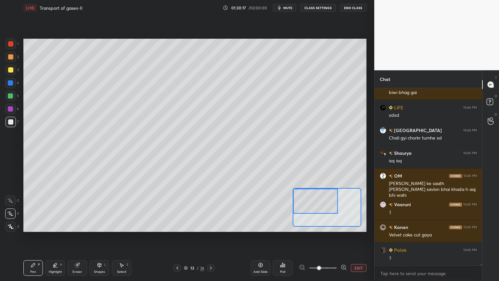
click at [11, 83] on div at bounding box center [10, 82] width 5 height 5
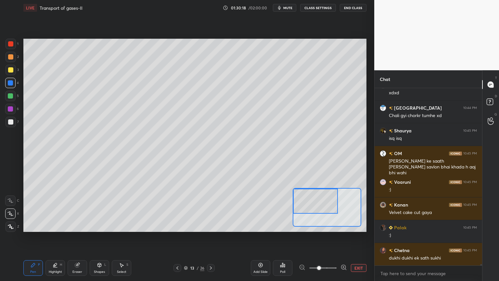
scroll to position [27107, 0]
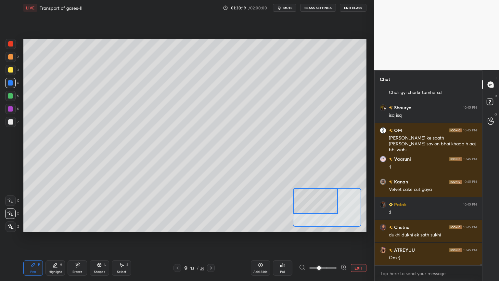
click at [9, 122] on div at bounding box center [10, 121] width 5 height 5
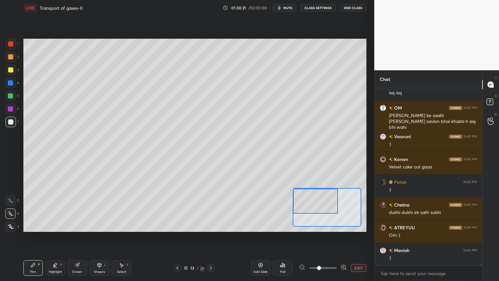
scroll to position [27152, 0]
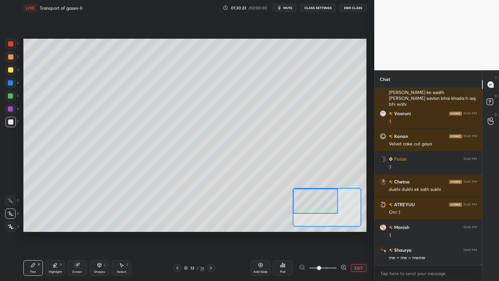
drag, startPoint x: 8, startPoint y: 83, endPoint x: 17, endPoint y: 83, distance: 8.4
click at [10, 83] on div at bounding box center [10, 82] width 5 height 5
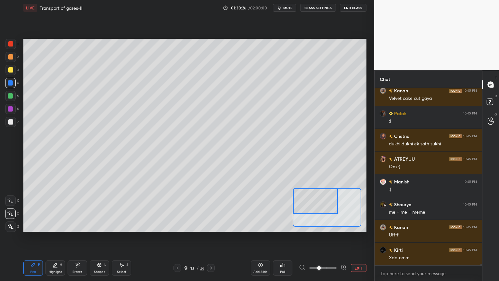
scroll to position [27220, 0]
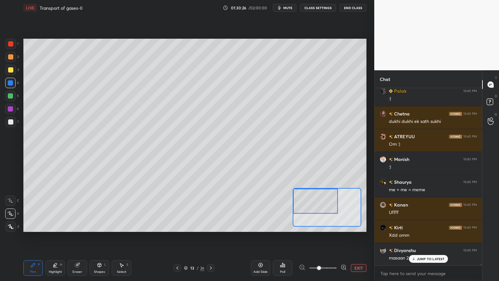
click at [11, 121] on div at bounding box center [10, 121] width 5 height 5
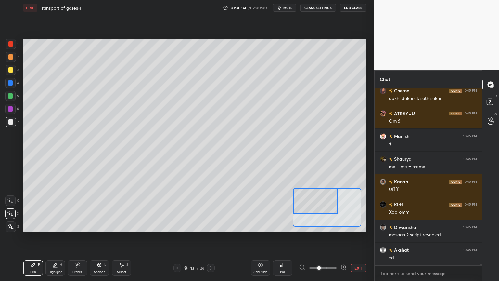
drag, startPoint x: 357, startPoint y: 265, endPoint x: 355, endPoint y: 268, distance: 3.5
click at [355, 225] on button "EXIT" at bounding box center [359, 268] width 16 height 8
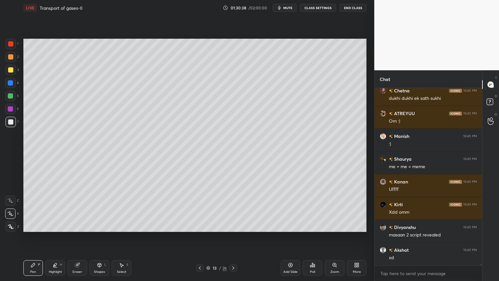
click at [80, 225] on div "Eraser" at bounding box center [77, 268] width 19 height 16
click at [11, 214] on icon at bounding box center [10, 214] width 5 height 6
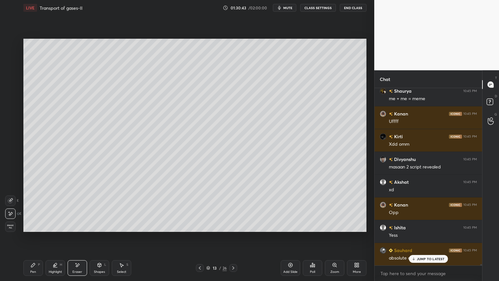
scroll to position [27339, 0]
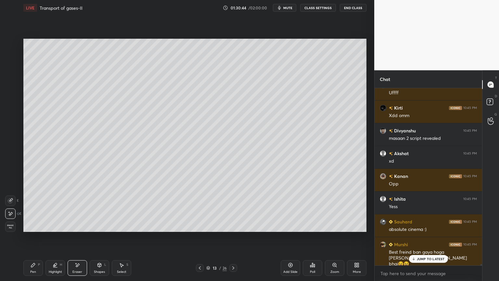
click at [30, 225] on div "Pen P" at bounding box center [32, 268] width 19 height 16
drag, startPoint x: 81, startPoint y: 267, endPoint x: 69, endPoint y: 244, distance: 26.1
click at [79, 225] on div "Eraser" at bounding box center [77, 268] width 19 height 16
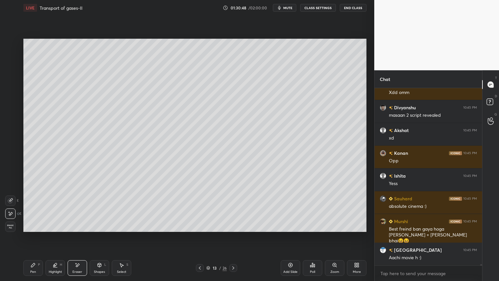
click at [10, 202] on icon at bounding box center [10, 200] width 5 height 5
drag, startPoint x: 13, startPoint y: 200, endPoint x: 14, endPoint y: 194, distance: 5.9
click at [12, 201] on div at bounding box center [10, 200] width 10 height 10
drag, startPoint x: 34, startPoint y: 263, endPoint x: 31, endPoint y: 242, distance: 21.3
click at [34, 225] on div "Pen P" at bounding box center [32, 268] width 19 height 16
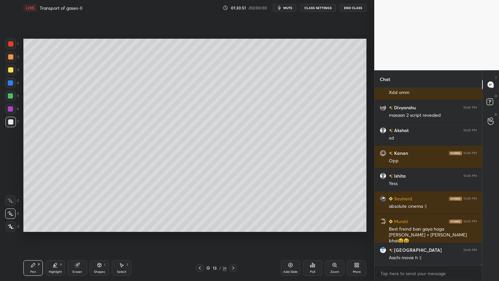
scroll to position [27385, 0]
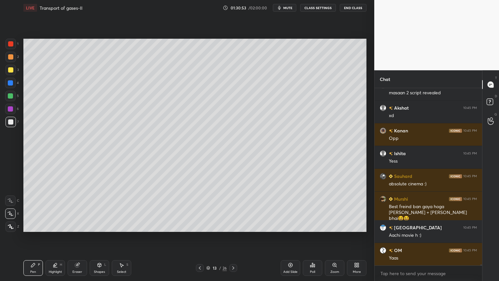
click at [8, 97] on div at bounding box center [10, 96] width 10 height 10
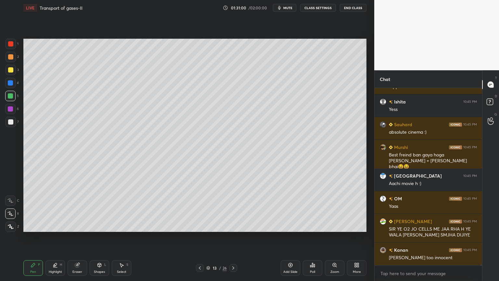
scroll to position [27459, 0]
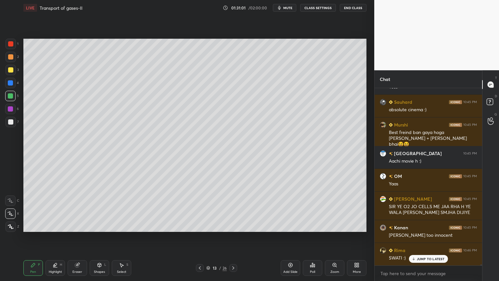
click at [57, 225] on div "Highlight H" at bounding box center [54, 268] width 19 height 16
click at [12, 213] on icon at bounding box center [10, 213] width 5 height 5
click at [13, 214] on icon at bounding box center [10, 213] width 5 height 5
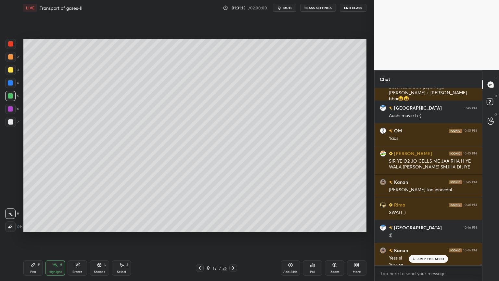
scroll to position [26909, 0]
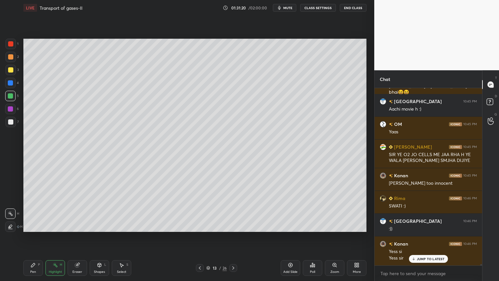
drag, startPoint x: 14, startPoint y: 122, endPoint x: 11, endPoint y: 125, distance: 3.9
click at [13, 123] on div at bounding box center [11, 122] width 10 height 10
click at [12, 125] on div at bounding box center [11, 122] width 10 height 10
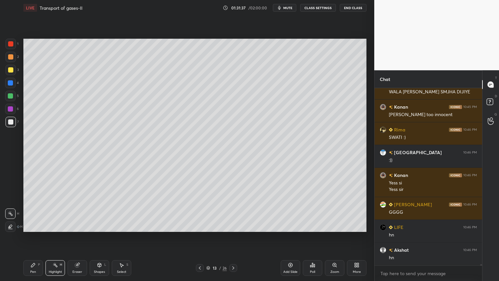
scroll to position [27000, 0]
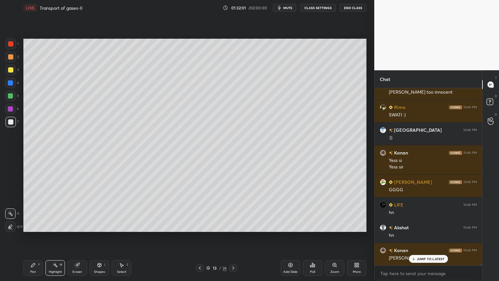
click at [32, 225] on icon at bounding box center [33, 265] width 4 height 4
click at [10, 82] on div at bounding box center [10, 82] width 5 height 5
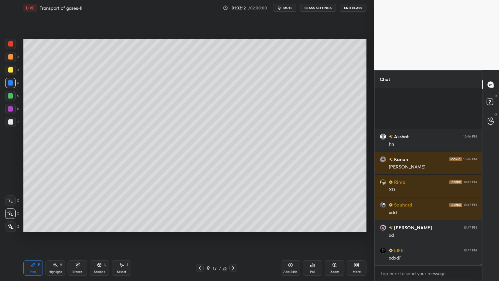
scroll to position [27160, 0]
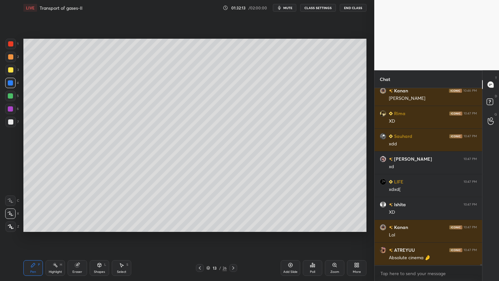
drag, startPoint x: 10, startPoint y: 120, endPoint x: 14, endPoint y: 119, distance: 4.0
click at [11, 120] on div at bounding box center [10, 121] width 5 height 5
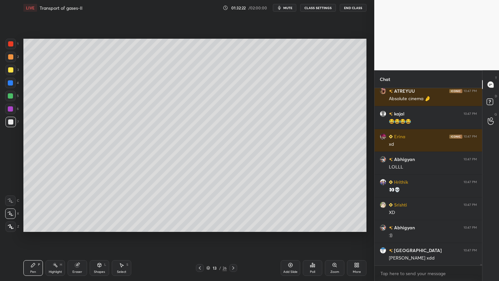
scroll to position [27342, 0]
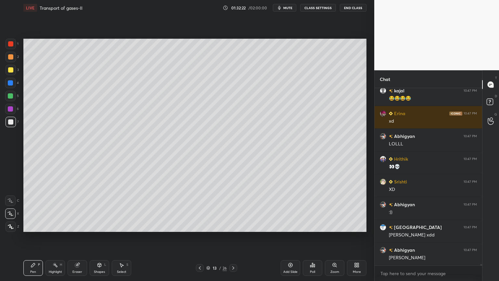
click at [10, 86] on div at bounding box center [10, 83] width 10 height 10
click at [55, 225] on div "Highlight H" at bounding box center [54, 268] width 19 height 16
drag, startPoint x: 14, startPoint y: 211, endPoint x: 18, endPoint y: 206, distance: 6.9
click at [13, 213] on div at bounding box center [10, 213] width 10 height 10
click at [14, 122] on div at bounding box center [11, 122] width 10 height 10
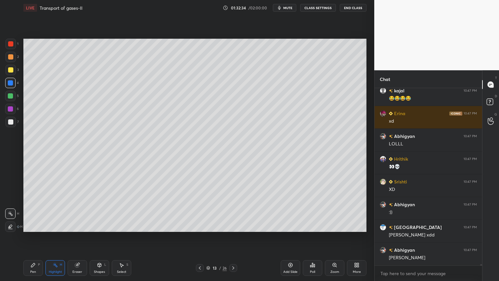
click at [12, 125] on div at bounding box center [11, 122] width 10 height 10
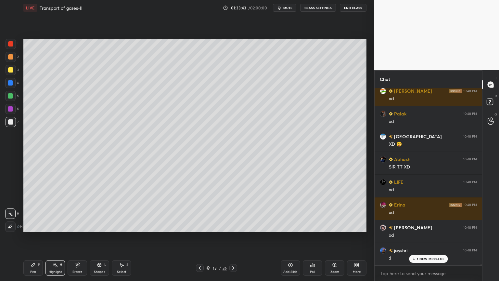
scroll to position [28114, 0]
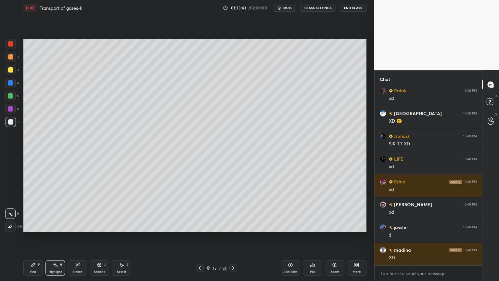
drag, startPoint x: 27, startPoint y: 266, endPoint x: 29, endPoint y: 258, distance: 7.6
click at [28, 225] on div "Pen P" at bounding box center [32, 268] width 19 height 16
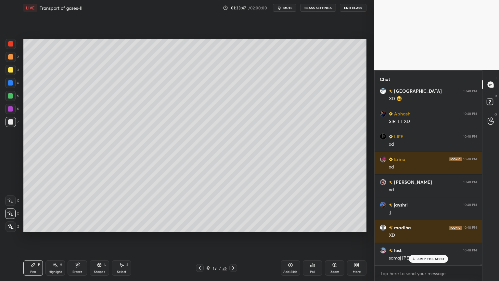
click at [9, 83] on div at bounding box center [10, 82] width 5 height 5
click at [9, 121] on div at bounding box center [10, 121] width 5 height 5
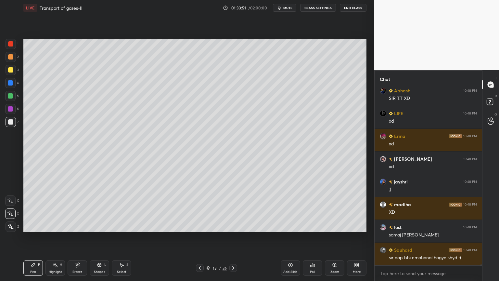
drag, startPoint x: 8, startPoint y: 83, endPoint x: 11, endPoint y: 85, distance: 3.7
click at [10, 84] on div at bounding box center [10, 82] width 5 height 5
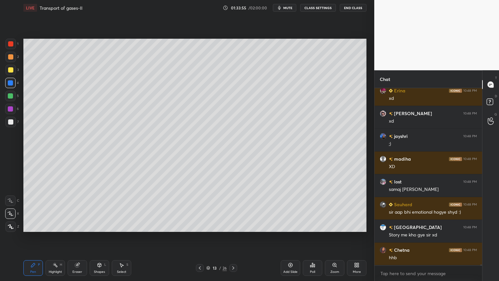
scroll to position [28228, 0]
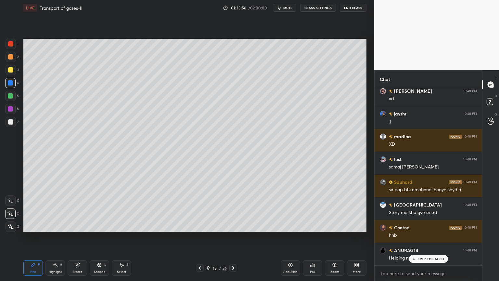
click at [11, 121] on div at bounding box center [10, 121] width 5 height 5
click at [11, 123] on div at bounding box center [10, 121] width 5 height 5
click at [291, 7] on span "mute" at bounding box center [287, 8] width 9 height 5
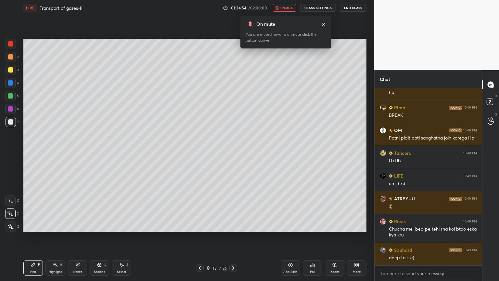
scroll to position [28899, 0]
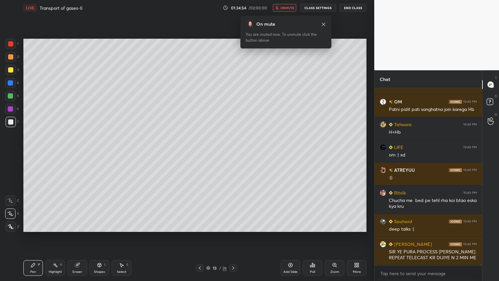
click at [291, 6] on span "unmute" at bounding box center [287, 8] width 14 height 5
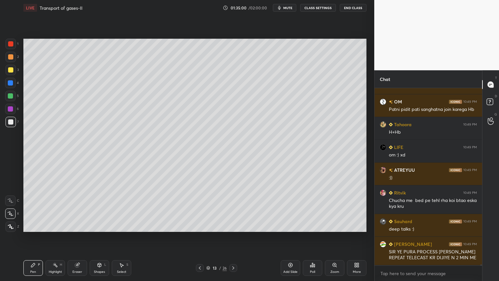
scroll to position [28921, 0]
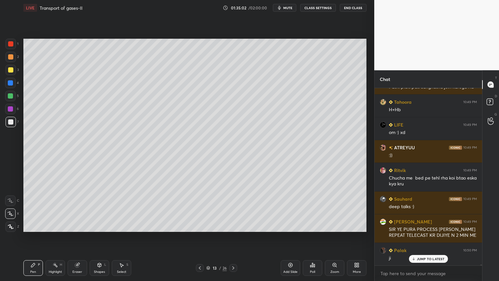
drag, startPoint x: 57, startPoint y: 264, endPoint x: 43, endPoint y: 234, distance: 32.5
click at [55, 225] on icon at bounding box center [55, 264] width 5 height 5
click at [11, 99] on div at bounding box center [10, 96] width 10 height 10
click at [10, 99] on div at bounding box center [10, 96] width 10 height 10
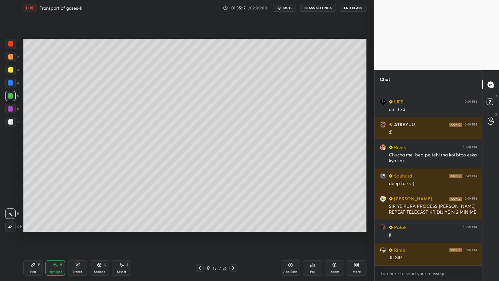
scroll to position [28967, 0]
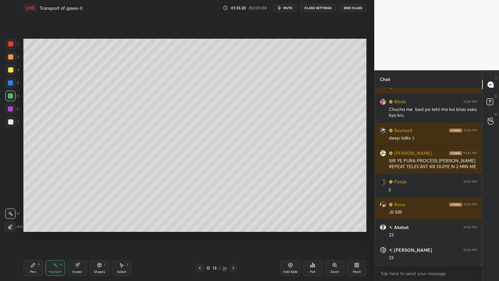
drag, startPoint x: 34, startPoint y: 269, endPoint x: 23, endPoint y: 239, distance: 31.6
click at [33, 225] on div "Pen P" at bounding box center [32, 268] width 19 height 16
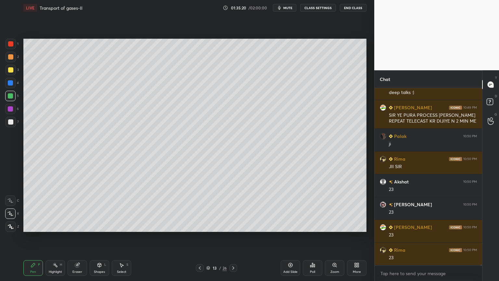
click at [12, 120] on div at bounding box center [11, 122] width 10 height 10
click at [12, 122] on div at bounding box center [11, 122] width 10 height 10
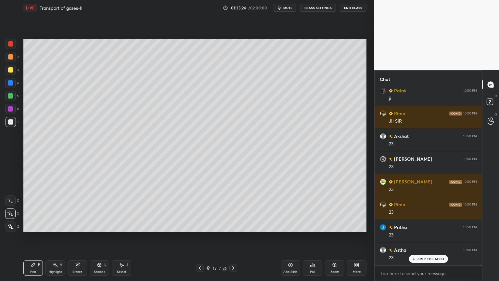
scroll to position [29103, 0]
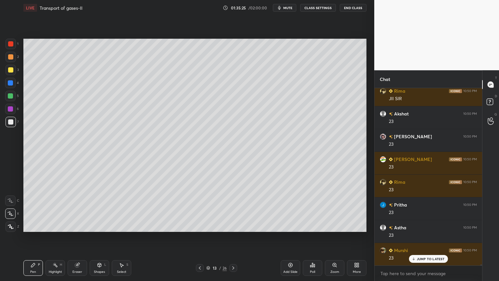
drag, startPoint x: 12, startPoint y: 96, endPoint x: 21, endPoint y: 114, distance: 20.2
click at [11, 97] on div at bounding box center [10, 95] width 5 height 5
click at [28, 147] on div "Setting up your live class Poll for secs No correct answer Start poll" at bounding box center [195, 135] width 348 height 239
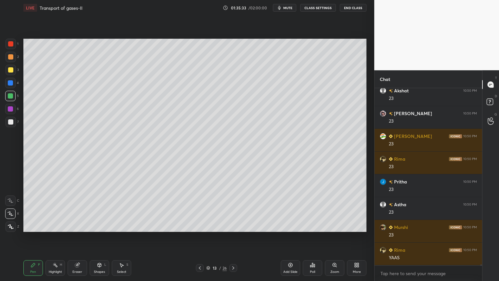
click at [34, 225] on icon at bounding box center [33, 265] width 4 height 4
click at [58, 225] on div "Highlight H" at bounding box center [54, 268] width 19 height 16
click at [33, 225] on div "Pen P" at bounding box center [32, 268] width 19 height 16
click at [10, 122] on div at bounding box center [10, 121] width 5 height 5
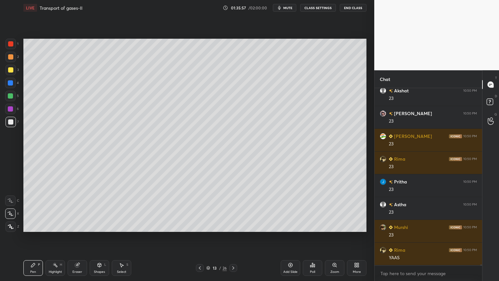
scroll to position [29148, 0]
click at [10, 212] on icon at bounding box center [10, 213] width 5 height 4
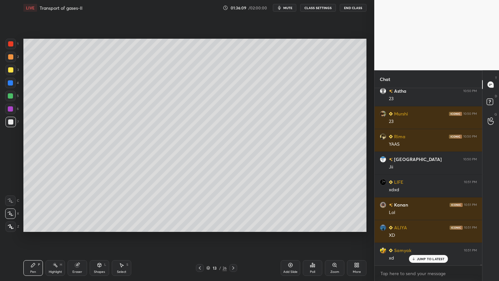
scroll to position [29308, 0]
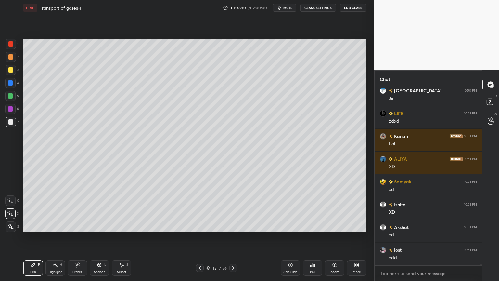
drag, startPoint x: 11, startPoint y: 83, endPoint x: 10, endPoint y: 87, distance: 4.0
click at [9, 86] on div at bounding box center [10, 83] width 10 height 10
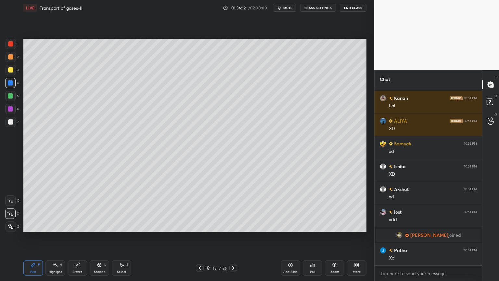
scroll to position [29369, 0]
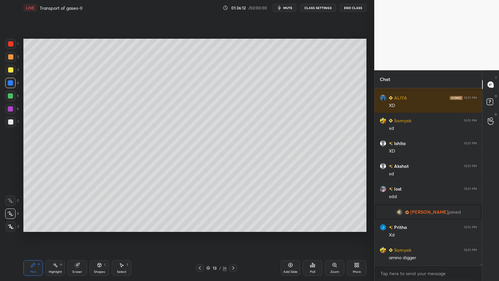
click at [10, 122] on div at bounding box center [10, 121] width 5 height 5
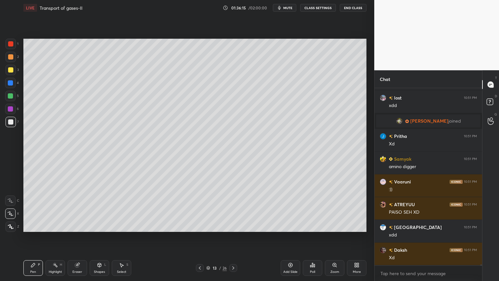
scroll to position [29482, 0]
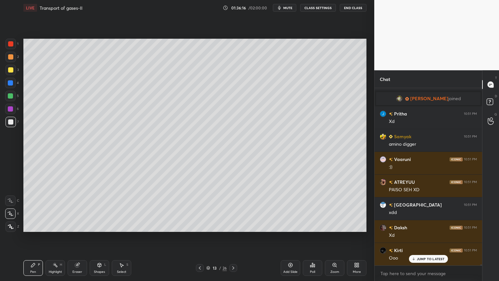
drag, startPoint x: 9, startPoint y: 120, endPoint x: 17, endPoint y: 127, distance: 10.1
click at [9, 121] on div at bounding box center [10, 121] width 5 height 5
drag, startPoint x: 9, startPoint y: 84, endPoint x: 18, endPoint y: 96, distance: 15.0
click at [9, 85] on div at bounding box center [10, 82] width 5 height 5
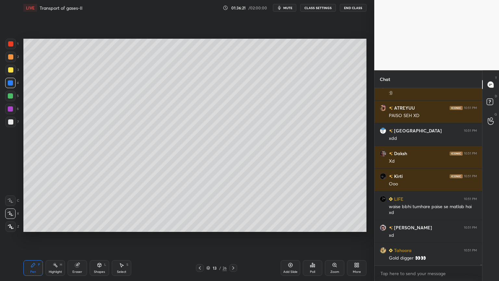
scroll to position [29579, 0]
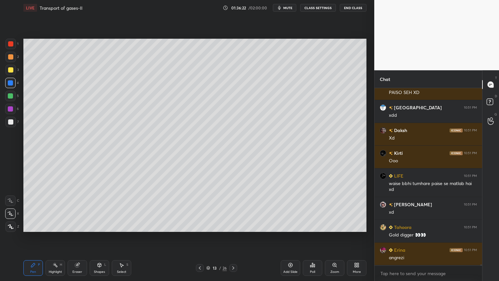
drag, startPoint x: 77, startPoint y: 268, endPoint x: 91, endPoint y: 244, distance: 28.2
click at [77, 225] on div "Eraser" at bounding box center [77, 268] width 19 height 16
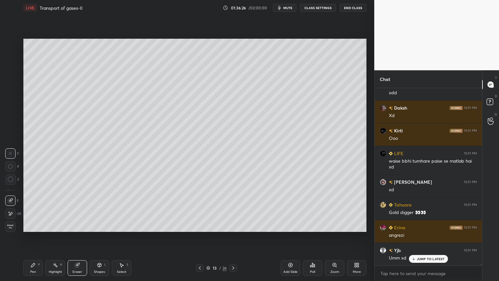
drag, startPoint x: 36, startPoint y: 269, endPoint x: 38, endPoint y: 265, distance: 4.6
click at [37, 225] on div "Pen P" at bounding box center [32, 268] width 19 height 16
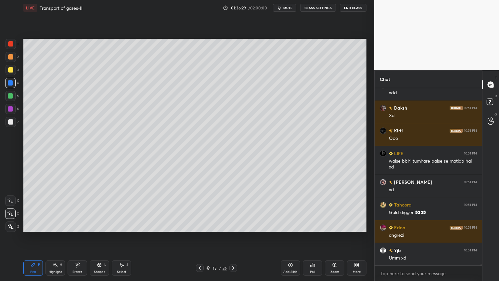
scroll to position [29625, 0]
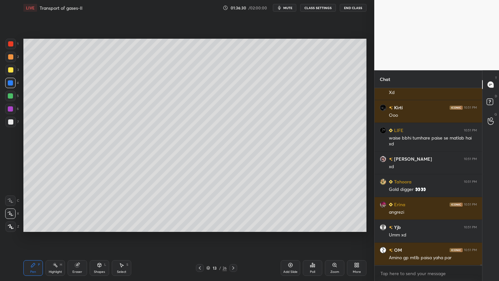
drag, startPoint x: 9, startPoint y: 95, endPoint x: 19, endPoint y: 102, distance: 12.3
click at [9, 96] on div at bounding box center [10, 95] width 5 height 5
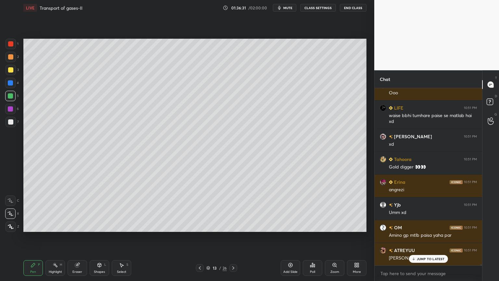
scroll to position [29670, 0]
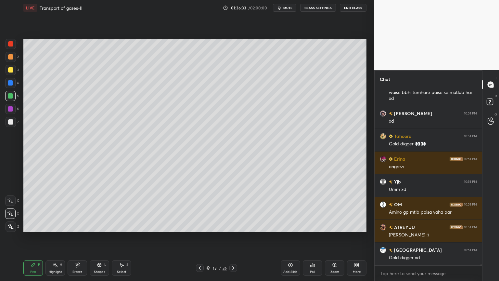
click at [9, 124] on div at bounding box center [10, 121] width 5 height 5
click at [11, 96] on div at bounding box center [10, 95] width 5 height 5
click at [35, 225] on div "Pen P" at bounding box center [32, 268] width 19 height 16
click at [7, 94] on div at bounding box center [10, 96] width 10 height 10
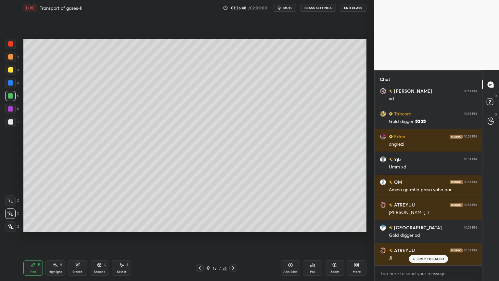
click at [9, 95] on div at bounding box center [10, 95] width 5 height 5
click at [58, 225] on div "Highlight" at bounding box center [55, 271] width 13 height 3
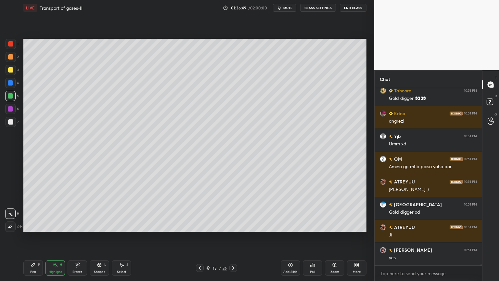
click at [57, 225] on div "Highlight H" at bounding box center [54, 268] width 19 height 16
click at [11, 225] on icon at bounding box center [10, 226] width 5 height 5
click at [12, 225] on icon at bounding box center [10, 226] width 5 height 5
click at [12, 213] on div at bounding box center [10, 213] width 10 height 10
click at [12, 212] on div at bounding box center [10, 213] width 10 height 10
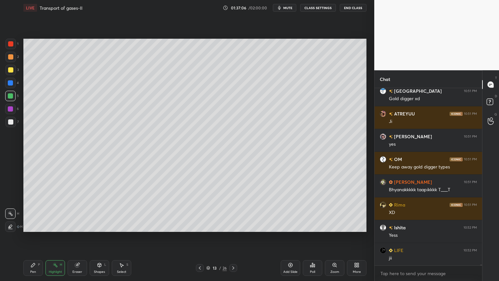
scroll to position [29852, 0]
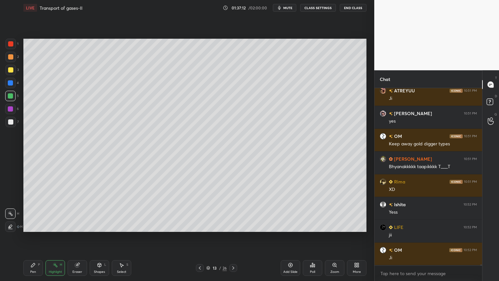
click at [10, 121] on div at bounding box center [10, 121] width 5 height 5
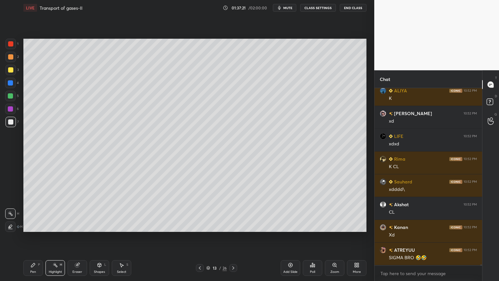
scroll to position [30102, 0]
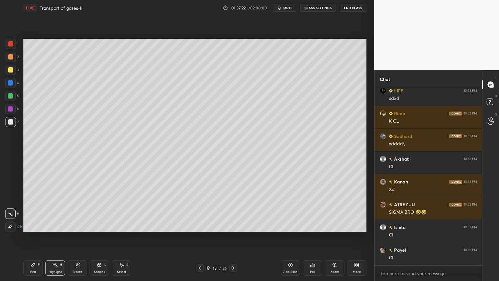
click at [36, 225] on div "Pen P" at bounding box center [32, 268] width 19 height 16
click at [35, 225] on icon at bounding box center [33, 264] width 5 height 5
click at [11, 213] on icon at bounding box center [10, 213] width 6 height 5
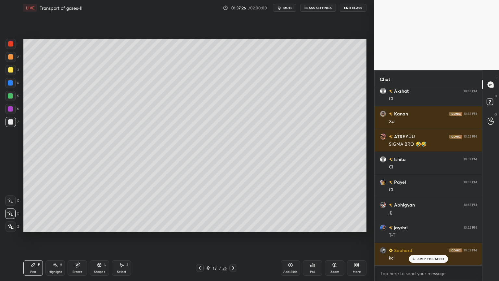
scroll to position [30216, 0]
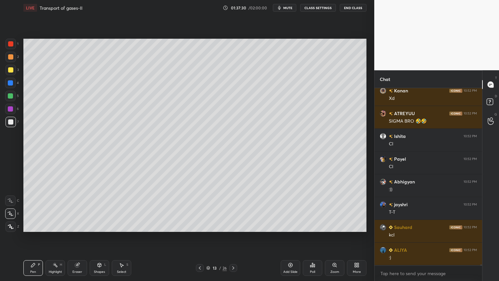
drag, startPoint x: 10, startPoint y: 84, endPoint x: 16, endPoint y: 96, distance: 13.1
click at [9, 85] on div at bounding box center [10, 82] width 5 height 5
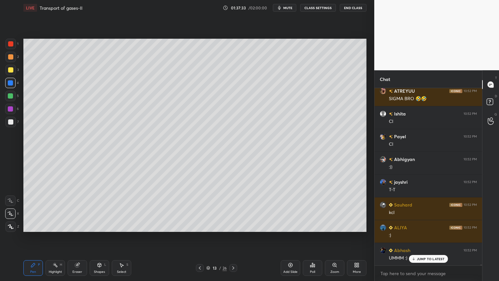
scroll to position [30261, 0]
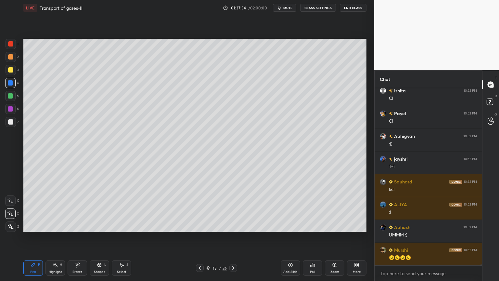
click at [9, 124] on div at bounding box center [10, 121] width 5 height 5
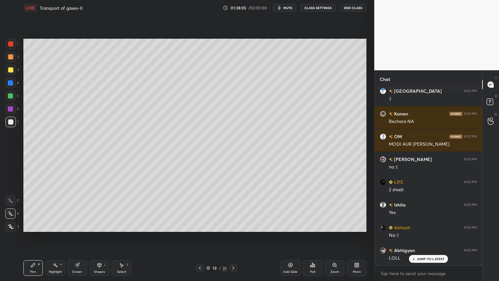
scroll to position [30504, 0]
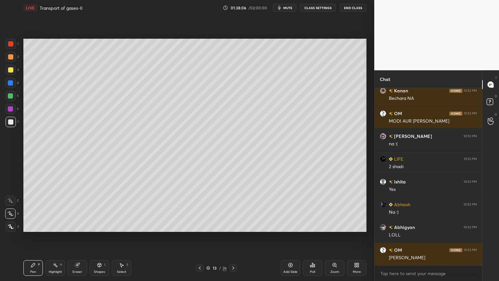
drag, startPoint x: 61, startPoint y: 265, endPoint x: 65, endPoint y: 245, distance: 19.8
click at [61, 225] on div "H" at bounding box center [61, 264] width 2 height 3
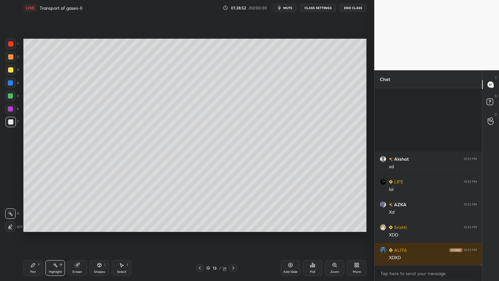
scroll to position [32033, 0]
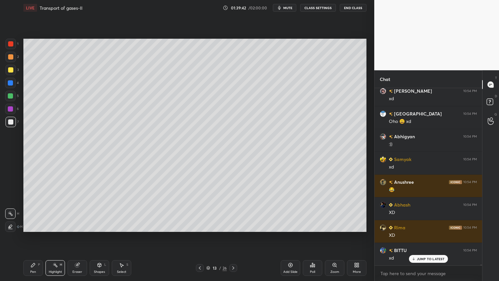
drag, startPoint x: 31, startPoint y: 270, endPoint x: 17, endPoint y: 224, distance: 48.1
click at [31, 225] on div "Pen P" at bounding box center [32, 268] width 19 height 16
click at [11, 122] on div at bounding box center [11, 122] width 10 height 10
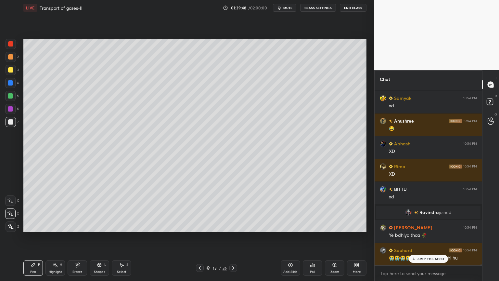
click at [55, 225] on rect at bounding box center [55, 265] width 3 height 3
click at [31, 225] on icon at bounding box center [33, 265] width 4 height 4
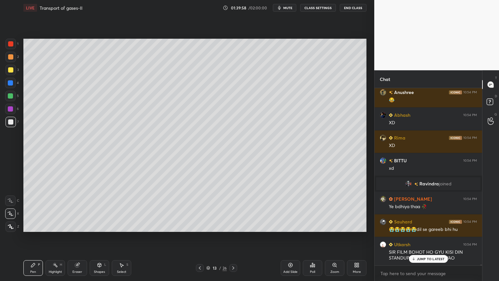
drag, startPoint x: 10, startPoint y: 213, endPoint x: 10, endPoint y: 205, distance: 7.5
click at [10, 212] on icon at bounding box center [10, 213] width 5 height 4
drag, startPoint x: 14, startPoint y: 104, endPoint x: 14, endPoint y: 108, distance: 4.2
click at [13, 106] on div at bounding box center [10, 109] width 10 height 10
click at [56, 225] on div "Highlight H" at bounding box center [54, 268] width 19 height 16
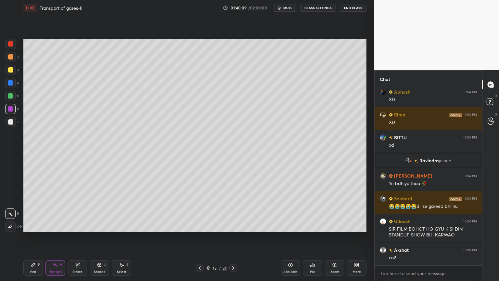
scroll to position [34128, 0]
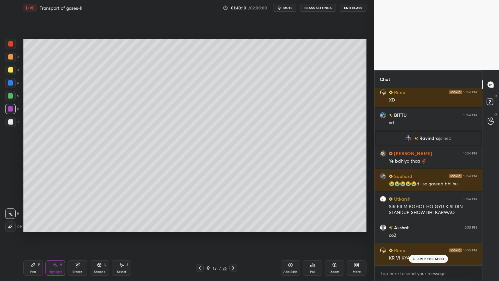
click at [33, 225] on div "Pen P" at bounding box center [32, 268] width 19 height 16
click at [9, 99] on div at bounding box center [10, 96] width 10 height 10
drag, startPoint x: 10, startPoint y: 99, endPoint x: 20, endPoint y: 107, distance: 12.9
click at [10, 100] on div at bounding box center [10, 96] width 10 height 10
click at [58, 225] on div "Highlight H" at bounding box center [54, 268] width 19 height 16
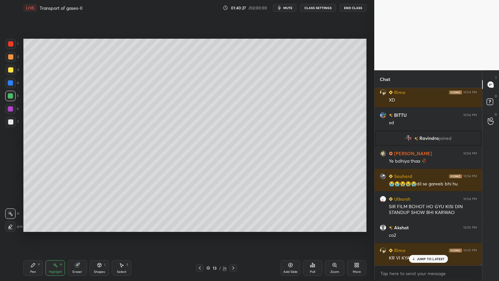
scroll to position [34151, 0]
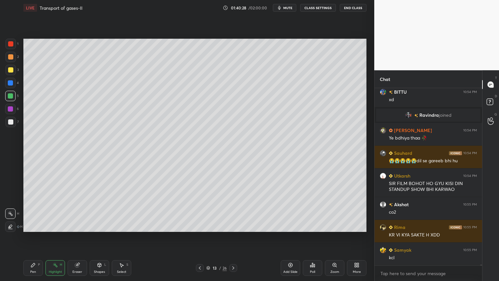
click at [31, 225] on div "Pen P" at bounding box center [32, 268] width 19 height 16
click at [12, 213] on icon at bounding box center [10, 213] width 6 height 5
click at [10, 122] on div at bounding box center [10, 121] width 5 height 5
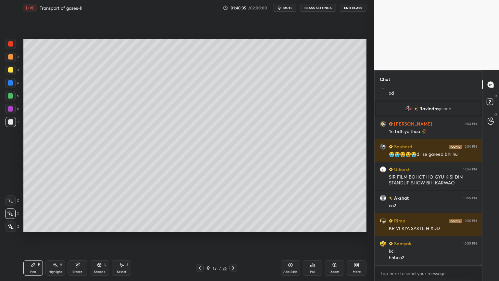
click at [59, 225] on div "Highlight H" at bounding box center [54, 268] width 19 height 16
click at [55, 225] on icon at bounding box center [55, 264] width 5 height 5
click at [36, 225] on div "Pen P" at bounding box center [32, 268] width 19 height 16
click at [37, 225] on div "Pen P" at bounding box center [32, 268] width 19 height 16
click at [13, 214] on div at bounding box center [10, 213] width 10 height 10
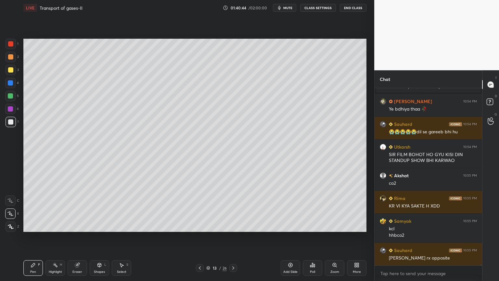
scroll to position [34203, 0]
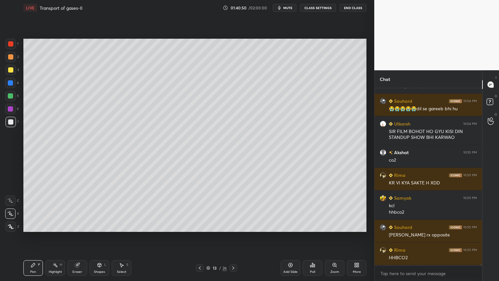
click at [61, 225] on div "Highlight H" at bounding box center [54, 268] width 19 height 16
click at [84, 225] on div "Eraser" at bounding box center [77, 268] width 19 height 16
drag, startPoint x: 31, startPoint y: 270, endPoint x: 23, endPoint y: 213, distance: 57.8
click at [31, 225] on div "Pen" at bounding box center [33, 271] width 6 height 3
click at [10, 73] on div at bounding box center [11, 70] width 10 height 10
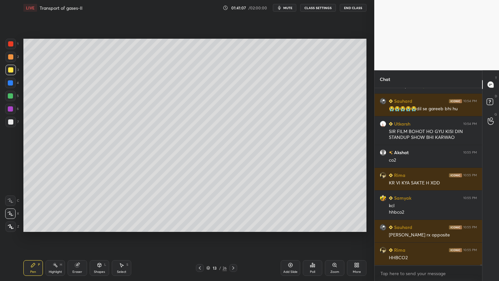
click at [9, 97] on div at bounding box center [10, 95] width 5 height 5
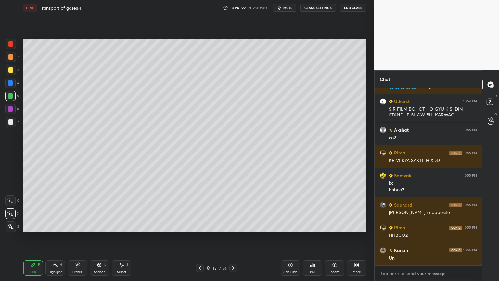
scroll to position [34248, 0]
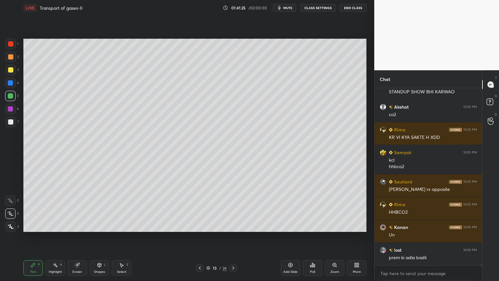
click at [17, 108] on div "6" at bounding box center [12, 109] width 14 height 10
drag, startPoint x: 56, startPoint y: 265, endPoint x: 69, endPoint y: 238, distance: 30.6
click at [55, 225] on icon at bounding box center [55, 264] width 5 height 5
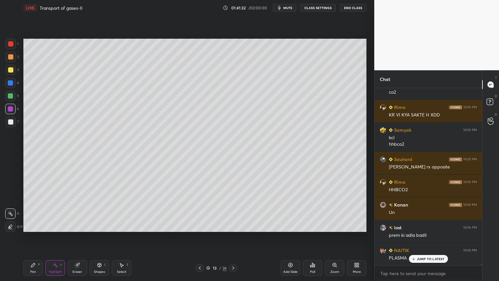
click at [36, 225] on div "Pen P" at bounding box center [32, 268] width 19 height 16
drag, startPoint x: 58, startPoint y: 265, endPoint x: 75, endPoint y: 242, distance: 28.8
click at [61, 225] on div "Highlight H" at bounding box center [54, 268] width 19 height 16
click at [35, 225] on div "Pen P" at bounding box center [32, 268] width 19 height 16
click at [9, 111] on div at bounding box center [10, 108] width 5 height 5
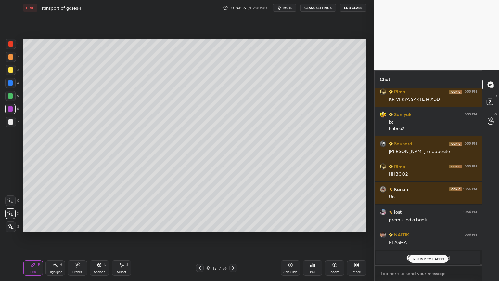
scroll to position [34309, 0]
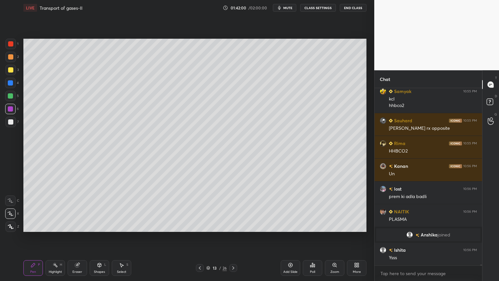
click at [61, 225] on div "Highlight H" at bounding box center [54, 268] width 19 height 16
click at [66, 225] on div "Pen P Highlight H Eraser Shapes L Select S" at bounding box center [87, 268] width 129 height 16
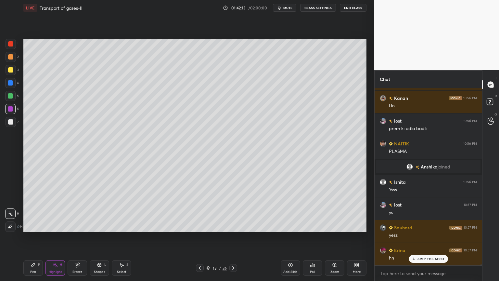
scroll to position [34400, 0]
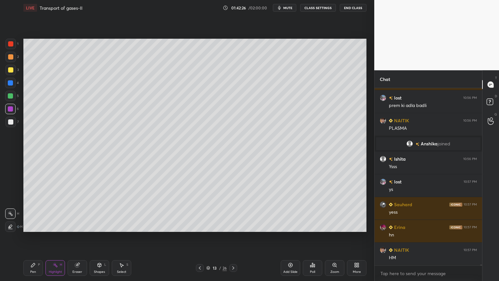
drag, startPoint x: 35, startPoint y: 267, endPoint x: 32, endPoint y: 254, distance: 13.3
click at [33, 225] on div "Pen P" at bounding box center [32, 268] width 19 height 16
click at [10, 84] on div at bounding box center [10, 82] width 5 height 5
click at [12, 85] on div at bounding box center [10, 82] width 5 height 5
drag, startPoint x: 13, startPoint y: 212, endPoint x: 18, endPoint y: 194, distance: 18.9
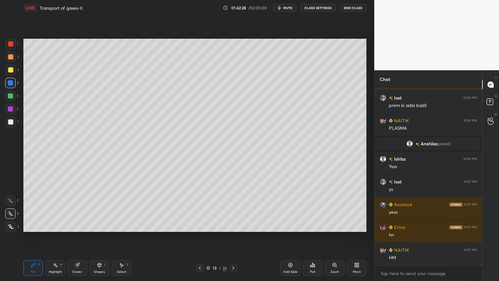
click at [14, 213] on div at bounding box center [10, 213] width 10 height 10
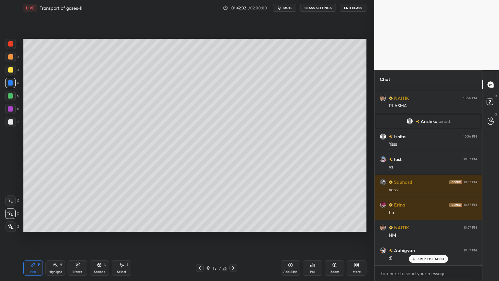
click at [11, 122] on div at bounding box center [10, 121] width 5 height 5
drag, startPoint x: 12, startPoint y: 123, endPoint x: 22, endPoint y: 118, distance: 11.2
click at [11, 123] on div at bounding box center [10, 121] width 5 height 5
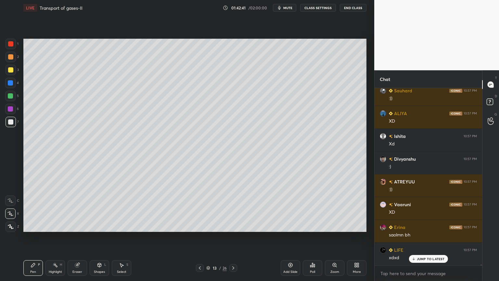
scroll to position [34650, 0]
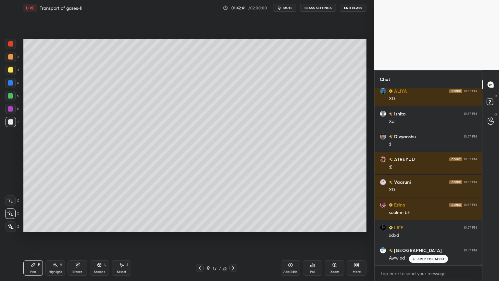
click at [10, 84] on div at bounding box center [10, 82] width 5 height 5
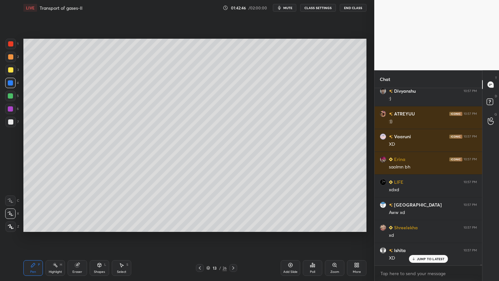
drag, startPoint x: 12, startPoint y: 121, endPoint x: 21, endPoint y: 118, distance: 9.9
click at [14, 122] on div at bounding box center [11, 122] width 10 height 10
click at [9, 98] on div at bounding box center [10, 96] width 10 height 10
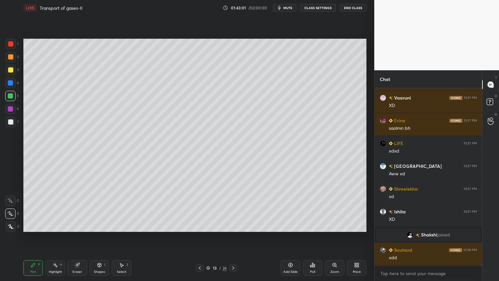
scroll to position [34756, 0]
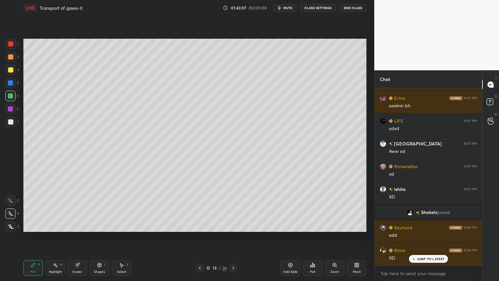
drag, startPoint x: 53, startPoint y: 269, endPoint x: 85, endPoint y: 241, distance: 41.9
click at [55, 225] on div "Highlight H" at bounding box center [54, 268] width 19 height 16
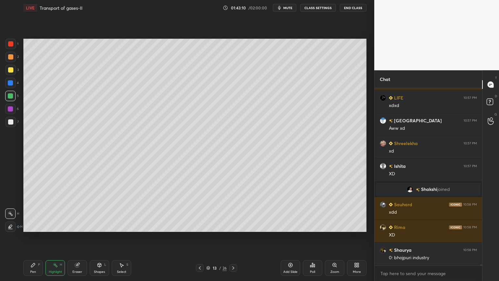
click at [10, 108] on div at bounding box center [10, 108] width 5 height 5
click at [13, 109] on div at bounding box center [10, 109] width 10 height 10
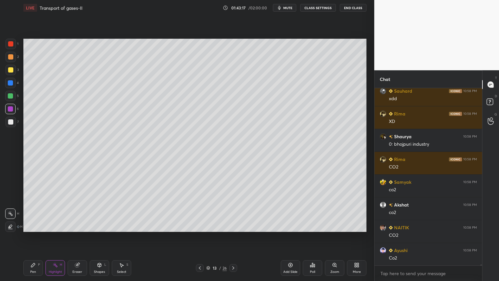
scroll to position [34916, 0]
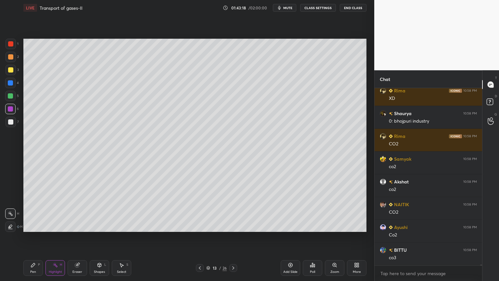
click at [32, 225] on div "Pen P" at bounding box center [32, 268] width 19 height 16
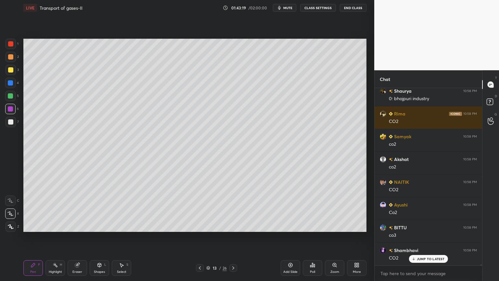
click at [11, 215] on icon at bounding box center [10, 213] width 6 height 5
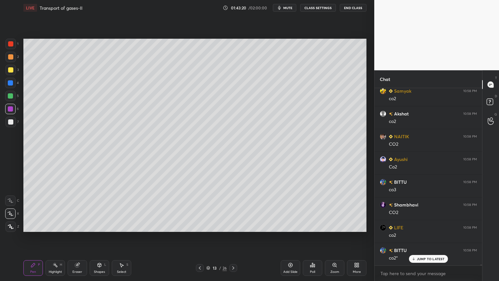
click at [11, 86] on div at bounding box center [10, 83] width 10 height 10
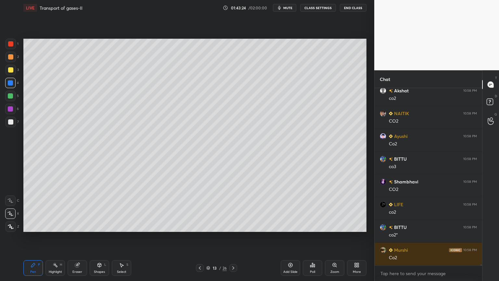
click at [9, 121] on div at bounding box center [10, 121] width 5 height 5
click at [11, 122] on div at bounding box center [10, 121] width 5 height 5
click at [10, 84] on div at bounding box center [10, 82] width 5 height 5
click at [13, 121] on div at bounding box center [10, 121] width 5 height 5
click at [11, 95] on div at bounding box center [10, 95] width 5 height 5
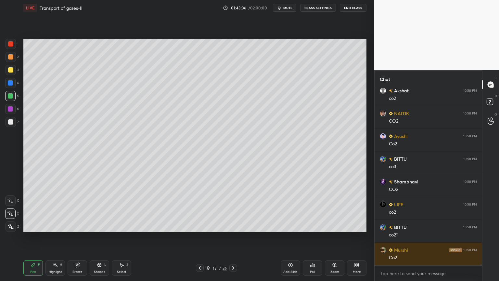
click at [12, 96] on div at bounding box center [10, 95] width 5 height 5
click at [57, 225] on div "Highlight H" at bounding box center [54, 268] width 19 height 16
drag, startPoint x: 35, startPoint y: 267, endPoint x: 36, endPoint y: 263, distance: 4.6
click at [35, 225] on div "Pen P" at bounding box center [32, 268] width 19 height 16
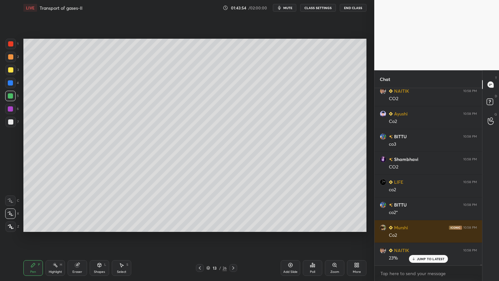
drag, startPoint x: 80, startPoint y: 265, endPoint x: 95, endPoint y: 240, distance: 29.3
click at [81, 225] on div "Eraser" at bounding box center [77, 268] width 19 height 16
click at [35, 225] on icon at bounding box center [33, 264] width 5 height 5
click at [59, 225] on div "Highlight H" at bounding box center [54, 268] width 19 height 16
click at [62, 225] on div "Highlight H" at bounding box center [54, 268] width 19 height 16
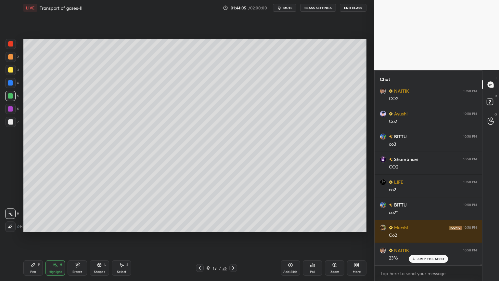
scroll to position [35052, 0]
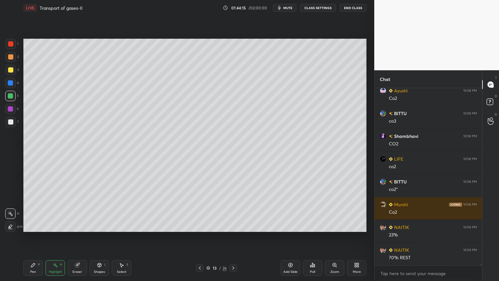
click at [13, 113] on div at bounding box center [10, 109] width 10 height 10
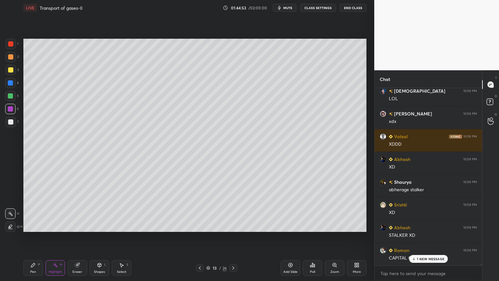
scroll to position [37052, 0]
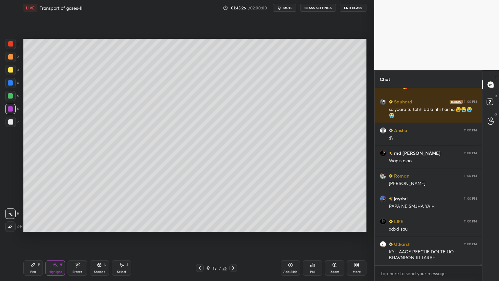
click at [10, 98] on div at bounding box center [10, 95] width 5 height 5
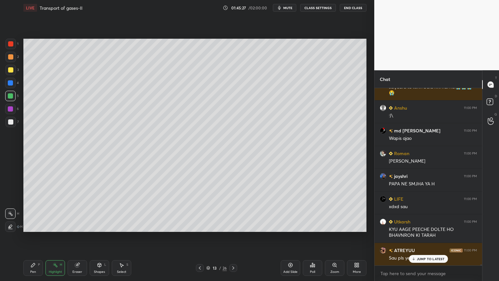
click at [16, 96] on div "5" at bounding box center [12, 96] width 14 height 10
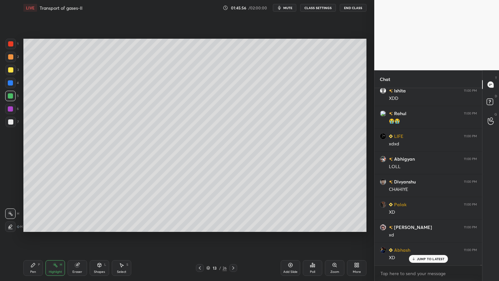
click at [14, 109] on div at bounding box center [10, 109] width 10 height 10
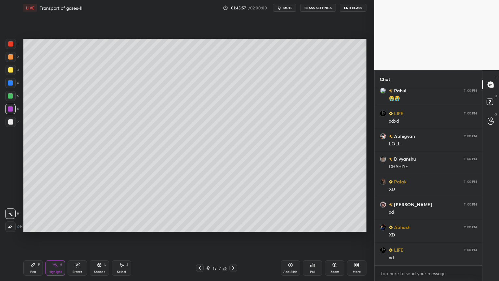
drag, startPoint x: 11, startPoint y: 108, endPoint x: 19, endPoint y: 110, distance: 8.7
click at [10, 109] on div at bounding box center [10, 108] width 5 height 5
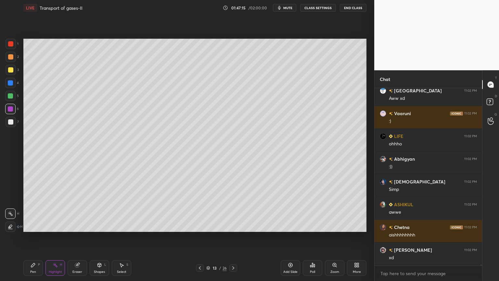
scroll to position [40659, 0]
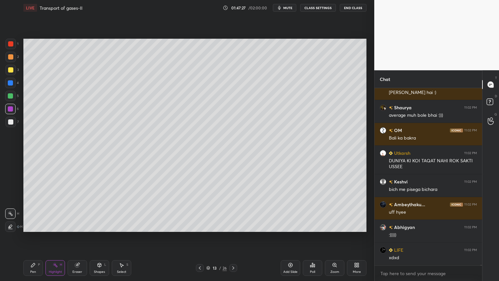
click at [38, 225] on div "Pen P" at bounding box center [32, 268] width 19 height 16
click at [9, 123] on div at bounding box center [10, 121] width 5 height 5
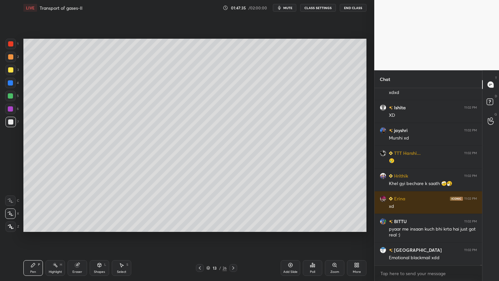
drag, startPoint x: 58, startPoint y: 264, endPoint x: 90, endPoint y: 247, distance: 35.8
click at [60, 225] on div "Highlight H" at bounding box center [54, 268] width 19 height 16
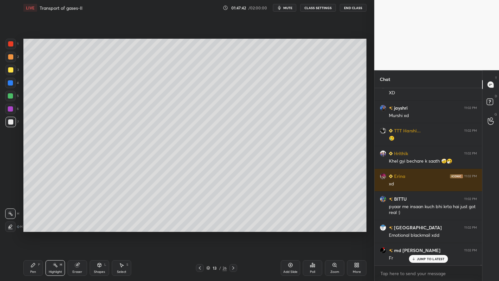
drag, startPoint x: 79, startPoint y: 266, endPoint x: 78, endPoint y: 239, distance: 27.0
click at [80, 225] on div "Eraser" at bounding box center [77, 268] width 19 height 16
drag, startPoint x: 34, startPoint y: 266, endPoint x: 31, endPoint y: 239, distance: 27.7
click at [34, 225] on icon at bounding box center [33, 264] width 5 height 5
drag, startPoint x: 8, startPoint y: 123, endPoint x: 18, endPoint y: 125, distance: 9.6
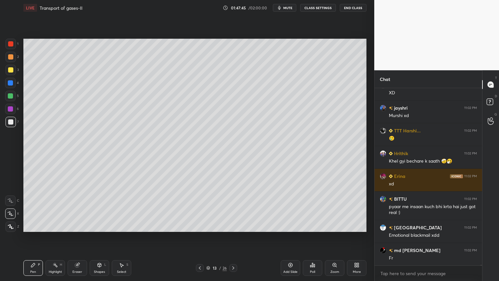
click at [9, 125] on div at bounding box center [11, 122] width 10 height 10
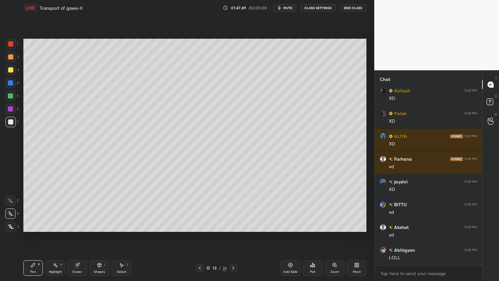
click at [58, 225] on div "Highlight H" at bounding box center [54, 268] width 19 height 16
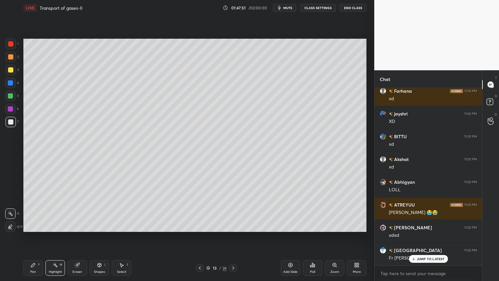
click at [79, 225] on icon at bounding box center [77, 264] width 5 height 5
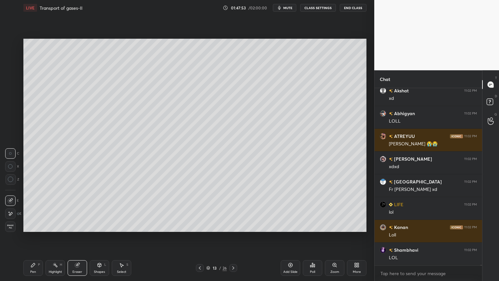
click at [34, 225] on div "Pen" at bounding box center [33, 271] width 6 height 3
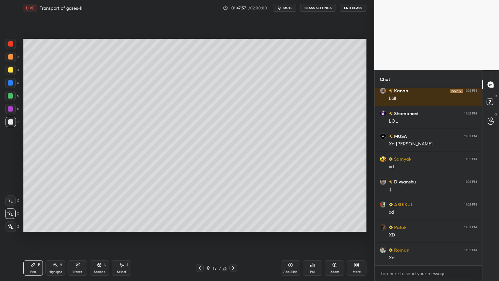
drag, startPoint x: 53, startPoint y: 265, endPoint x: 75, endPoint y: 252, distance: 24.9
click at [55, 225] on icon at bounding box center [55, 264] width 5 height 5
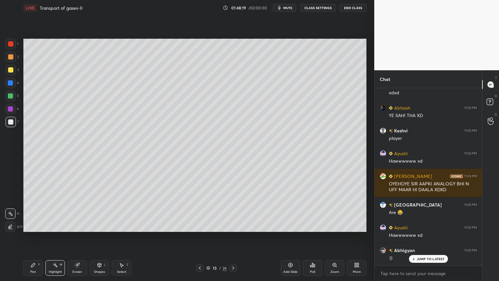
click at [39, 225] on div "P" at bounding box center [39, 264] width 2 height 3
drag, startPoint x: 16, startPoint y: 105, endPoint x: 12, endPoint y: 106, distance: 4.1
click at [14, 106] on div "6" at bounding box center [12, 109] width 14 height 10
click at [12, 110] on div at bounding box center [10, 108] width 5 height 5
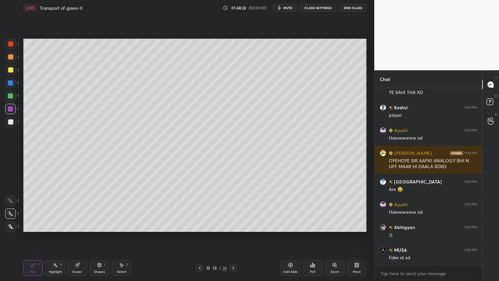
click at [10, 82] on div at bounding box center [10, 82] width 5 height 5
click at [10, 84] on div at bounding box center [10, 82] width 5 height 5
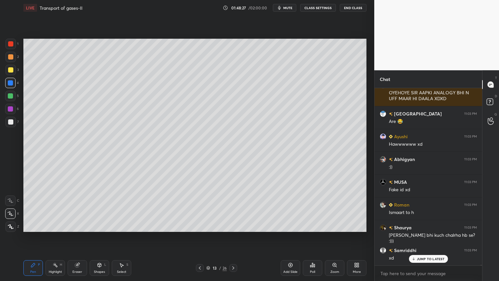
click at [10, 121] on div at bounding box center [10, 121] width 5 height 5
drag, startPoint x: 13, startPoint y: 120, endPoint x: 18, endPoint y: 123, distance: 6.2
click at [12, 122] on div at bounding box center [10, 121] width 5 height 5
drag, startPoint x: 9, startPoint y: 83, endPoint x: 22, endPoint y: 87, distance: 13.9
click at [10, 84] on div at bounding box center [10, 82] width 5 height 5
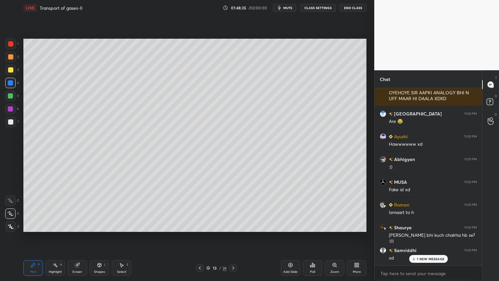
scroll to position [42467, 0]
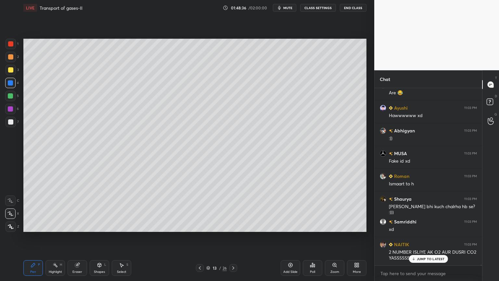
click at [52, 225] on div "Highlight" at bounding box center [55, 271] width 13 height 3
drag, startPoint x: 54, startPoint y: 268, endPoint x: 79, endPoint y: 234, distance: 42.2
click at [57, 225] on div "Highlight H" at bounding box center [54, 268] width 19 height 16
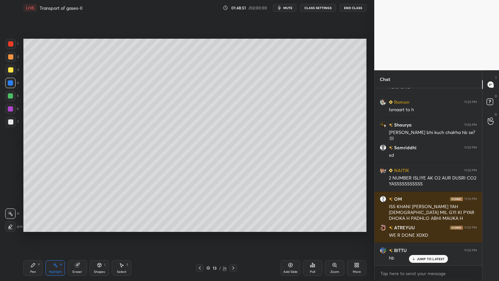
scroll to position [42564, 0]
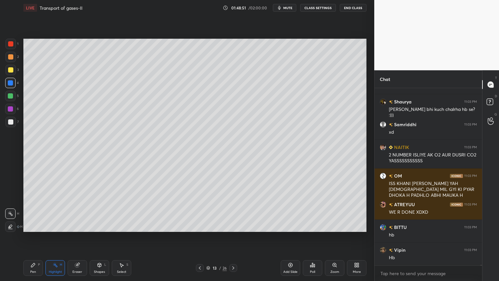
click at [12, 109] on div at bounding box center [10, 108] width 5 height 5
click at [13, 112] on div at bounding box center [10, 109] width 10 height 10
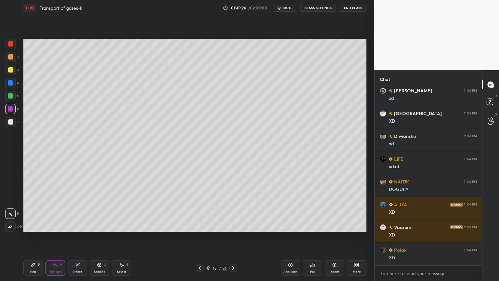
scroll to position [42950, 0]
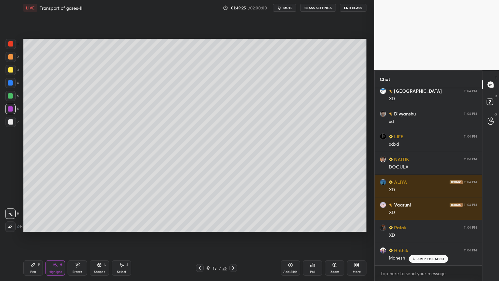
drag, startPoint x: 14, startPoint y: 116, endPoint x: 20, endPoint y: 116, distance: 5.8
click at [15, 117] on div "1 2 3 4 5 6 7" at bounding box center [12, 84] width 14 height 91
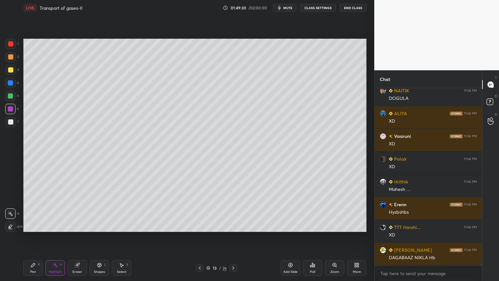
scroll to position [43041, 0]
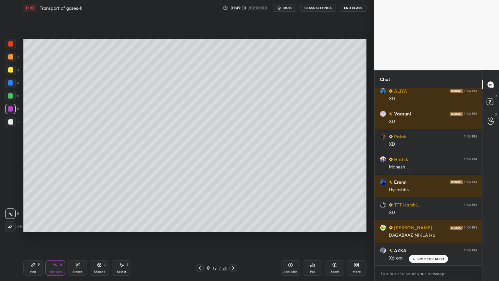
click at [35, 225] on icon at bounding box center [33, 264] width 5 height 5
drag, startPoint x: 12, startPoint y: 212, endPoint x: 16, endPoint y: 165, distance: 47.3
click at [11, 213] on icon at bounding box center [10, 213] width 6 height 5
drag, startPoint x: 12, startPoint y: 123, endPoint x: 18, endPoint y: 119, distance: 7.2
click at [11, 123] on div at bounding box center [10, 121] width 5 height 5
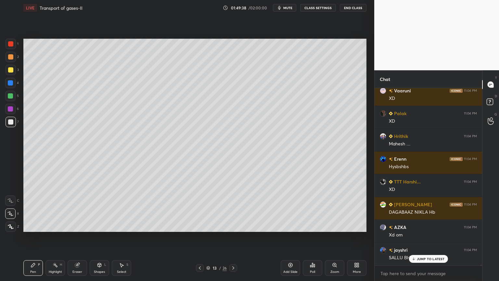
click at [11, 82] on div at bounding box center [10, 82] width 5 height 5
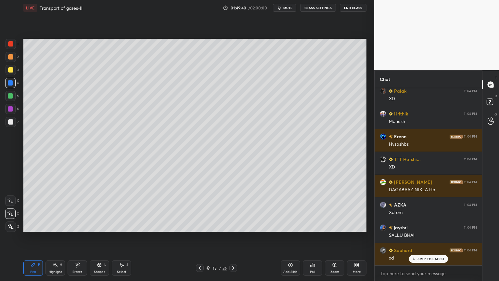
click at [12, 122] on div at bounding box center [10, 121] width 5 height 5
click at [14, 122] on div at bounding box center [11, 122] width 10 height 10
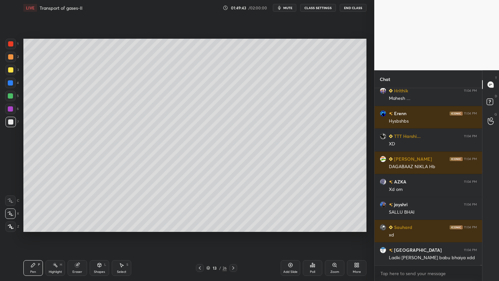
scroll to position [43132, 0]
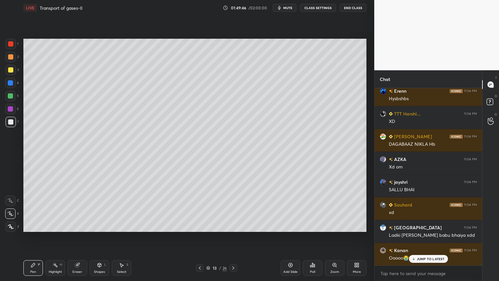
drag, startPoint x: 12, startPoint y: 82, endPoint x: 23, endPoint y: 88, distance: 12.5
click at [11, 83] on div at bounding box center [10, 82] width 5 height 5
click at [11, 121] on div at bounding box center [10, 121] width 5 height 5
drag, startPoint x: 13, startPoint y: 122, endPoint x: 17, endPoint y: 123, distance: 4.7
click at [13, 122] on div at bounding box center [10, 121] width 5 height 5
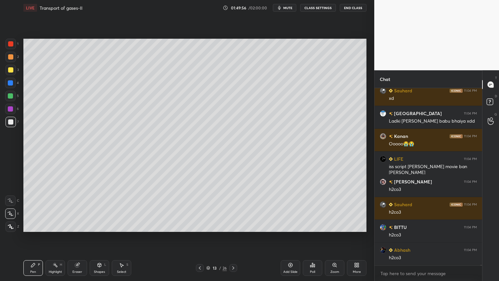
scroll to position [43268, 0]
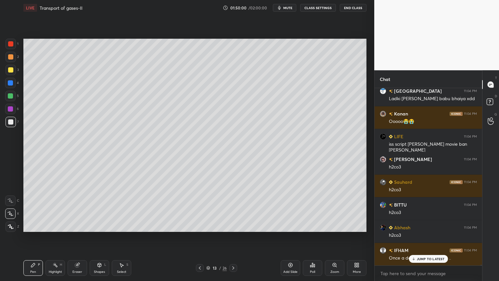
click at [58, 225] on div "Highlight H" at bounding box center [54, 268] width 19 height 16
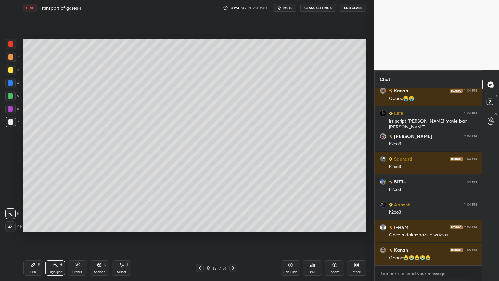
click at [8, 82] on div at bounding box center [10, 82] width 5 height 5
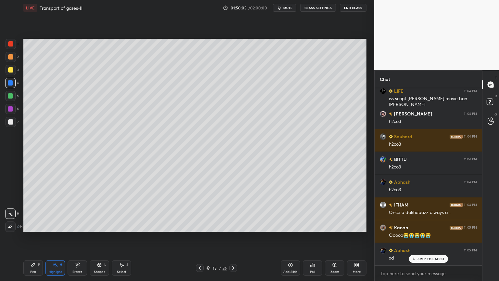
click at [34, 225] on div "Pen" at bounding box center [33, 271] width 6 height 3
click at [36, 225] on div "Pen" at bounding box center [33, 271] width 6 height 3
click at [9, 126] on div at bounding box center [11, 122] width 10 height 10
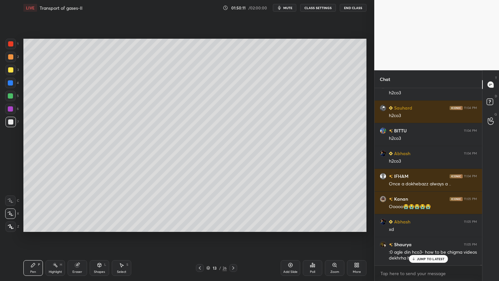
drag, startPoint x: 12, startPoint y: 84, endPoint x: 19, endPoint y: 88, distance: 8.3
click at [12, 84] on div at bounding box center [10, 82] width 5 height 5
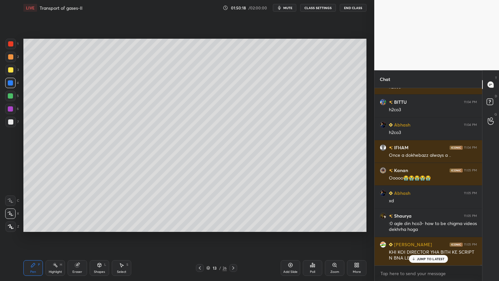
drag, startPoint x: 54, startPoint y: 269, endPoint x: 68, endPoint y: 247, distance: 26.7
click at [56, 225] on div "Highlight" at bounding box center [55, 271] width 13 height 3
drag, startPoint x: 14, startPoint y: 118, endPoint x: 9, endPoint y: 121, distance: 5.0
click at [8, 122] on div at bounding box center [11, 122] width 10 height 10
drag, startPoint x: 9, startPoint y: 121, endPoint x: 19, endPoint y: 125, distance: 10.0
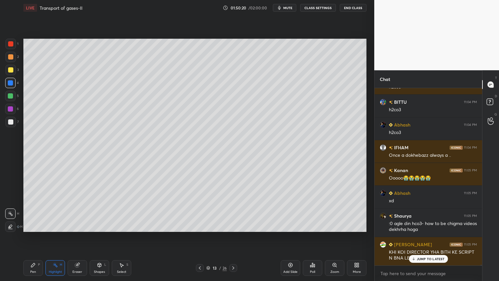
click at [10, 124] on div at bounding box center [10, 121] width 5 height 5
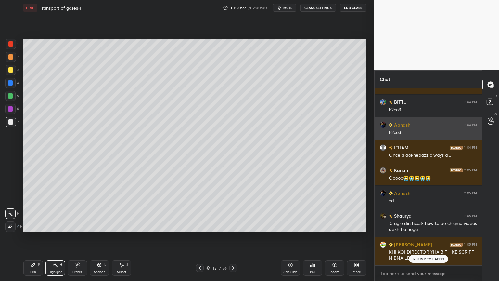
click at [375, 136] on div "[PERSON_NAME] 11:04 PM h2co3" at bounding box center [427, 128] width 107 height 22
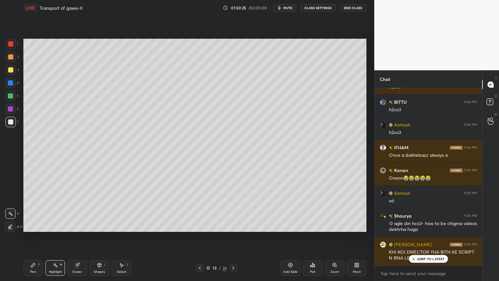
drag, startPoint x: 35, startPoint y: 263, endPoint x: 39, endPoint y: 237, distance: 26.5
click at [35, 225] on icon at bounding box center [33, 264] width 5 height 5
click at [6, 122] on div at bounding box center [11, 122] width 10 height 10
drag, startPoint x: 12, startPoint y: 213, endPoint x: 17, endPoint y: 203, distance: 11.9
click at [10, 213] on icon at bounding box center [10, 213] width 6 height 5
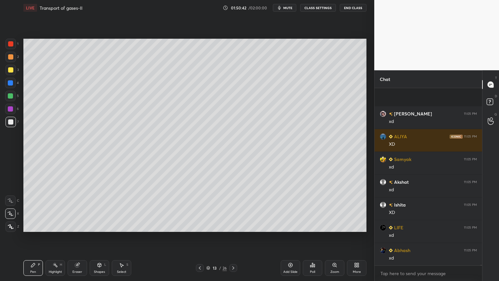
scroll to position [38877, 0]
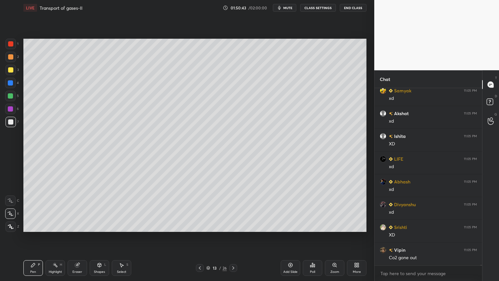
drag, startPoint x: 13, startPoint y: 81, endPoint x: 16, endPoint y: 83, distance: 3.7
click at [13, 81] on div at bounding box center [10, 83] width 10 height 10
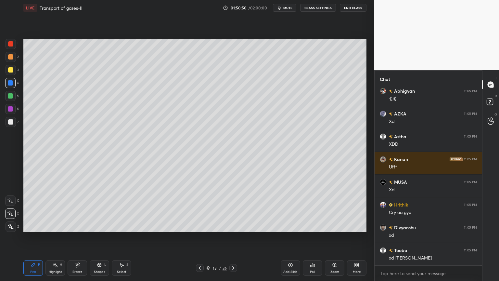
scroll to position [39195, 0]
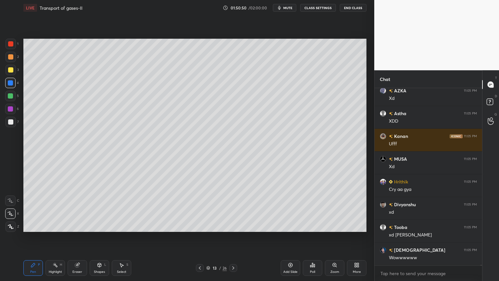
drag, startPoint x: 51, startPoint y: 271, endPoint x: 73, endPoint y: 242, distance: 36.6
click at [52, 225] on div "Highlight H" at bounding box center [54, 268] width 19 height 16
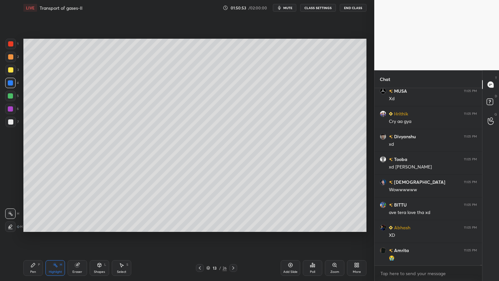
scroll to position [39286, 0]
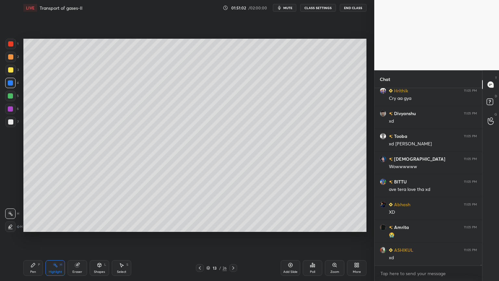
drag, startPoint x: 41, startPoint y: 264, endPoint x: 60, endPoint y: 243, distance: 28.7
click at [42, 225] on div "Pen P" at bounding box center [32, 268] width 19 height 16
click at [12, 122] on div at bounding box center [11, 122] width 10 height 10
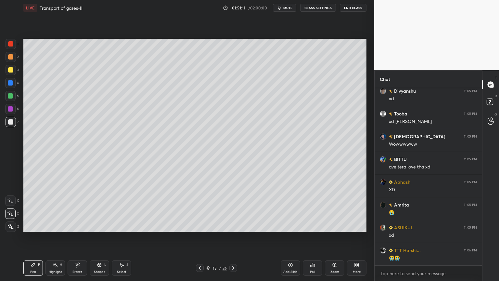
scroll to position [39331, 0]
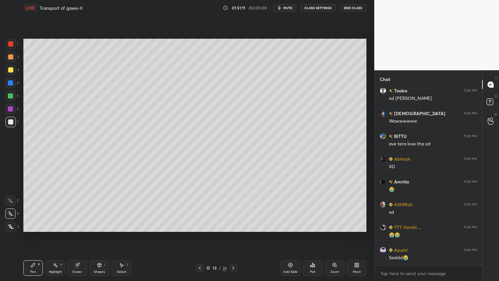
click at [11, 83] on div at bounding box center [10, 82] width 5 height 5
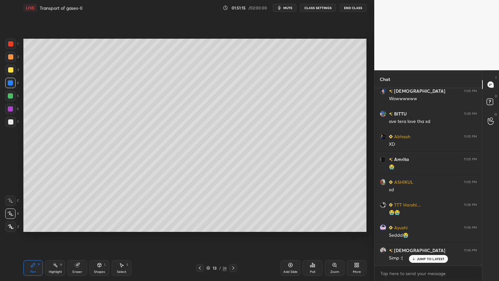
click at [62, 225] on div "Highlight H" at bounding box center [54, 268] width 19 height 16
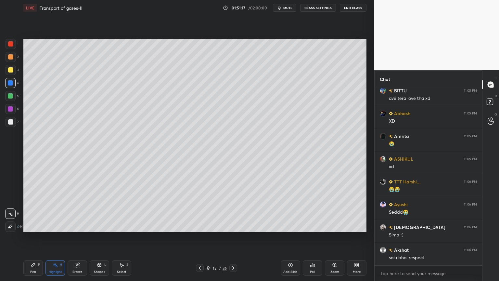
scroll to position [39399, 0]
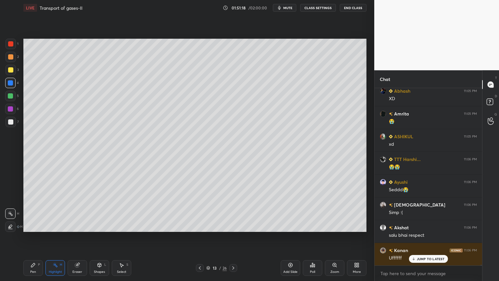
click at [35, 225] on div "Pen" at bounding box center [33, 271] width 6 height 3
drag, startPoint x: 9, startPoint y: 95, endPoint x: 17, endPoint y: 101, distance: 9.9
click at [8, 96] on div at bounding box center [10, 95] width 5 height 5
click at [9, 110] on div at bounding box center [10, 108] width 5 height 5
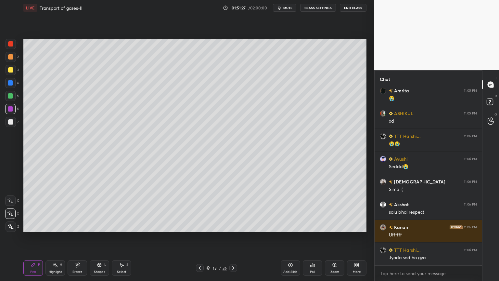
click at [12, 120] on div at bounding box center [10, 121] width 5 height 5
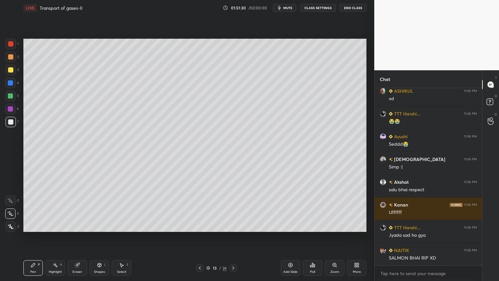
scroll to position [39468, 0]
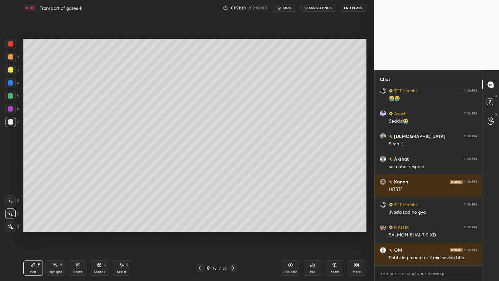
drag, startPoint x: 14, startPoint y: 97, endPoint x: 19, endPoint y: 99, distance: 5.7
click at [13, 97] on div at bounding box center [10, 96] width 10 height 10
click at [76, 225] on div "Eraser" at bounding box center [77, 268] width 19 height 16
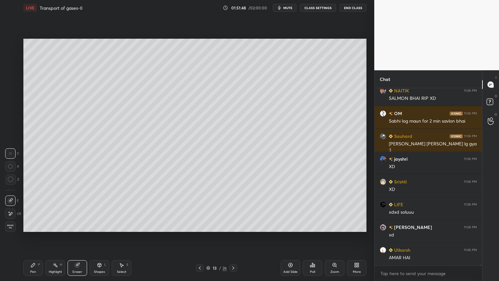
scroll to position [39626, 0]
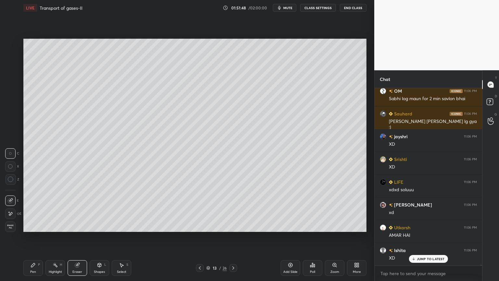
click at [56, 225] on div "Highlight H" at bounding box center [54, 268] width 19 height 16
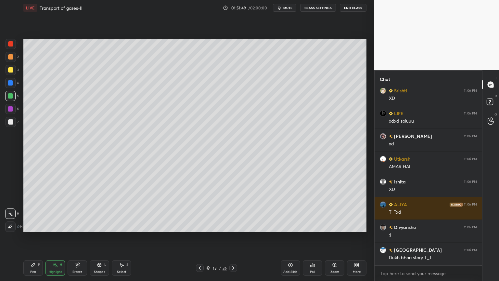
click at [9, 123] on div at bounding box center [10, 121] width 5 height 5
click at [9, 125] on div at bounding box center [11, 122] width 10 height 10
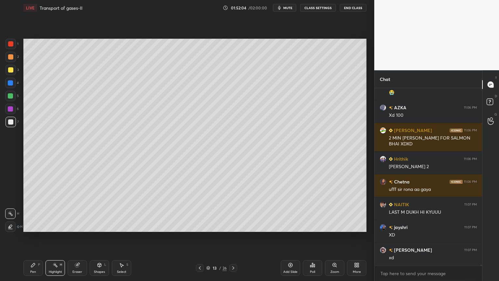
scroll to position [39973, 0]
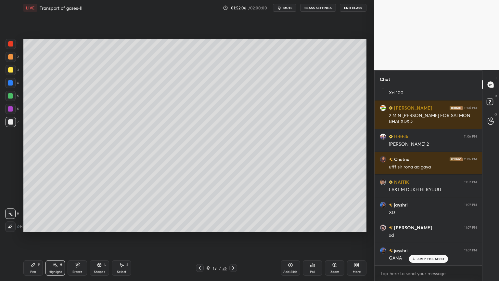
drag, startPoint x: 7, startPoint y: 118, endPoint x: 22, endPoint y: 128, distance: 17.8
click at [7, 119] on div at bounding box center [11, 122] width 10 height 10
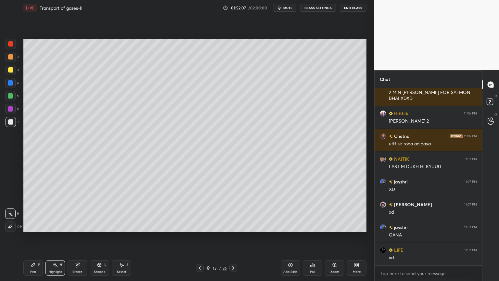
scroll to position [40087, 0]
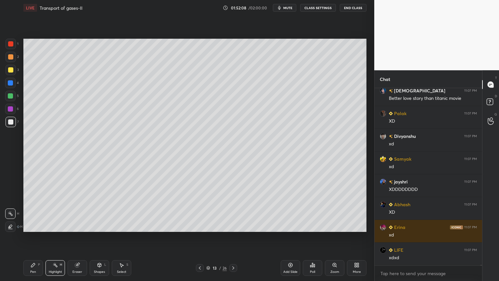
click at [38, 225] on div "Pen P" at bounding box center [32, 268] width 19 height 16
drag, startPoint x: 10, startPoint y: 122, endPoint x: 22, endPoint y: 130, distance: 14.0
click at [9, 124] on div at bounding box center [11, 122] width 10 height 10
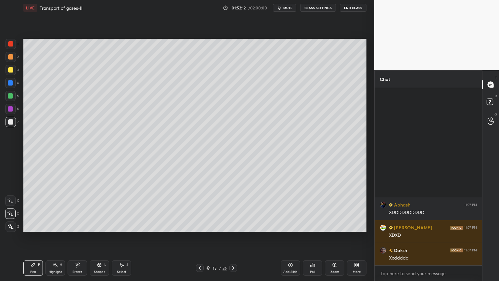
scroll to position [40655, 0]
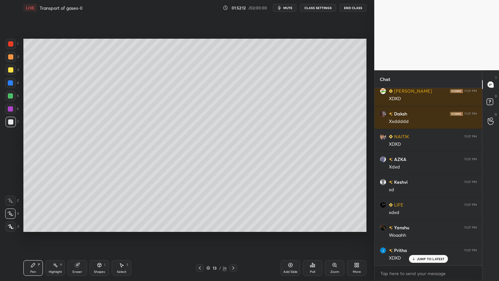
click at [8, 225] on icon at bounding box center [11, 226] width 6 height 5
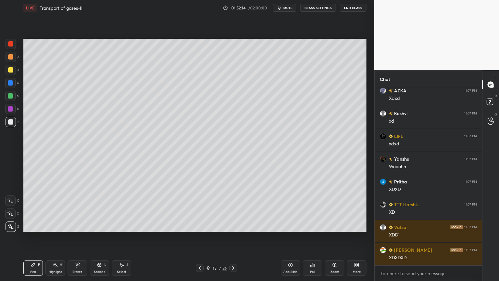
click at [12, 124] on div at bounding box center [10, 121] width 5 height 5
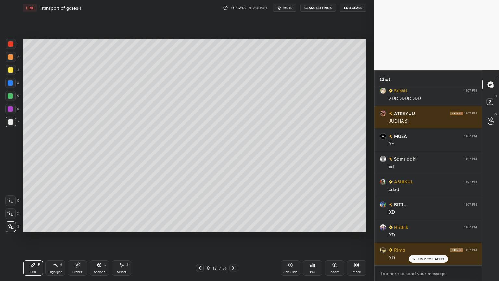
scroll to position [41155, 0]
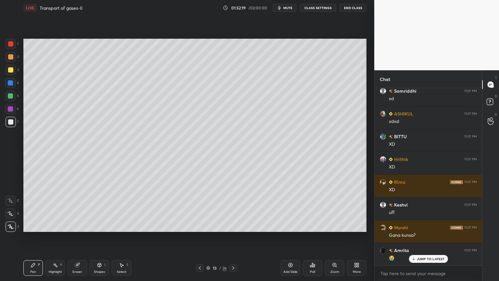
click at [10, 123] on div at bounding box center [10, 121] width 5 height 5
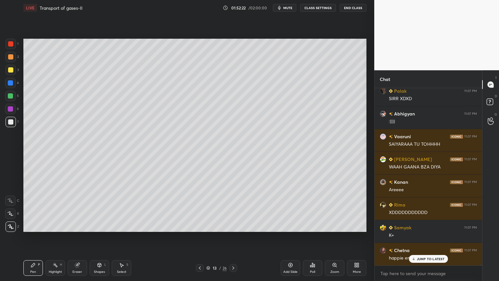
scroll to position [41405, 0]
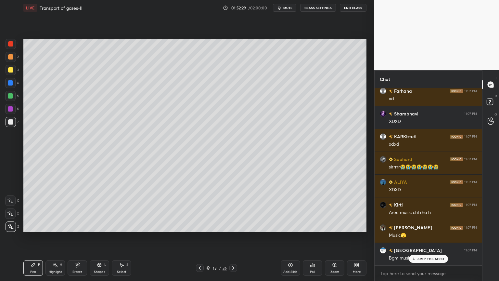
click at [62, 225] on div "Highlight H" at bounding box center [54, 268] width 19 height 16
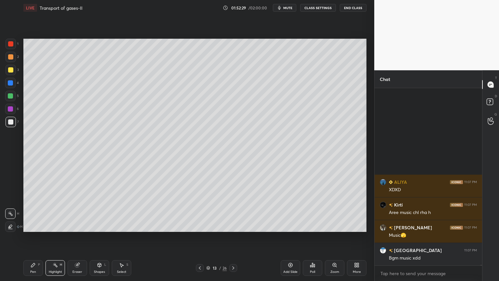
scroll to position [41769, 0]
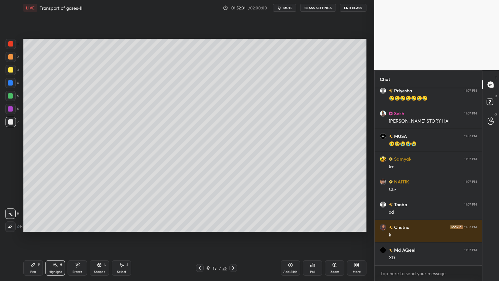
click at [41, 225] on div "Pen P" at bounding box center [32, 268] width 19 height 16
click at [44, 225] on div "Pen P Highlight H Eraser Shapes L Select S" at bounding box center [87, 268] width 129 height 16
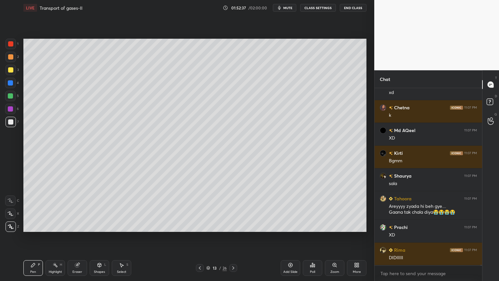
drag, startPoint x: 66, startPoint y: 265, endPoint x: 68, endPoint y: 248, distance: 16.9
click at [66, 225] on div "Pen P Highlight H Eraser Shapes L Select S" at bounding box center [87, 268] width 129 height 16
click at [61, 225] on div "Highlight H" at bounding box center [54, 268] width 19 height 16
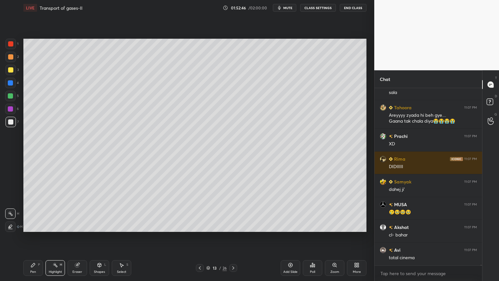
drag, startPoint x: 31, startPoint y: 270, endPoint x: 23, endPoint y: 214, distance: 56.2
click at [32, 225] on div "Pen P" at bounding box center [32, 268] width 19 height 16
click at [10, 84] on div at bounding box center [10, 82] width 5 height 5
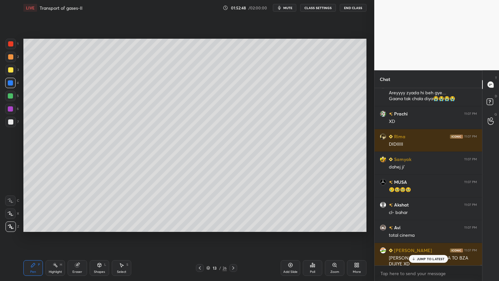
click at [29, 225] on div "Pen P" at bounding box center [32, 268] width 19 height 16
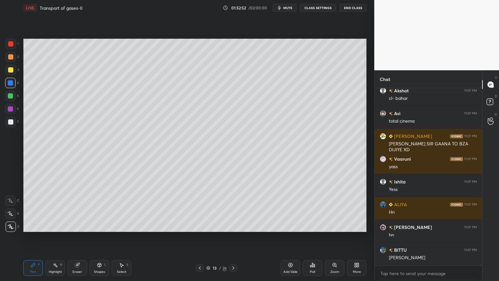
drag, startPoint x: 5, startPoint y: 124, endPoint x: 9, endPoint y: 158, distance: 34.4
click at [6, 126] on div at bounding box center [11, 122] width 10 height 10
click at [10, 215] on icon at bounding box center [10, 213] width 6 height 5
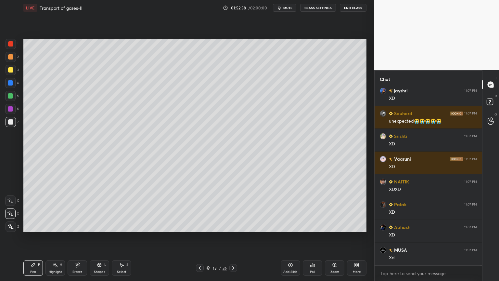
drag, startPoint x: 12, startPoint y: 84, endPoint x: 22, endPoint y: 86, distance: 10.5
click at [12, 85] on div at bounding box center [10, 82] width 5 height 5
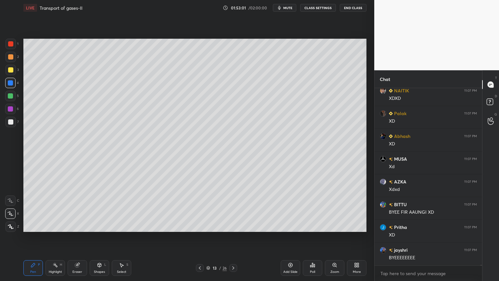
drag, startPoint x: 12, startPoint y: 200, endPoint x: 18, endPoint y: 127, distance: 73.7
click at [12, 197] on div at bounding box center [10, 200] width 10 height 10
drag, startPoint x: 12, startPoint y: 95, endPoint x: 22, endPoint y: 93, distance: 10.8
click at [12, 95] on div at bounding box center [10, 96] width 10 height 10
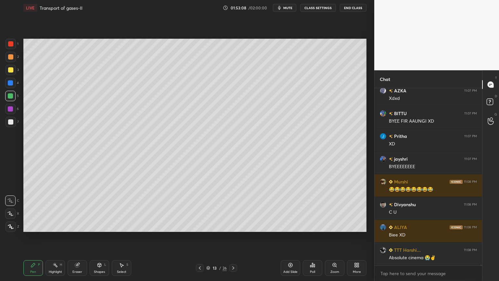
drag, startPoint x: 31, startPoint y: 262, endPoint x: 24, endPoint y: 250, distance: 13.9
click at [30, 225] on div "Pen P Highlight H Eraser Shapes L Select S 13 / 26 Add Slide Poll Zoom More" at bounding box center [194, 268] width 343 height 26
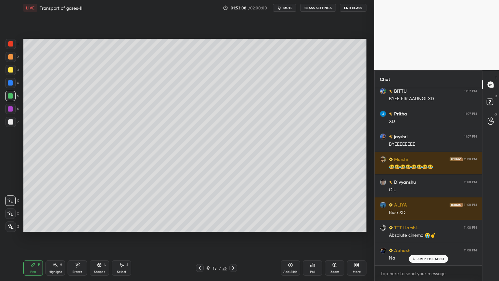
click at [11, 214] on icon at bounding box center [10, 213] width 6 height 5
click at [12, 216] on div at bounding box center [10, 213] width 10 height 10
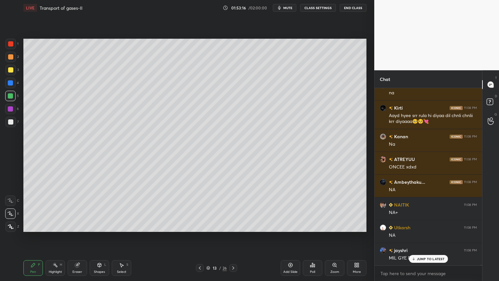
click at [12, 123] on div at bounding box center [11, 122] width 10 height 10
click at [14, 123] on div at bounding box center [11, 122] width 10 height 10
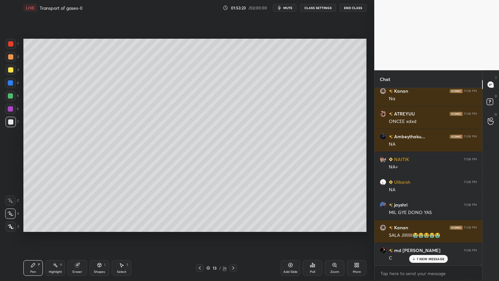
scroll to position [42963, 0]
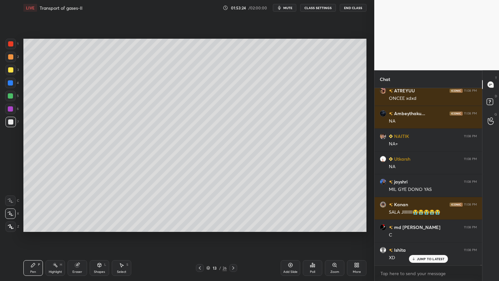
drag, startPoint x: 13, startPoint y: 81, endPoint x: 22, endPoint y: 80, distance: 8.8
click at [13, 81] on div at bounding box center [10, 83] width 10 height 10
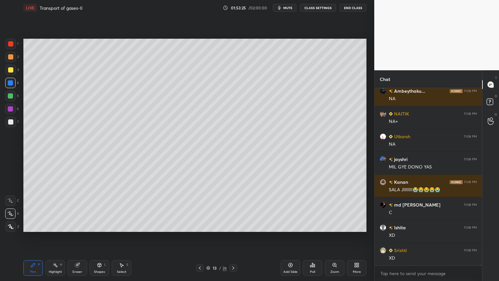
scroll to position [43008, 0]
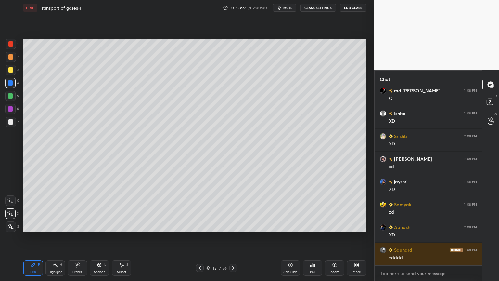
click at [10, 86] on div at bounding box center [10, 83] width 10 height 10
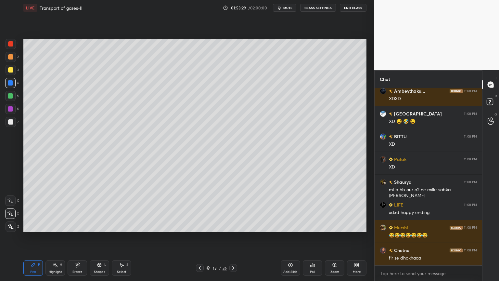
drag, startPoint x: 10, startPoint y: 122, endPoint x: 14, endPoint y: 122, distance: 3.9
click at [11, 123] on div at bounding box center [10, 121] width 5 height 5
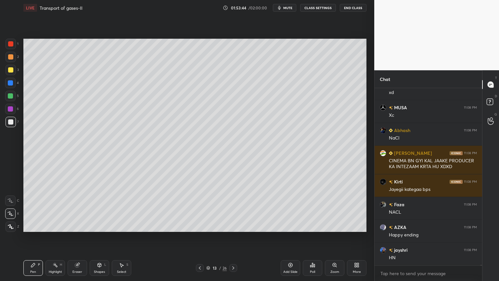
click at [291, 8] on span "mute" at bounding box center [287, 8] width 9 height 5
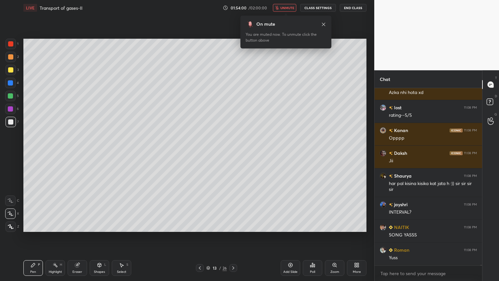
drag, startPoint x: 289, startPoint y: 7, endPoint x: 272, endPoint y: 11, distance: 17.2
click at [289, 8] on span "unmute" at bounding box center [287, 8] width 14 height 5
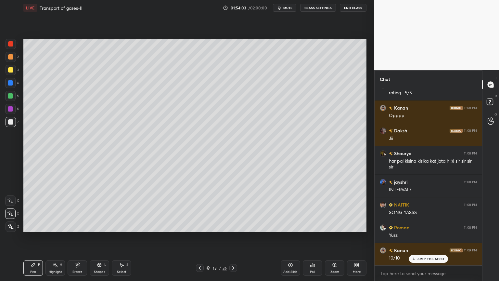
click at [55, 225] on div "Highlight" at bounding box center [55, 271] width 13 height 3
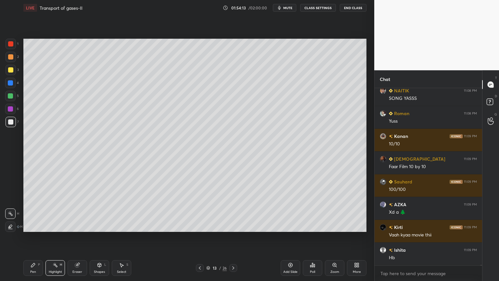
click at [34, 225] on icon at bounding box center [33, 264] width 5 height 5
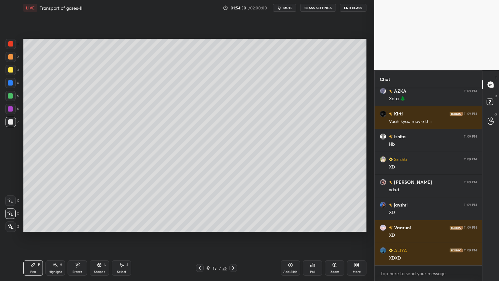
scroll to position [44156, 0]
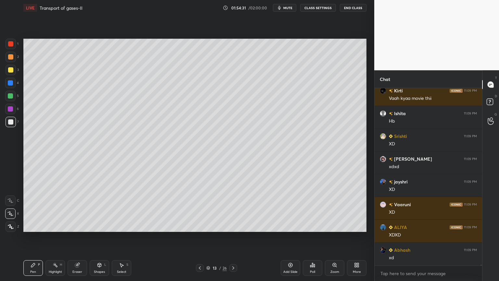
drag, startPoint x: 8, startPoint y: 119, endPoint x: 19, endPoint y: 125, distance: 12.6
click at [8, 119] on div at bounding box center [11, 122] width 10 height 10
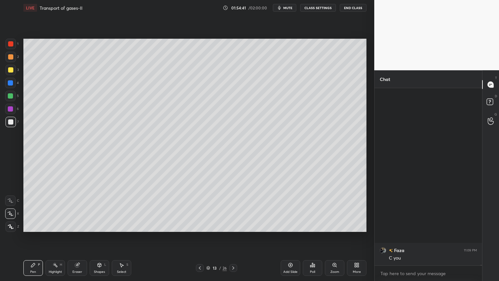
scroll to position [45497, 0]
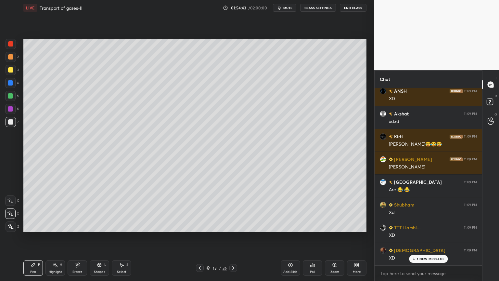
drag, startPoint x: 77, startPoint y: 272, endPoint x: 91, endPoint y: 264, distance: 16.6
click at [78, 225] on div "Eraser" at bounding box center [77, 271] width 10 height 3
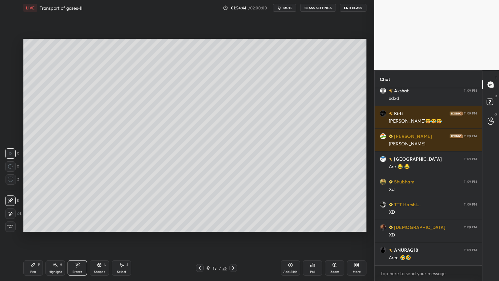
scroll to position [45542, 0]
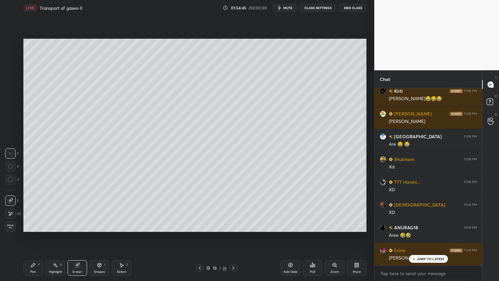
drag, startPoint x: 35, startPoint y: 269, endPoint x: 44, endPoint y: 266, distance: 9.7
click at [37, 225] on div "Pen P" at bounding box center [32, 268] width 19 height 16
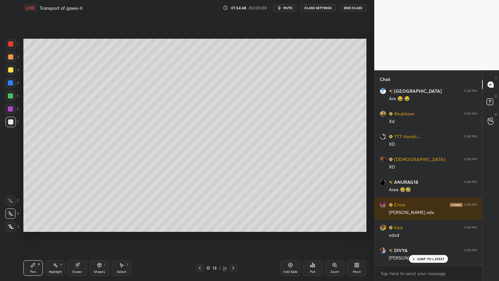
scroll to position [45611, 0]
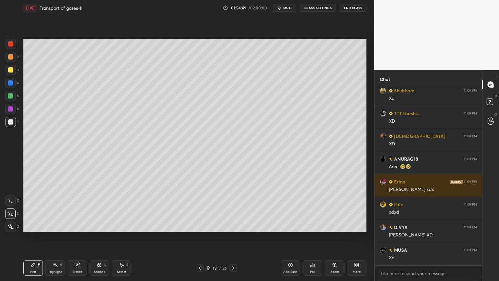
click at [49, 225] on div "Highlight H" at bounding box center [54, 268] width 19 height 16
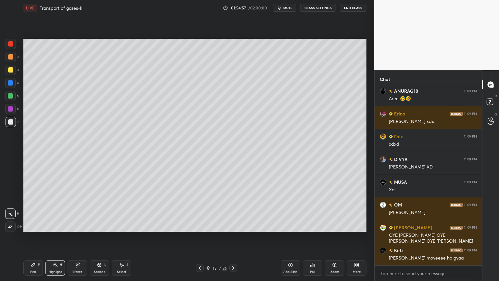
scroll to position [45702, 0]
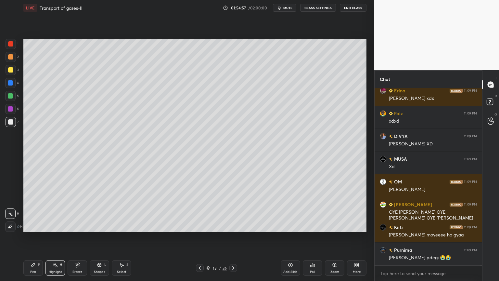
drag, startPoint x: 38, startPoint y: 265, endPoint x: 32, endPoint y: 235, distance: 30.8
click at [39, 225] on div "P" at bounding box center [39, 264] width 2 height 3
click at [9, 99] on div at bounding box center [10, 96] width 10 height 10
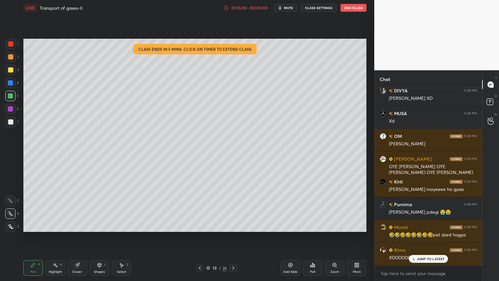
scroll to position [45769, 0]
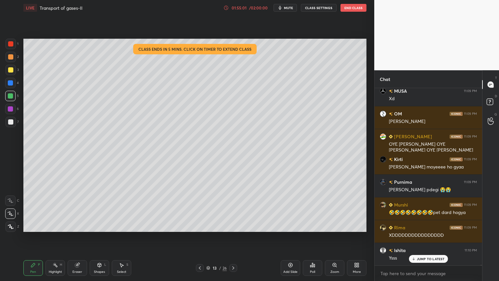
click at [263, 8] on div "/ 02:00:00" at bounding box center [258, 8] width 20 height 4
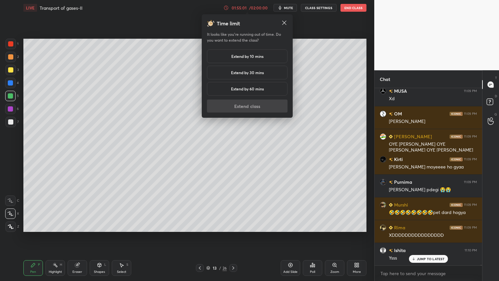
scroll to position [45785, 0]
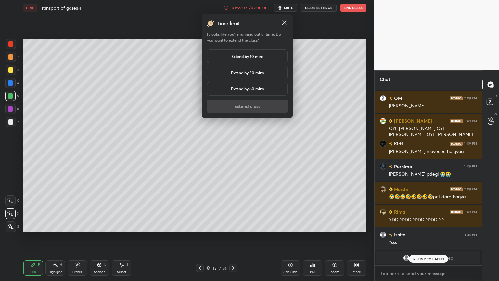
click at [254, 56] on h5 "Extend by 10 mins" at bounding box center [247, 56] width 32 height 6
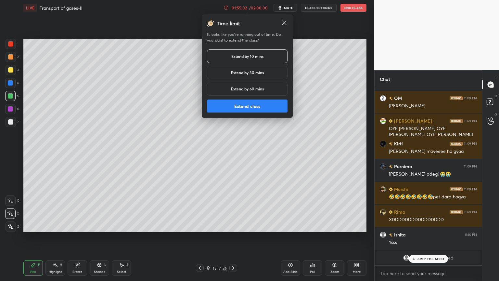
click at [244, 107] on button "Extend class" at bounding box center [247, 105] width 81 height 13
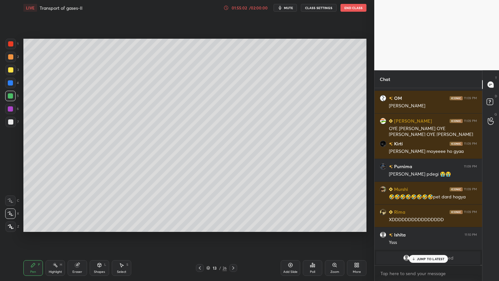
scroll to position [45830, 0]
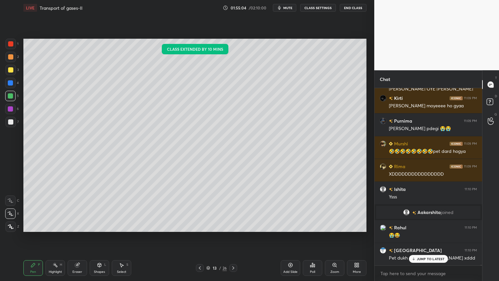
drag, startPoint x: 61, startPoint y: 264, endPoint x: 75, endPoint y: 238, distance: 29.4
click at [60, 225] on div "Highlight H" at bounding box center [54, 268] width 19 height 16
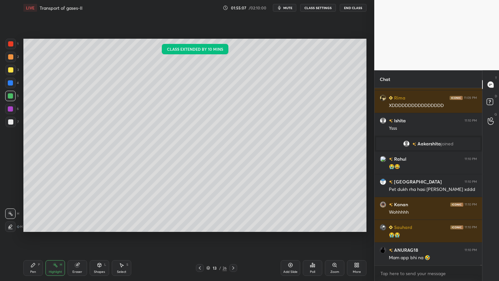
scroll to position [45921, 0]
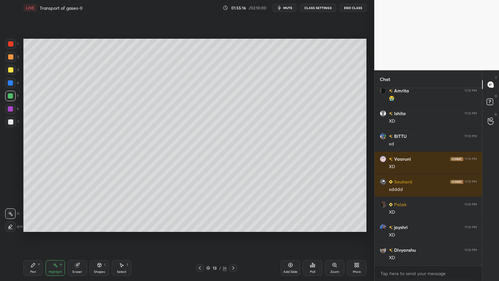
click at [290, 225] on icon at bounding box center [290, 264] width 5 height 5
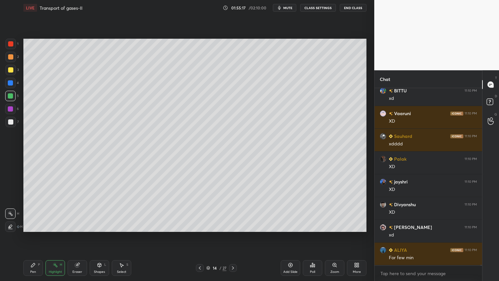
click at [10, 122] on div at bounding box center [11, 122] width 10 height 10
click at [14, 132] on div "1 2 3 4 5 6 7 C X Z C X Z E E Erase all H H" at bounding box center [10, 135] width 21 height 193
click at [30, 225] on div "Pen P" at bounding box center [32, 268] width 19 height 16
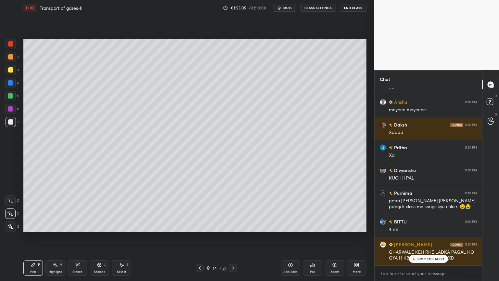
click at [198, 225] on div at bounding box center [200, 268] width 8 height 8
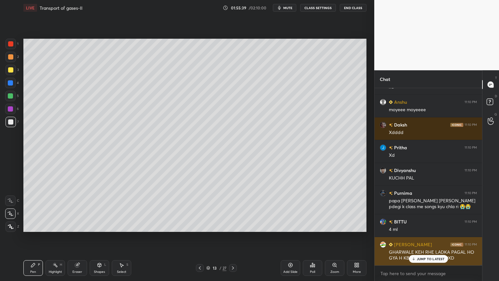
click at [426, 225] on p "JUMP TO LATEST" at bounding box center [431, 258] width 28 height 4
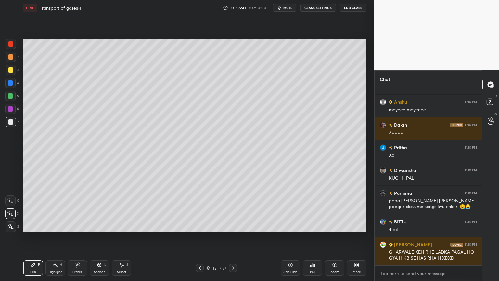
click at [231, 225] on icon at bounding box center [232, 267] width 5 height 5
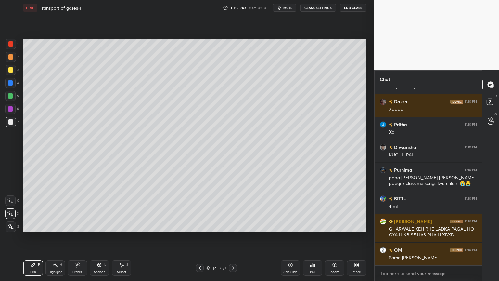
drag, startPoint x: 198, startPoint y: 265, endPoint x: 198, endPoint y: 269, distance: 4.3
click at [198, 225] on icon at bounding box center [199, 267] width 5 height 5
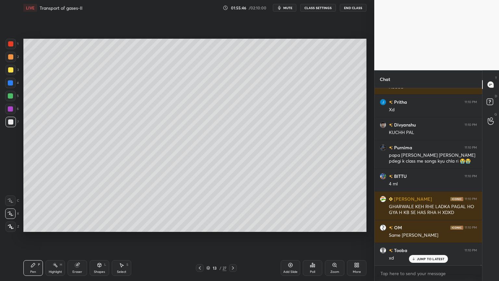
click at [61, 225] on div "Highlight H" at bounding box center [54, 268] width 19 height 16
click at [59, 225] on div "Highlight H" at bounding box center [54, 268] width 19 height 16
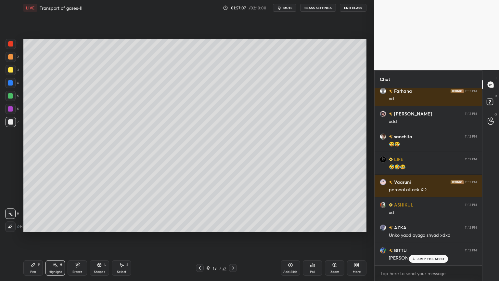
scroll to position [48718, 0]
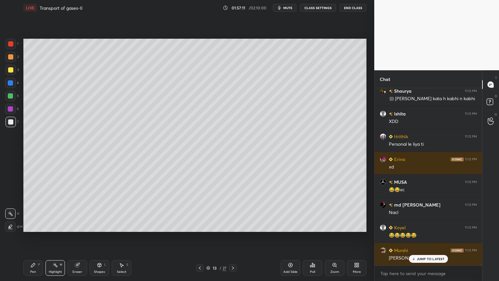
click at [231, 225] on div at bounding box center [233, 268] width 8 height 8
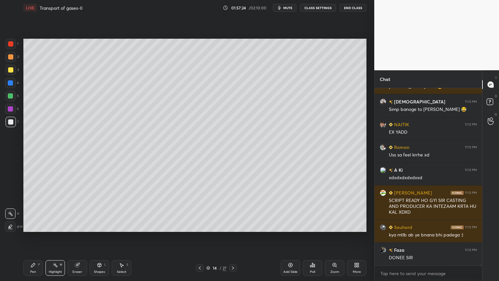
scroll to position [49025, 0]
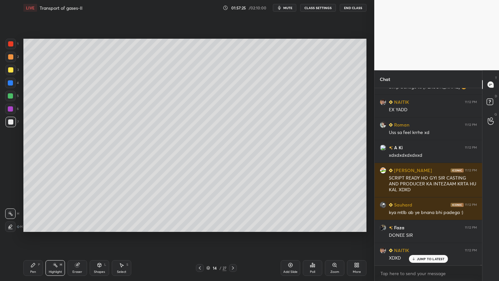
click at [199, 225] on icon at bounding box center [199, 267] width 5 height 5
click at [200, 225] on icon at bounding box center [199, 267] width 5 height 5
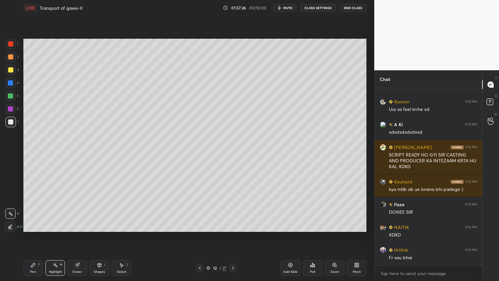
click at [230, 225] on icon at bounding box center [232, 267] width 5 height 5
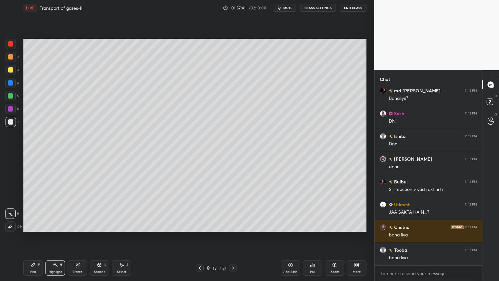
click at [322, 10] on button "CLASS SETTINGS" at bounding box center [318, 8] width 36 height 8
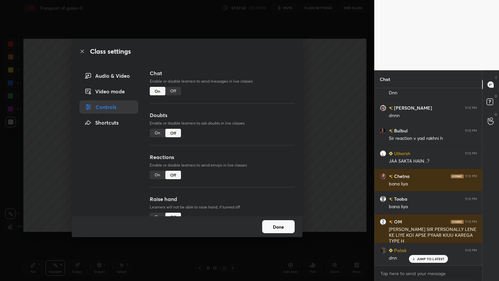
drag, startPoint x: 157, startPoint y: 131, endPoint x: 157, endPoint y: 137, distance: 5.2
click at [156, 132] on div "On" at bounding box center [158, 133] width 16 height 8
click at [158, 174] on div "On" at bounding box center [158, 174] width 16 height 8
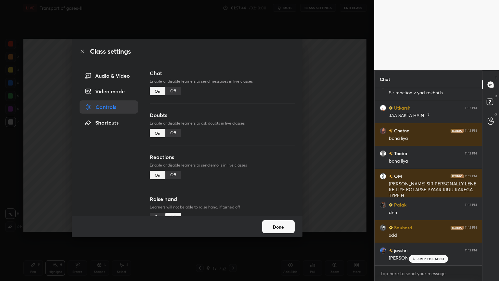
drag, startPoint x: 288, startPoint y: 168, endPoint x: 291, endPoint y: 172, distance: 5.4
click at [287, 175] on div "Reactions Enable or disable learners to send emojis in live classes On Off" at bounding box center [222, 174] width 145 height 42
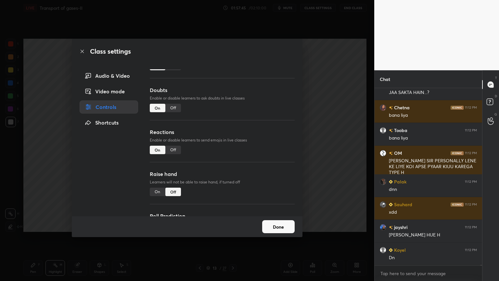
drag, startPoint x: 159, startPoint y: 190, endPoint x: 166, endPoint y: 196, distance: 9.2
click at [159, 192] on div "On" at bounding box center [158, 191] width 16 height 8
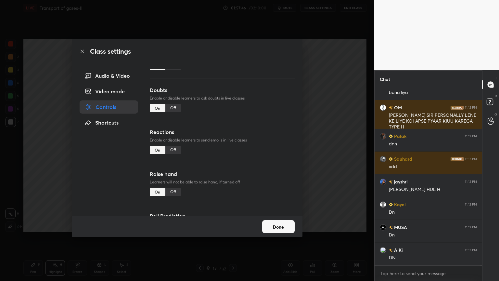
click at [279, 225] on button "Done" at bounding box center [278, 226] width 32 height 13
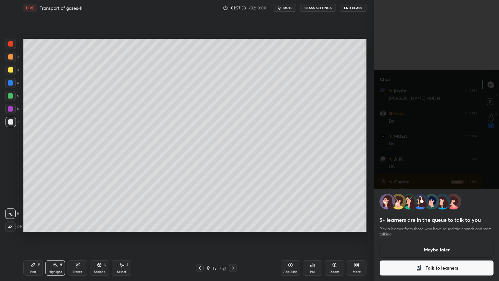
drag, startPoint x: 403, startPoint y: 273, endPoint x: 399, endPoint y: 272, distance: 3.3
click at [402, 225] on button "Talk to learners" at bounding box center [436, 268] width 114 height 16
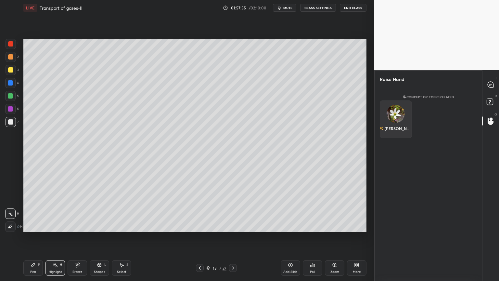
click at [399, 124] on div "[PERSON_NAME]" at bounding box center [395, 128] width 32 height 11
click at [400, 134] on button "INVITE" at bounding box center [395, 133] width 26 height 8
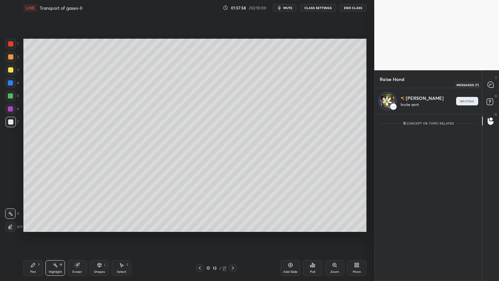
click at [493, 85] on icon at bounding box center [490, 84] width 6 height 6
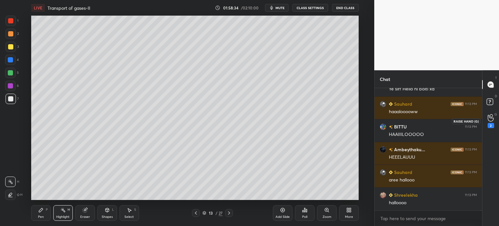
click at [494, 117] on div "2" at bounding box center [490, 121] width 13 height 12
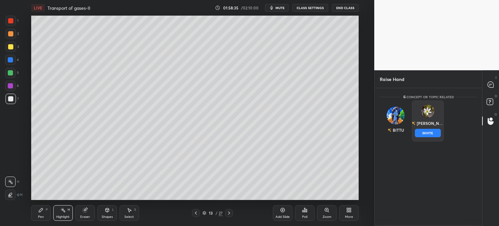
click at [429, 118] on div "[PERSON_NAME] INVITE" at bounding box center [428, 120] width 32 height 41
click at [430, 132] on button "INVITE" at bounding box center [428, 133] width 26 height 8
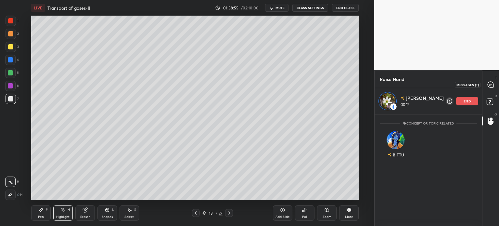
click at [488, 84] on div at bounding box center [490, 85] width 13 height 12
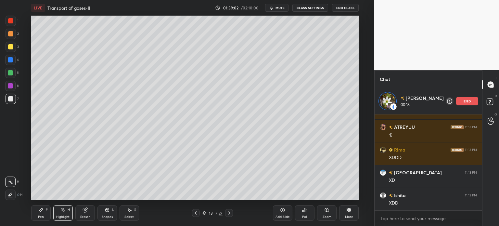
click at [466, 102] on p "end" at bounding box center [466, 100] width 7 height 3
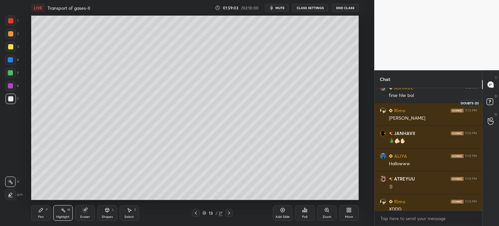
click at [491, 101] on rect at bounding box center [489, 102] width 6 height 6
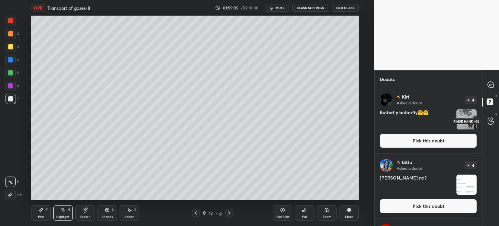
click at [491, 120] on icon at bounding box center [490, 120] width 6 height 7
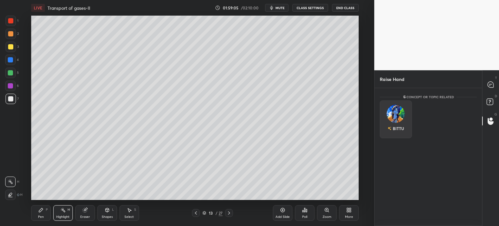
click at [404, 120] on div "BITTU" at bounding box center [396, 119] width 32 height 38
click at [402, 130] on button "INVITE" at bounding box center [395, 133] width 26 height 8
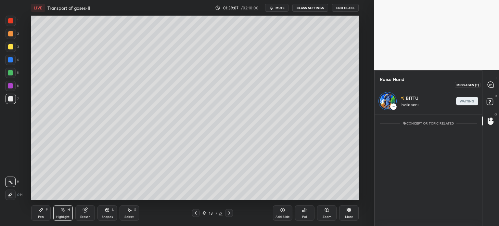
click at [490, 86] on icon at bounding box center [490, 84] width 6 height 6
type textarea "x"
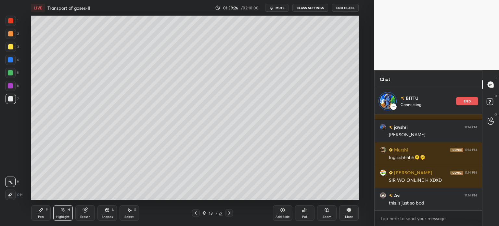
drag, startPoint x: 464, startPoint y: 101, endPoint x: 459, endPoint y: 102, distance: 4.6
click at [464, 100] on p "end" at bounding box center [466, 100] width 7 height 3
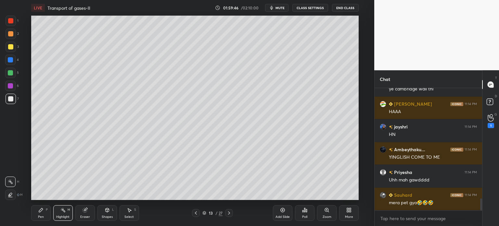
scroll to position [1125, 0]
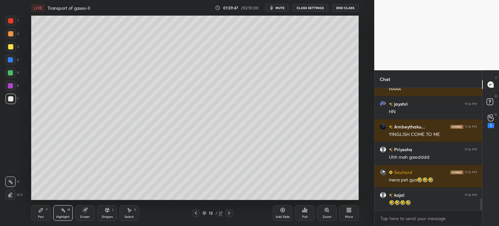
click at [491, 121] on div "1" at bounding box center [490, 121] width 6 height 14
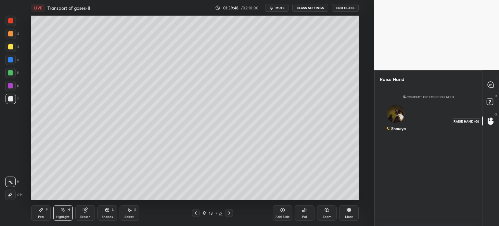
scroll to position [2, 2]
click at [395, 121] on div "Shaurya" at bounding box center [396, 119] width 32 height 38
click at [397, 132] on button "INVITE" at bounding box center [395, 133] width 26 height 8
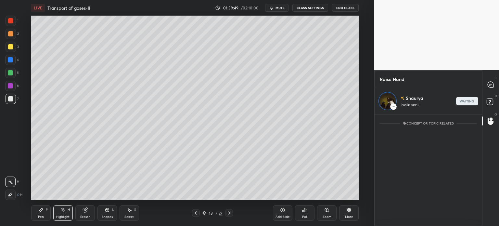
scroll to position [2, 2]
click at [490, 82] on icon at bounding box center [490, 84] width 6 height 6
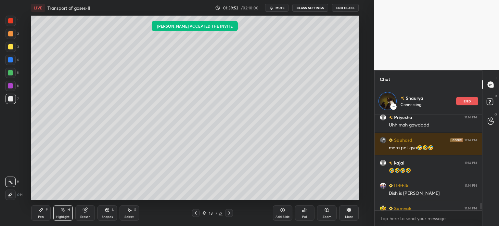
click at [283, 6] on span "mute" at bounding box center [279, 8] width 9 height 5
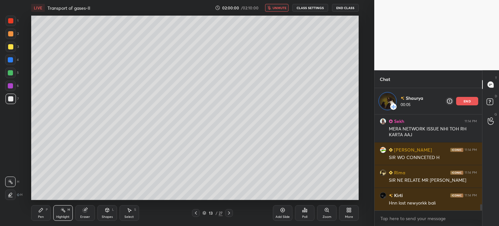
click at [281, 7] on span "unmute" at bounding box center [279, 8] width 14 height 5
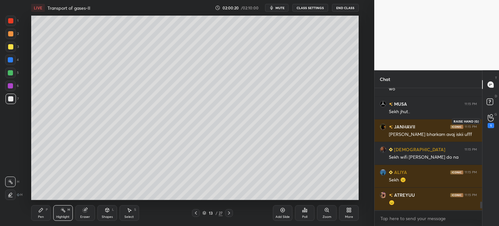
click at [490, 119] on icon at bounding box center [490, 117] width 6 height 7
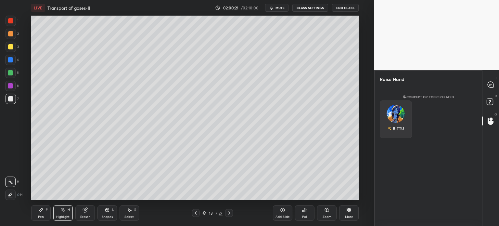
click at [399, 124] on div "BITTU" at bounding box center [395, 128] width 17 height 11
click at [398, 131] on button "INVITE" at bounding box center [395, 133] width 26 height 8
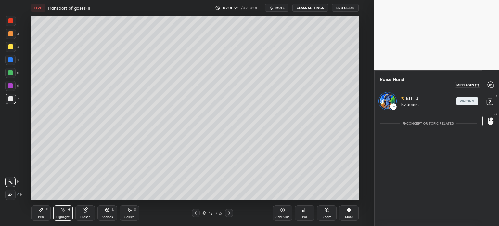
click at [491, 85] on icon at bounding box center [490, 84] width 6 height 6
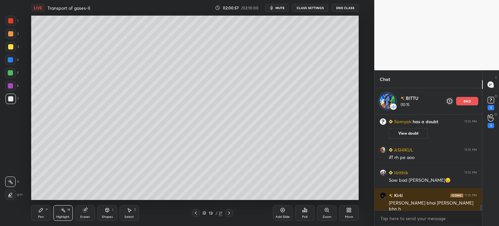
click at [282, 9] on span "mute" at bounding box center [279, 8] width 9 height 5
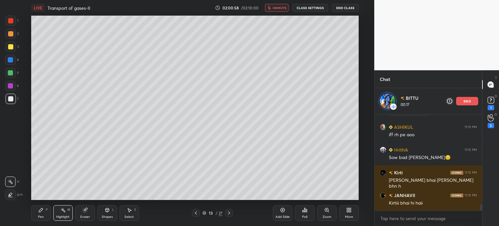
click at [284, 7] on span "unmute" at bounding box center [279, 8] width 14 height 5
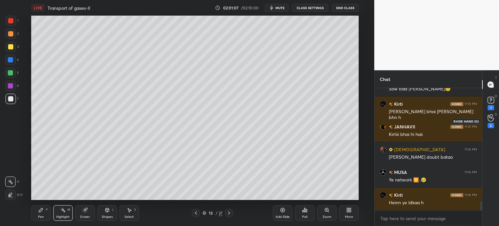
click at [487, 120] on icon at bounding box center [490, 117] width 6 height 7
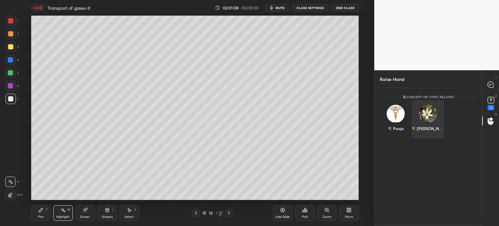
click at [425, 120] on div "[PERSON_NAME]" at bounding box center [428, 119] width 32 height 38
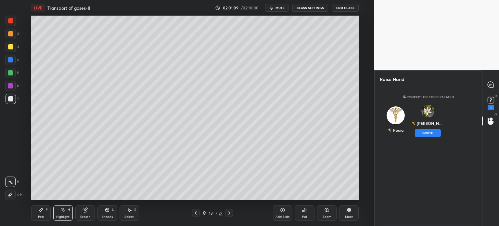
click at [422, 132] on button "INVITE" at bounding box center [428, 133] width 26 height 8
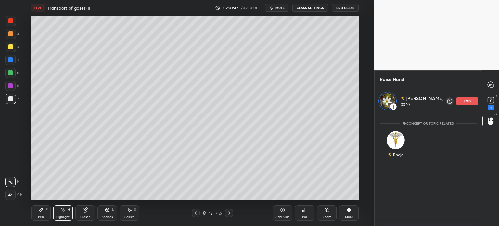
drag, startPoint x: 465, startPoint y: 103, endPoint x: 471, endPoint y: 100, distance: 6.8
click at [465, 103] on div "end" at bounding box center [467, 101] width 22 height 8
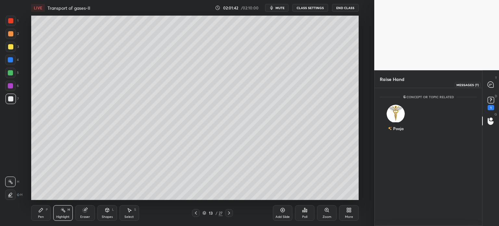
click at [491, 87] on icon at bounding box center [490, 84] width 6 height 6
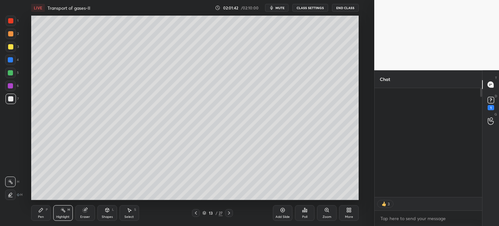
scroll to position [107, 106]
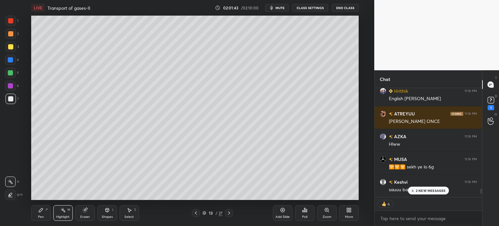
drag, startPoint x: 423, startPoint y: 191, endPoint x: 420, endPoint y: 193, distance: 3.7
click at [421, 191] on p "2 NEW MESSAGES" at bounding box center [431, 190] width 30 height 4
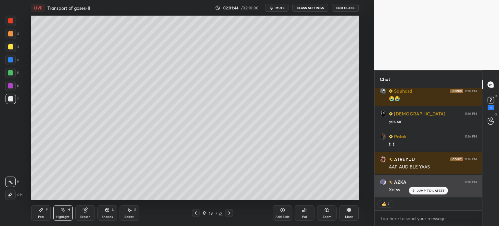
click at [422, 193] on div "JUMP TO LATEST" at bounding box center [427, 190] width 39 height 8
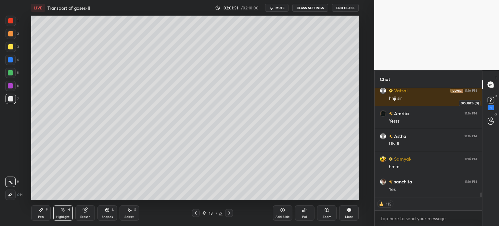
scroll to position [2623, 0]
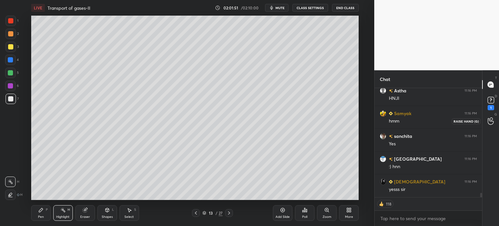
click at [493, 117] on div at bounding box center [490, 121] width 13 height 12
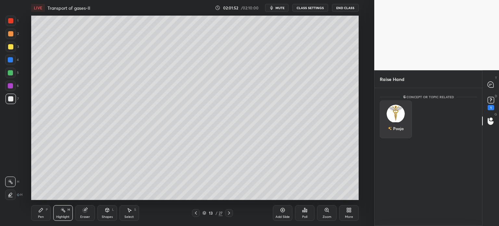
click at [403, 119] on div "Pooja" at bounding box center [396, 119] width 32 height 38
click at [400, 130] on button "INVITE" at bounding box center [395, 133] width 26 height 8
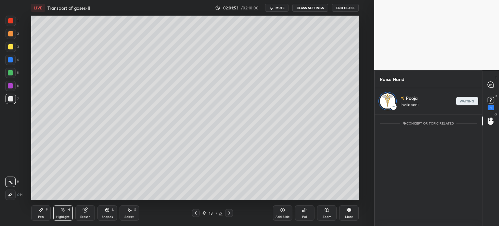
scroll to position [2, 2]
drag, startPoint x: 488, startPoint y: 85, endPoint x: 479, endPoint y: 96, distance: 14.5
click at [489, 86] on icon at bounding box center [490, 84] width 6 height 6
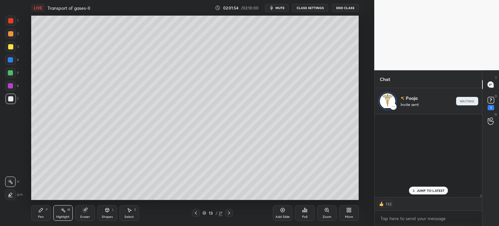
scroll to position [2665, 0]
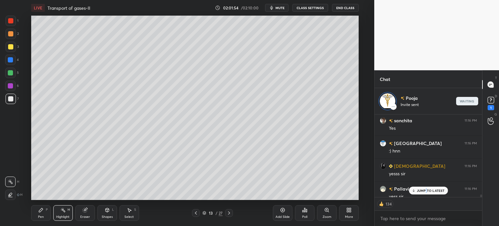
click at [425, 192] on p "JUMP TO LATEST" at bounding box center [431, 190] width 28 height 4
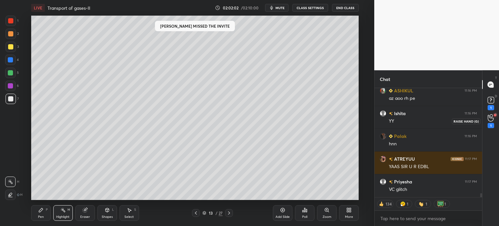
click at [491, 118] on icon at bounding box center [490, 117] width 6 height 7
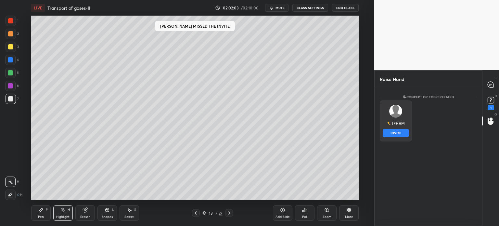
drag, startPoint x: 393, startPoint y: 117, endPoint x: 392, endPoint y: 120, distance: 3.9
click at [394, 117] on img "grid" at bounding box center [395, 111] width 13 height 13
click at [393, 132] on button "INVITE" at bounding box center [395, 133] width 26 height 8
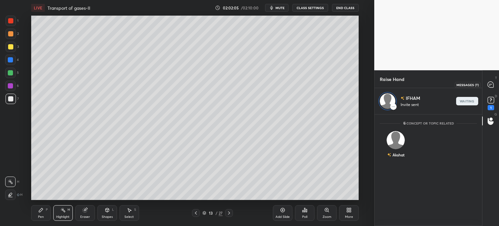
drag, startPoint x: 491, startPoint y: 84, endPoint x: 481, endPoint y: 95, distance: 14.0
click at [491, 85] on icon at bounding box center [490, 84] width 6 height 6
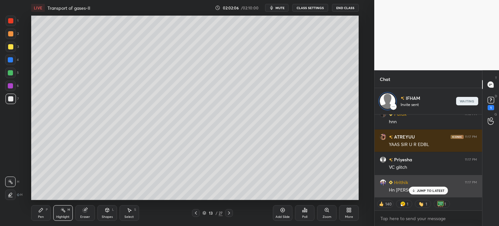
drag, startPoint x: 422, startPoint y: 189, endPoint x: 413, endPoint y: 190, distance: 8.9
click at [422, 189] on p "JUMP TO LATEST" at bounding box center [431, 190] width 28 height 4
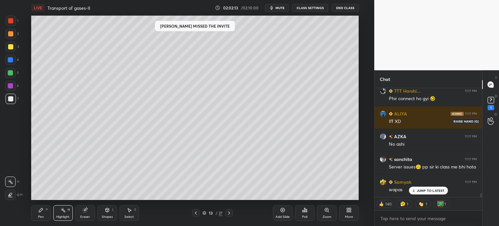
click at [490, 119] on circle at bounding box center [491, 119] width 3 height 3
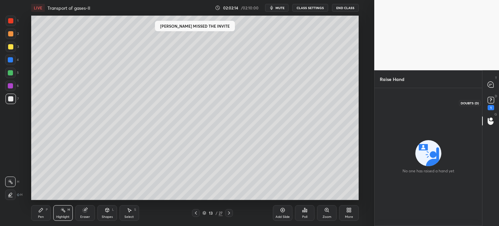
click at [494, 101] on icon at bounding box center [491, 100] width 10 height 10
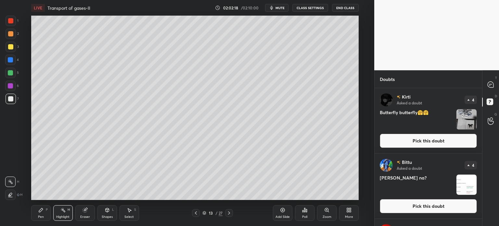
click at [428, 202] on button "Pick this doubt" at bounding box center [428, 206] width 97 height 14
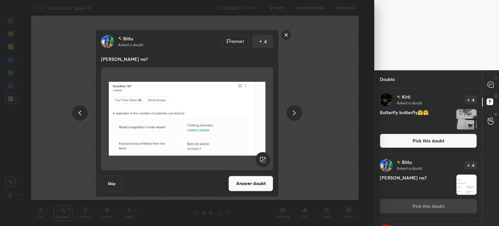
drag, startPoint x: 288, startPoint y: 42, endPoint x: 287, endPoint y: 37, distance: 4.6
click at [286, 37] on div "Bittu Asked a doubt Report 4 Sir dono hoga na? Skip Answer doubt" at bounding box center [186, 112] width 245 height 167
click at [286, 39] on rect at bounding box center [286, 35] width 10 height 10
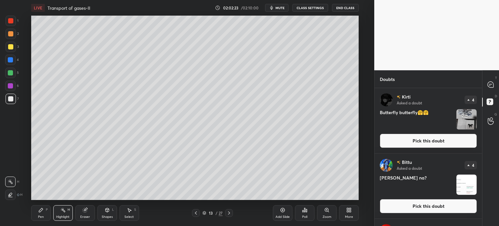
click at [495, 119] on div at bounding box center [490, 121] width 13 height 12
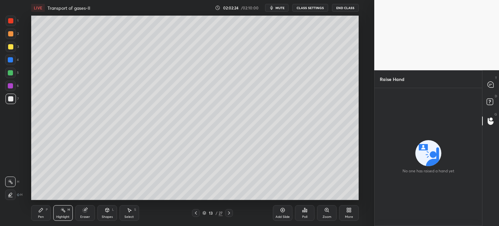
click at [495, 119] on div at bounding box center [490, 121] width 13 height 12
click at [494, 101] on icon at bounding box center [491, 103] width 12 height 12
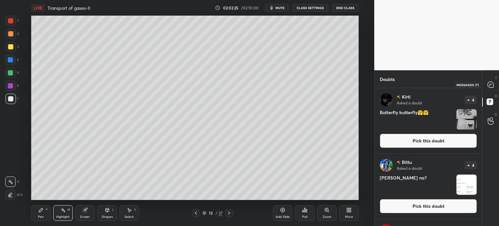
drag, startPoint x: 494, startPoint y: 83, endPoint x: 490, endPoint y: 85, distance: 4.2
click at [494, 83] on div at bounding box center [490, 85] width 13 height 12
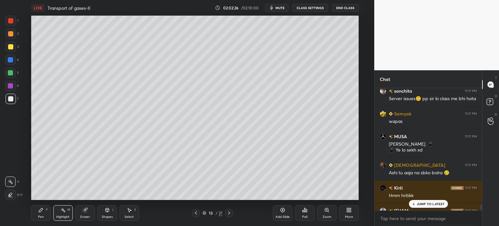
click at [423, 205] on div "JUMP TO LATEST" at bounding box center [427, 204] width 39 height 8
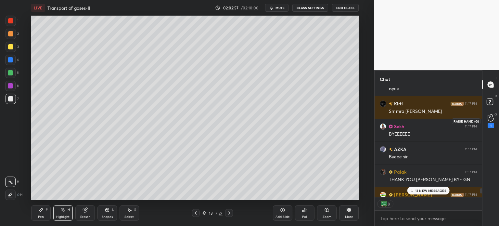
click at [494, 116] on div "1" at bounding box center [490, 121] width 6 height 14
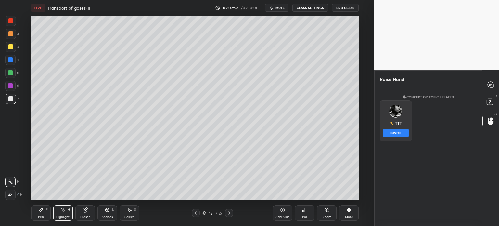
click at [392, 117] on img "grid" at bounding box center [395, 111] width 13 height 13
click at [401, 133] on button "INVITE" at bounding box center [395, 133] width 26 height 8
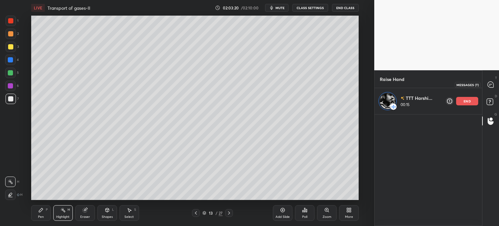
click at [490, 84] on icon at bounding box center [490, 84] width 3 height 0
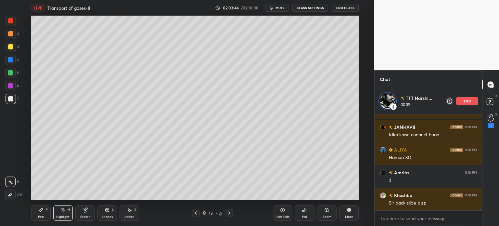
click at [228, 215] on icon at bounding box center [228, 212] width 5 height 5
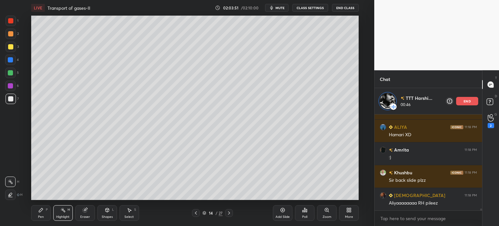
click at [197, 214] on icon at bounding box center [195, 212] width 5 height 5
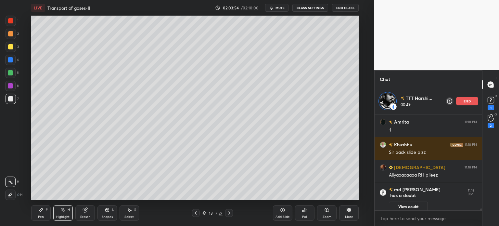
drag, startPoint x: 464, startPoint y: 101, endPoint x: 469, endPoint y: 102, distance: 5.1
click at [464, 100] on p "end" at bounding box center [466, 100] width 7 height 3
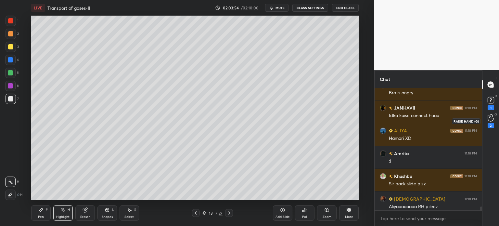
click at [488, 119] on icon at bounding box center [490, 117] width 6 height 7
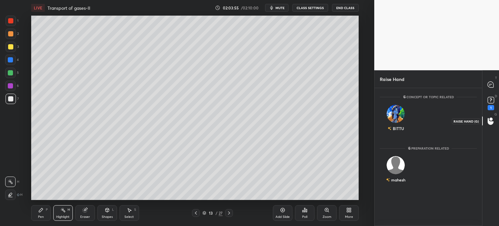
scroll to position [136, 106]
click at [400, 121] on div "BITTU" at bounding box center [396, 119] width 32 height 38
click at [400, 133] on button "INVITE" at bounding box center [395, 133] width 26 height 8
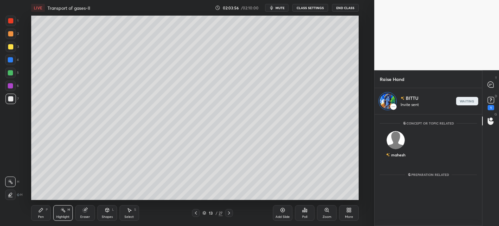
scroll to position [2, 2]
click at [491, 86] on icon at bounding box center [490, 84] width 6 height 6
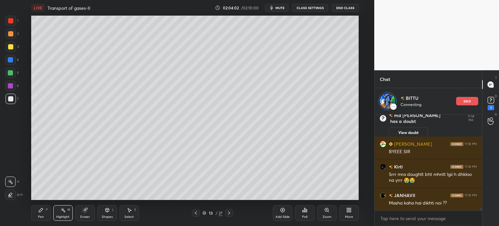
scroll to position [4041, 0]
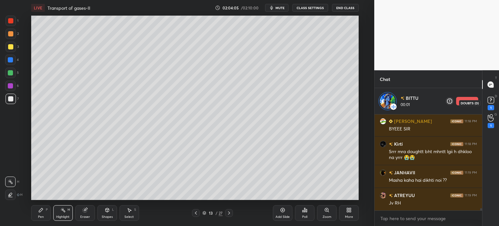
click at [489, 101] on rect at bounding box center [490, 100] width 6 height 6
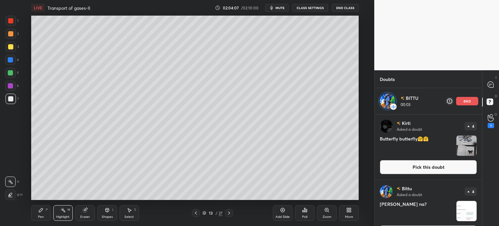
click at [408, 166] on button "Pick this doubt" at bounding box center [428, 167] width 97 height 14
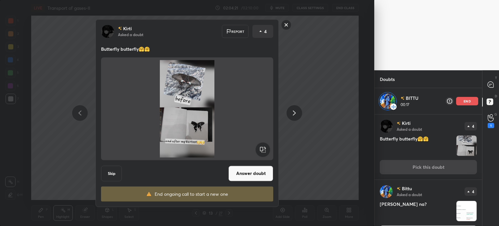
click at [285, 25] on rect at bounding box center [286, 25] width 10 height 10
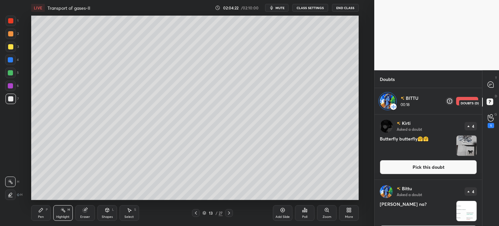
click at [488, 101] on rect at bounding box center [489, 102] width 6 height 6
click at [486, 103] on icon at bounding box center [491, 103] width 12 height 12
click at [487, 103] on icon at bounding box center [491, 103] width 12 height 12
click at [490, 102] on icon at bounding box center [489, 101] width 2 height 3
drag, startPoint x: 492, startPoint y: 101, endPoint x: 495, endPoint y: 102, distance: 3.3
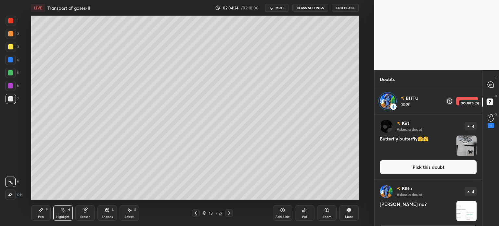
click at [496, 102] on icon at bounding box center [491, 103] width 12 height 12
click at [471, 101] on div "end" at bounding box center [467, 101] width 22 height 8
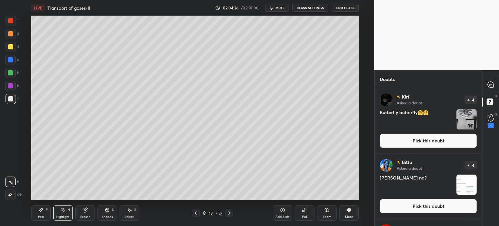
scroll to position [136, 106]
click at [488, 104] on rect at bounding box center [489, 102] width 6 height 6
click at [491, 105] on rect at bounding box center [489, 102] width 6 height 6
click at [417, 206] on button "Pick this doubt" at bounding box center [428, 206] width 97 height 14
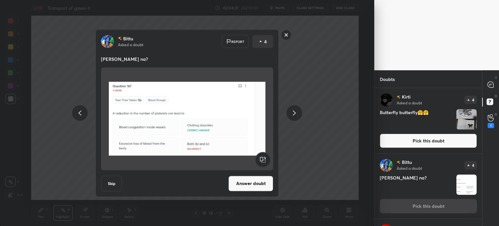
click at [287, 37] on rect at bounding box center [286, 35] width 10 height 10
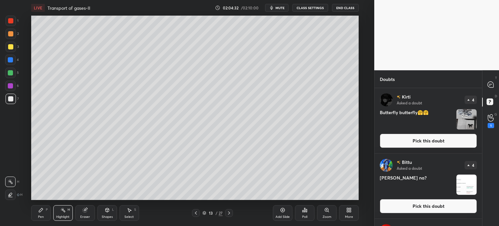
click at [227, 212] on icon at bounding box center [228, 212] width 5 height 5
click at [429, 141] on button "Pick this doubt" at bounding box center [428, 140] width 97 height 14
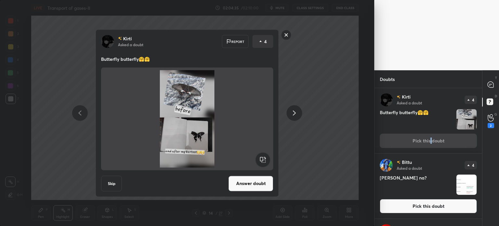
click at [294, 112] on icon at bounding box center [294, 112] width 3 height 5
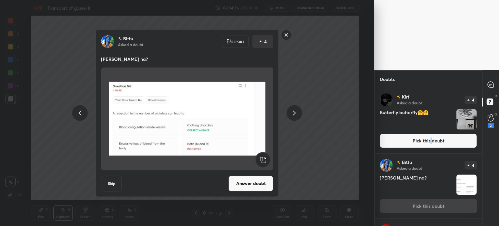
click at [256, 181] on button "Answer doubt" at bounding box center [250, 183] width 45 height 16
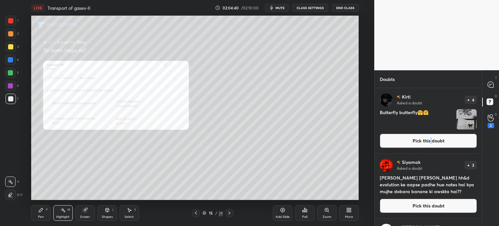
click at [328, 211] on icon at bounding box center [326, 209] width 5 height 5
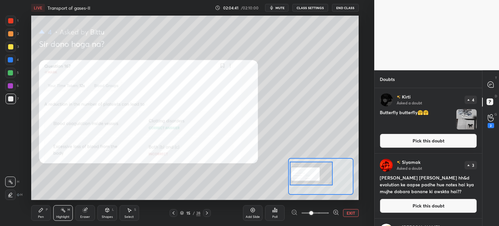
drag, startPoint x: 320, startPoint y: 173, endPoint x: 313, endPoint y: 171, distance: 7.1
click at [313, 171] on div at bounding box center [311, 173] width 43 height 24
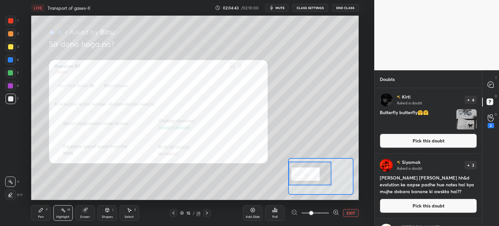
click at [335, 213] on icon at bounding box center [335, 212] width 6 height 6
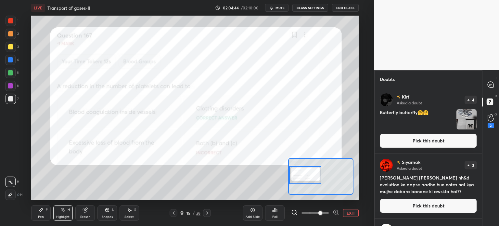
drag, startPoint x: 316, startPoint y: 172, endPoint x: 308, endPoint y: 171, distance: 7.9
click at [312, 175] on div at bounding box center [305, 175] width 32 height 18
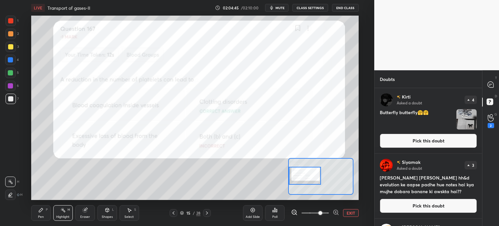
click at [11, 22] on div at bounding box center [10, 20] width 5 height 5
drag, startPoint x: 12, startPoint y: 22, endPoint x: 12, endPoint y: 32, distance: 10.1
click at [12, 23] on div at bounding box center [10, 20] width 5 height 5
click at [36, 209] on div "Pen P" at bounding box center [40, 213] width 19 height 16
click at [13, 179] on icon at bounding box center [10, 181] width 6 height 5
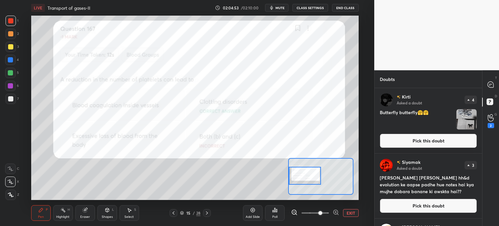
click at [14, 182] on div at bounding box center [10, 181] width 10 height 10
click at [485, 90] on div "T Messages (T)" at bounding box center [490, 84] width 17 height 18
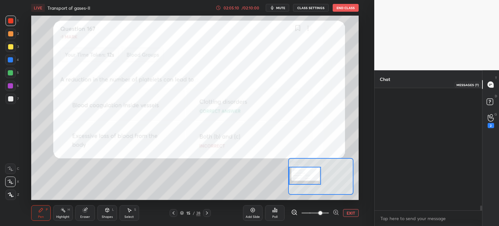
scroll to position [120, 106]
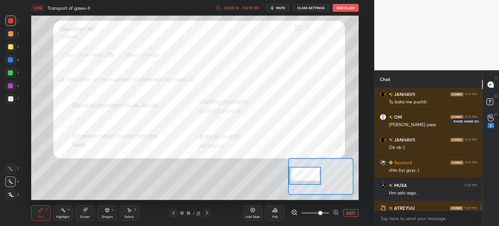
click at [489, 121] on icon at bounding box center [490, 117] width 6 height 7
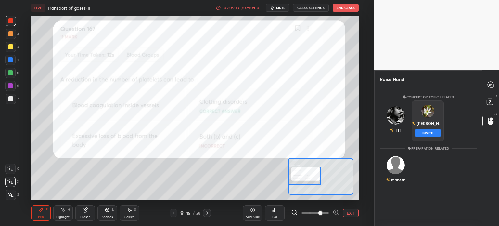
click at [428, 121] on div "[PERSON_NAME] INVITE" at bounding box center [428, 120] width 32 height 41
click at [427, 131] on button "INVITE" at bounding box center [428, 133] width 26 height 8
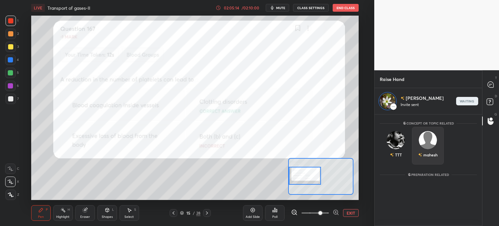
scroll to position [2, 2]
click at [489, 87] on icon at bounding box center [490, 84] width 6 height 6
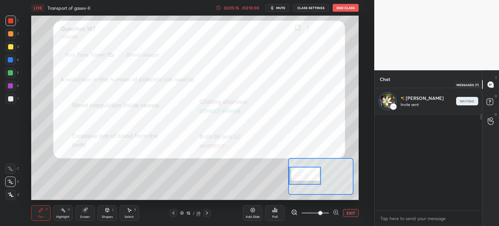
scroll to position [94, 106]
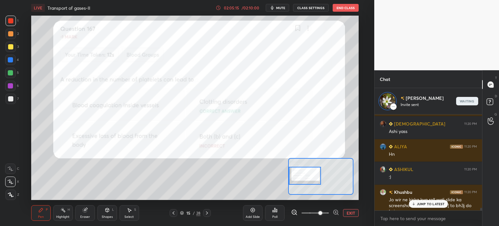
click at [424, 203] on p "JUMP TO LATEST" at bounding box center [431, 204] width 28 height 4
click at [423, 225] on div "Ohhkk" at bounding box center [433, 228] width 88 height 6
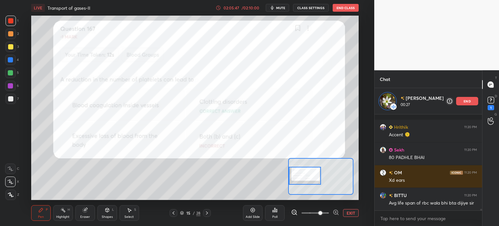
scroll to position [5113, 0]
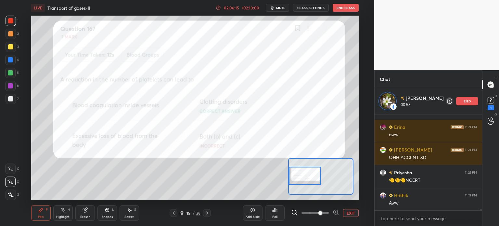
click at [471, 101] on div "end" at bounding box center [467, 101] width 22 height 8
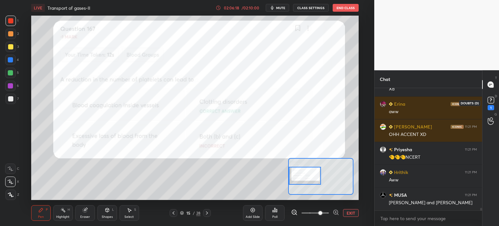
click at [489, 104] on icon at bounding box center [491, 100] width 10 height 10
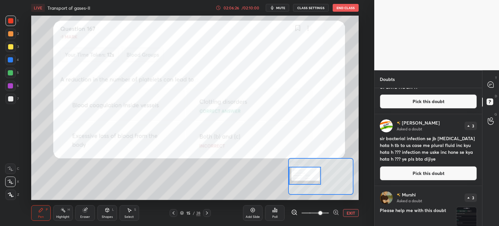
click at [444, 172] on button "Pick this doubt" at bounding box center [428, 173] width 97 height 14
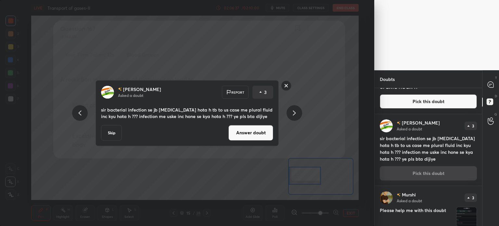
click at [249, 132] on button "Answer doubt" at bounding box center [250, 133] width 45 height 16
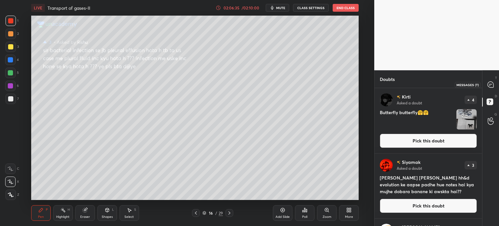
click at [488, 81] on icon at bounding box center [490, 84] width 7 height 7
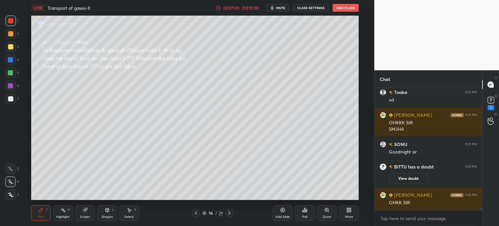
scroll to position [5818, 0]
click at [490, 104] on icon at bounding box center [491, 100] width 10 height 10
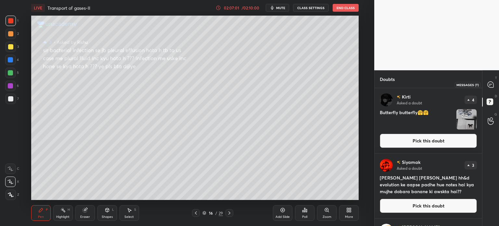
click at [492, 80] on div at bounding box center [490, 85] width 13 height 12
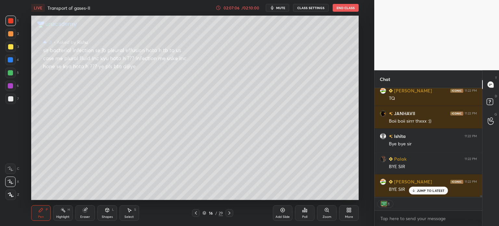
scroll to position [5927, 0]
click at [352, 8] on button "End Class" at bounding box center [345, 8] width 26 height 8
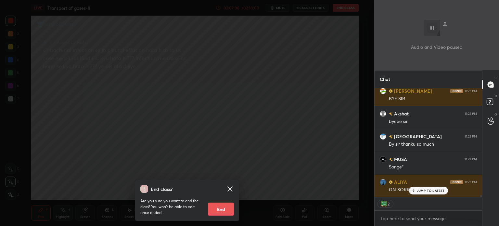
click at [222, 208] on button "End" at bounding box center [221, 208] width 26 height 13
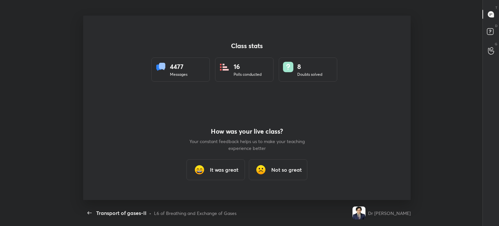
type textarea "x"
